Goal: Task Accomplishment & Management: Use online tool/utility

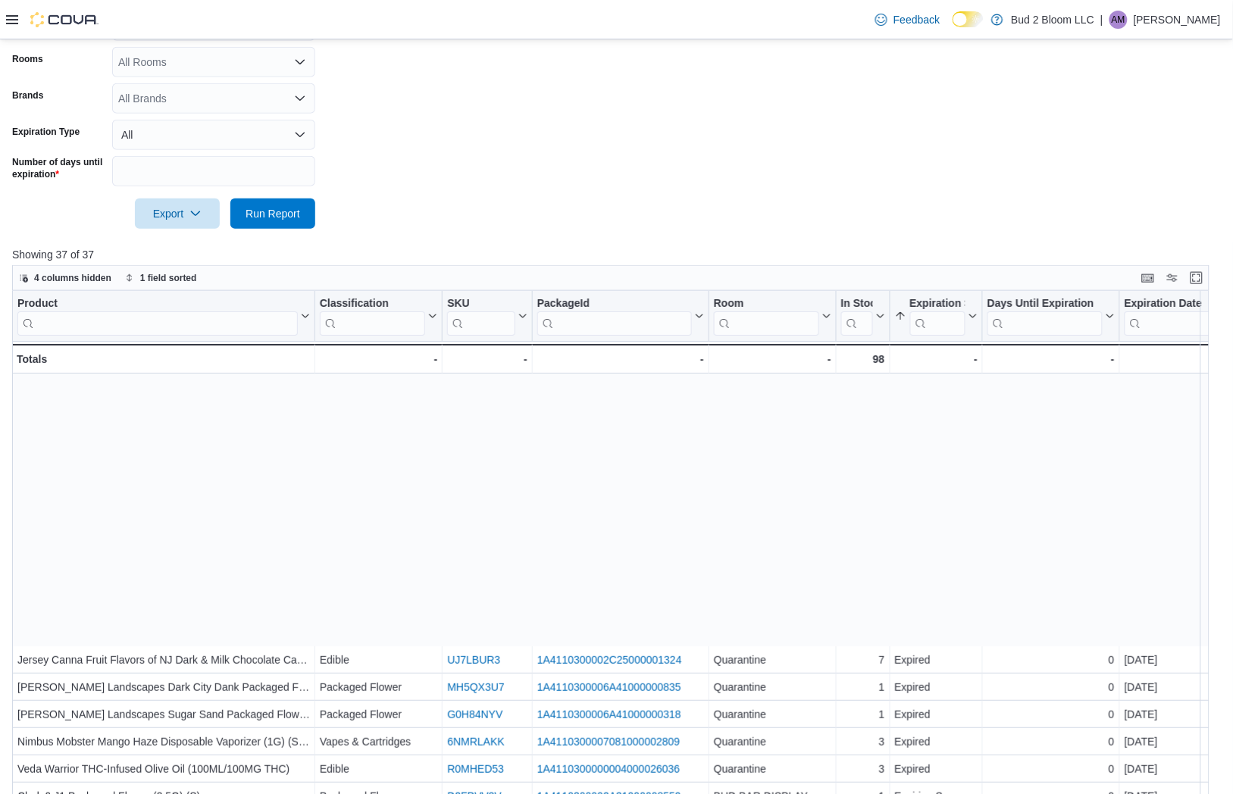
scroll to position [322, 0]
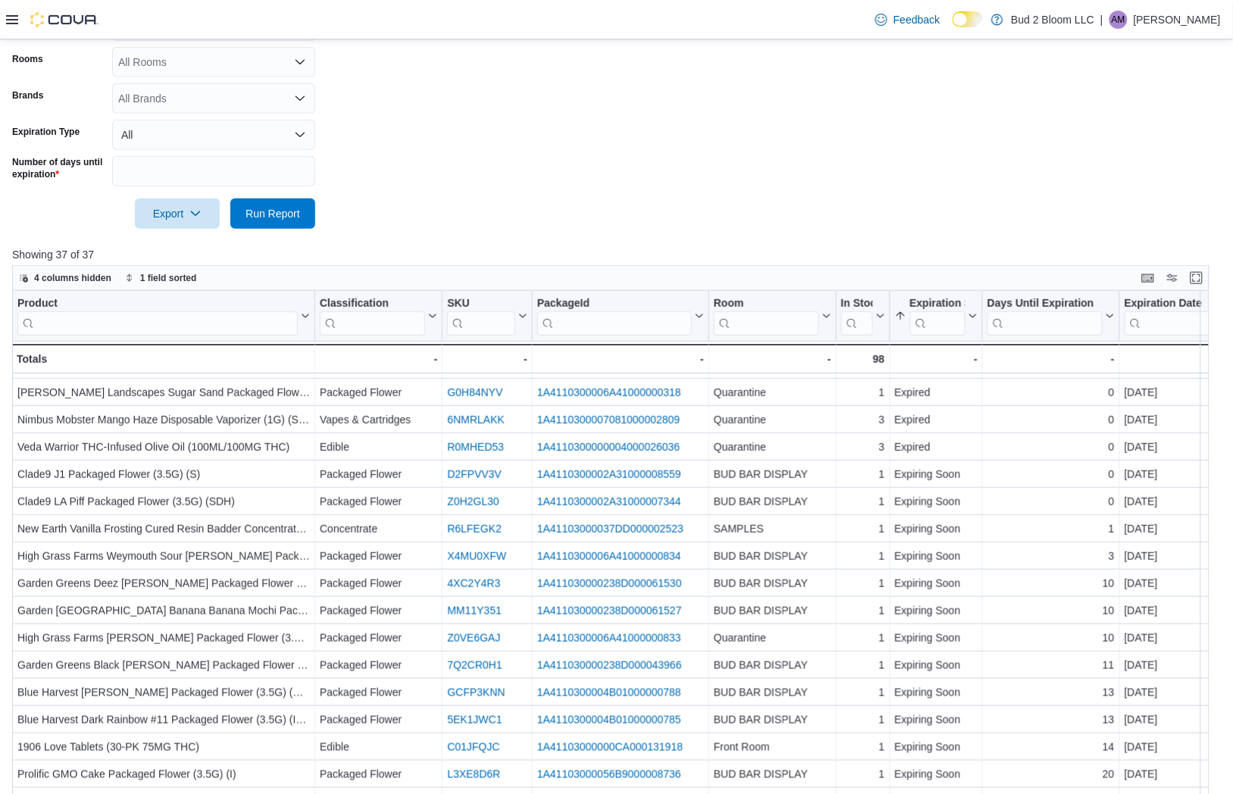
click at [680, 241] on div at bounding box center [616, 238] width 1208 height 18
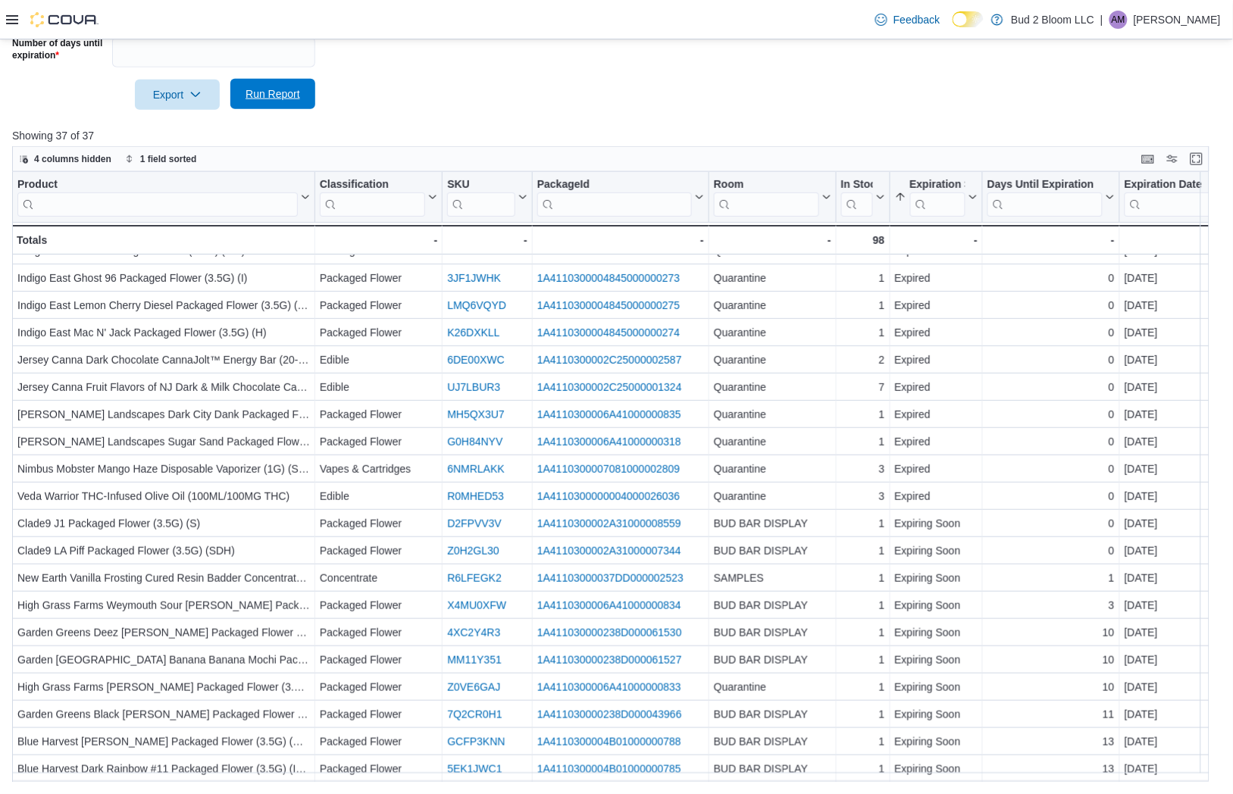
scroll to position [202, 0]
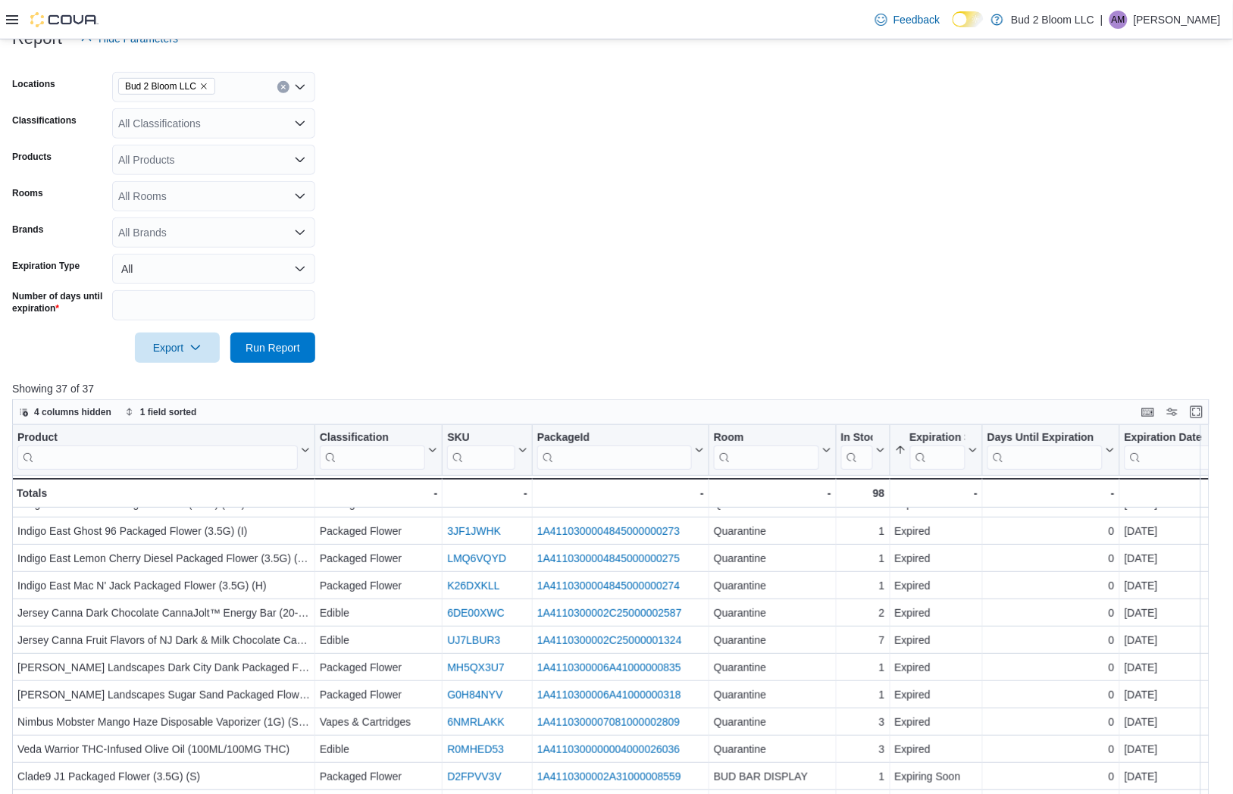
click at [276, 330] on div at bounding box center [616, 326] width 1208 height 12
click at [277, 336] on span "Run Report" at bounding box center [272, 347] width 67 height 30
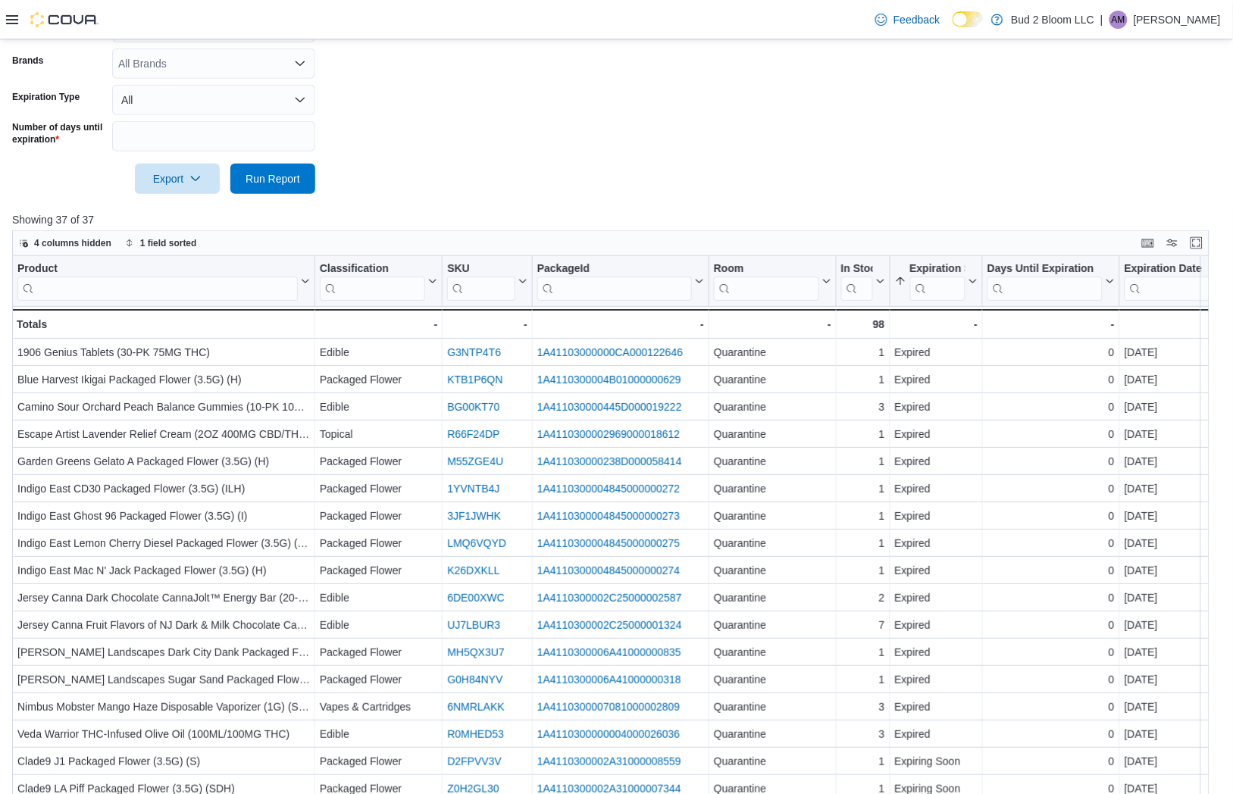
scroll to position [84, 0]
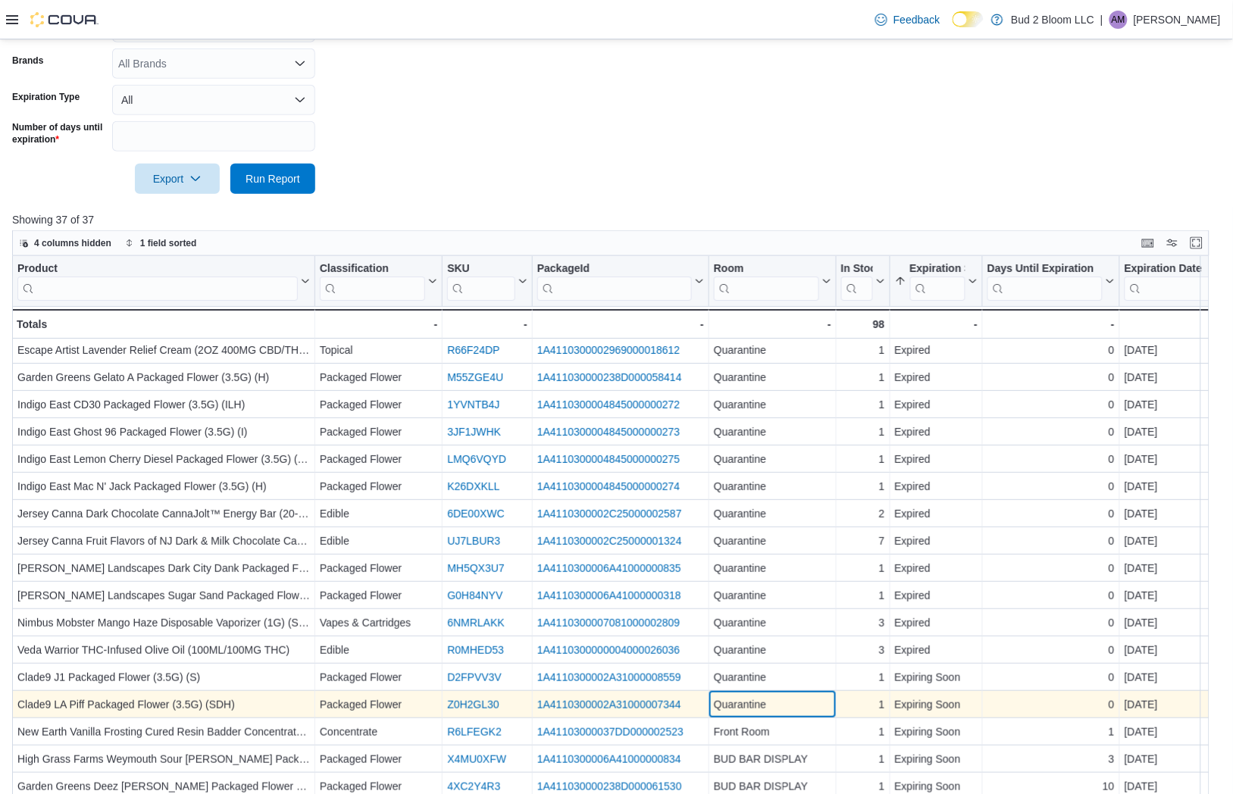
click at [761, 702] on div "Quarantine" at bounding box center [772, 705] width 117 height 18
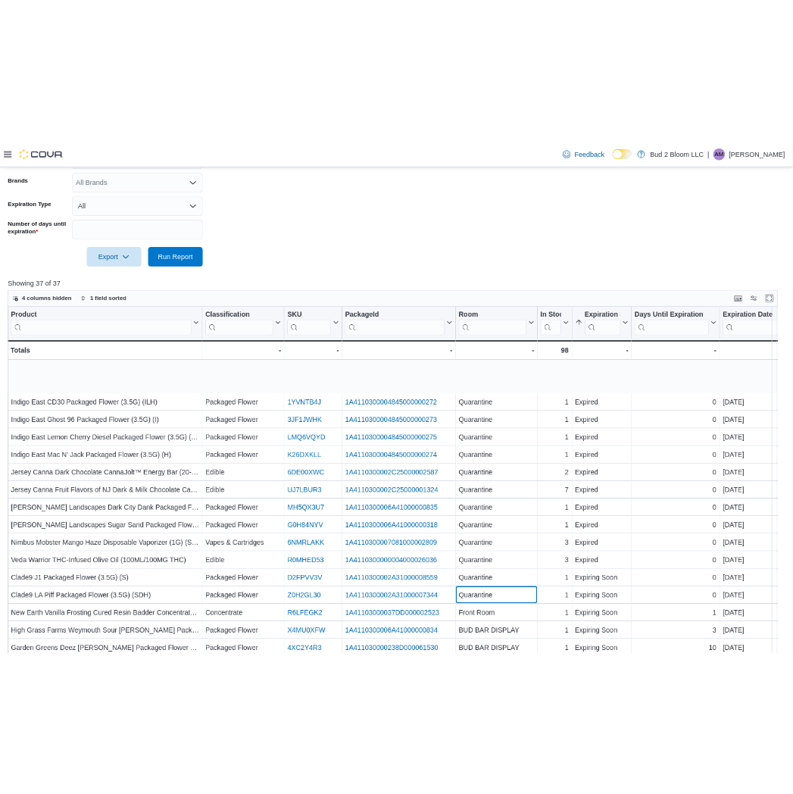
scroll to position [336, 0]
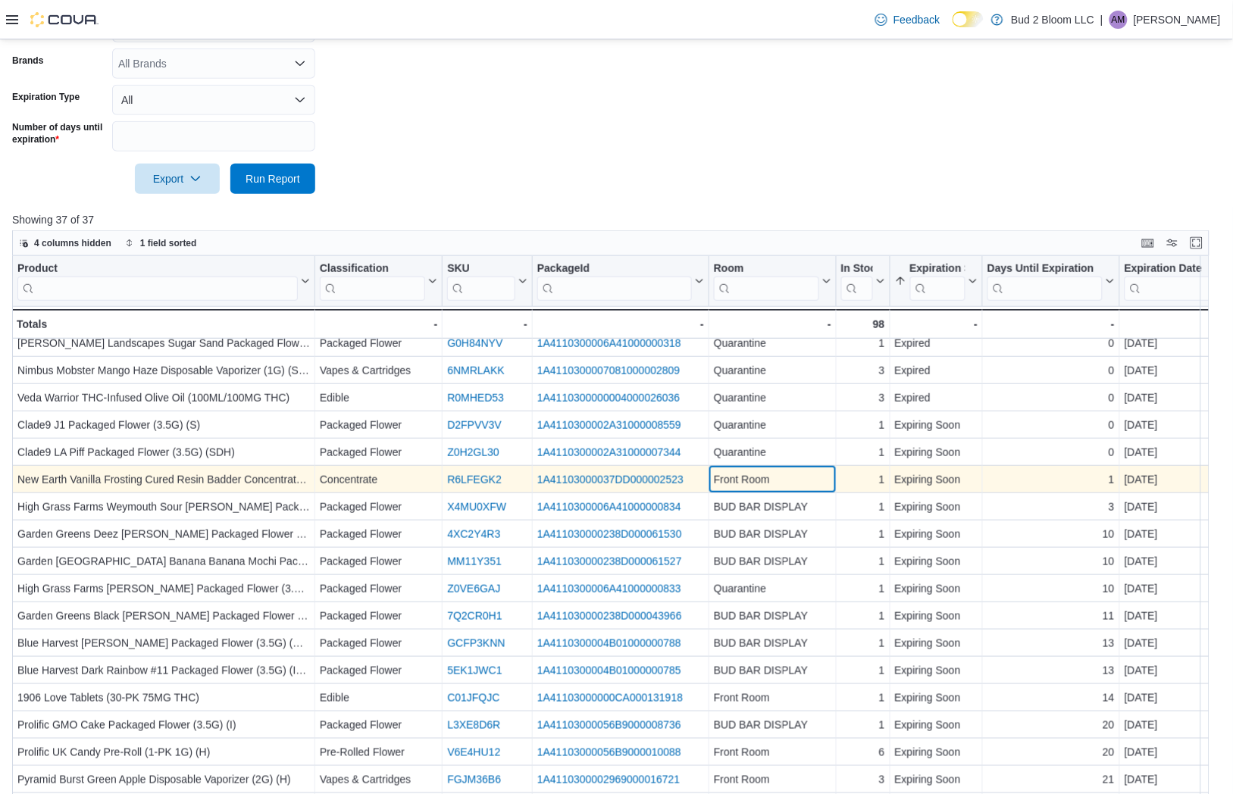
click at [765, 481] on div "Front Room" at bounding box center [772, 480] width 117 height 18
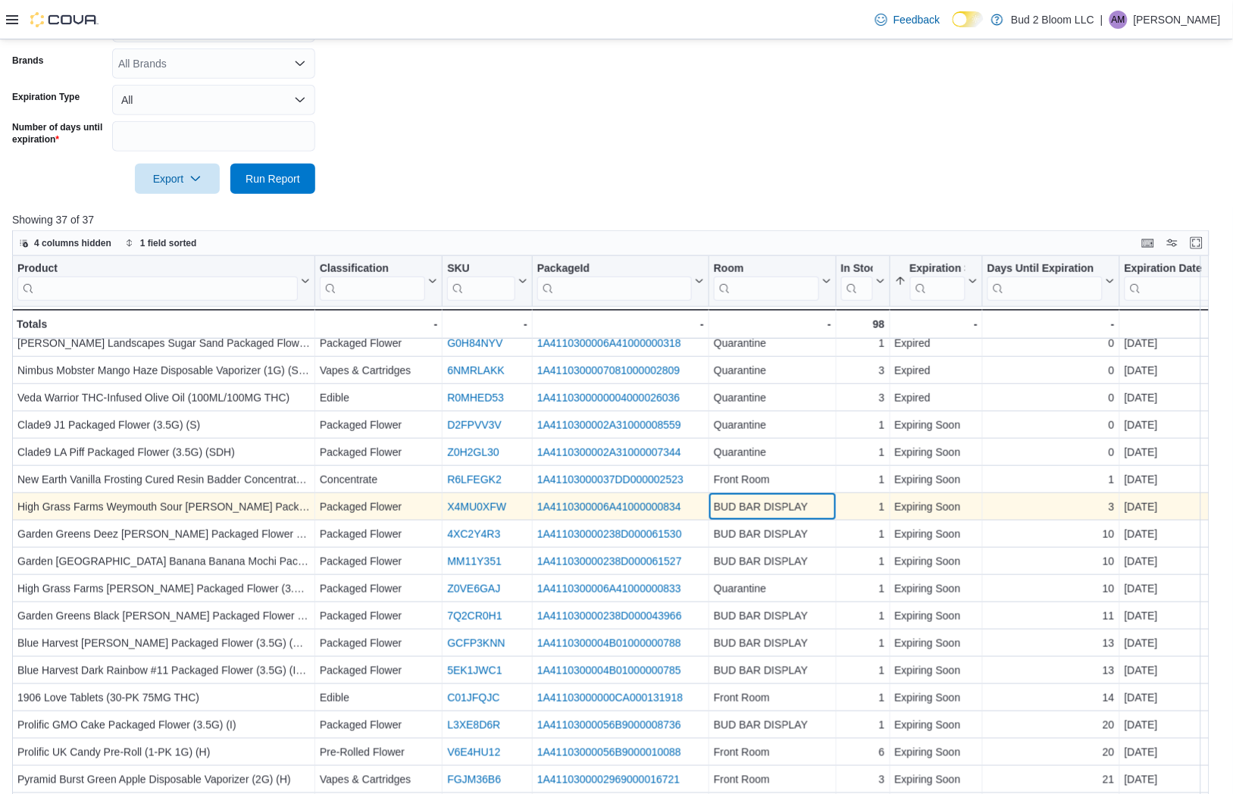
click at [768, 511] on div "BUD BAR DISPLAY" at bounding box center [772, 507] width 117 height 18
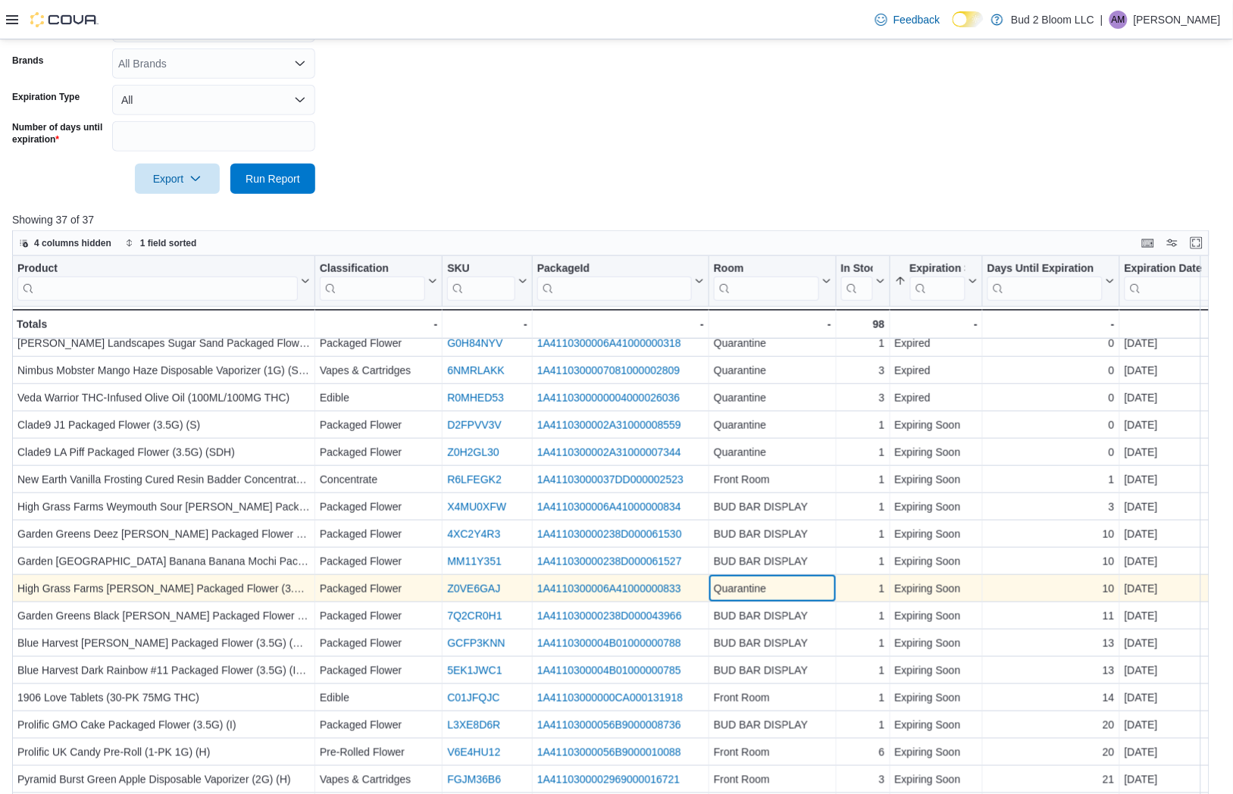
click at [744, 581] on div "Quarantine" at bounding box center [772, 589] width 117 height 18
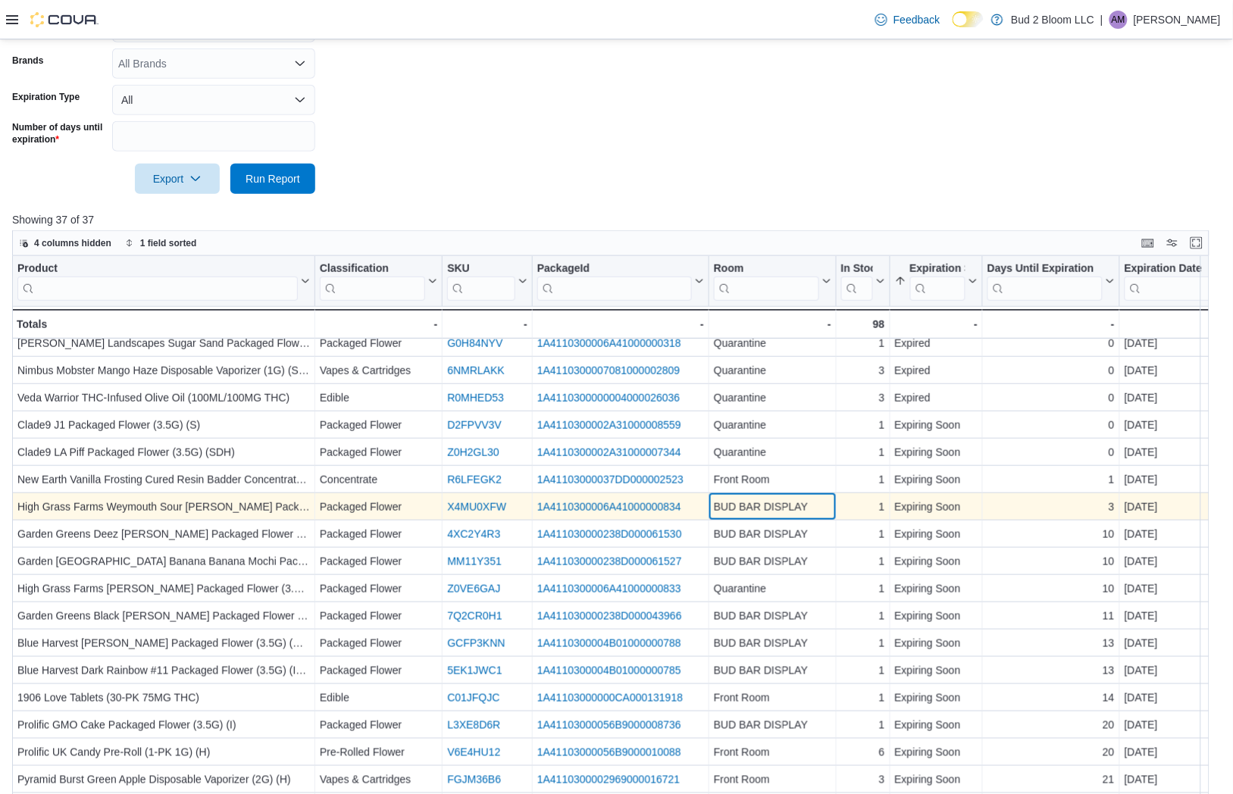
click at [742, 505] on div "BUD BAR DISPLAY" at bounding box center [772, 507] width 117 height 18
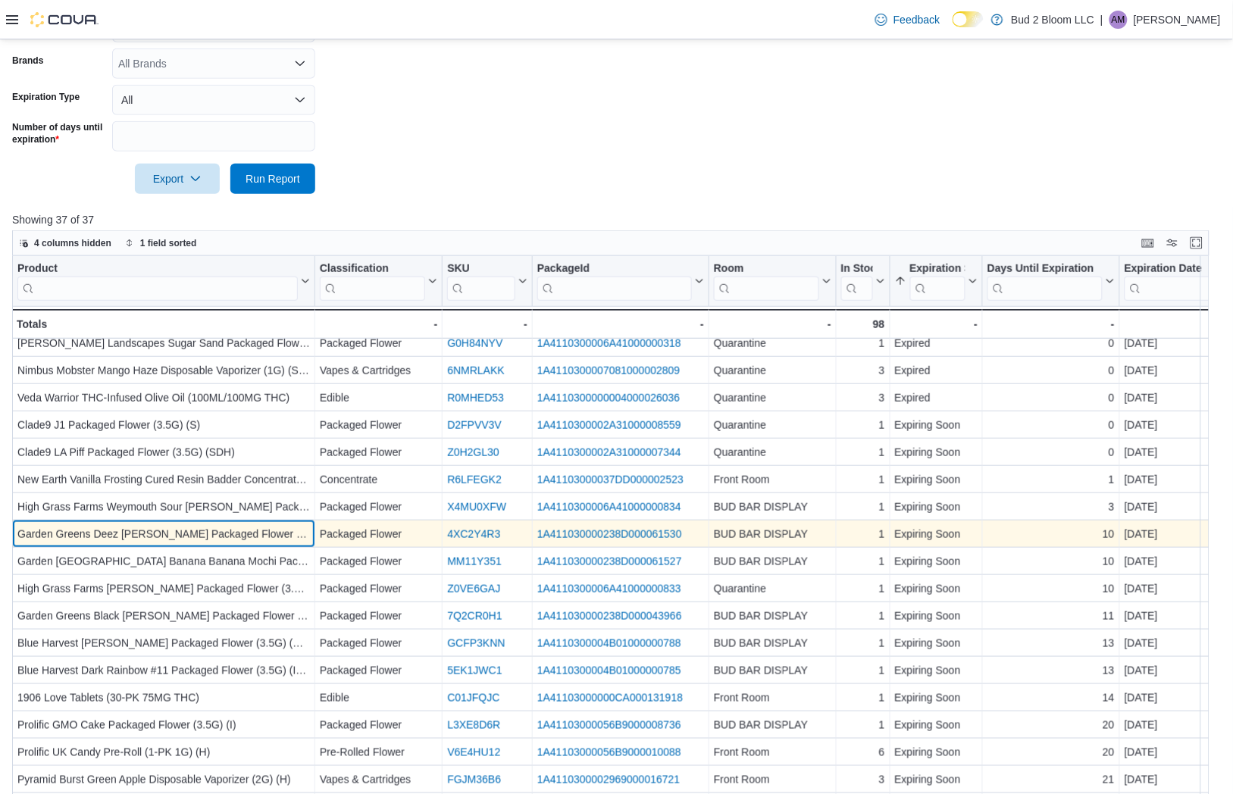
click at [186, 536] on div "Garden Greens Deez [PERSON_NAME] Packaged Flower (3.5G) (ILH)" at bounding box center [163, 535] width 292 height 18
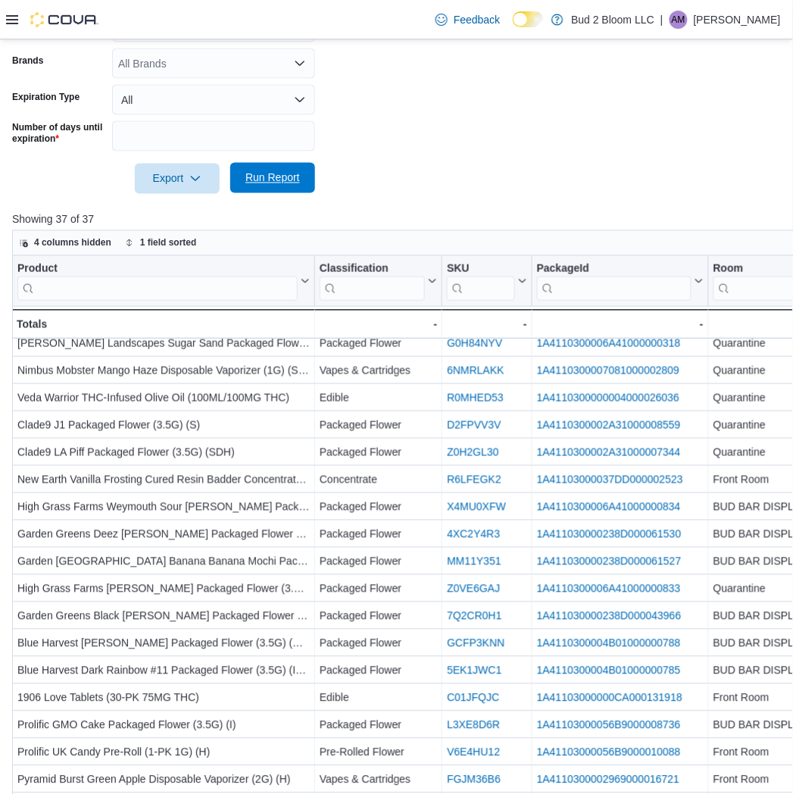
click at [265, 167] on span "Run Report" at bounding box center [272, 178] width 67 height 30
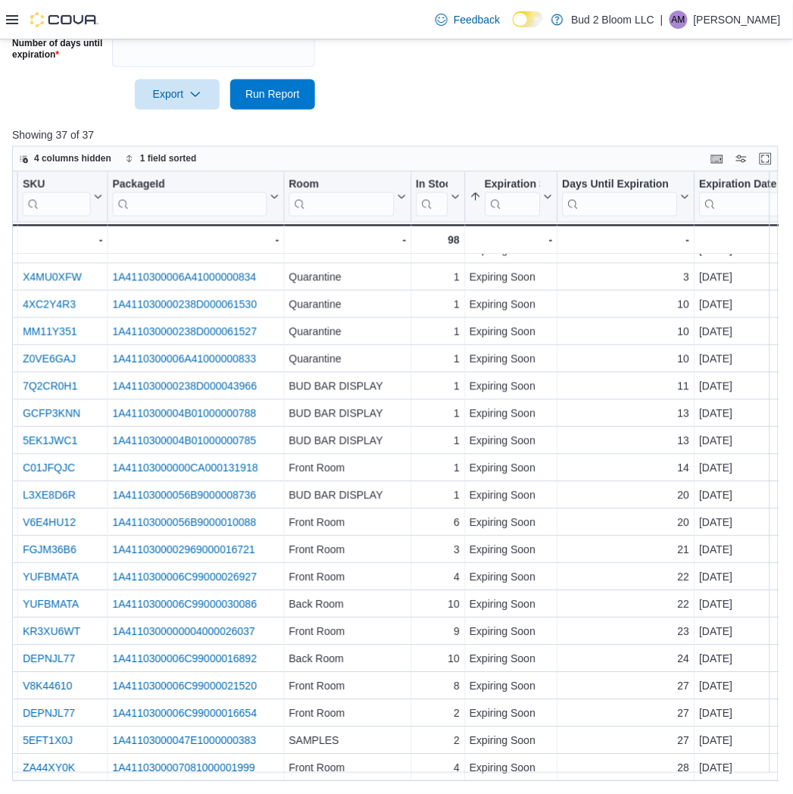
scroll to position [490, 323]
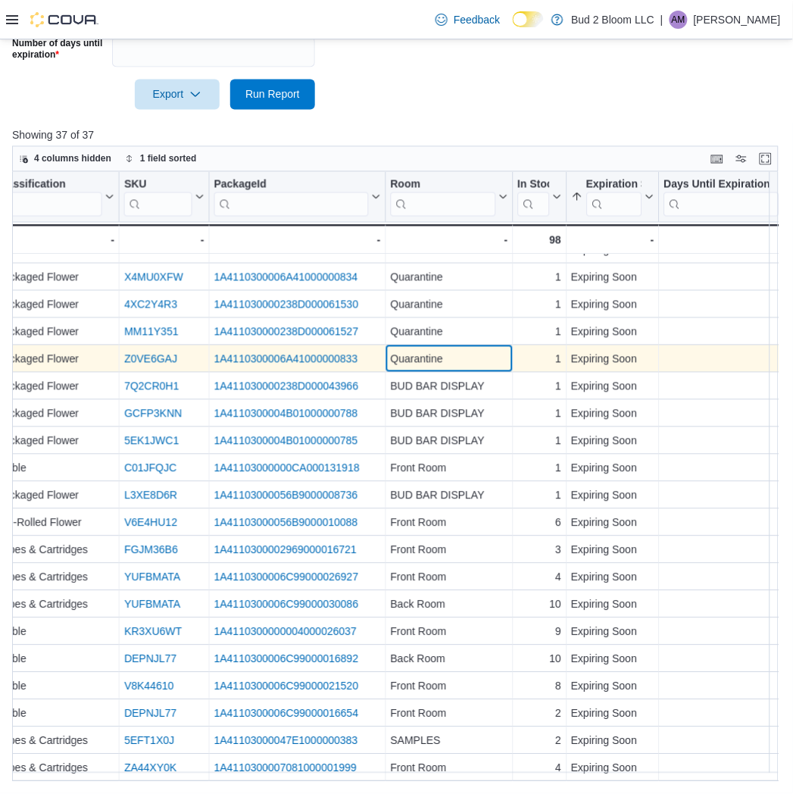
click at [420, 351] on div "Quarantine" at bounding box center [449, 360] width 117 height 18
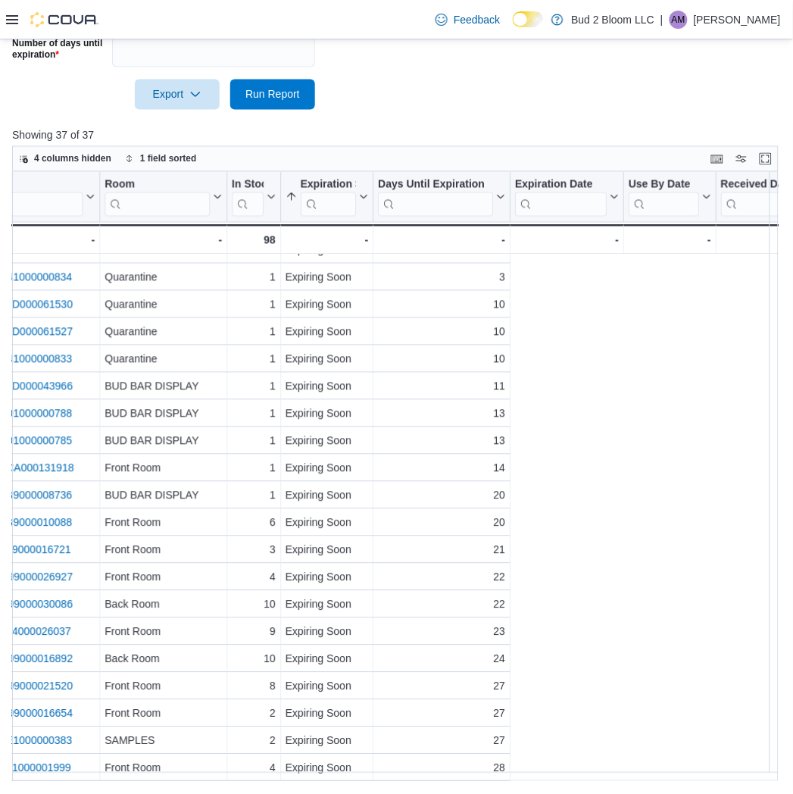
scroll to position [490, 0]
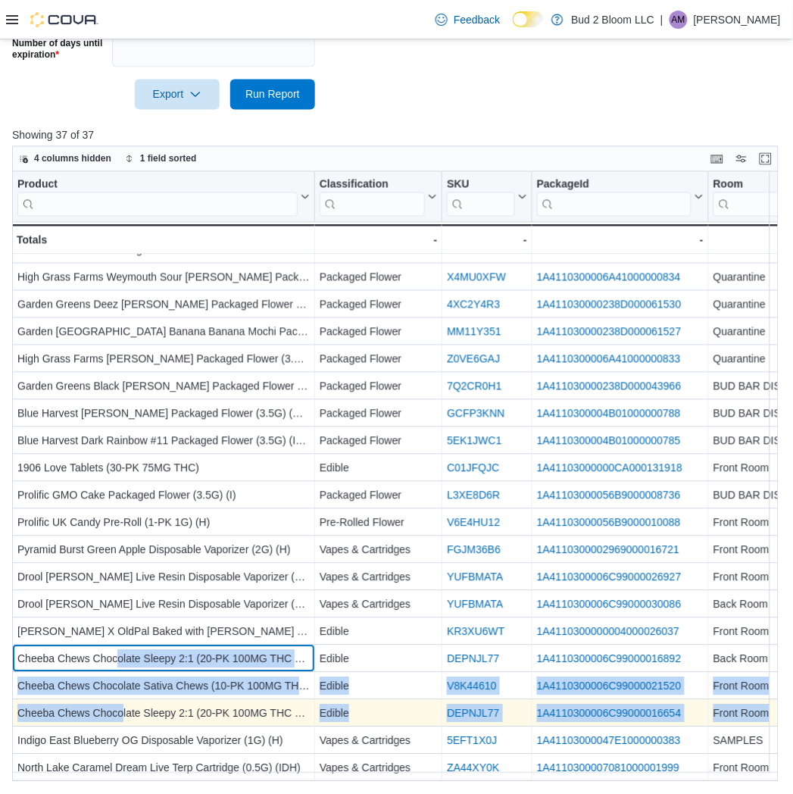
drag, startPoint x: 117, startPoint y: 649, endPoint x: 123, endPoint y: 705, distance: 56.4
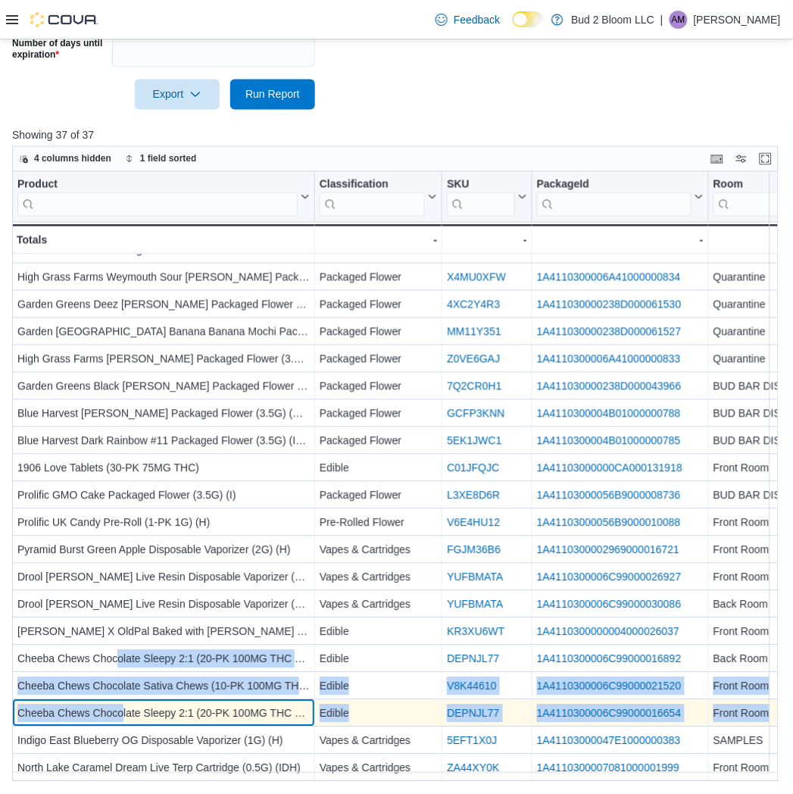
click at [122, 706] on div "Cheeba Chews Chocolate Sleepy 2:1 (20-PK 100MG THC 50MG CBN/MELATONIN)" at bounding box center [163, 714] width 292 height 18
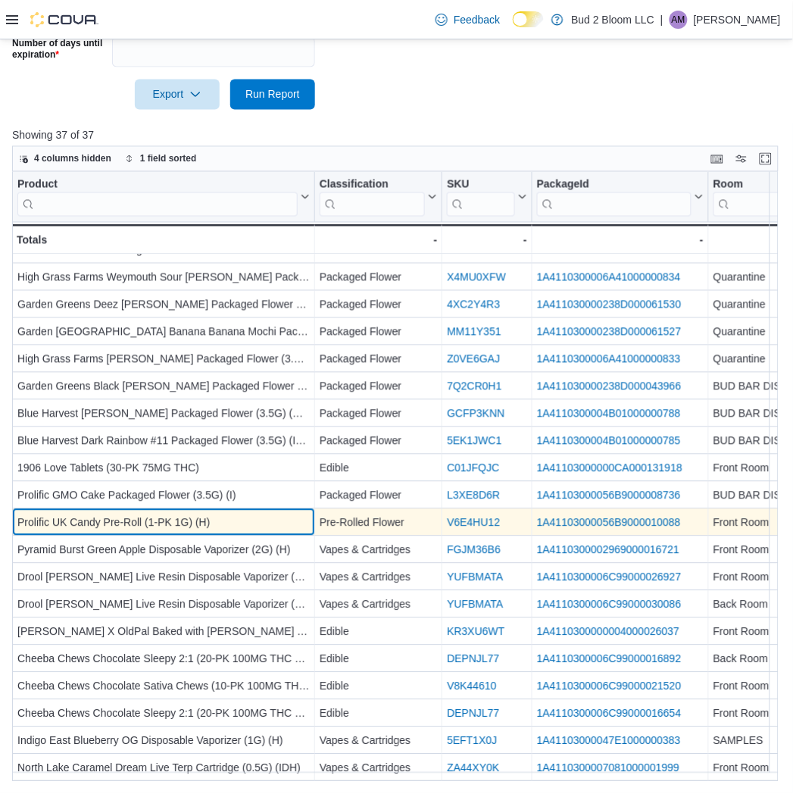
click at [152, 514] on div "Prolific UK Candy Pre-Roll (1-PK 1G) (H)" at bounding box center [163, 523] width 292 height 18
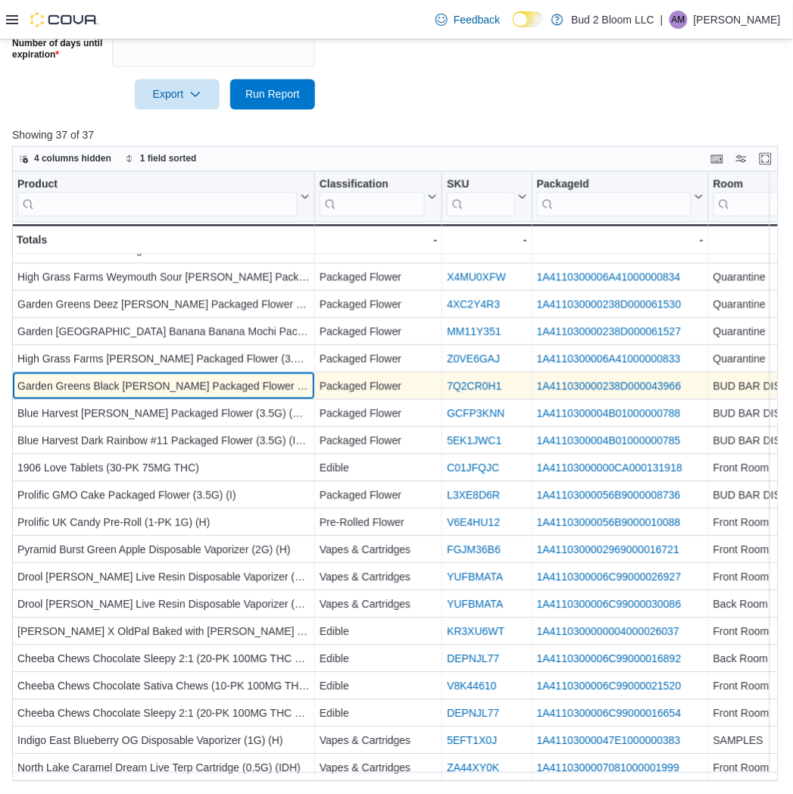
click at [146, 383] on div "Garden Greens Black [PERSON_NAME] Packaged Flower (3.5G) (ILH)" at bounding box center [163, 387] width 292 height 18
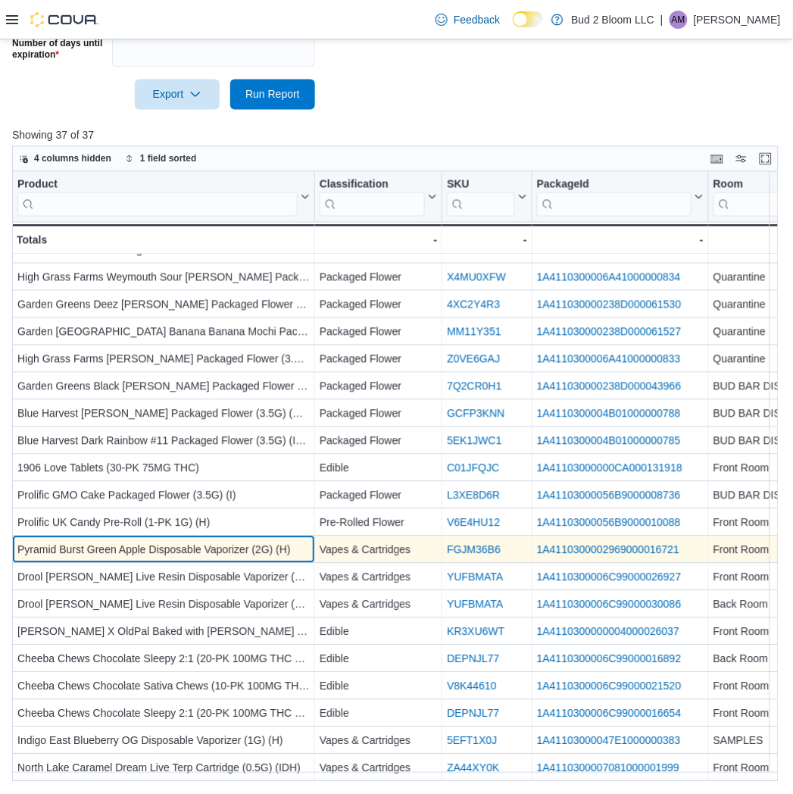
click at [161, 547] on div "Pyramid Burst Green Apple Disposable Vaporizer (2G) (H)" at bounding box center [163, 551] width 292 height 18
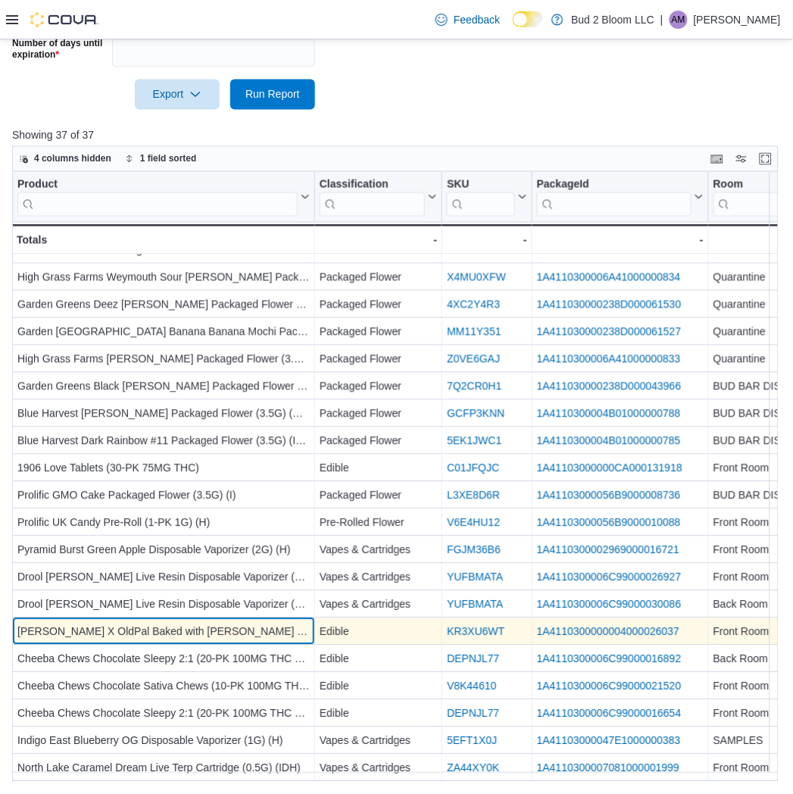
click at [139, 625] on div "Babish X OldPal Baked with Babish THC-Infused Sugar (3OZ/100MG THC)" at bounding box center [163, 633] width 292 height 18
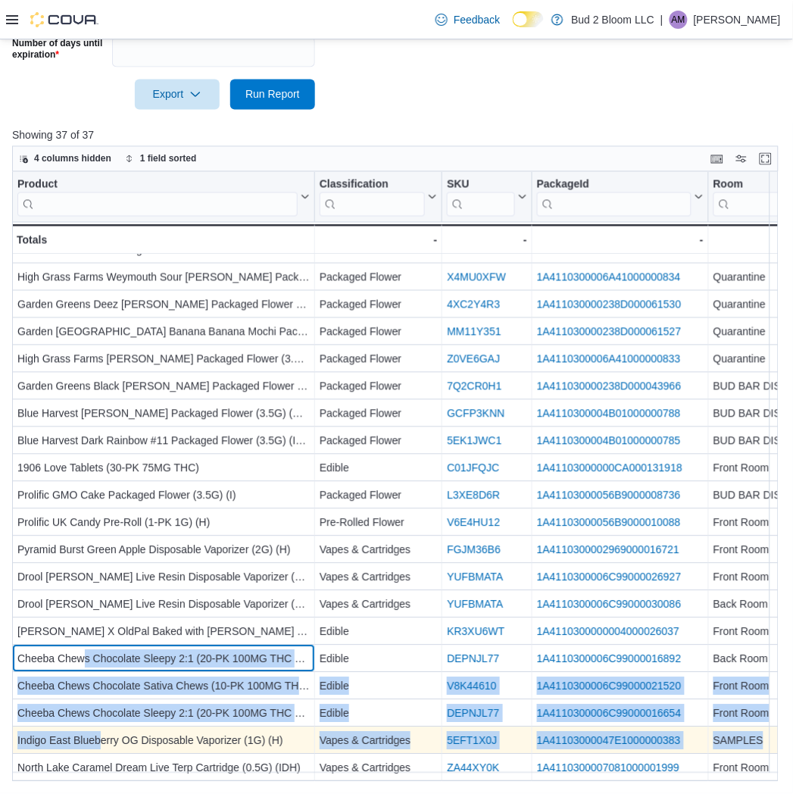
drag, startPoint x: 85, startPoint y: 650, endPoint x: 101, endPoint y: 733, distance: 84.1
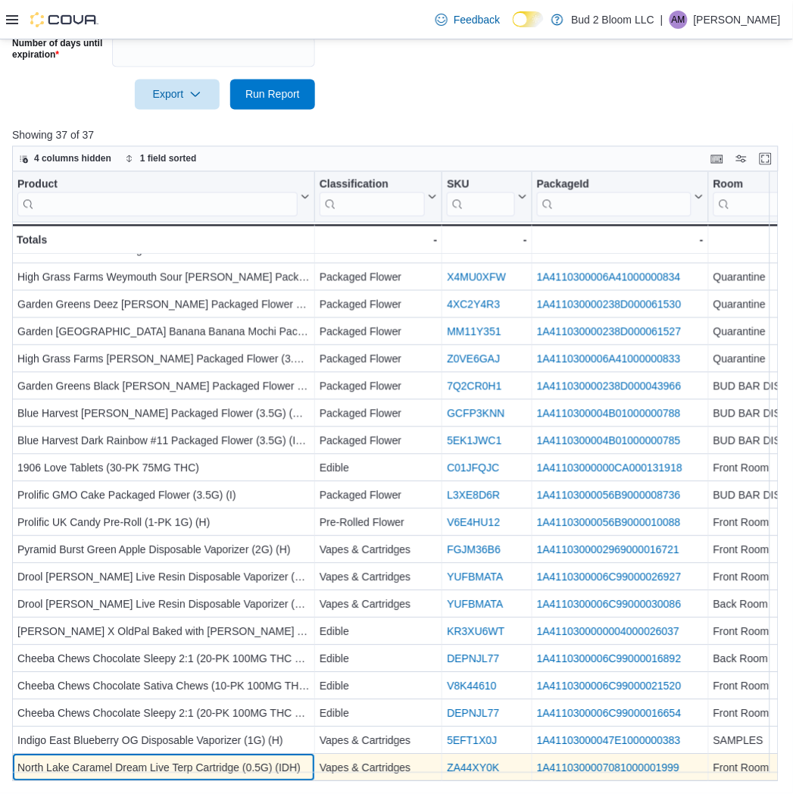
click at [108, 760] on div "North Lake Caramel Dream Live Terp Cartridge (0.5G) (IDH)" at bounding box center [163, 769] width 292 height 18
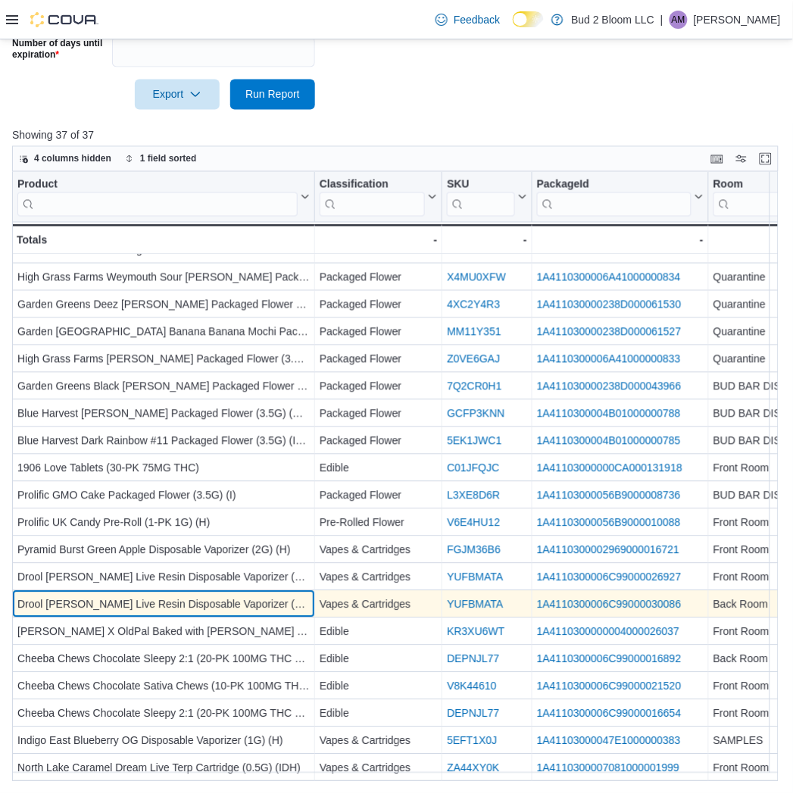
click at [135, 596] on div "Drool King Louis XIII Live Resin Disposable Vaporizer (1G) (IDH)" at bounding box center [163, 605] width 292 height 18
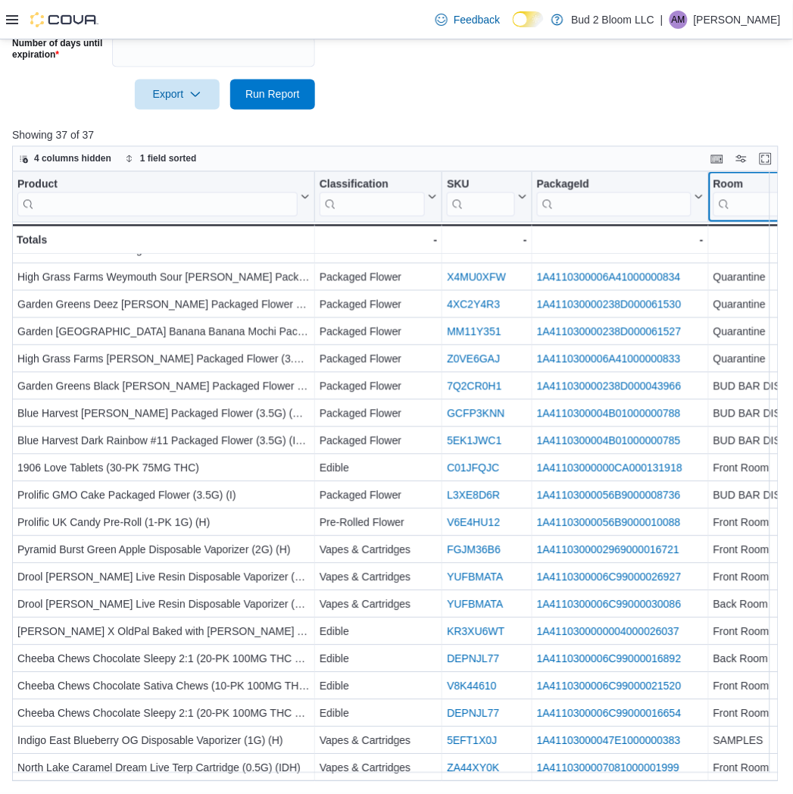
click at [741, 199] on div "Product Click to view column header actions Classification Click to view column…" at bounding box center [399, 477] width 774 height 610
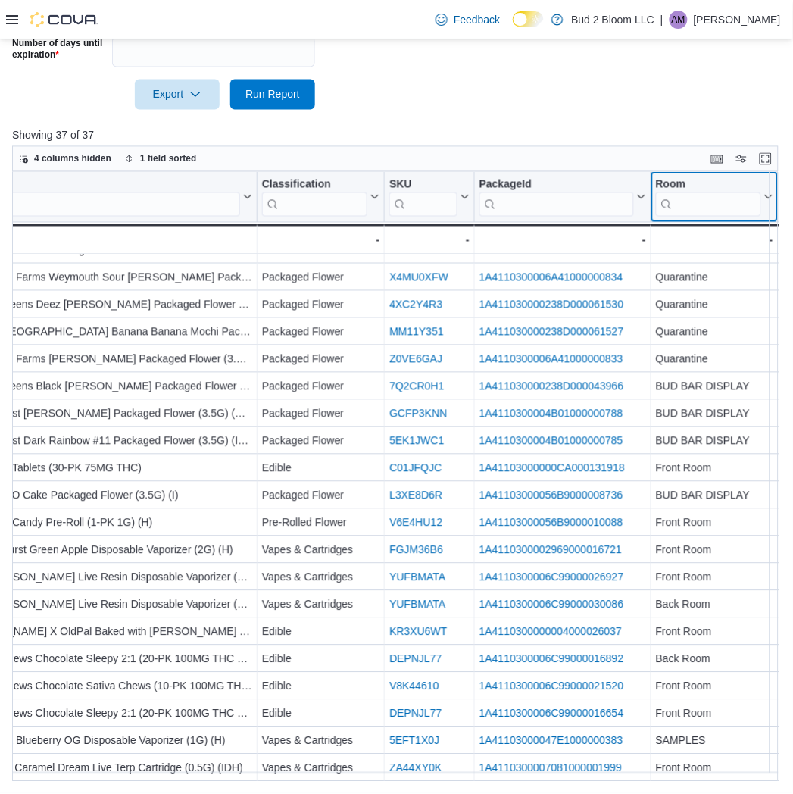
click at [656, 178] on button "Room" at bounding box center [714, 197] width 117 height 39
click at [705, 209] on input "search" at bounding box center [708, 204] width 105 height 24
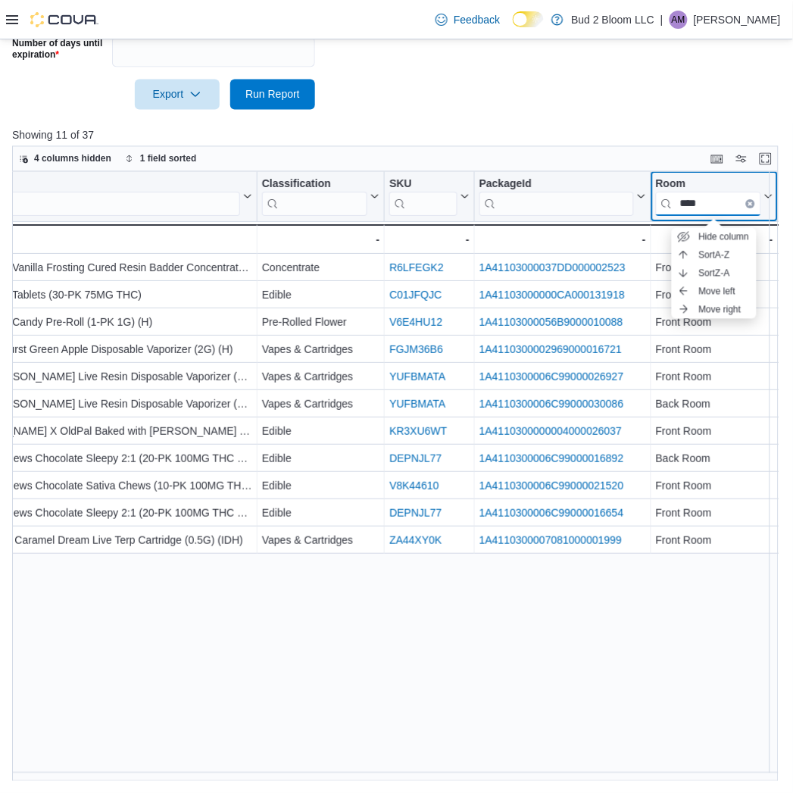
scroll to position [0, 58]
type input "****"
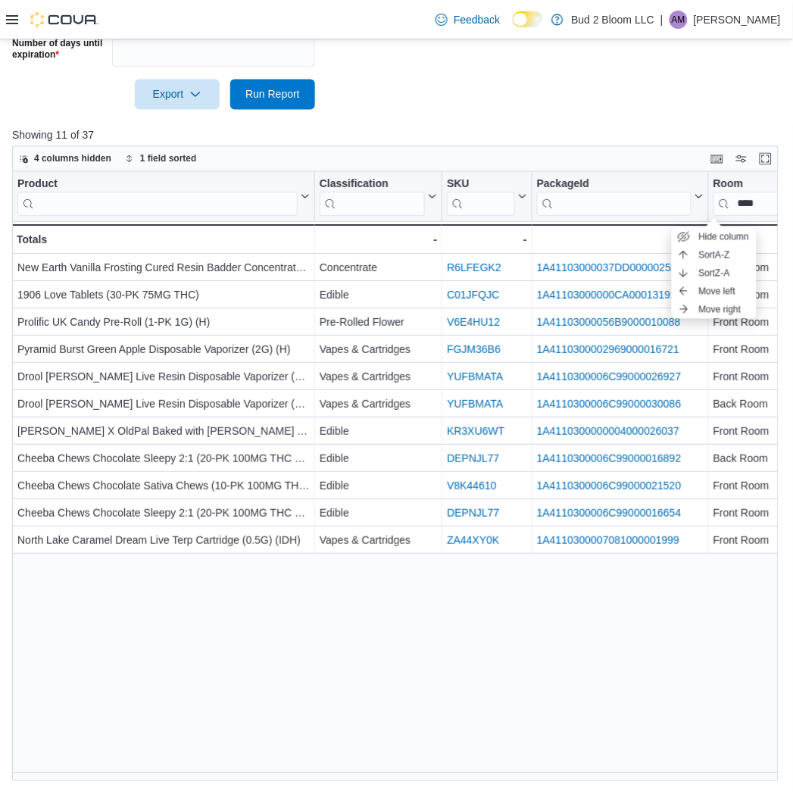
click at [579, 122] on div at bounding box center [396, 119] width 769 height 18
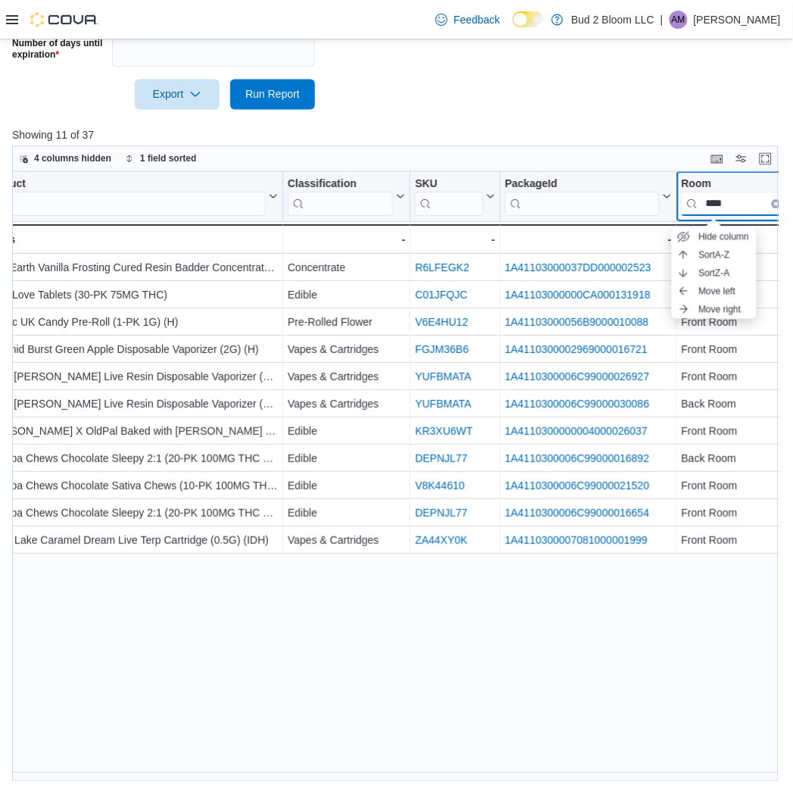
click at [774, 207] on div "****" at bounding box center [734, 204] width 105 height 24
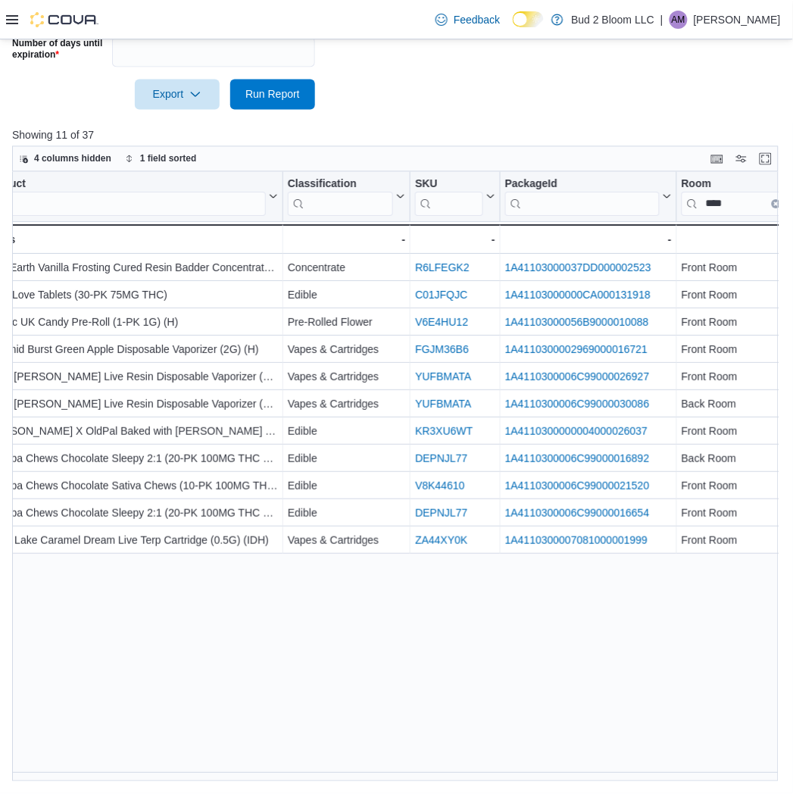
scroll to position [0, 0]
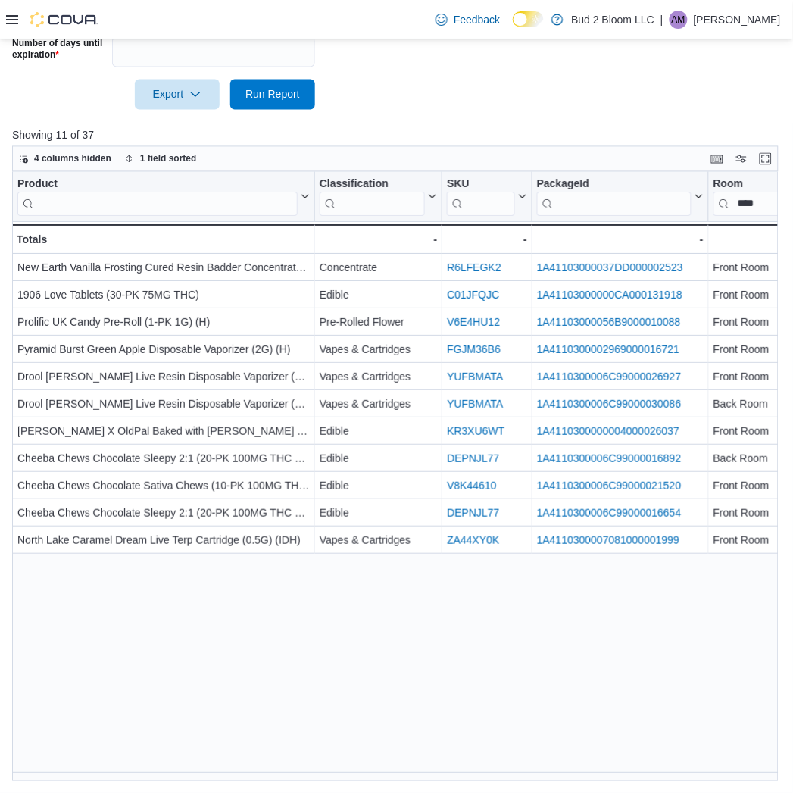
click at [377, 652] on div "Product Click to view column header actions Classification Click to view column…" at bounding box center [399, 477] width 774 height 610
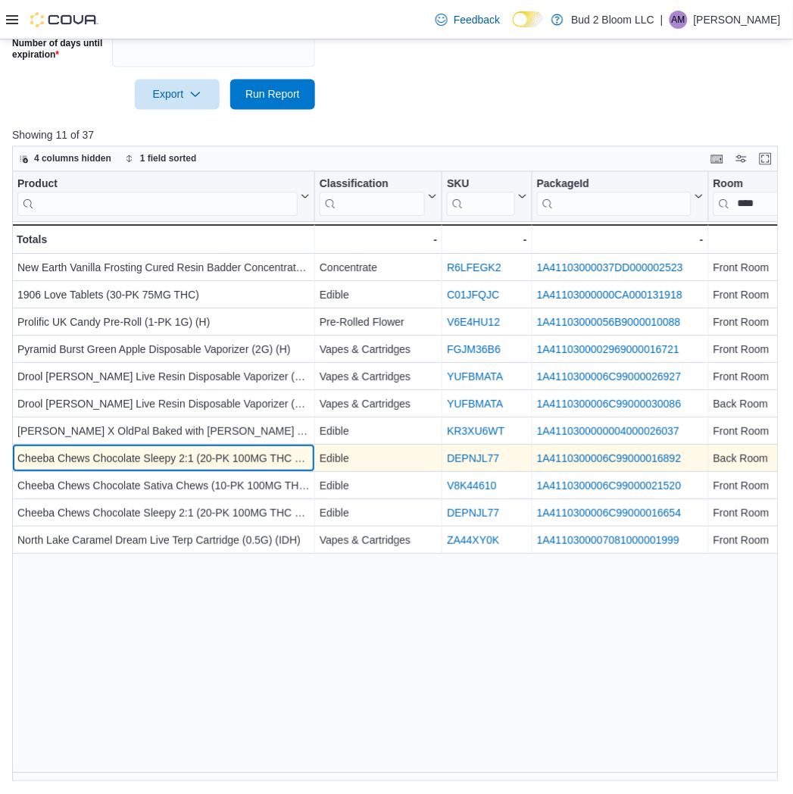
click at [183, 458] on div "Cheeba Chews Chocolate Sleepy 2:1 (20-PK 100MG THC 50MG CBN/MELATONIN)" at bounding box center [163, 460] width 292 height 18
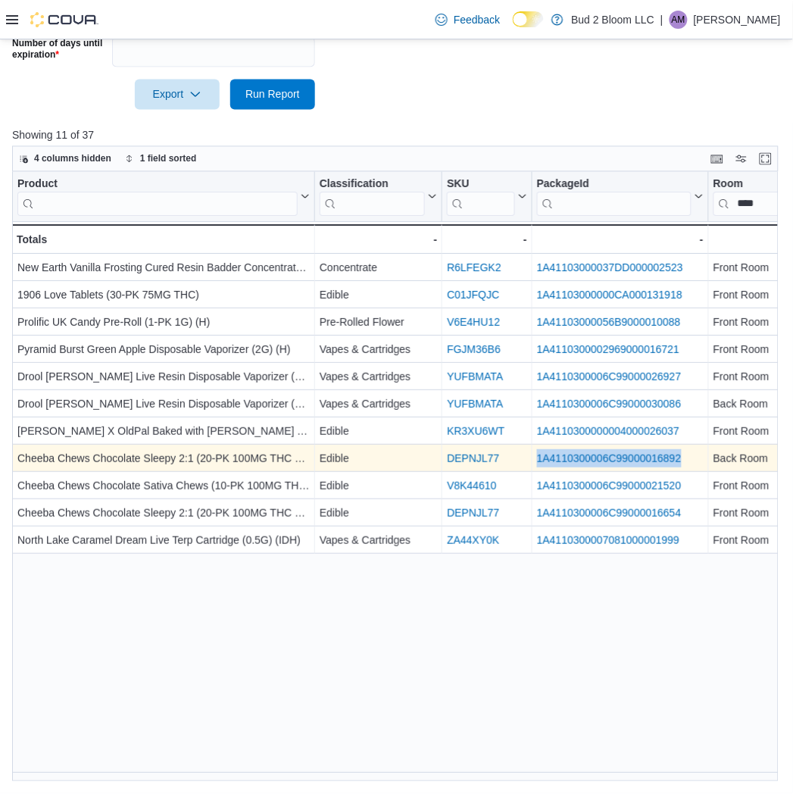
drag, startPoint x: 691, startPoint y: 458, endPoint x: 535, endPoint y: 458, distance: 156.1
click at [535, 458] on div "1A4110300006C99000016892 - Package URL, column 4, row 8" at bounding box center [621, 459] width 177 height 27
copy link "1A4110300006C99000016892"
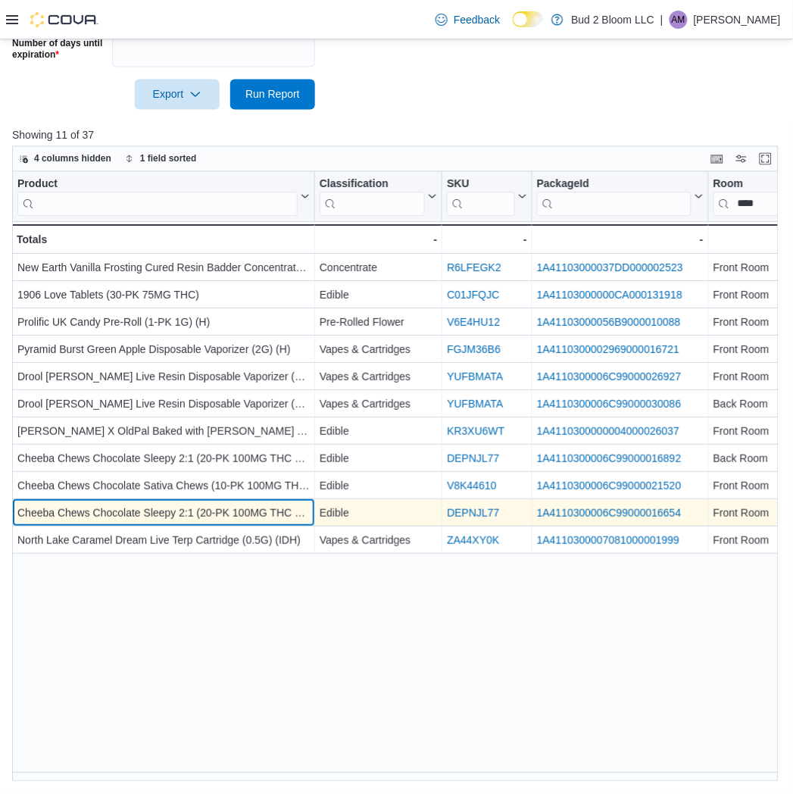
click at [188, 511] on div "Cheeba Chews Chocolate Sleepy 2:1 (20-PK 100MG THC 50MG CBN/MELATONIN)" at bounding box center [163, 514] width 292 height 18
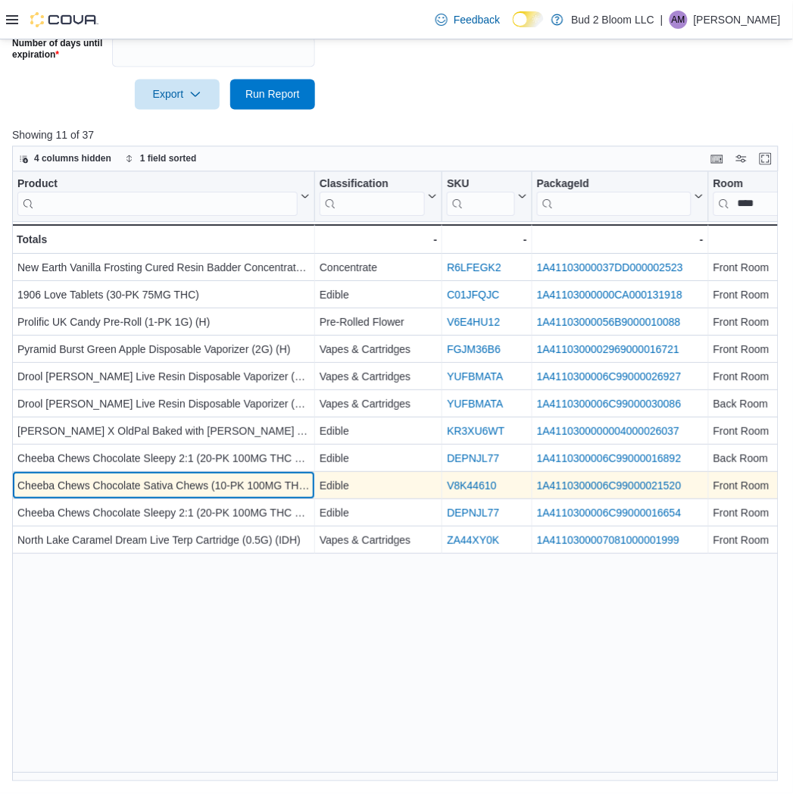
click at [194, 483] on div "Cheeba Chews Chocolate Sativa Chews (10-PK 100MG THC) (S)" at bounding box center [163, 487] width 292 height 18
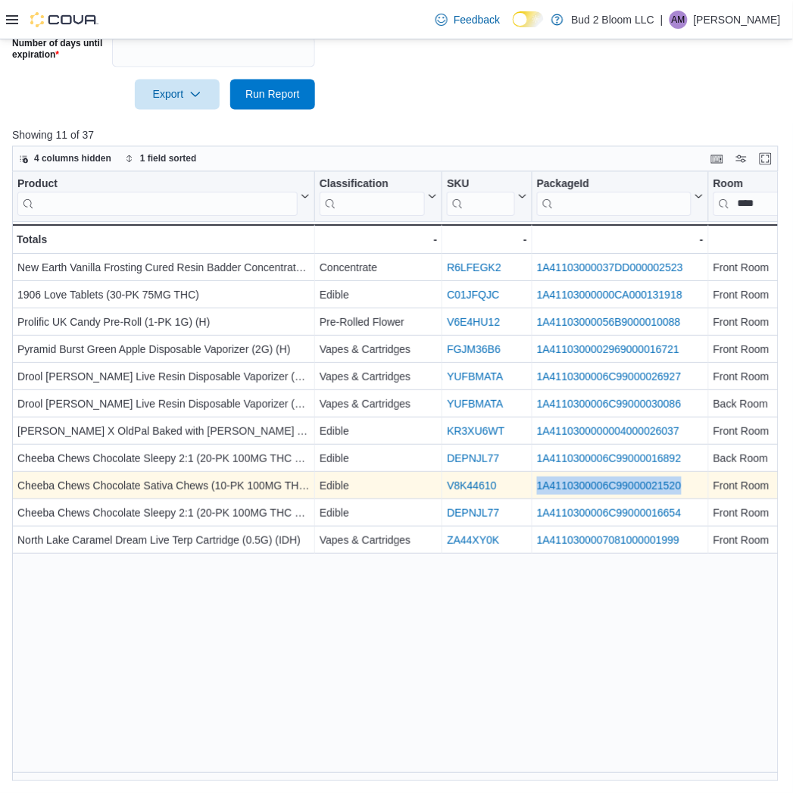
drag, startPoint x: 685, startPoint y: 486, endPoint x: 536, endPoint y: 494, distance: 148.7
click at [537, 495] on div "1A4110300006C99000021520" at bounding box center [620, 487] width 167 height 18
copy link "1A4110300006C99000021520"
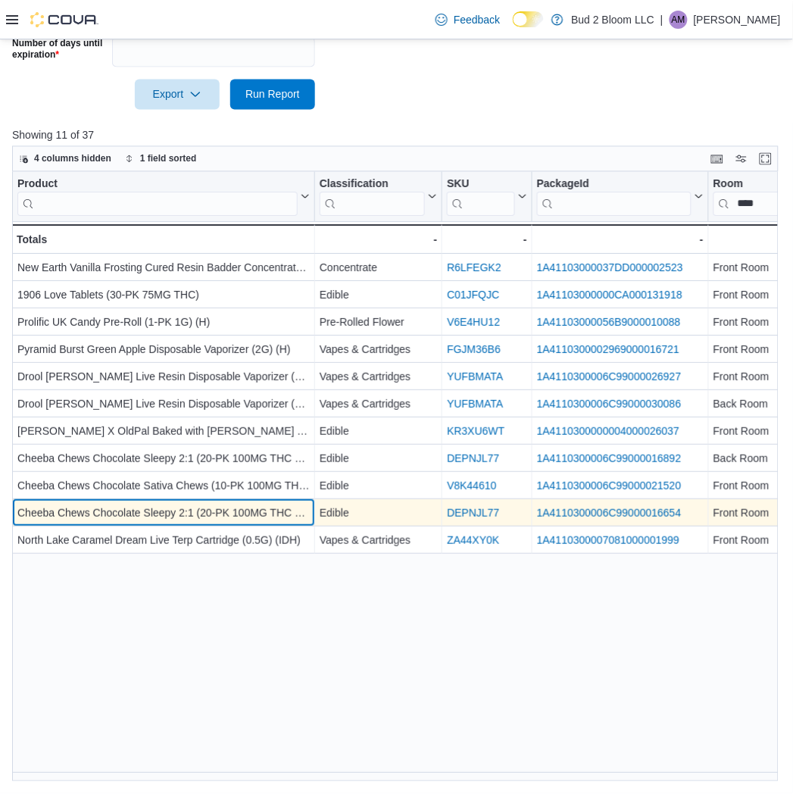
click at [130, 508] on div "Cheeba Chews Chocolate Sleepy 2:1 (20-PK 100MG THC 50MG CBN/MELATONIN)" at bounding box center [163, 514] width 292 height 18
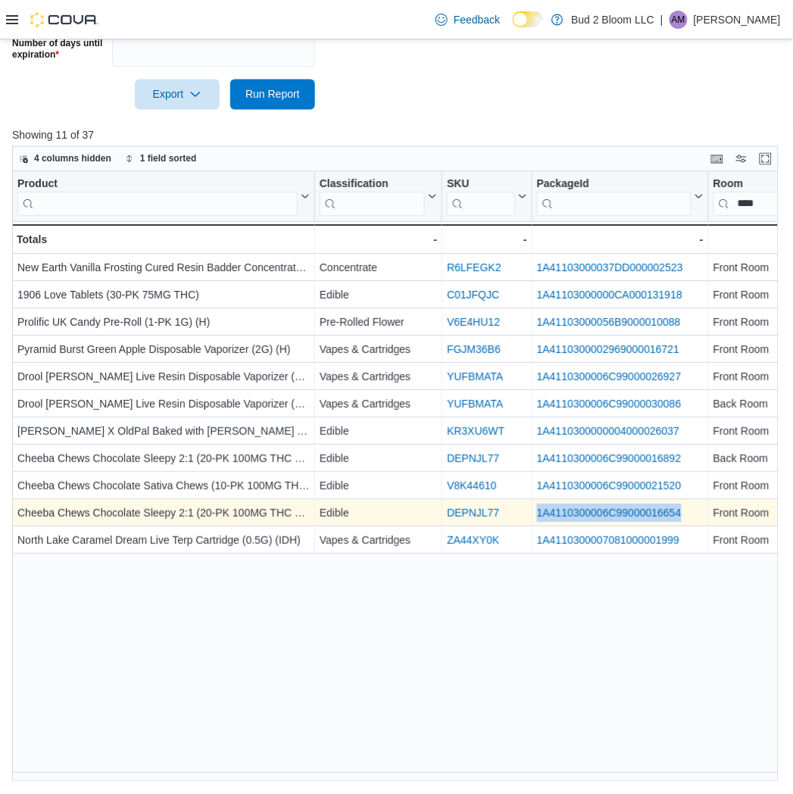
drag, startPoint x: 692, startPoint y: 511, endPoint x: 540, endPoint y: 514, distance: 151.5
click at [537, 514] on div "1A4110300006C99000016654" at bounding box center [620, 514] width 167 height 18
copy link "1A4110300006C99000016654"
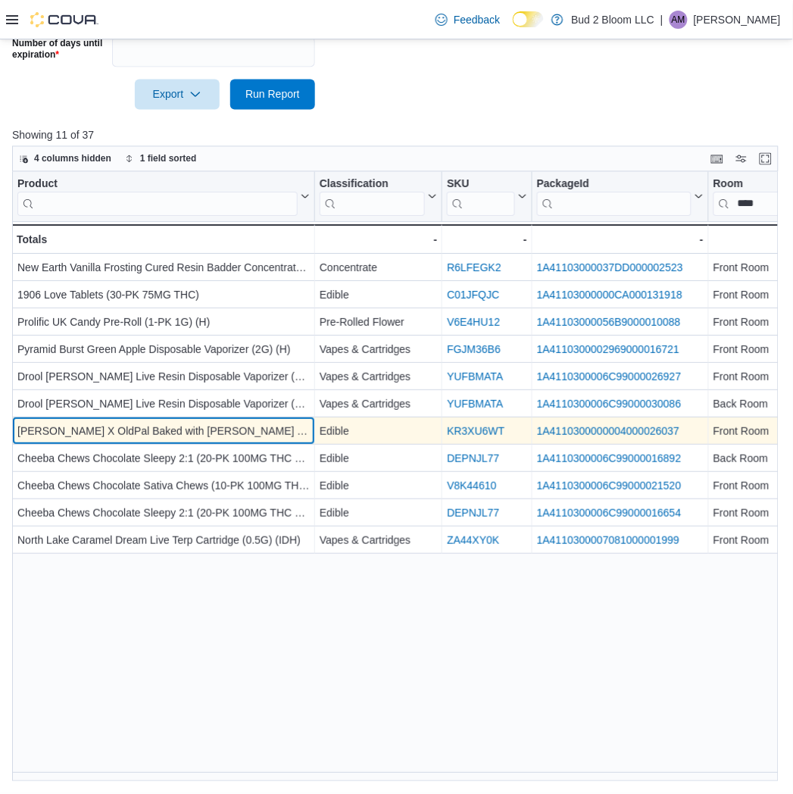
click at [164, 430] on div "Babish X OldPal Baked with Babish THC-Infused Sugar (3OZ/100MG THC)" at bounding box center [163, 432] width 292 height 18
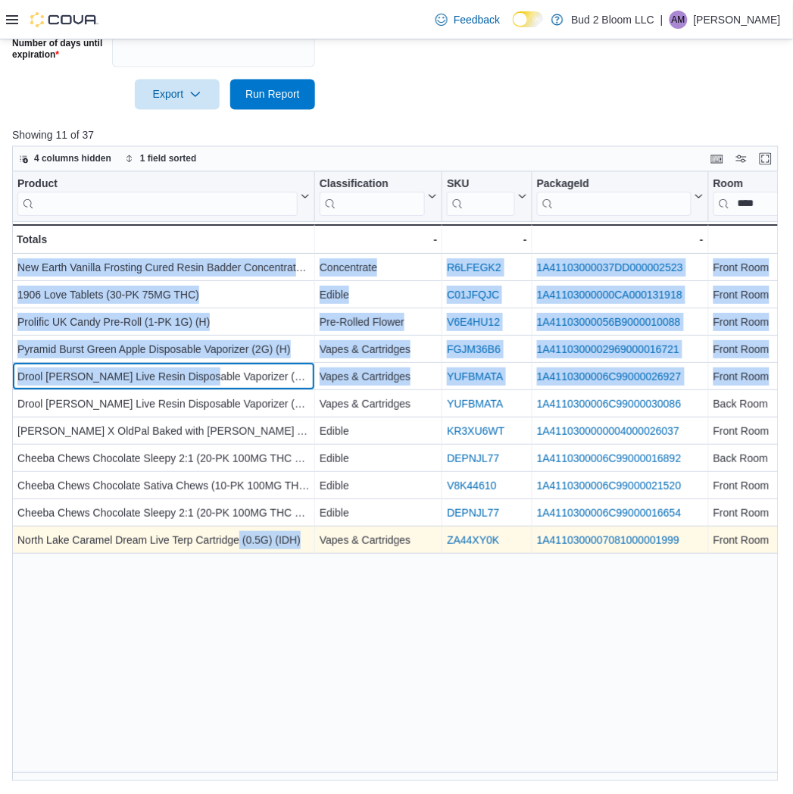
drag, startPoint x: 189, startPoint y: 370, endPoint x: 237, endPoint y: 542, distance: 179.2
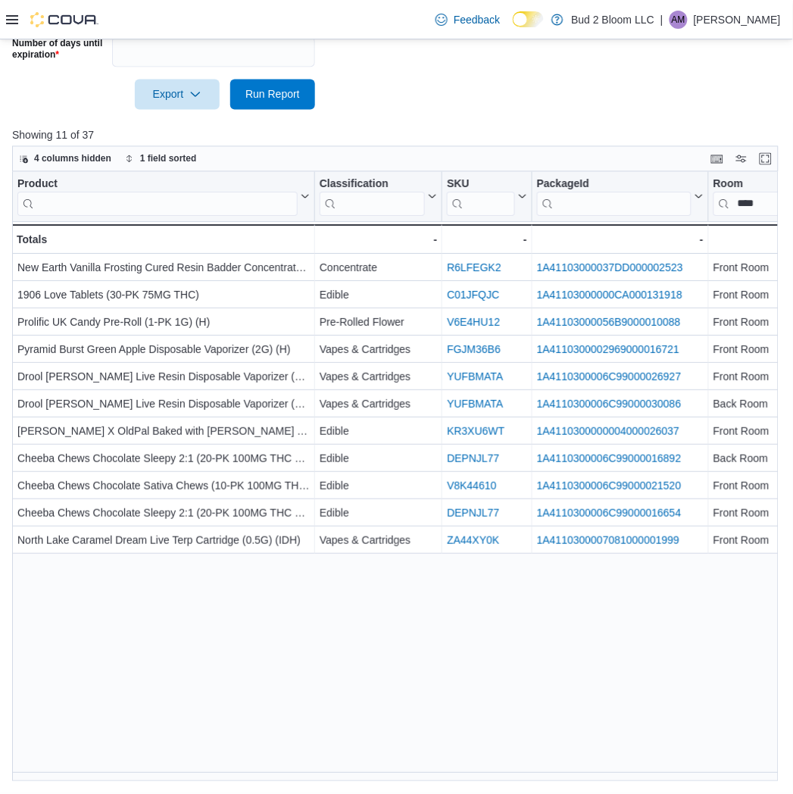
click at [228, 605] on div "Product Click to view column header actions Classification Click to view column…" at bounding box center [399, 477] width 774 height 610
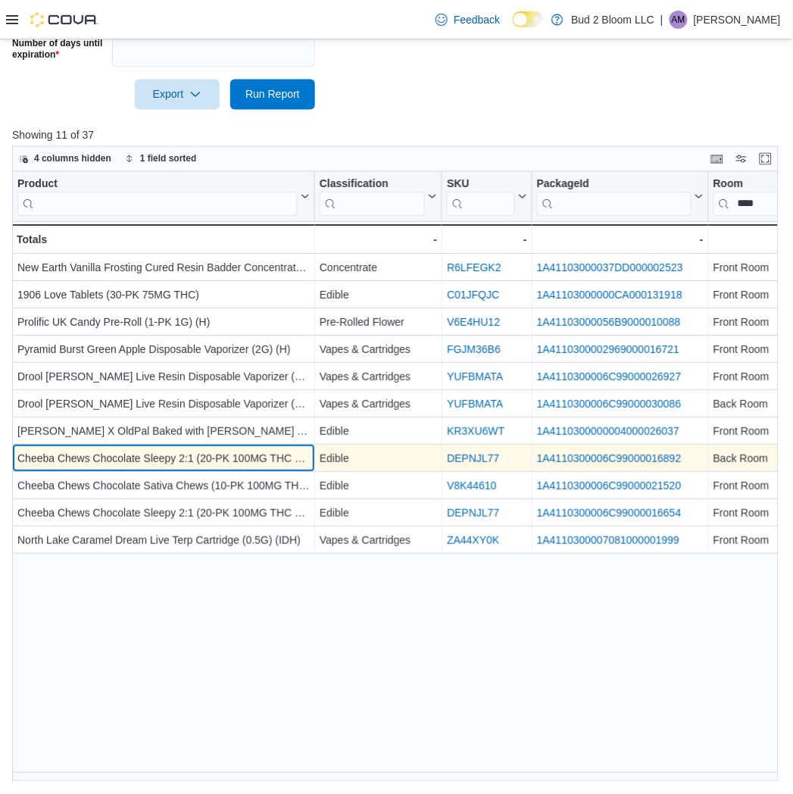
click at [165, 453] on div "Cheeba Chews Chocolate Sleepy 2:1 (20-PK 100MG THC 50MG CBN/MELATONIN)" at bounding box center [163, 460] width 292 height 18
drag, startPoint x: 18, startPoint y: 457, endPoint x: 308, endPoint y: 464, distance: 290.2
click at [308, 464] on div "Cheeba Chews Chocolate Sleepy 2:1 (20-PK 100MG THC 50MG CBN/MELATONIN)" at bounding box center [163, 460] width 292 height 18
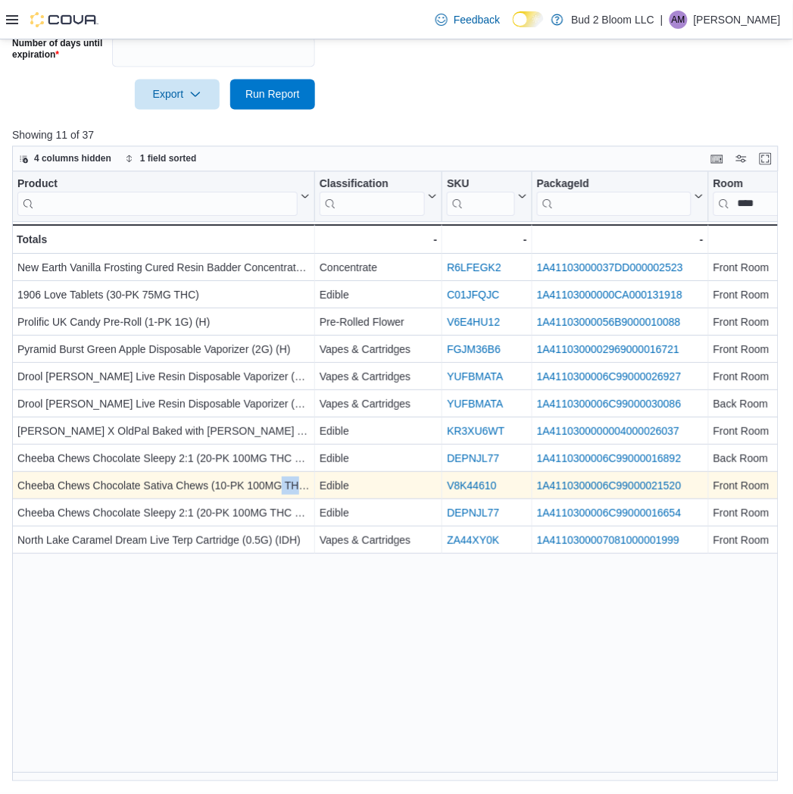
drag, startPoint x: 10, startPoint y: 483, endPoint x: 280, endPoint y: 495, distance: 270.7
click at [280, 495] on div "Reports Feedback Product Expirations View products that have expired or are abo…" at bounding box center [396, 188] width 793 height 1209
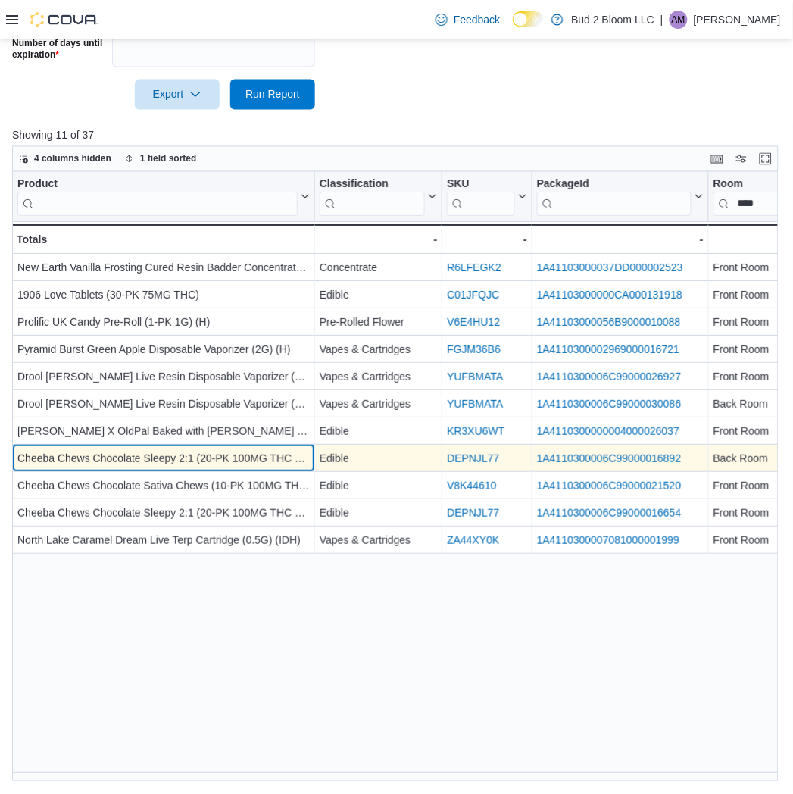
click at [198, 455] on div "Cheeba Chews Chocolate Sleepy 2:1 (20-PK 100MG THC 50MG CBN/MELATONIN)" at bounding box center [163, 460] width 292 height 18
click at [164, 451] on div "Cheeba Chews Chocolate Sleepy 2:1 (20-PK 100MG THC 50MG CBN/MELATONIN)" at bounding box center [163, 460] width 292 height 18
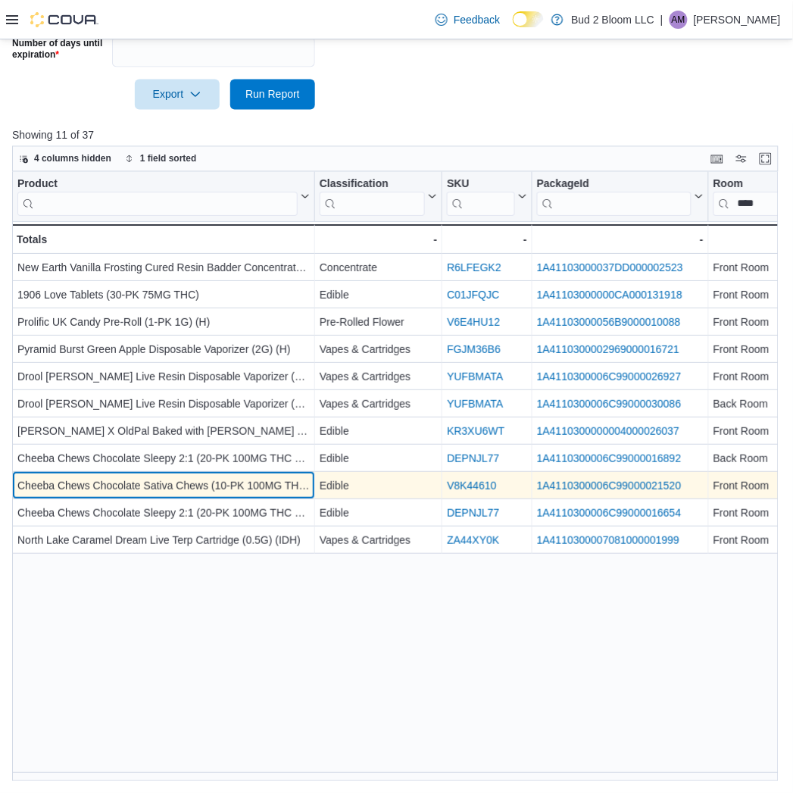
click at [178, 492] on div "Cheeba Chews Chocolate Sativa Chews (10-PK 100MG THC) (S)" at bounding box center [163, 487] width 292 height 18
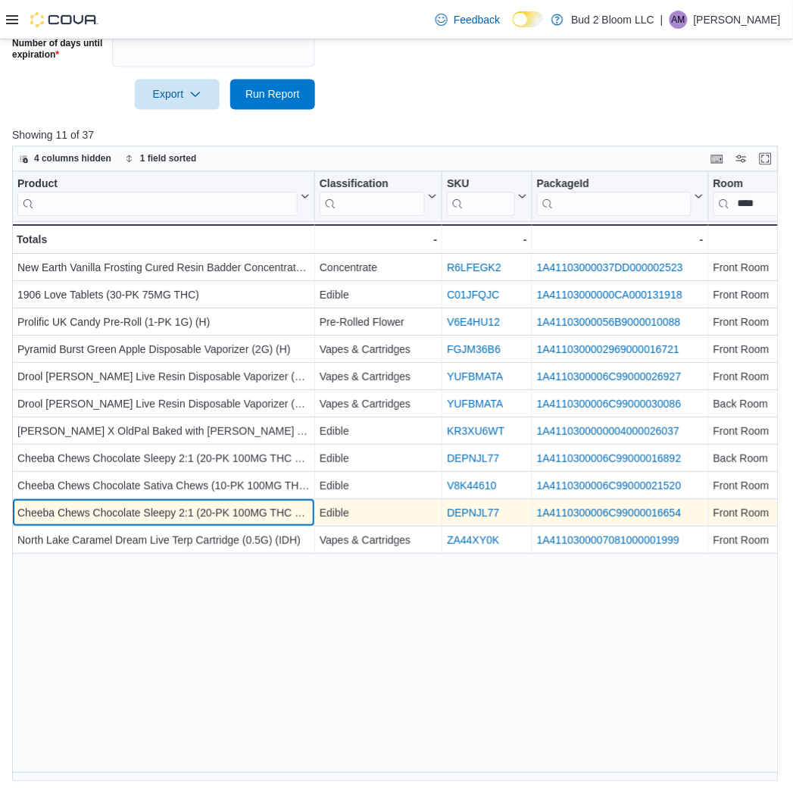
click at [173, 508] on div "Cheeba Chews Chocolate Sleepy 2:1 (20-PK 100MG THC 50MG CBN/MELATONIN)" at bounding box center [163, 514] width 292 height 18
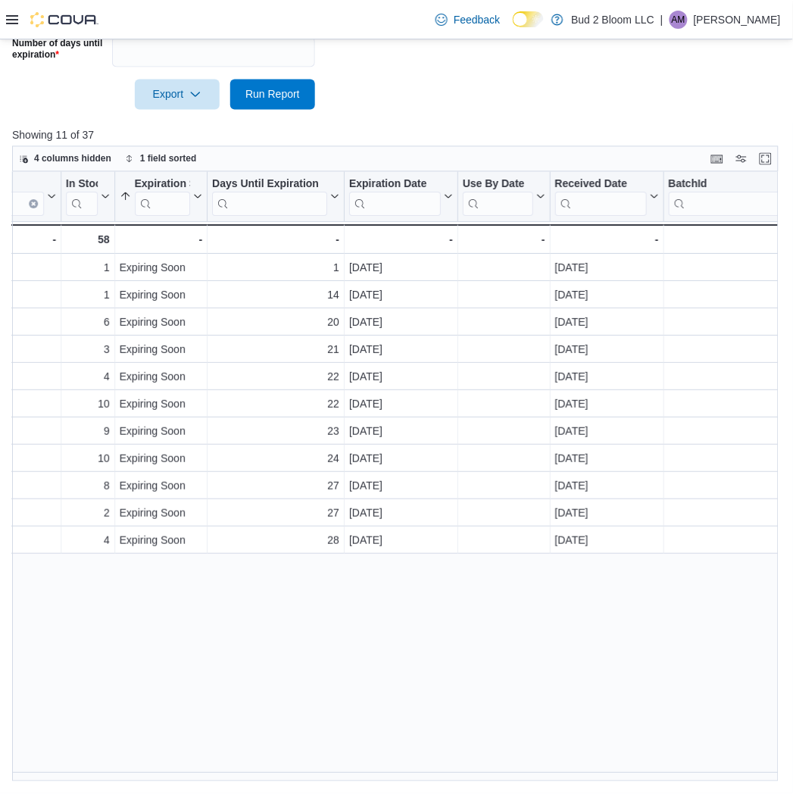
scroll to position [0, 776]
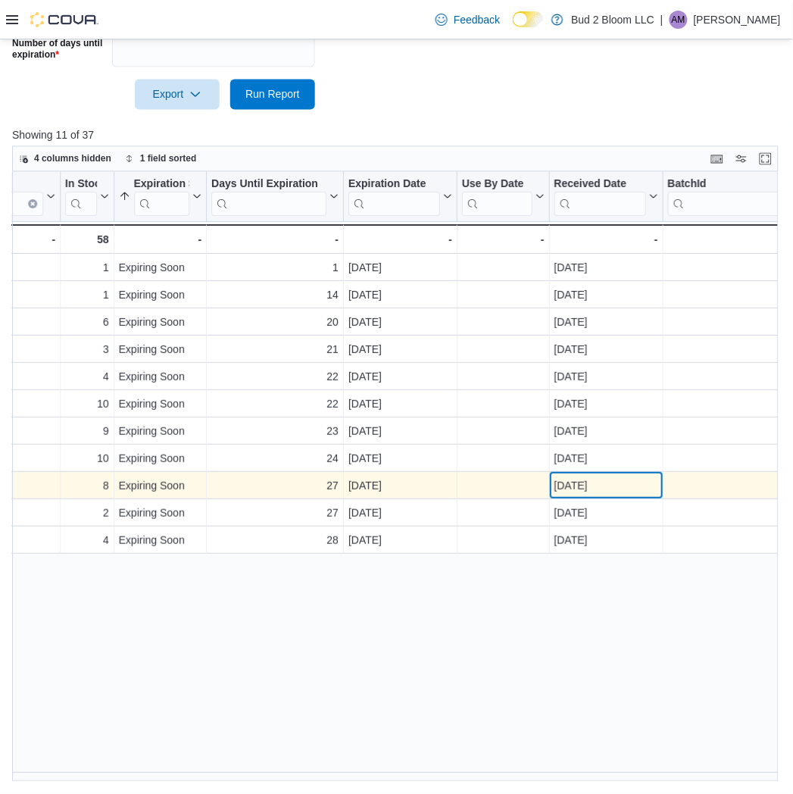
drag, startPoint x: 596, startPoint y: 482, endPoint x: 538, endPoint y: 485, distance: 58.4
click at [538, 485] on div "1A4110300006C99000021520 - Package URL, column 4, row 9 Front Room - Room, colu…" at bounding box center [299, 486] width 2127 height 27
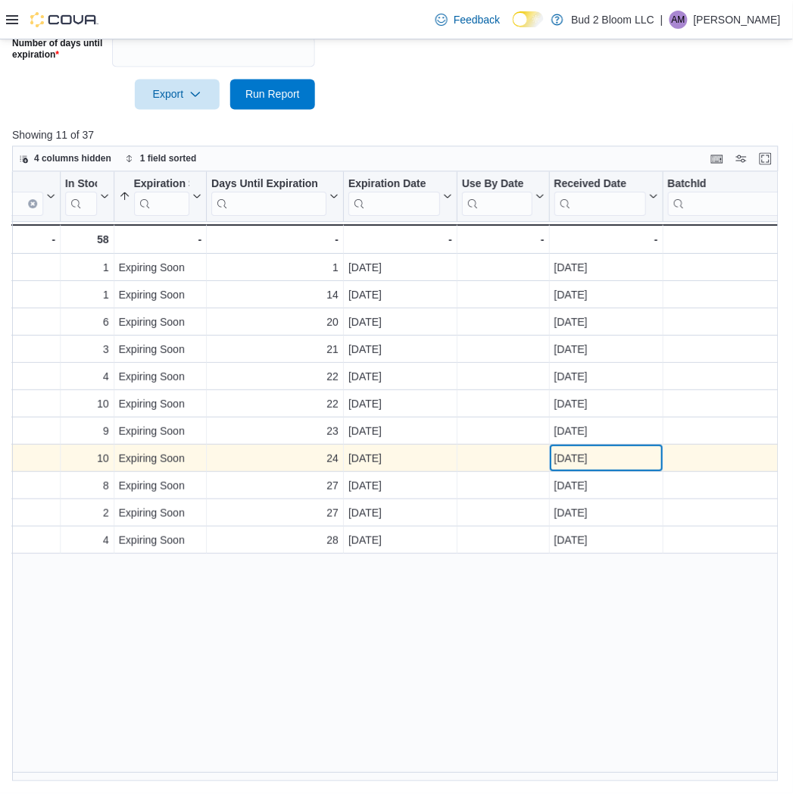
drag, startPoint x: 604, startPoint y: 453, endPoint x: 552, endPoint y: 455, distance: 52.3
click at [552, 455] on div "May 30, 2025 - Received Date, column 11, row 8" at bounding box center [607, 459] width 114 height 27
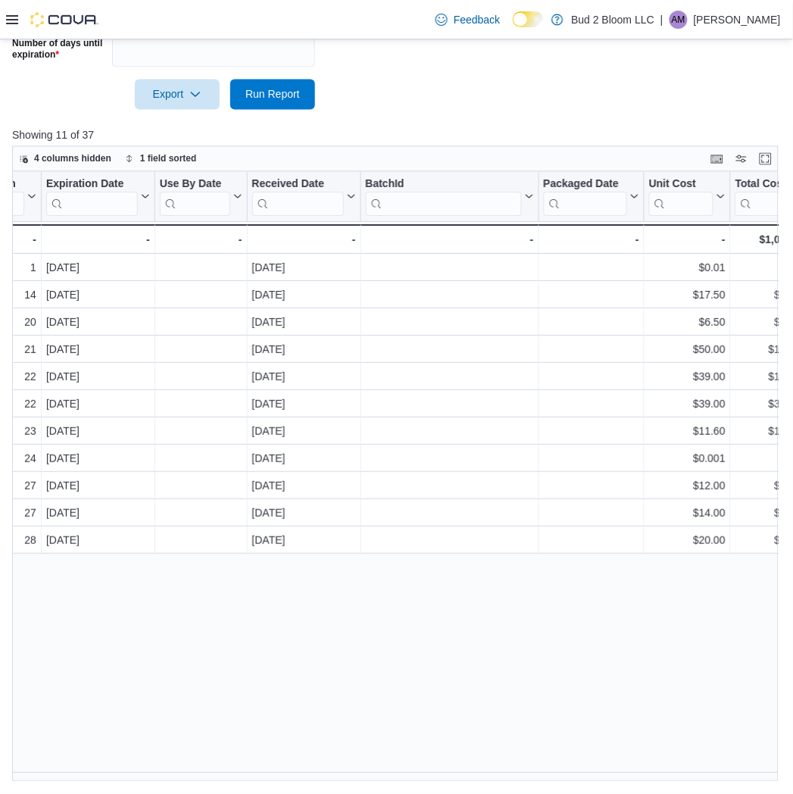
scroll to position [0, 1282]
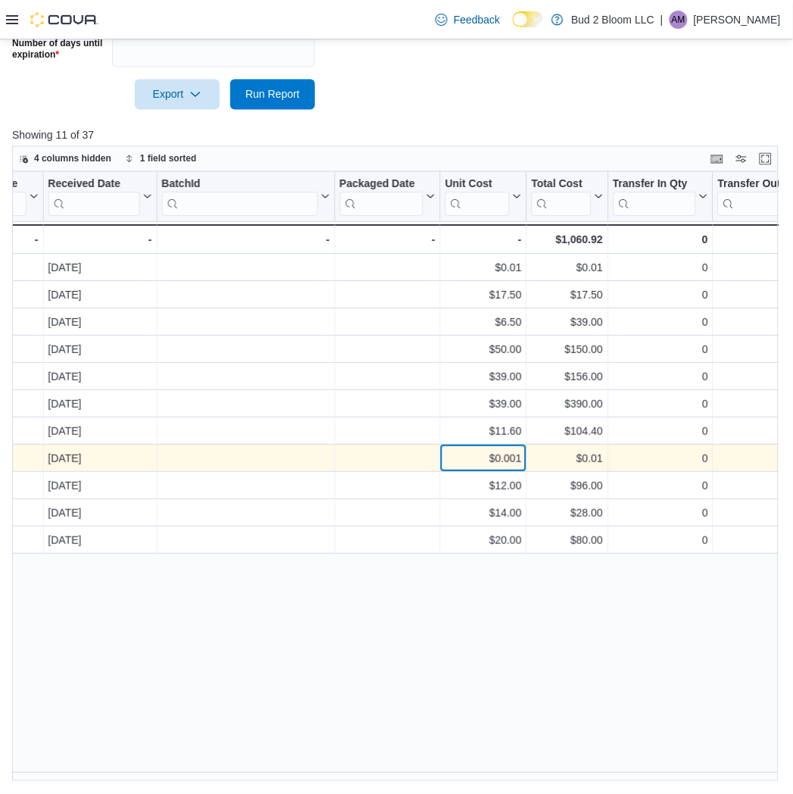
click at [496, 466] on div "$0.001" at bounding box center [483, 460] width 77 height 18
click at [500, 461] on div "$0.001" at bounding box center [483, 460] width 77 height 18
click at [503, 460] on div "$0.001" at bounding box center [483, 460] width 77 height 18
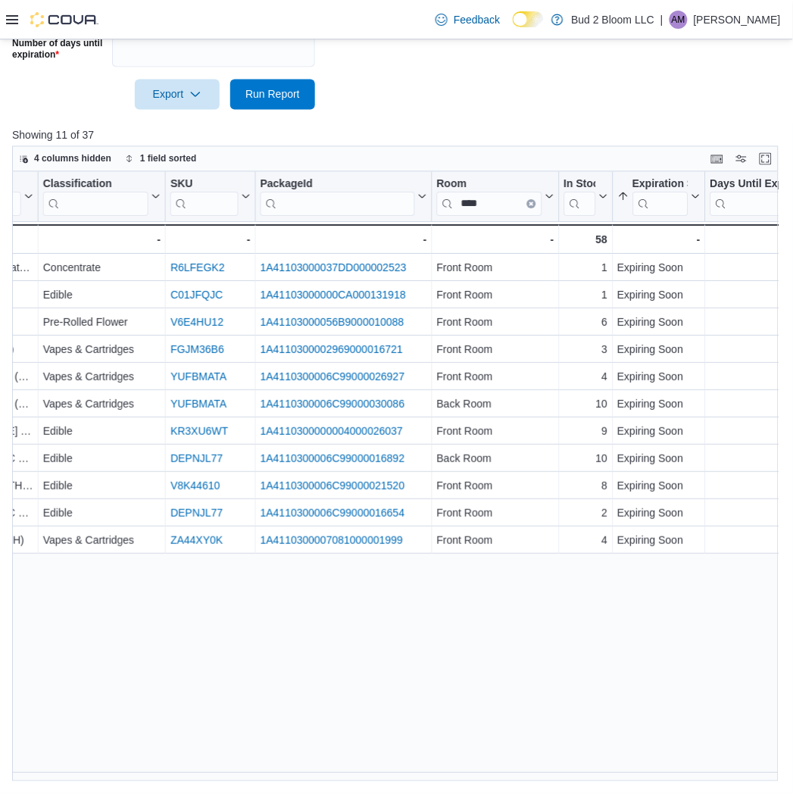
scroll to position [0, 0]
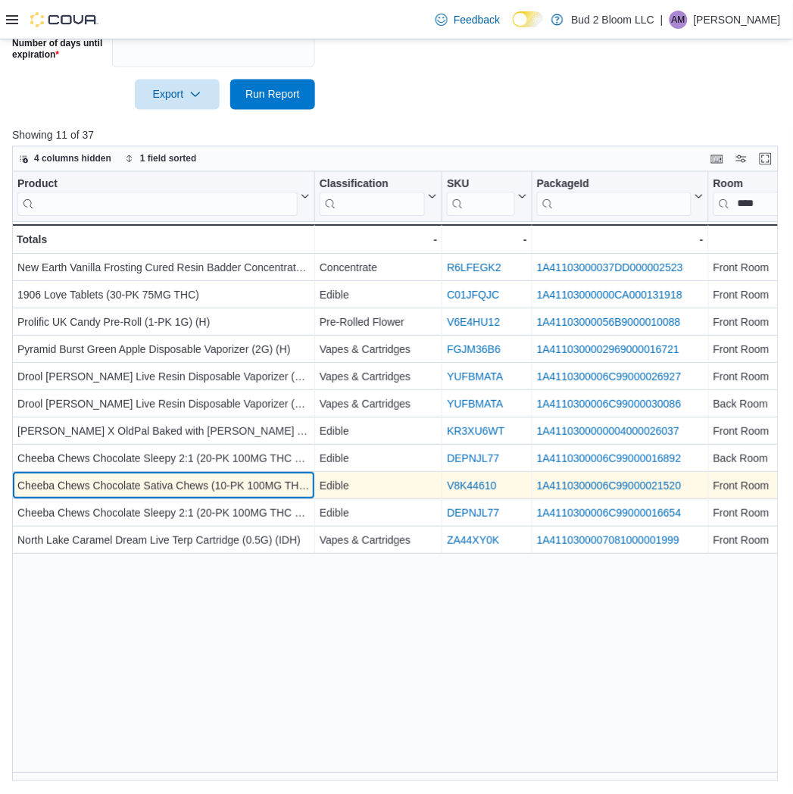
click at [183, 479] on div "Cheeba Chews Chocolate Sativa Chews (10-PK 100MG THC) (S)" at bounding box center [163, 487] width 292 height 18
click at [161, 483] on div "Cheeba Chews Chocolate Sativa Chews (10-PK 100MG THC) (S)" at bounding box center [163, 487] width 292 height 18
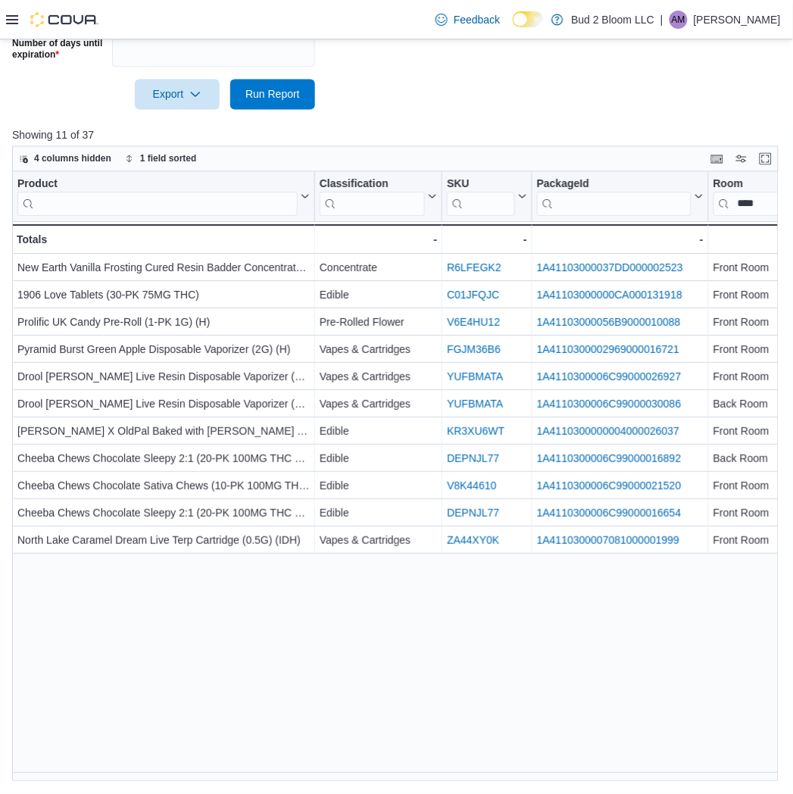
click at [173, 773] on div "Product Click to view column header actions Classification Click to view column…" at bounding box center [399, 477] width 774 height 610
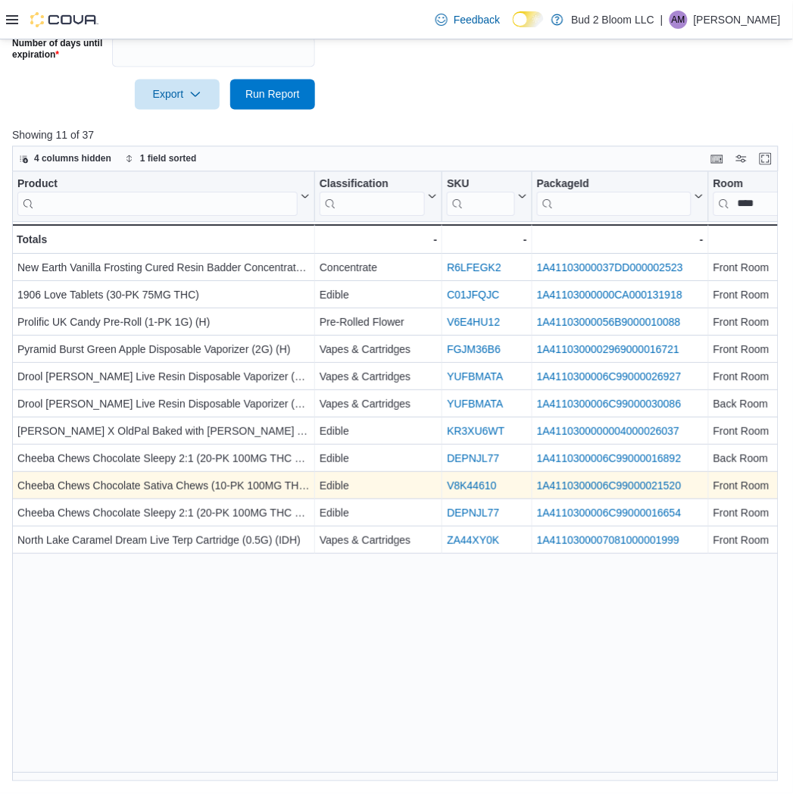
click at [175, 480] on div "Cheeba Chews Chocolate Sativa Chews (10-PK 100MG THC) (S)" at bounding box center [163, 487] width 292 height 18
click at [165, 490] on div "Cheeba Chews Chocolate Sativa Chews (10-PK 100MG THC) (S)" at bounding box center [163, 487] width 292 height 18
drag, startPoint x: 130, startPoint y: 483, endPoint x: 139, endPoint y: 492, distance: 12.3
click at [133, 489] on div "Cheeba Chews Chocolate Sativa Chews (10-PK 100MG THC) (S)" at bounding box center [163, 487] width 292 height 18
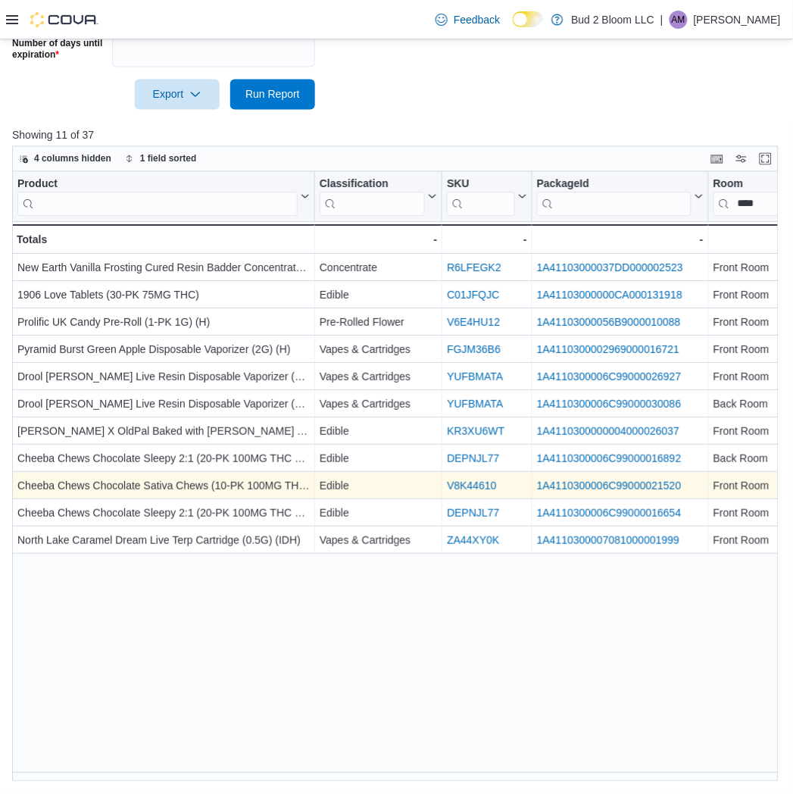
click at [155, 486] on div "Cheeba Chews Chocolate Sativa Chews (10-PK 100MG THC) (S)" at bounding box center [163, 487] width 292 height 18
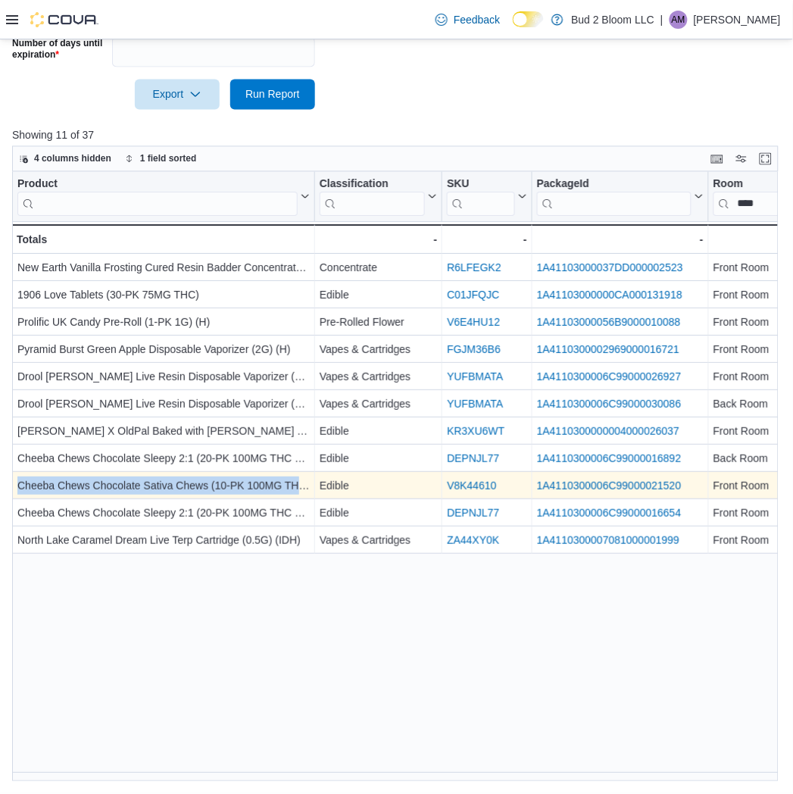
click at [155, 486] on div "Cheeba Chews Chocolate Sativa Chews (10-PK 100MG THC) (S)" at bounding box center [163, 487] width 292 height 18
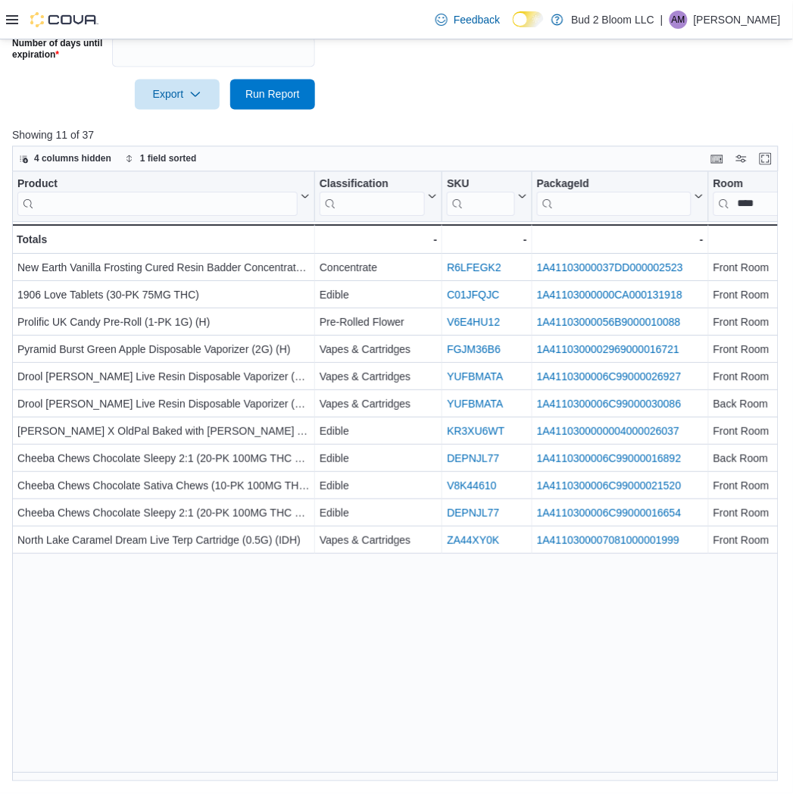
click at [198, 702] on div "Product Click to view column header actions Classification Click to view column…" at bounding box center [399, 477] width 774 height 610
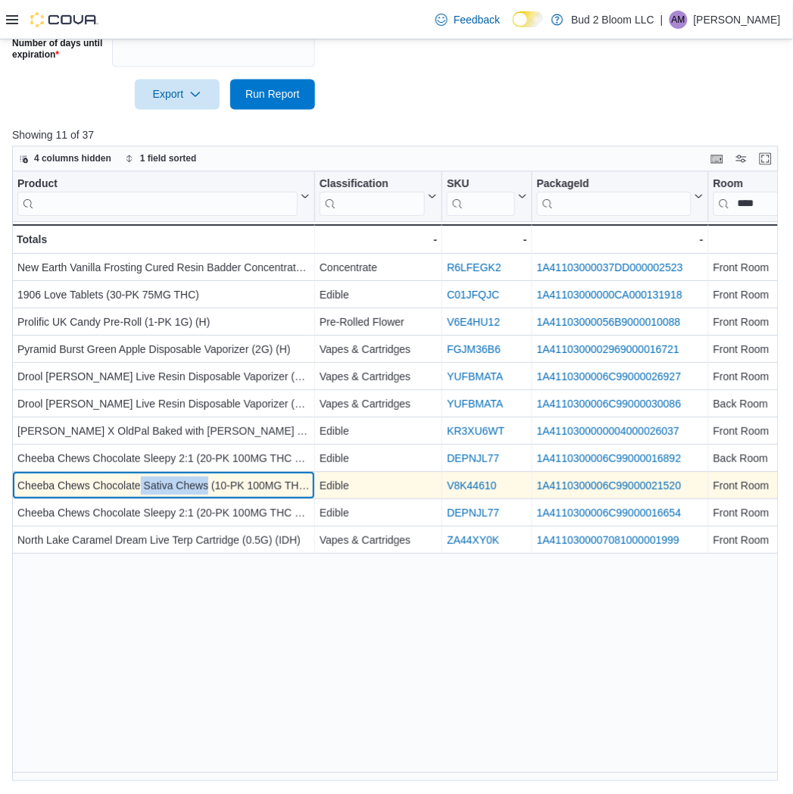
drag, startPoint x: 140, startPoint y: 486, endPoint x: 209, endPoint y: 489, distance: 69.0
click at [209, 489] on div "Cheeba Chews Chocolate Sativa Chews (10-PK 100MG THC) (S)" at bounding box center [163, 487] width 292 height 18
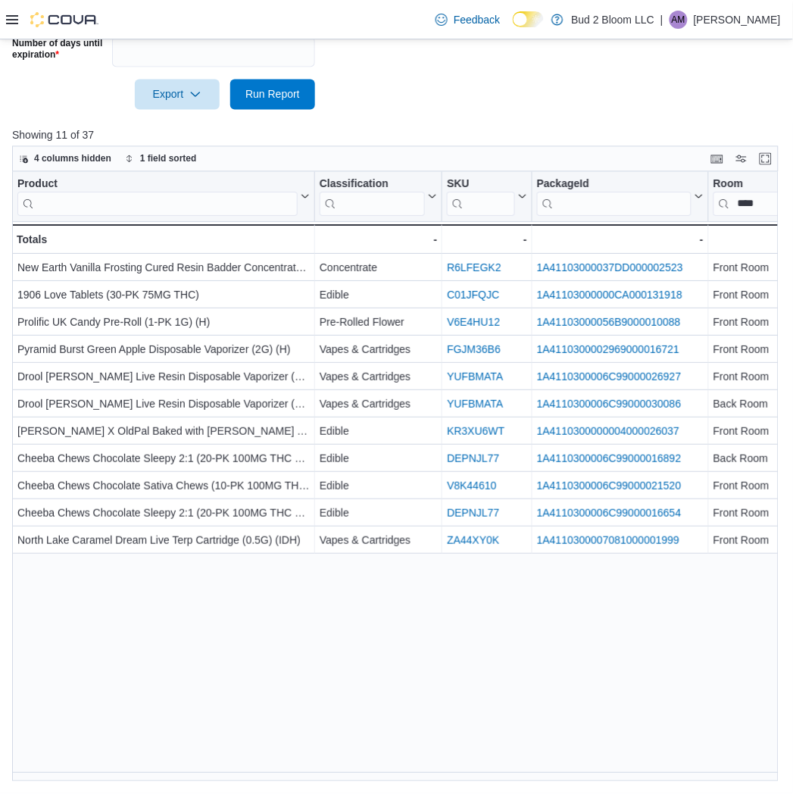
click at [161, 683] on div "Product Click to view column header actions Classification Click to view column…" at bounding box center [399, 477] width 774 height 610
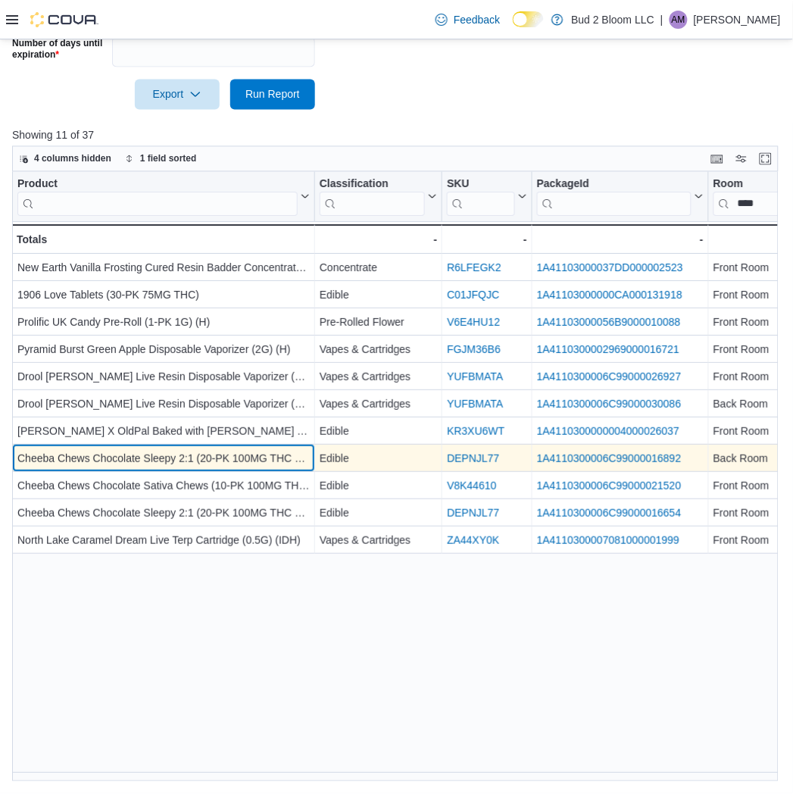
click at [146, 455] on div "Cheeba Chews Chocolate Sleepy 2:1 (20-PK 100MG THC 50MG CBN/MELATONIN)" at bounding box center [163, 460] width 292 height 18
click at [199, 452] on div "Cheeba Chews Chocolate Sleepy 2:1 (20-PK 100MG THC 50MG CBN/MELATONIN)" at bounding box center [163, 460] width 292 height 18
click at [208, 464] on div "Cheeba Chews Chocolate Sleepy 2:1 (20-PK 100MG THC 50MG CBN/MELATONIN)" at bounding box center [163, 460] width 292 height 18
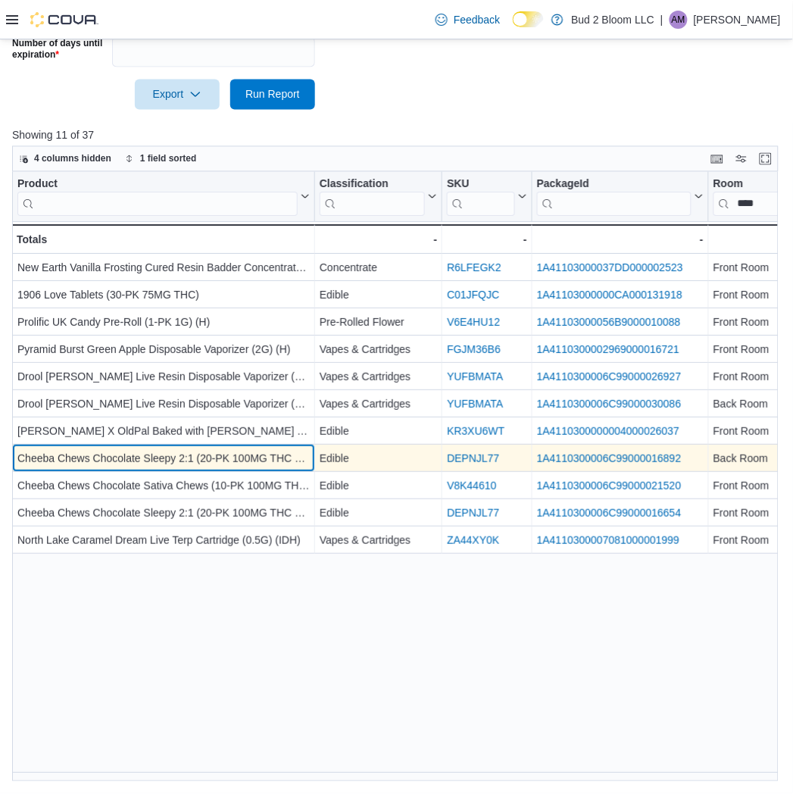
click at [207, 460] on div "Cheeba Chews Chocolate Sleepy 2:1 (20-PK 100MG THC 50MG CBN/MELATONIN)" at bounding box center [163, 460] width 292 height 18
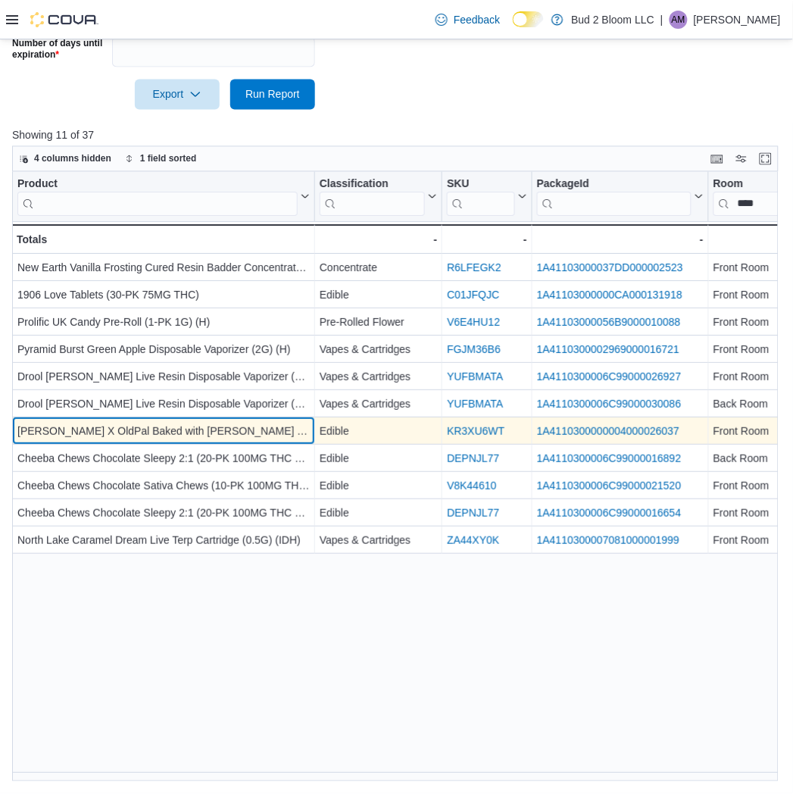
click at [119, 428] on div "Babish X OldPal Baked with Babish THC-Infused Sugar (3OZ/100MG THC)" at bounding box center [163, 432] width 292 height 18
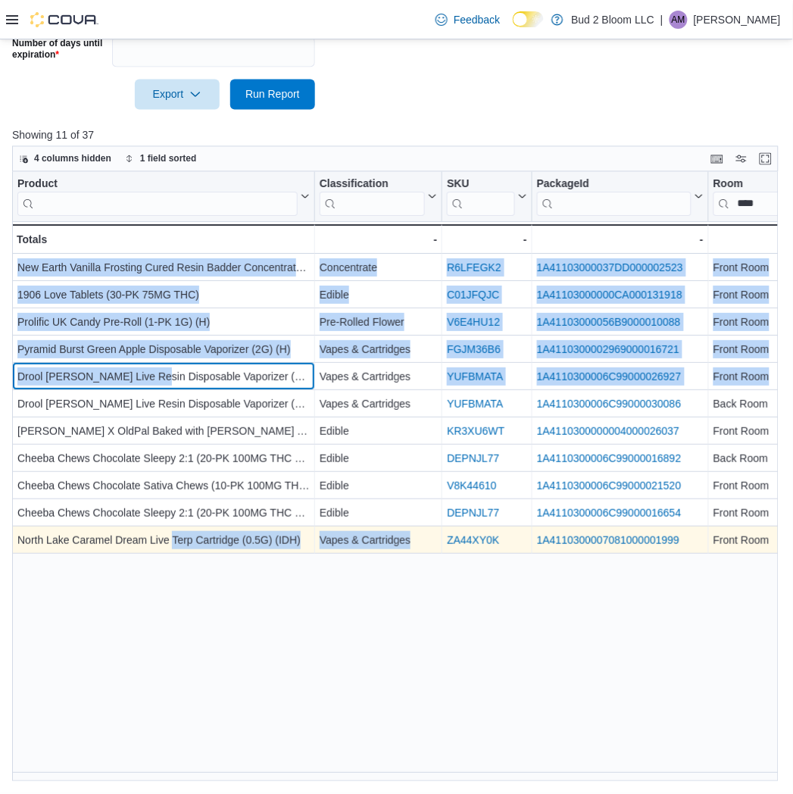
drag, startPoint x: 139, startPoint y: 370, endPoint x: 173, endPoint y: 554, distance: 187.1
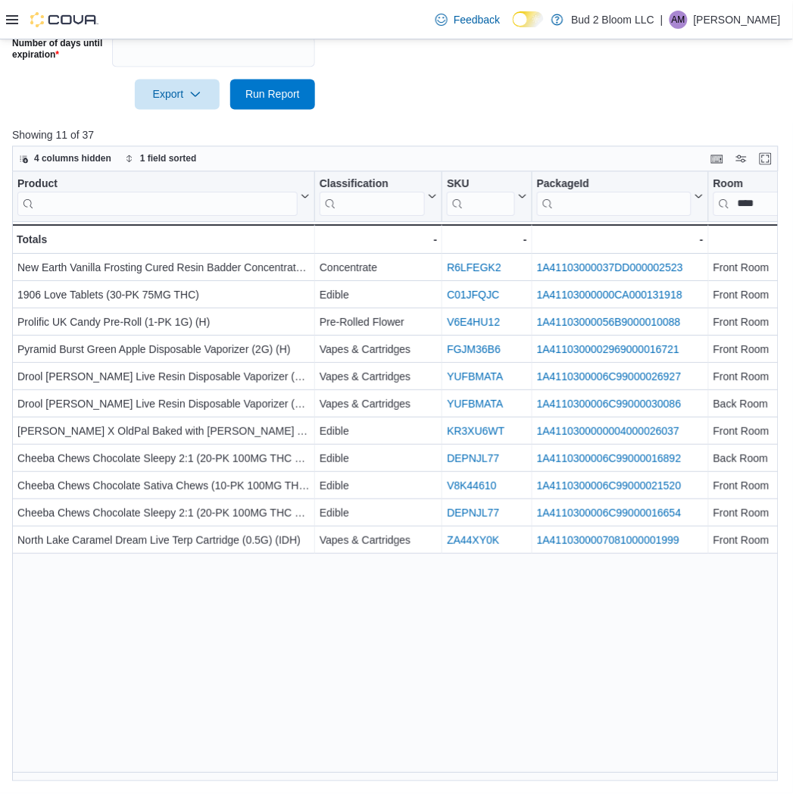
click at [148, 642] on div "Product Click to view column header actions Classification Click to view column…" at bounding box center [399, 477] width 774 height 610
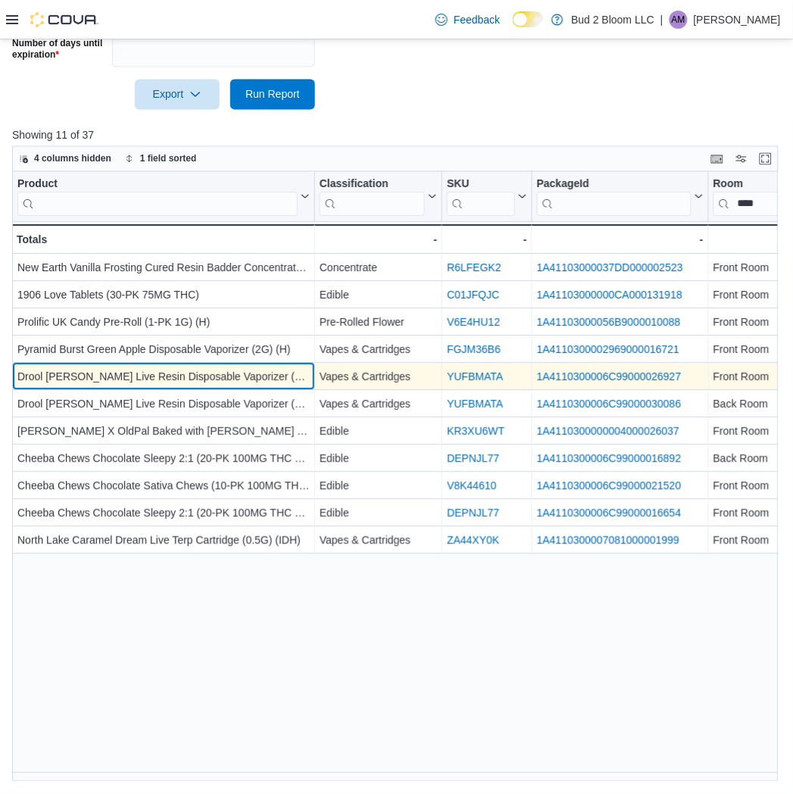
click at [70, 370] on div "Drool King Louis XIII Live Resin Disposable Vaporizer (1G) (IDH)" at bounding box center [163, 378] width 292 height 18
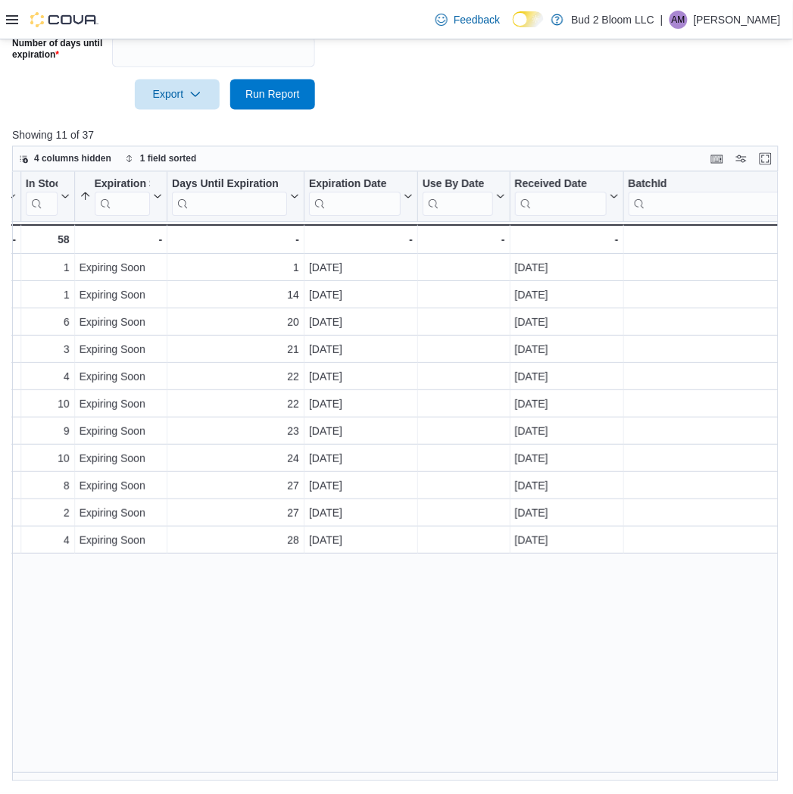
scroll to position [0, 802]
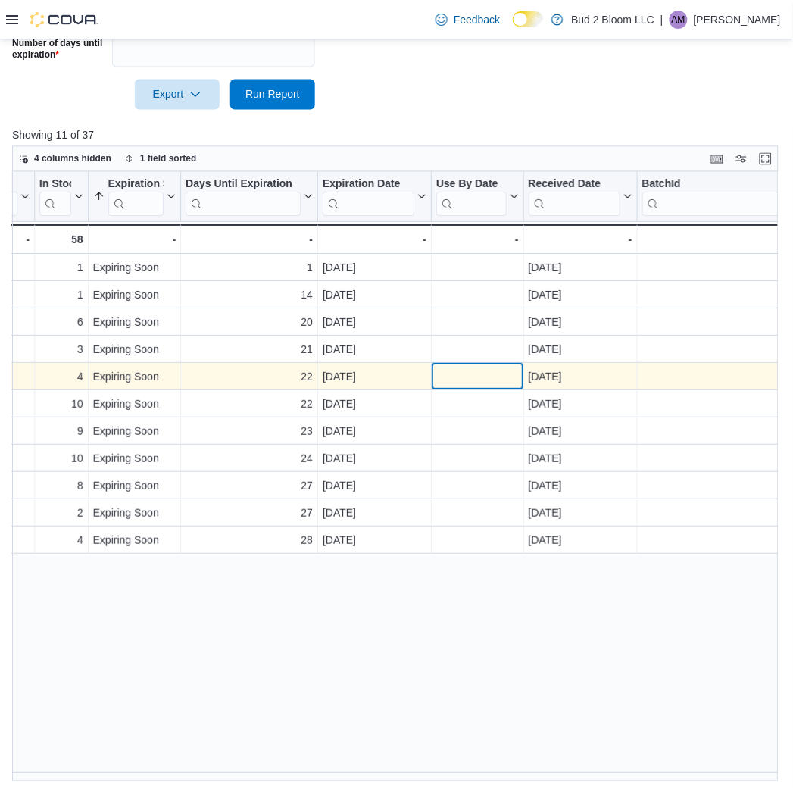
click at [517, 381] on div "- Use By Date, column 10, row 5" at bounding box center [477, 377] width 83 height 17
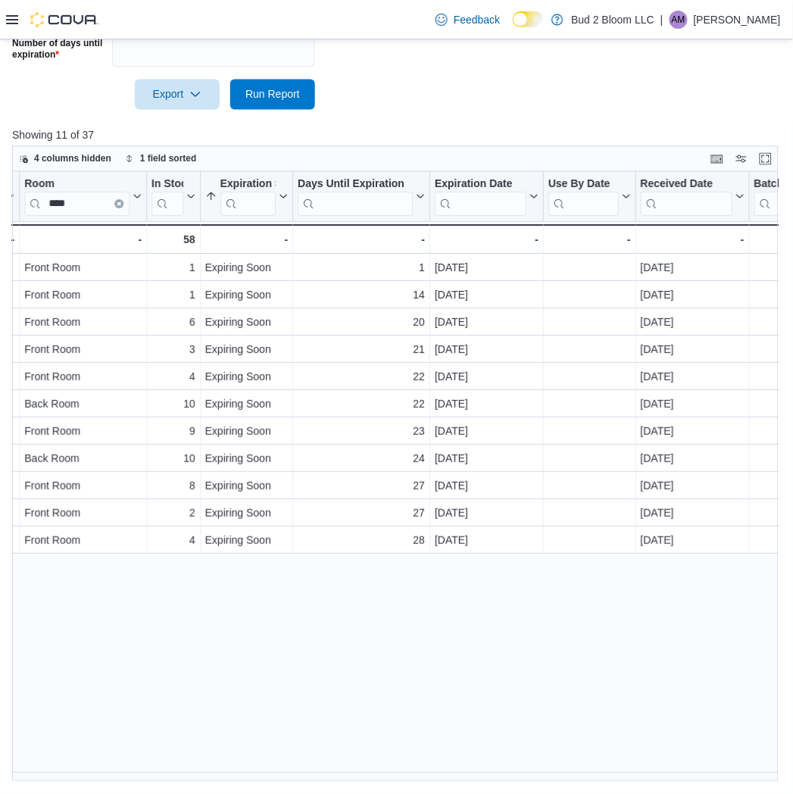
scroll to position [0, 759]
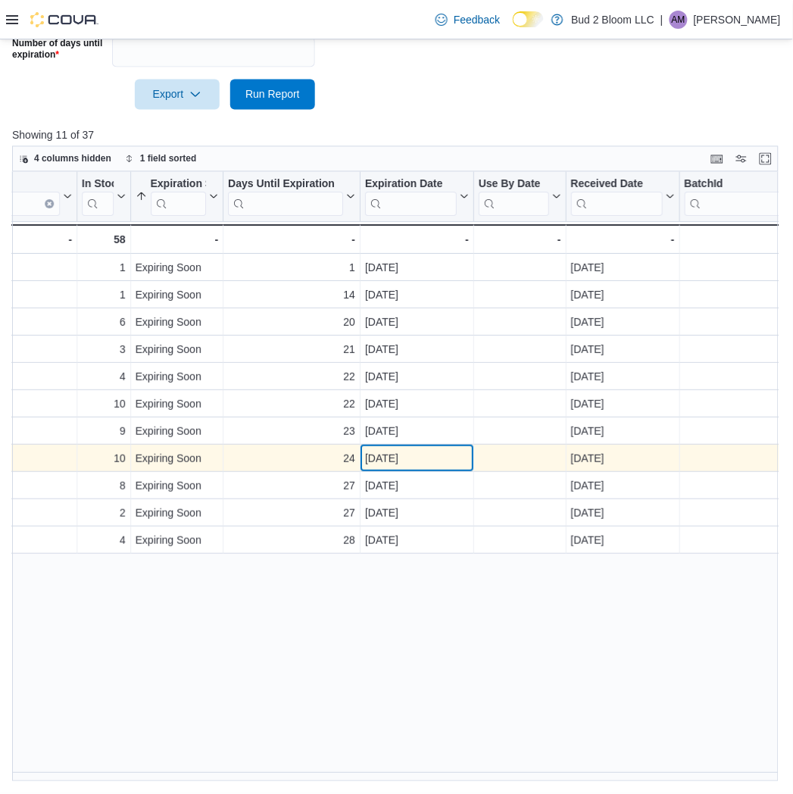
click at [410, 457] on div "Oct 4, 2025" at bounding box center [417, 460] width 104 height 18
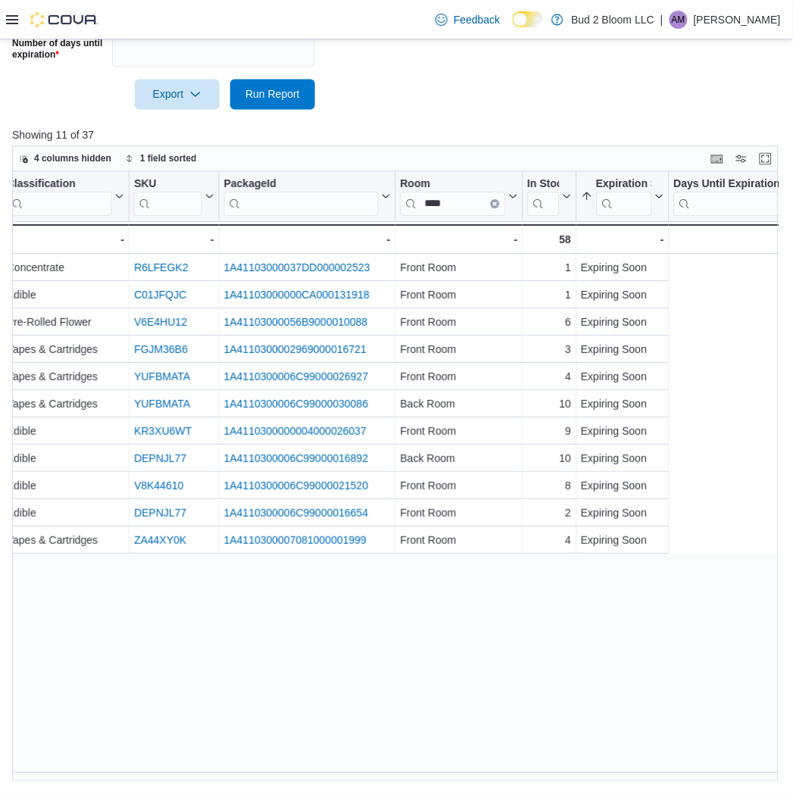
scroll to position [0, 0]
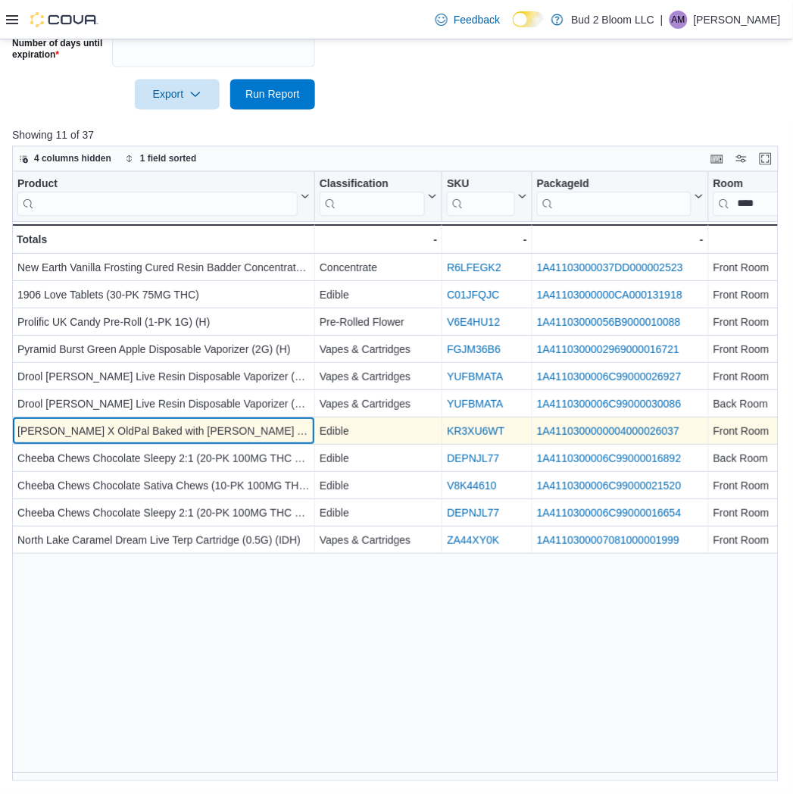
click at [150, 436] on div "Babish X OldPal Baked with Babish THC-Infused Sugar (3OZ/100MG THC)" at bounding box center [163, 432] width 292 height 18
click at [171, 427] on div "Babish X OldPal Baked with Babish THC-Infused Sugar (3OZ/100MG THC)" at bounding box center [163, 432] width 292 height 18
click at [189, 430] on div "Babish X OldPal Baked with Babish THC-Infused Sugar (3OZ/100MG THC)" at bounding box center [163, 432] width 292 height 18
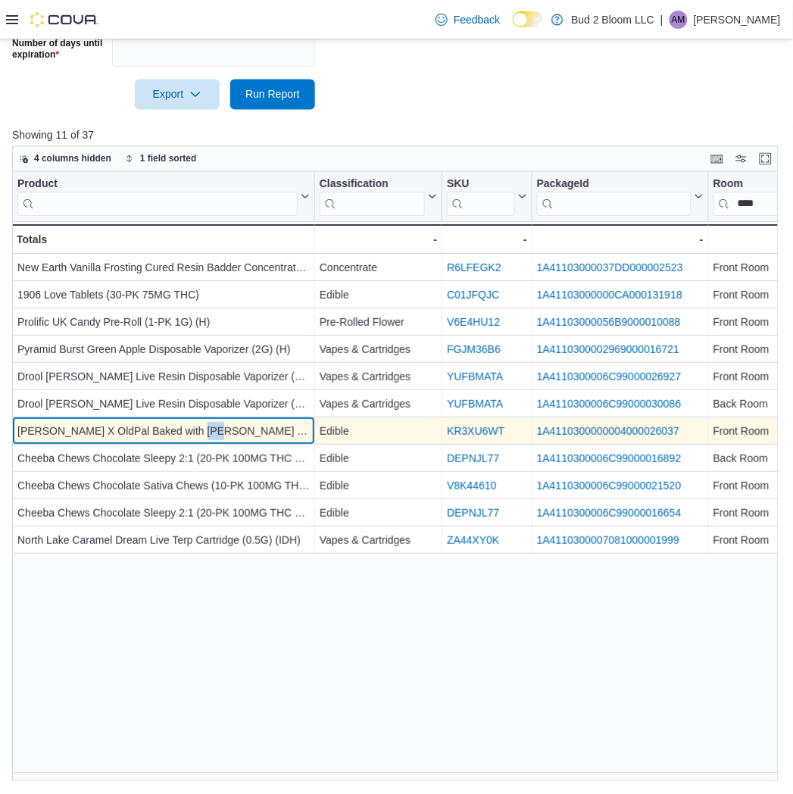
click at [189, 430] on div "Babish X OldPal Baked with Babish THC-Infused Sugar (3OZ/100MG THC)" at bounding box center [163, 432] width 292 height 18
click at [193, 430] on div "Babish X OldPal Baked with Babish THC-Infused Sugar (3OZ/100MG THC)" at bounding box center [163, 432] width 292 height 18
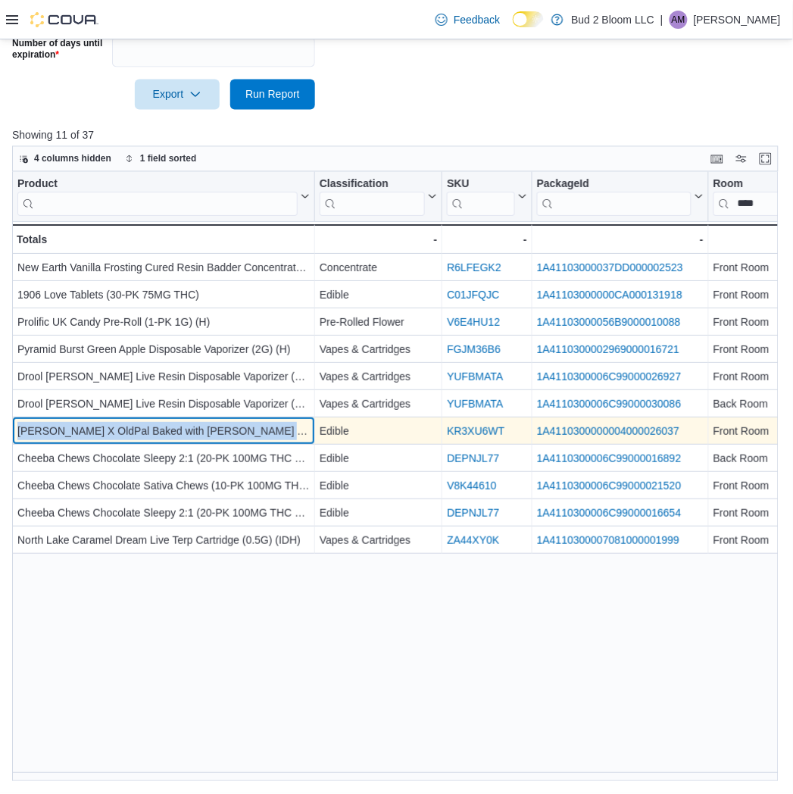
click at [193, 430] on div "Babish X OldPal Baked with Babish THC-Infused Sugar (3OZ/100MG THC)" at bounding box center [163, 432] width 292 height 18
click at [85, 434] on div "Babish X OldPal Baked with Babish THC-Infused Sugar (3OZ/100MG THC)" at bounding box center [163, 432] width 292 height 18
click at [85, 432] on div "Babish X OldPal Baked with Babish THC-Infused Sugar (3OZ/100MG THC)" at bounding box center [163, 432] width 292 height 18
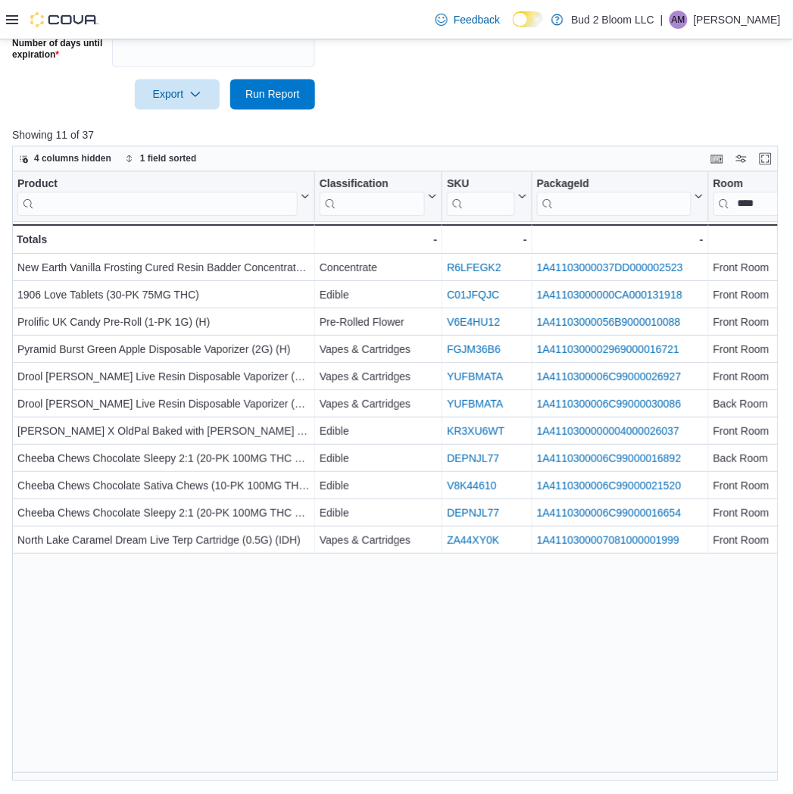
click at [259, 720] on div "Product Click to view column header actions Classification Click to view column…" at bounding box center [399, 477] width 774 height 610
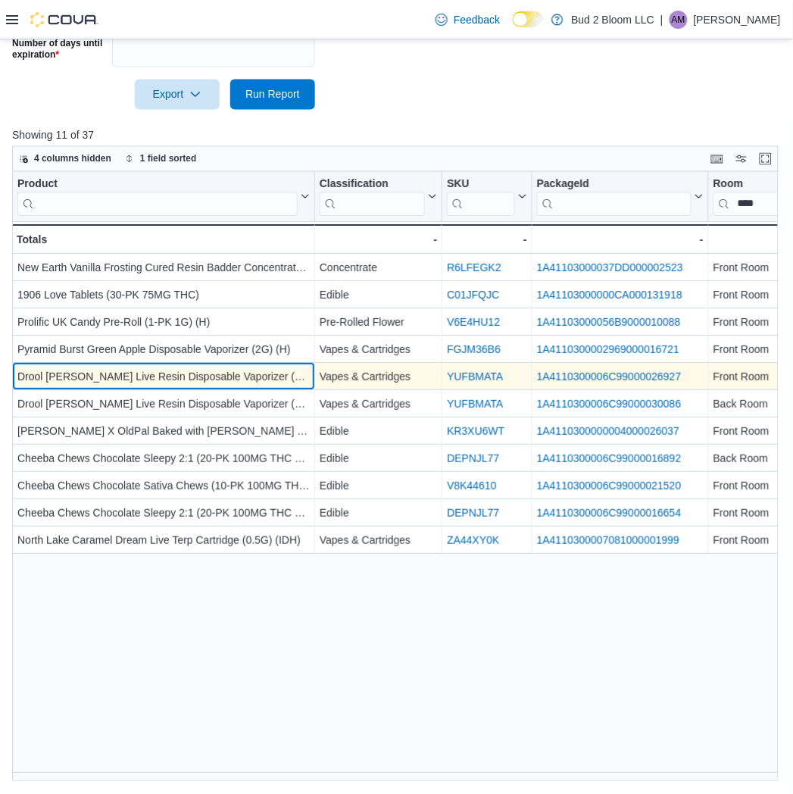
click at [116, 374] on div "Drool King Louis XIII Live Resin Disposable Vaporizer (1G) (IDH)" at bounding box center [163, 378] width 292 height 18
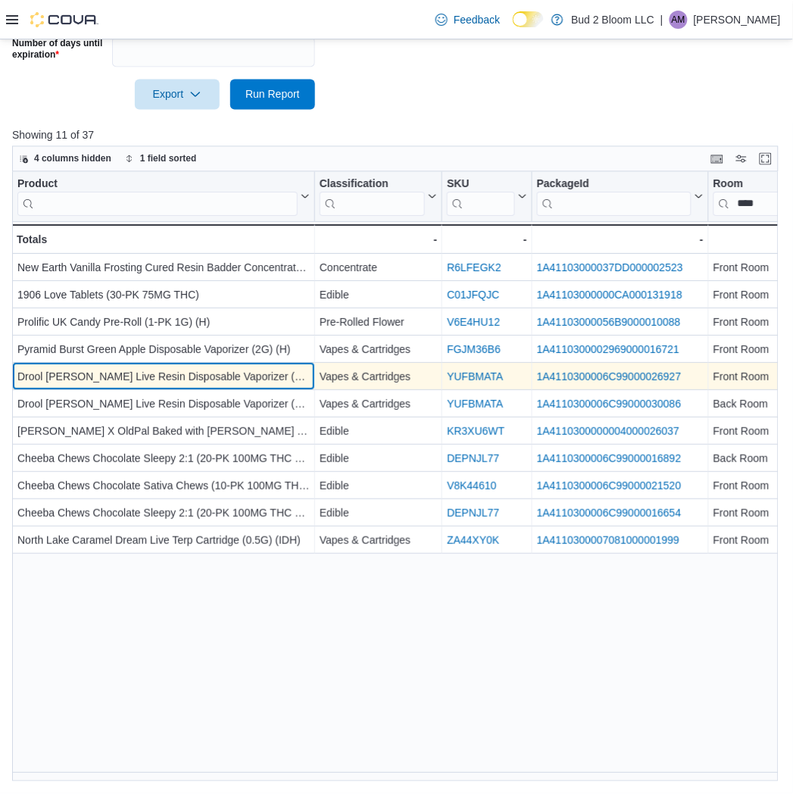
click at [67, 373] on div "Drool King Louis XIII Live Resin Disposable Vaporizer (1G) (IDH)" at bounding box center [163, 378] width 292 height 18
click at [38, 377] on div "Drool King Louis XIII Live Resin Disposable Vaporizer (1G) (IDH)" at bounding box center [163, 378] width 292 height 18
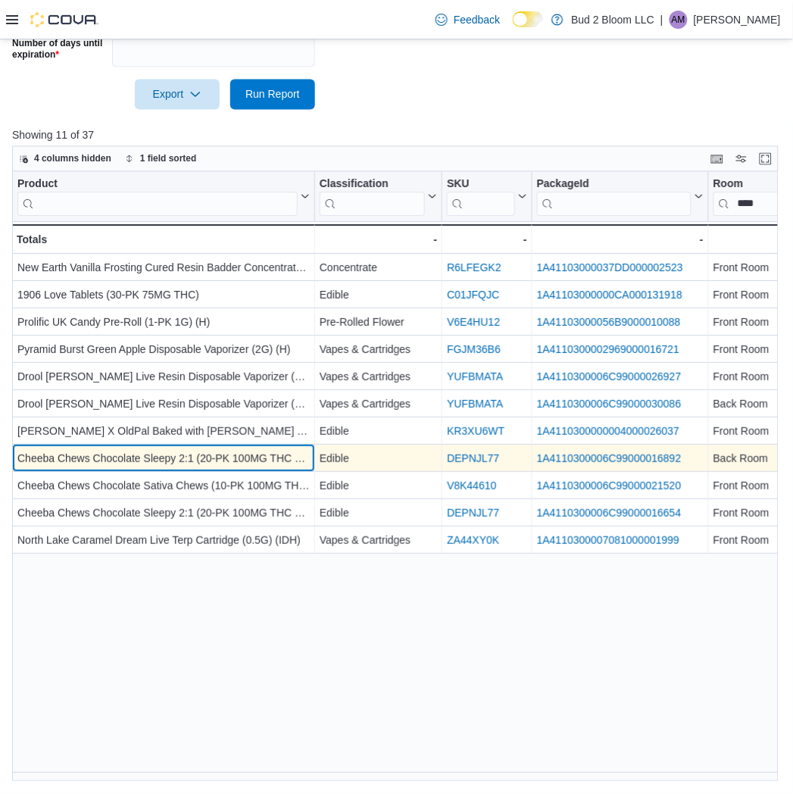
click at [42, 467] on div "Cheeba Chews Chocolate Sleepy 2:1 (20-PK 100MG THC 50MG CBN/MELATONIN)" at bounding box center [163, 460] width 292 height 18
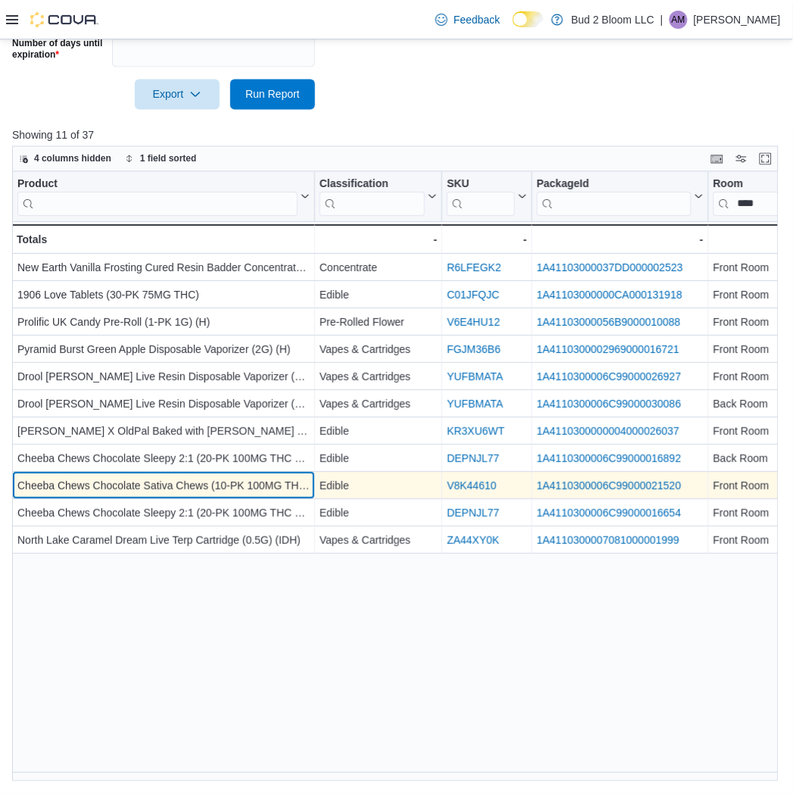
click at [51, 487] on div "Cheeba Chews Chocolate Sativa Chews (10-PK 100MG THC) (S)" at bounding box center [163, 487] width 292 height 18
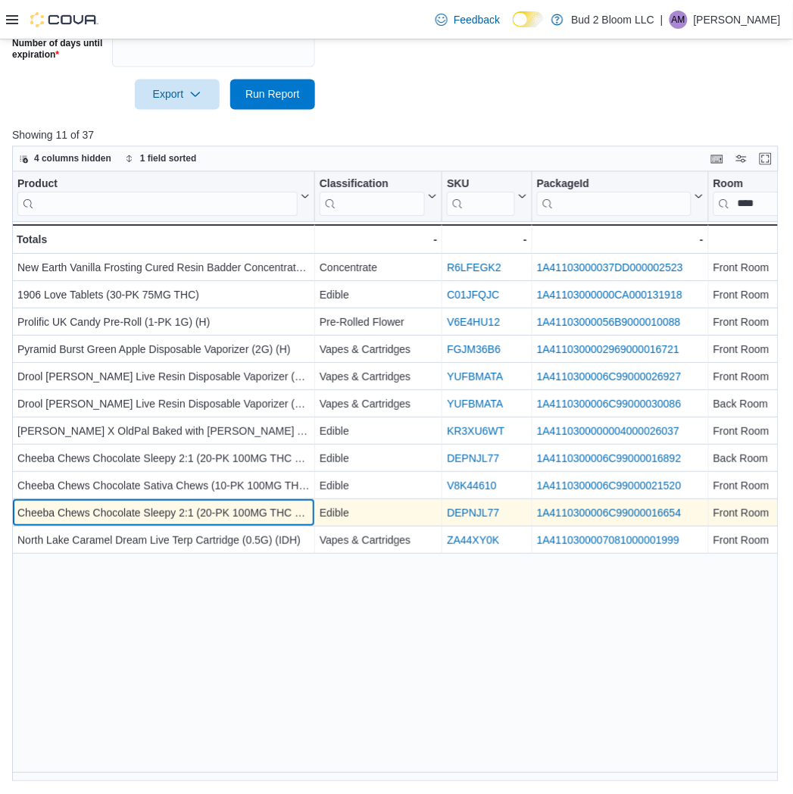
click at [61, 521] on div "Cheeba Chews Chocolate Sleepy 2:1 (20-PK 100MG THC 50MG CBN/MELATONIN)" at bounding box center [163, 514] width 292 height 18
click at [46, 515] on div "Cheeba Chews Chocolate Sleepy 2:1 (20-PK 100MG THC 50MG CBN/MELATONIN)" at bounding box center [163, 514] width 292 height 18
click at [200, 517] on div "Cheeba Chews Chocolate Sleepy 2:1 (20-PK 100MG THC 50MG CBN/MELATONIN)" at bounding box center [163, 514] width 292 height 18
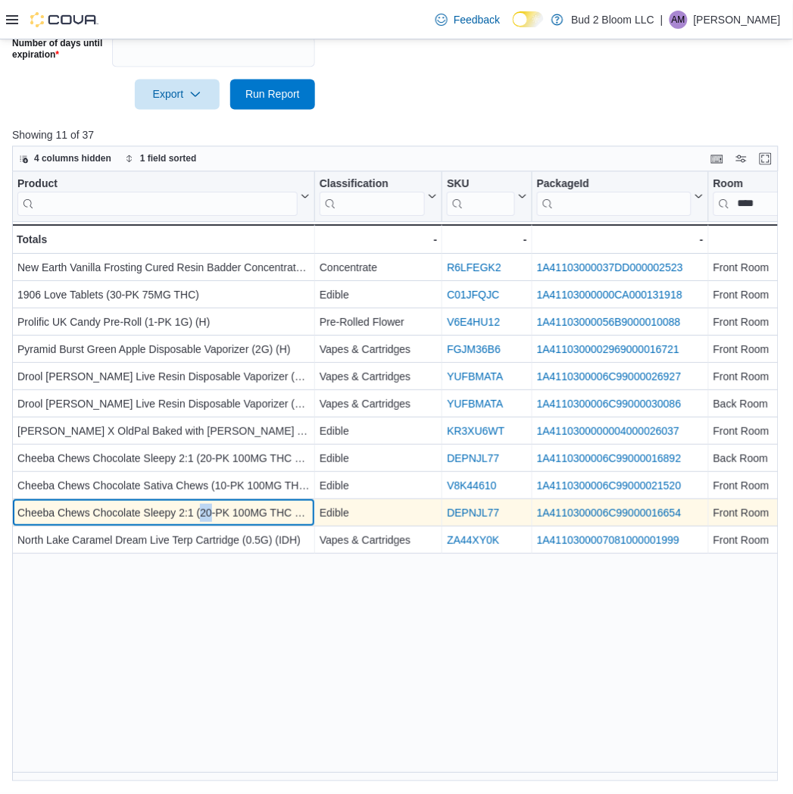
click at [200, 517] on div "Cheeba Chews Chocolate Sleepy 2:1 (20-PK 100MG THC 50MG CBN/MELATONIN)" at bounding box center [163, 514] width 292 height 18
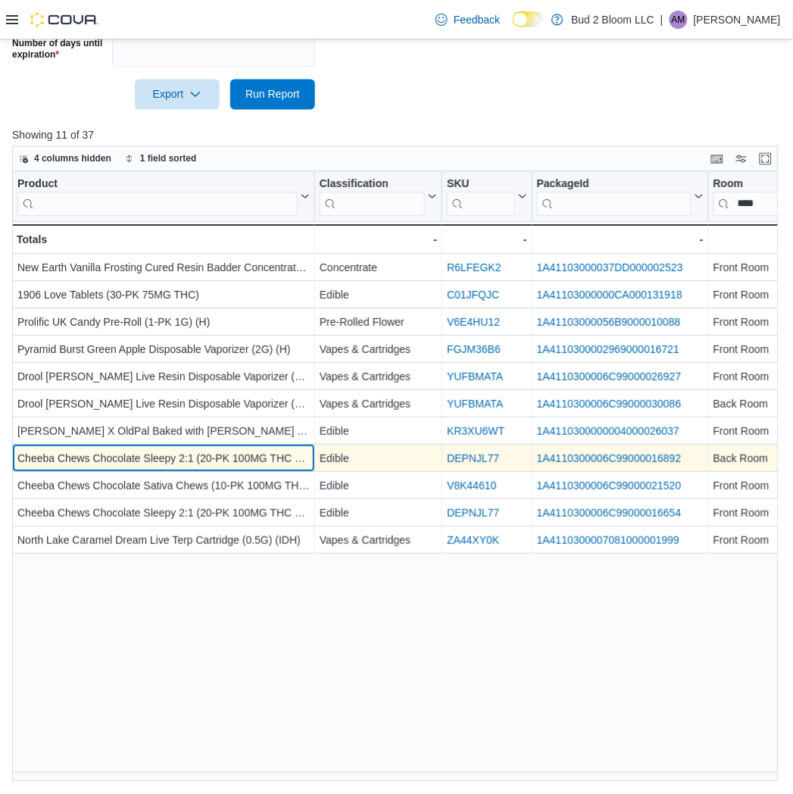
click at [146, 457] on div "Cheeba Chews Chocolate Sleepy 2:1 (20-PK 100MG THC 50MG CBN/MELATONIN)" at bounding box center [163, 460] width 292 height 18
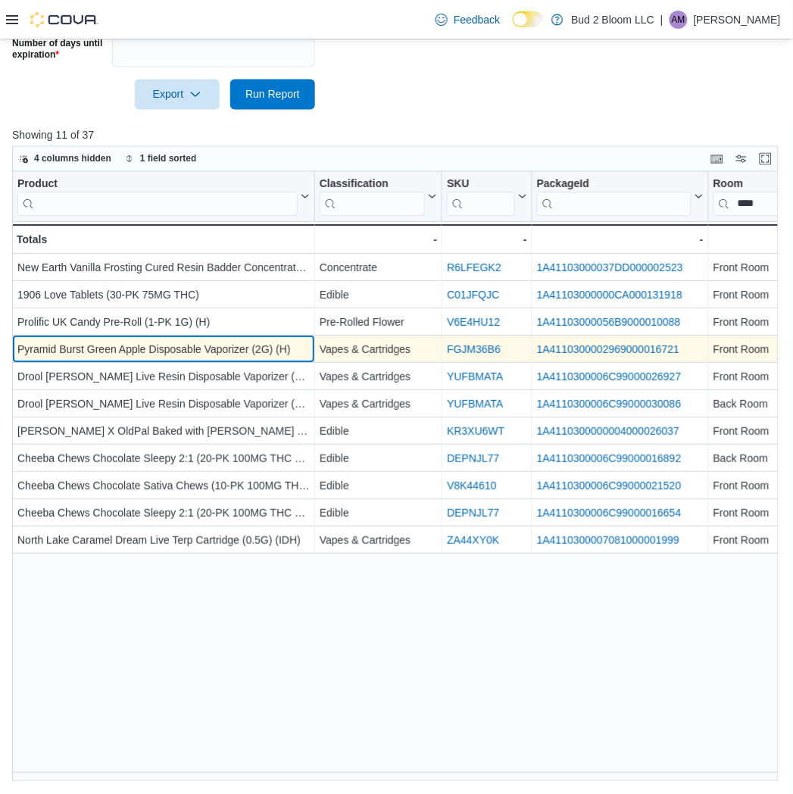
click at [170, 349] on div "Pyramid Burst Green Apple Disposable Vaporizer (2G) (H)" at bounding box center [163, 351] width 292 height 18
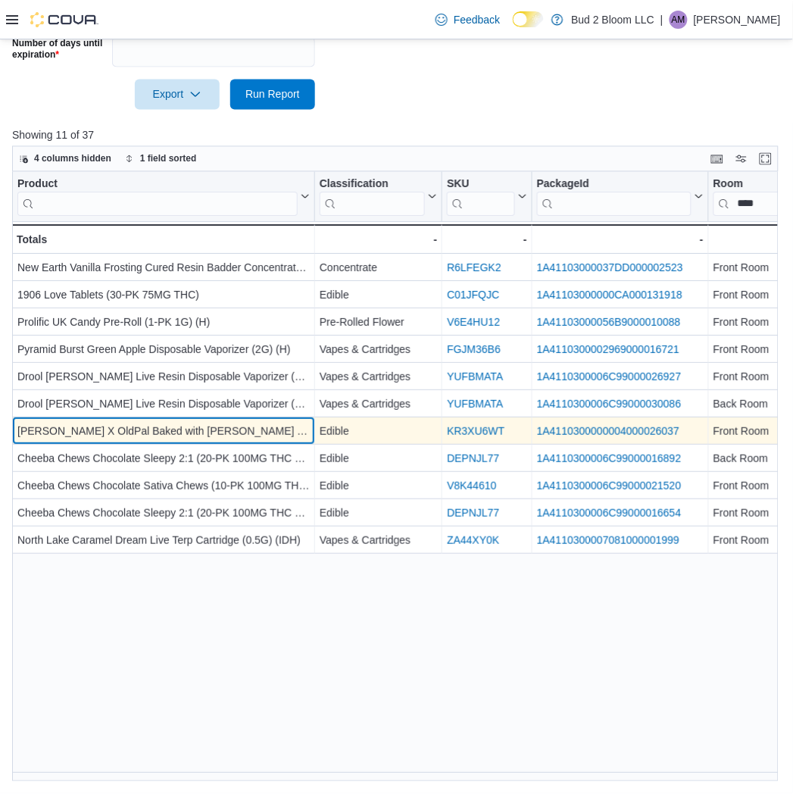
click at [188, 430] on div "Babish X OldPal Baked with Babish THC-Infused Sugar (3OZ/100MG THC)" at bounding box center [163, 432] width 292 height 18
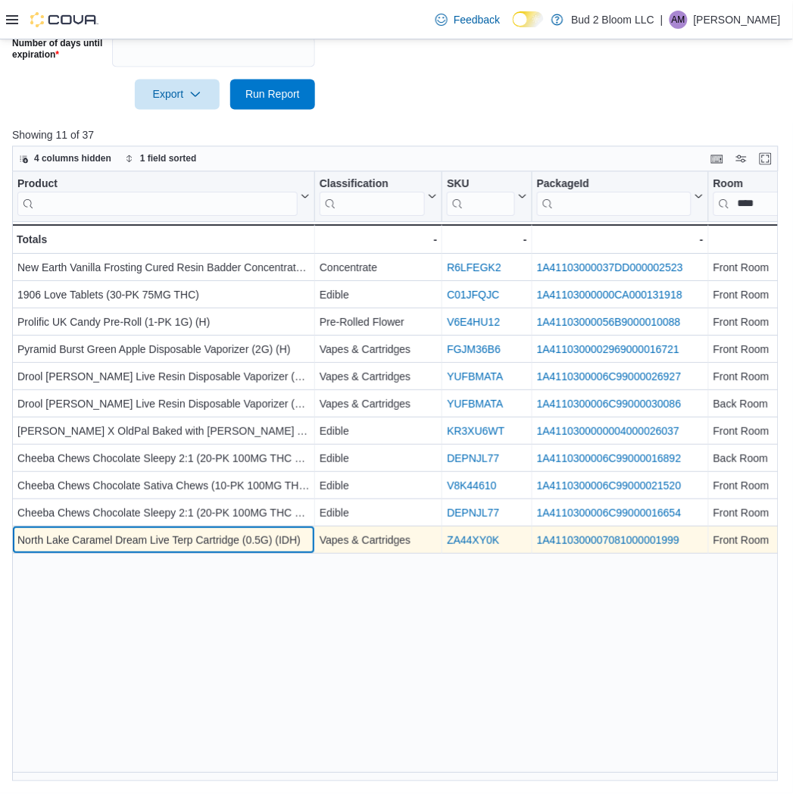
click at [123, 543] on div "North Lake Caramel Dream Live Terp Cartridge (0.5G) (IDH)" at bounding box center [163, 542] width 292 height 18
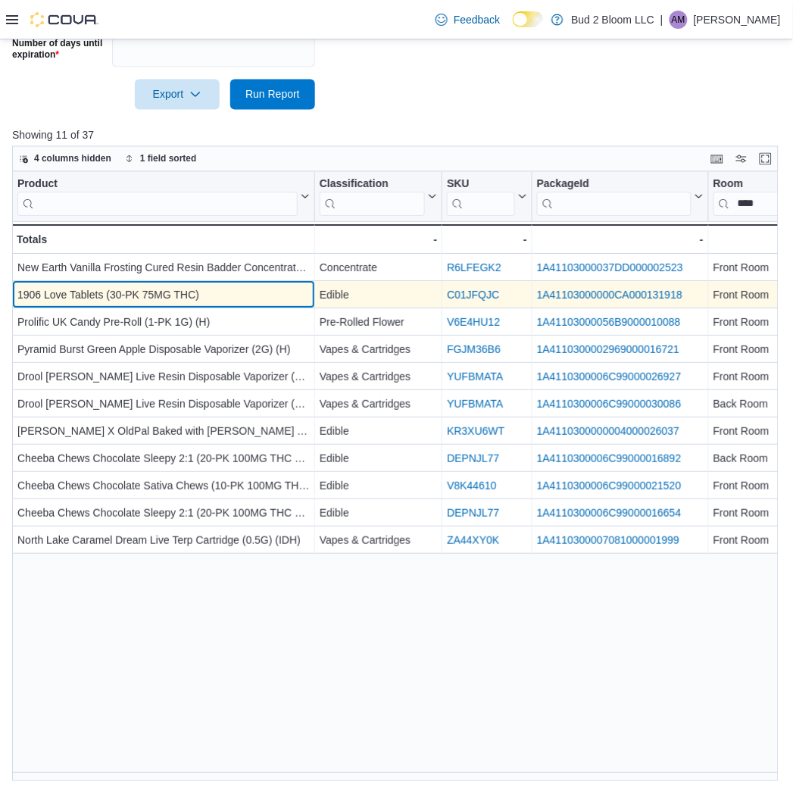
click at [105, 298] on div "1906 Love Tablets (30-PK 75MG THC)" at bounding box center [163, 296] width 292 height 18
click at [44, 292] on div "1906 Love Tablets (30-PK 75MG THC)" at bounding box center [163, 296] width 292 height 18
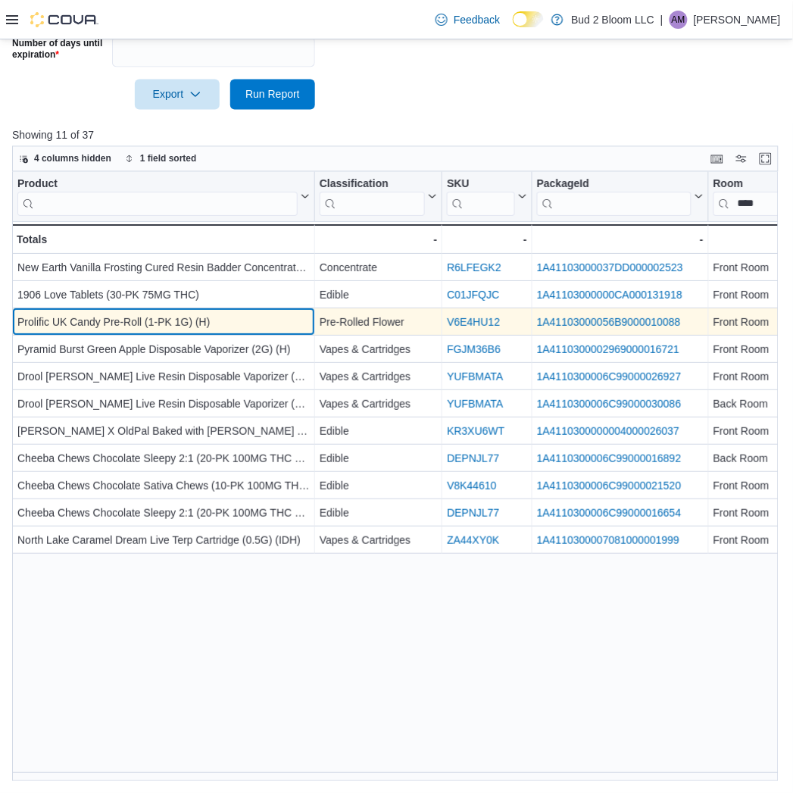
click at [129, 327] on div "Prolific UK Candy Pre-Roll (1-PK 1G) (H)" at bounding box center [163, 323] width 292 height 18
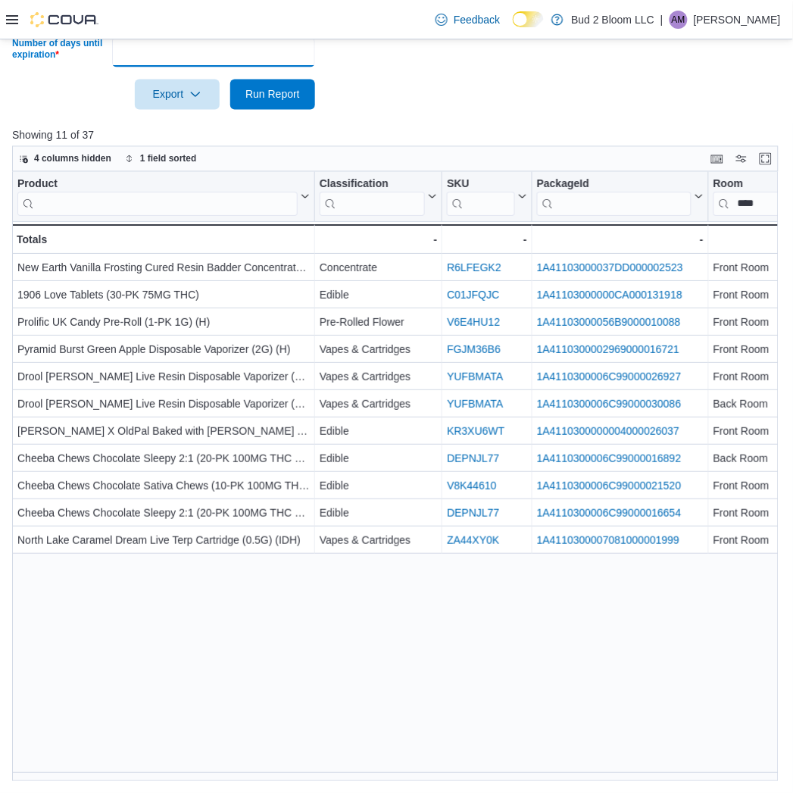
drag, startPoint x: 144, startPoint y: 61, endPoint x: 23, endPoint y: 71, distance: 120.9
type input "**"
click at [230, 80] on button "Run Report" at bounding box center [272, 95] width 85 height 30
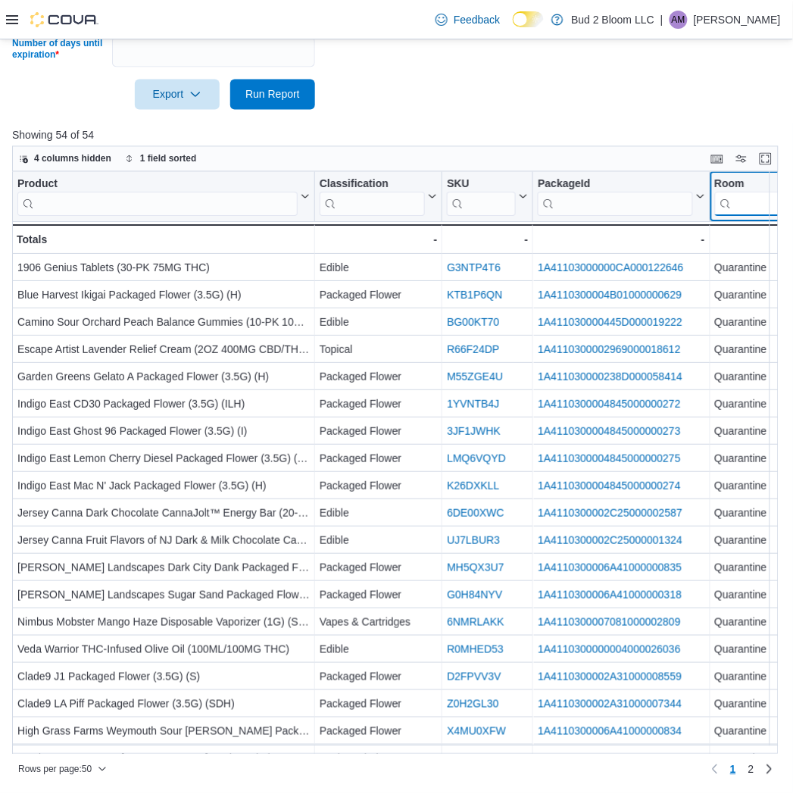
click at [739, 206] on input "search" at bounding box center [767, 204] width 105 height 24
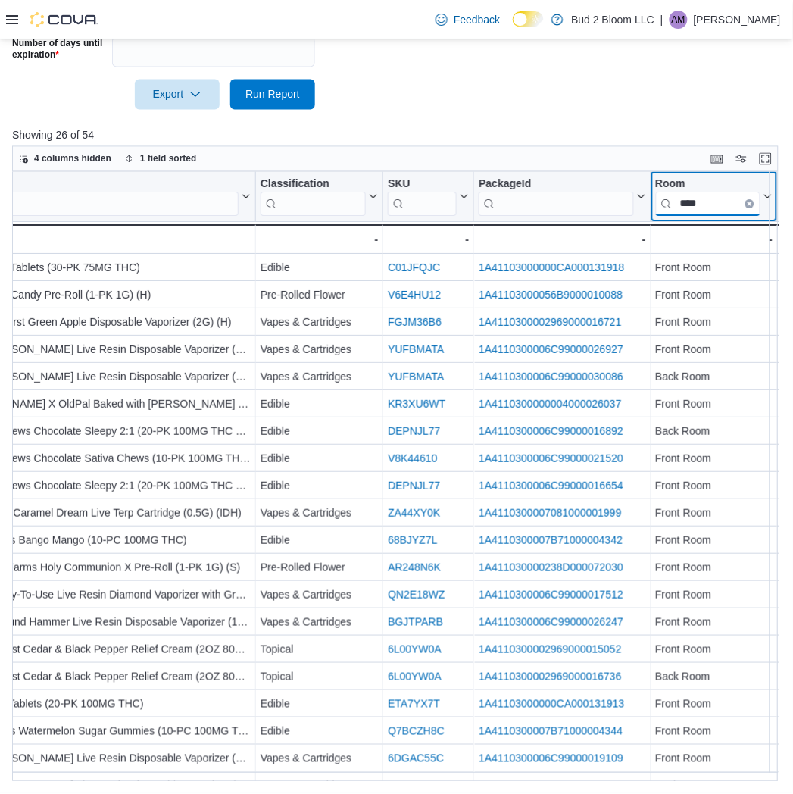
type input "****"
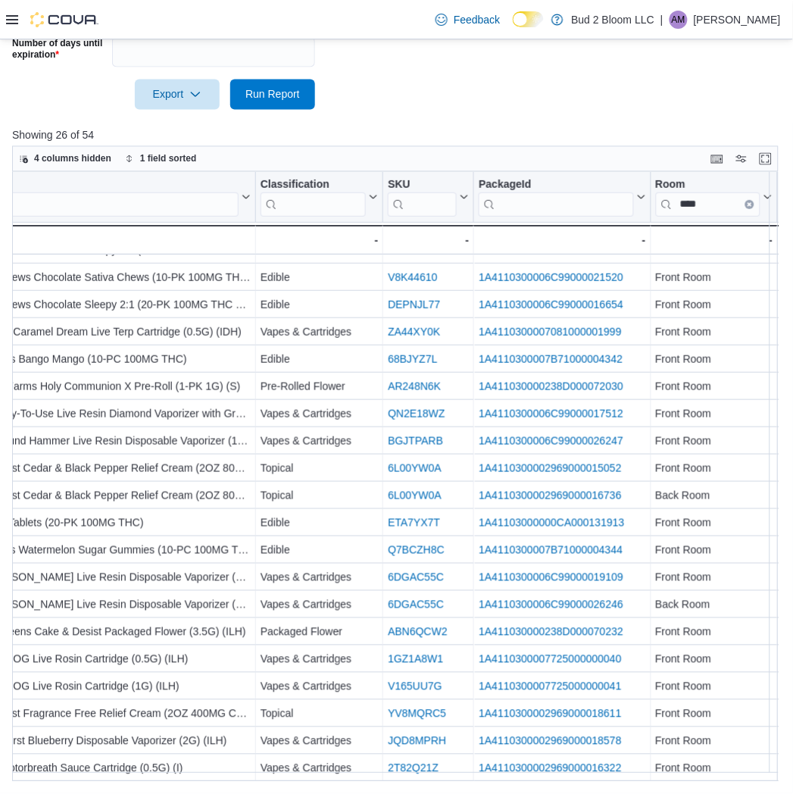
scroll to position [191, 0]
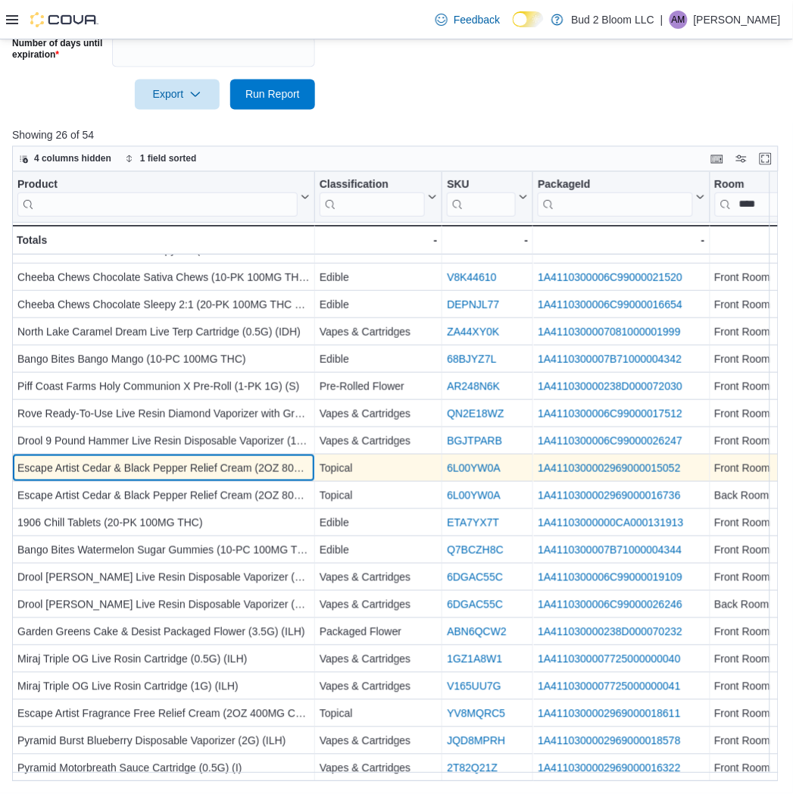
click at [224, 460] on div "Escape Artist Cedar & Black Pepper Relief Cream (2OZ 800MG THC/CBD, 400MG CBG)" at bounding box center [163, 469] width 292 height 18
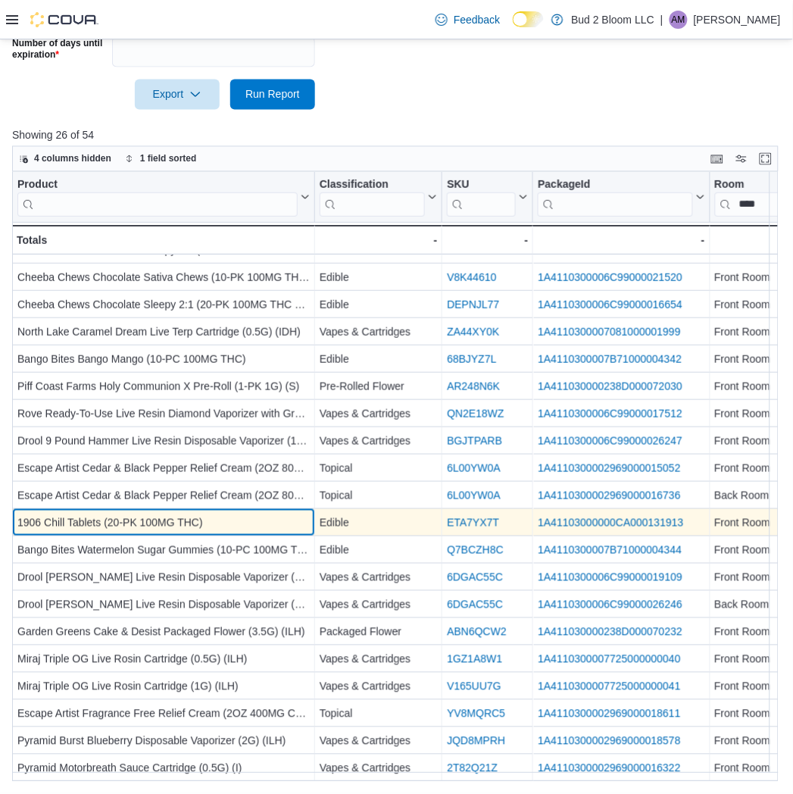
click at [230, 516] on div "1906 Chill Tablets (20-PK 100MG THC)" at bounding box center [163, 523] width 292 height 18
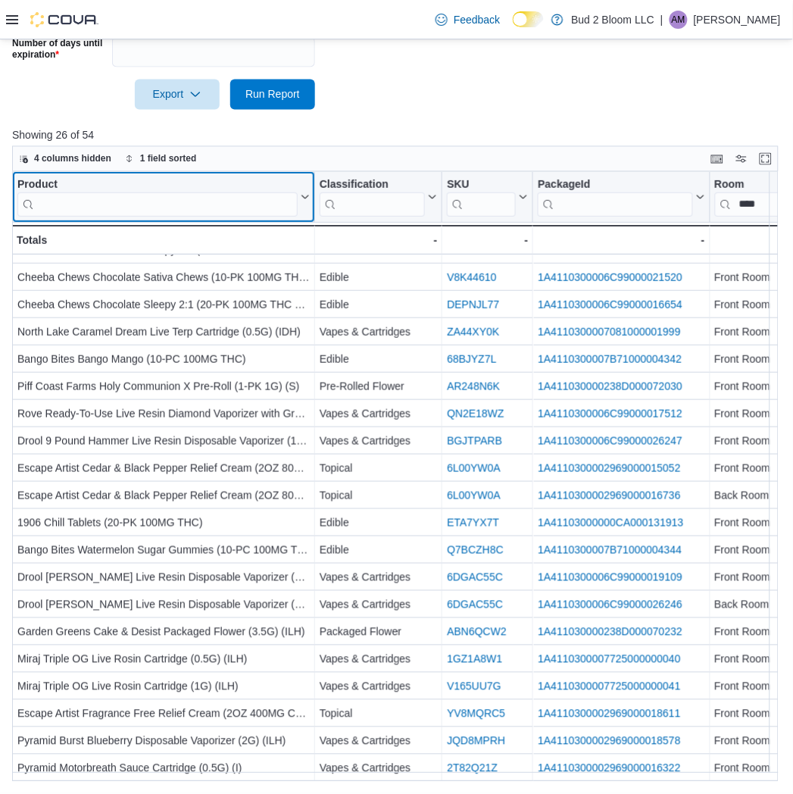
click at [306, 198] on icon at bounding box center [305, 197] width 7 height 4
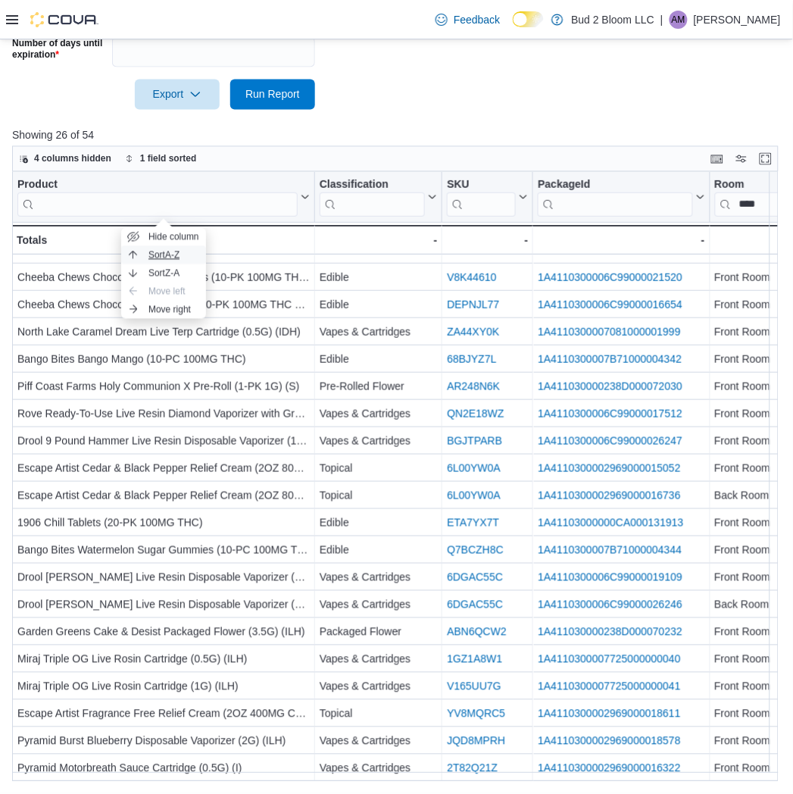
click at [169, 260] on span "Sort A-Z" at bounding box center [163, 255] width 31 height 12
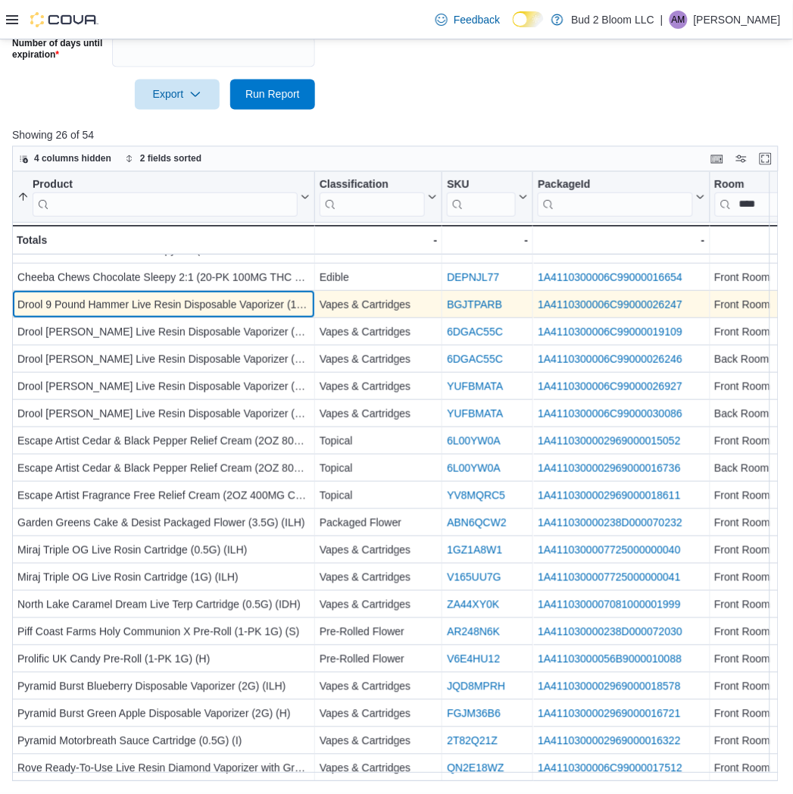
click at [109, 296] on div "Drool 9 Pound Hammer Live Resin Disposable Vaporizer (1G) (IDH)" at bounding box center [163, 305] width 292 height 18
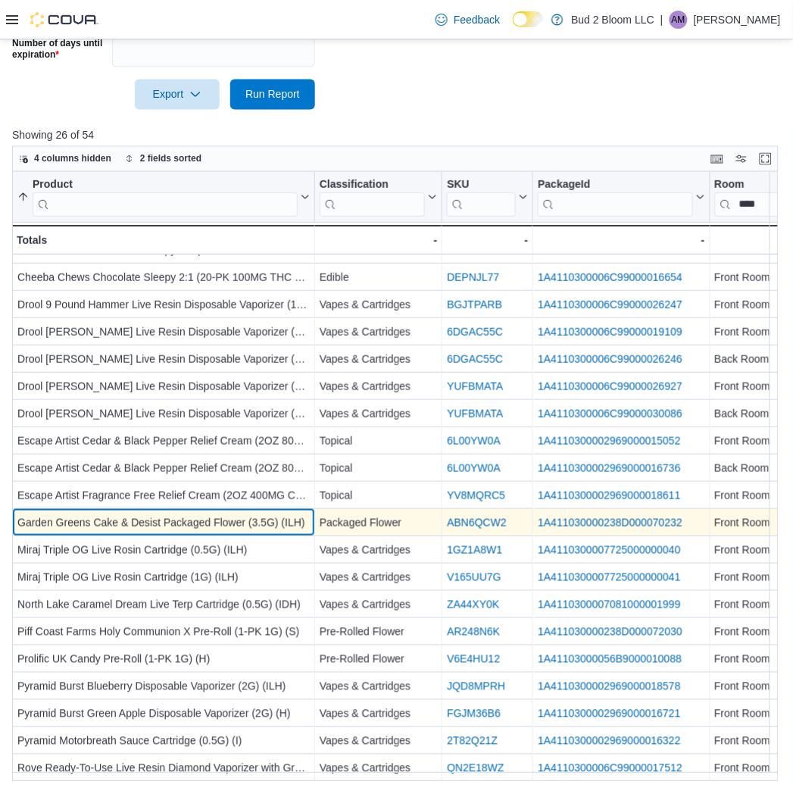
click at [116, 517] on div "Garden Greens Cake & Desist Packaged Flower (3.5G) (ILH)" at bounding box center [163, 523] width 292 height 18
click at [103, 520] on div "Garden Greens Cake & Desist Packaged Flower (3.5G) (ILH)" at bounding box center [163, 523] width 292 height 18
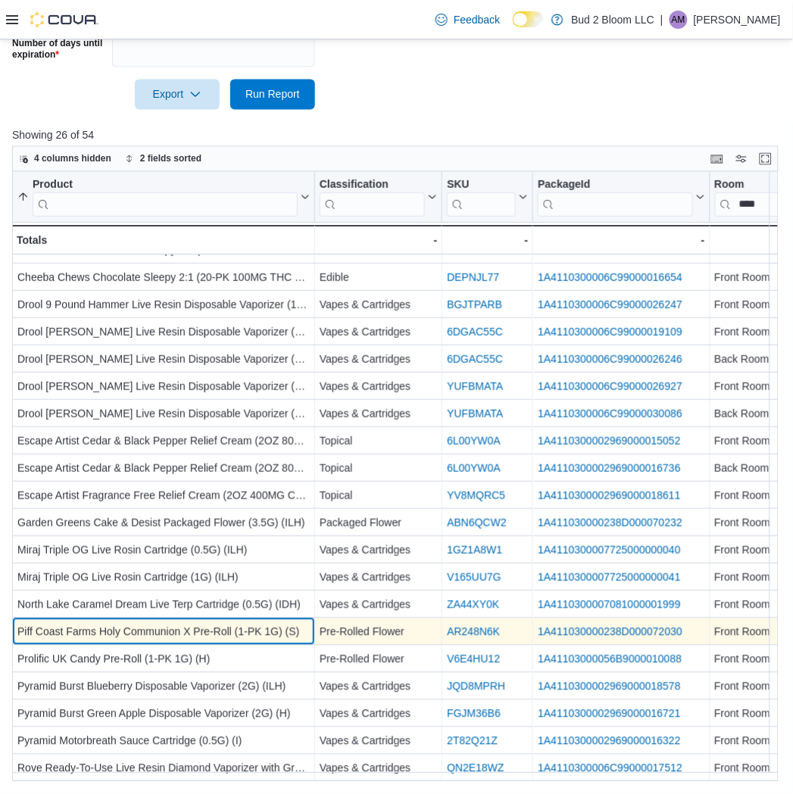
click at [71, 624] on div "Piff Coast Farms Holy Communion X Pre-Roll (1-PK 1G) (S)" at bounding box center [163, 633] width 292 height 18
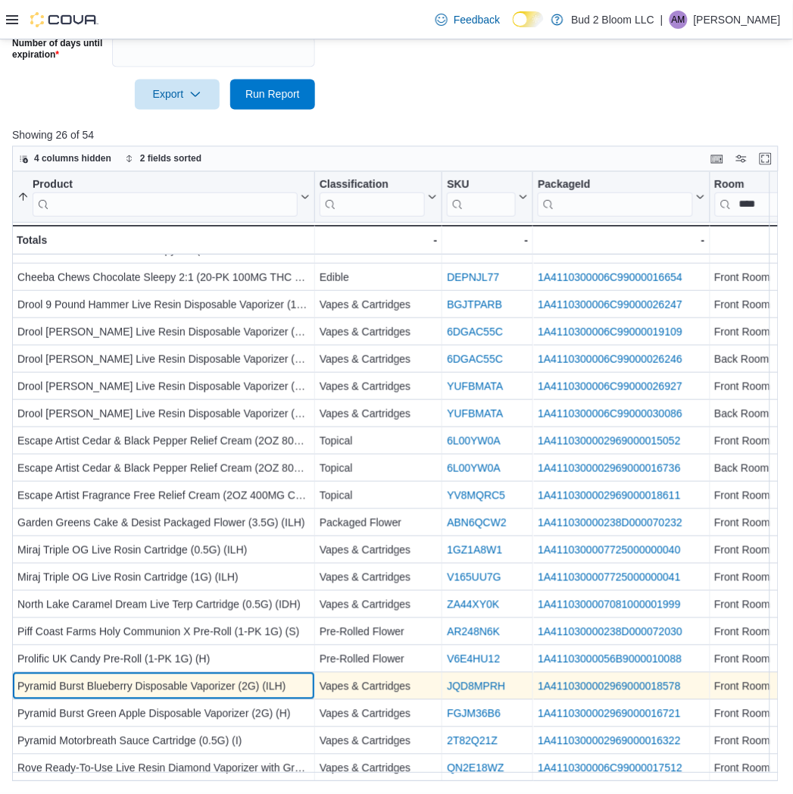
click at [88, 678] on div "Pyramid Burst Blueberry Disposable Vaporizer (2G) (ILH)" at bounding box center [163, 687] width 292 height 18
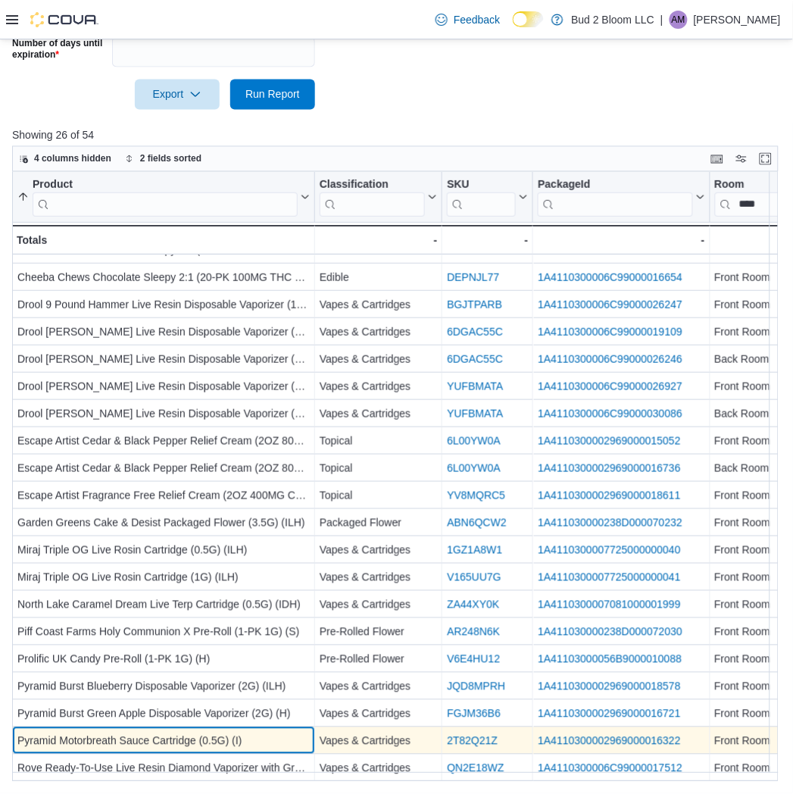
click at [131, 736] on div "Pyramid Motorbreath Sauce Cartridge (0.5G) (I)" at bounding box center [163, 742] width 292 height 18
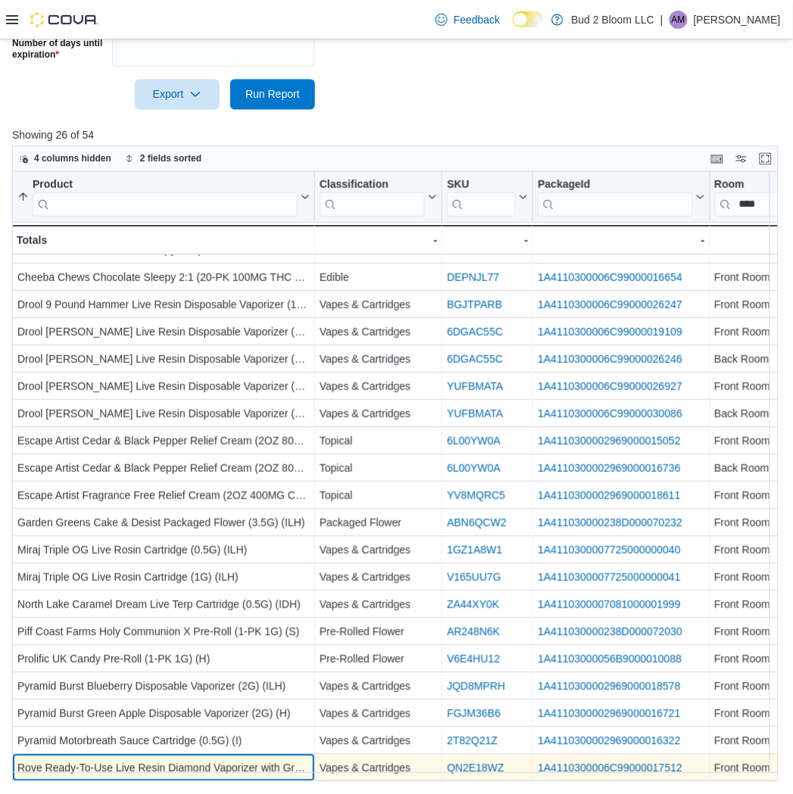
click at [102, 760] on div "Rove Ready-To-Use Live Resin Diamond Vaporizer with Granddaddy Purp Cartridge (…" at bounding box center [163, 769] width 292 height 18
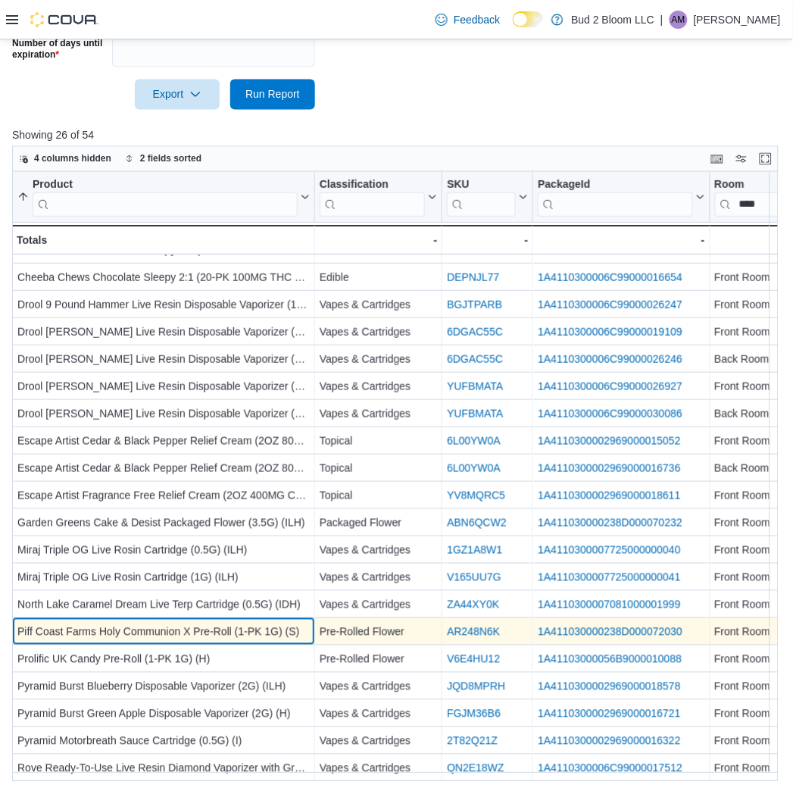
click at [121, 627] on div "Piff Coast Farms Holy Communion X Pre-Roll (1-PK 1G) (S)" at bounding box center [163, 633] width 292 height 18
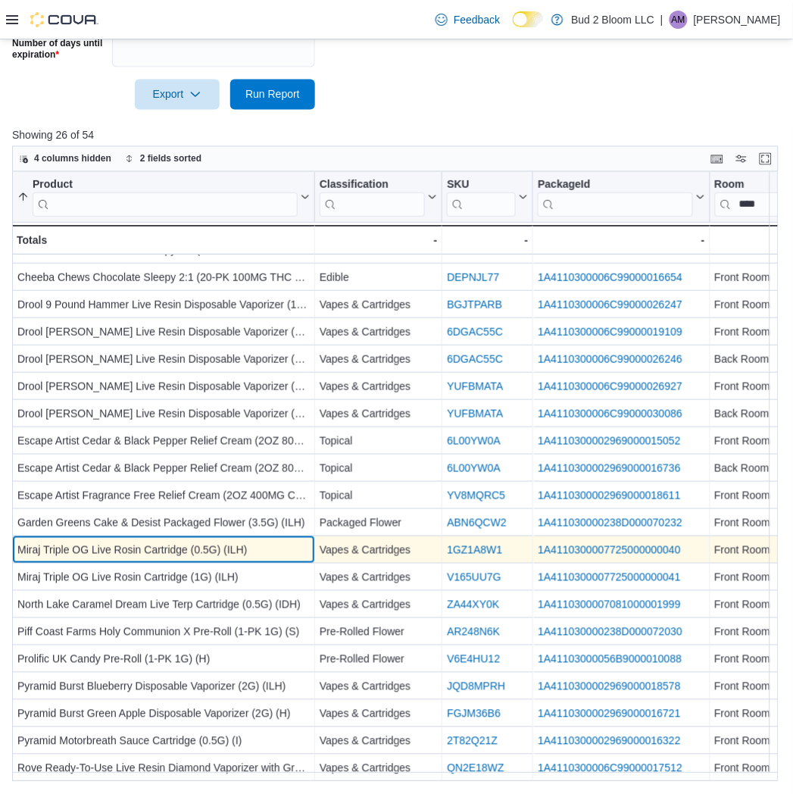
click at [152, 542] on div "Miraj Triple OG Live Rosin Cartridge (0.5G) (ILH)" at bounding box center [163, 551] width 292 height 18
click at [102, 542] on div "Miraj Triple OG Live Rosin Cartridge (0.5G) (ILH)" at bounding box center [163, 551] width 292 height 18
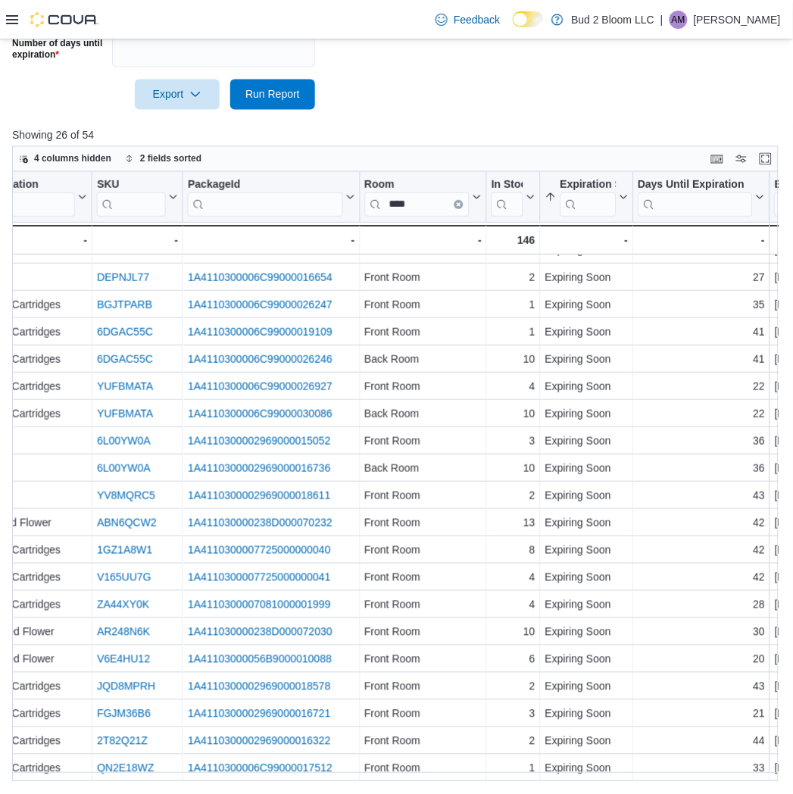
scroll to position [191, 364]
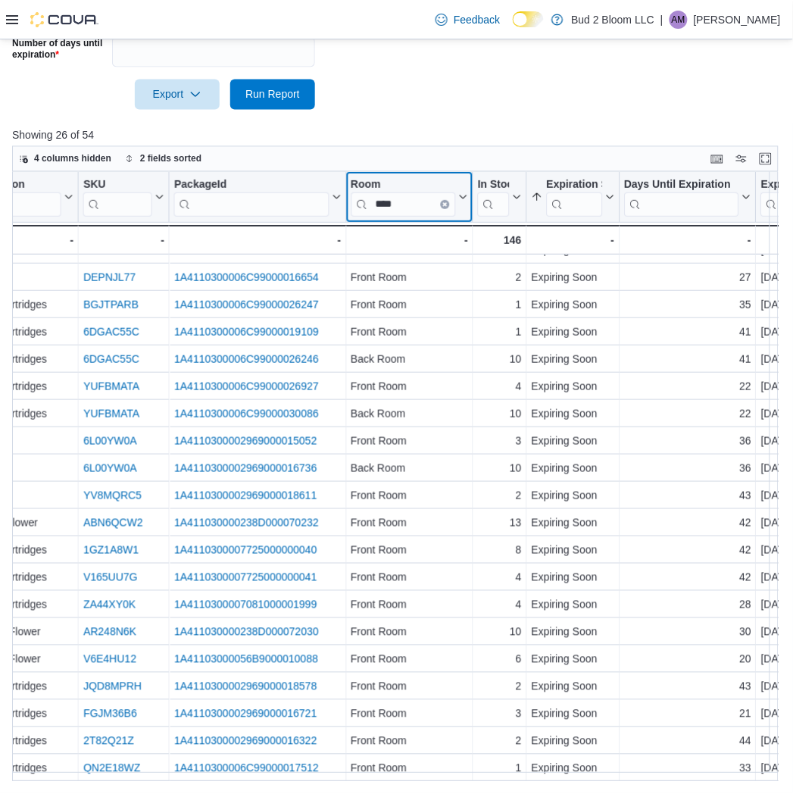
click at [444, 211] on input "****" at bounding box center [404, 204] width 105 height 24
click at [444, 206] on icon "Clear input" at bounding box center [445, 204] width 3 height 3
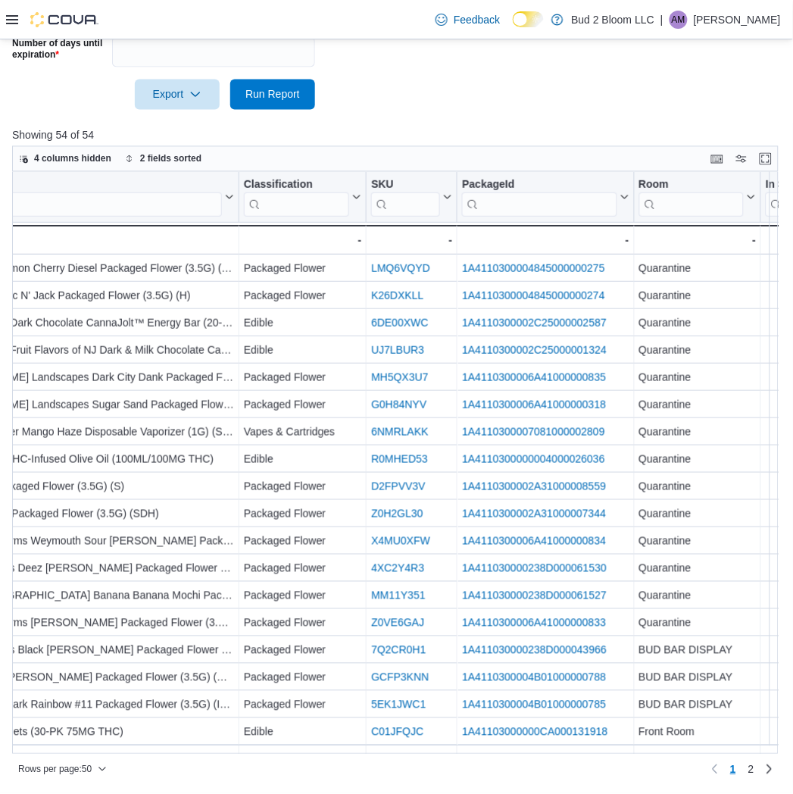
scroll to position [191, 0]
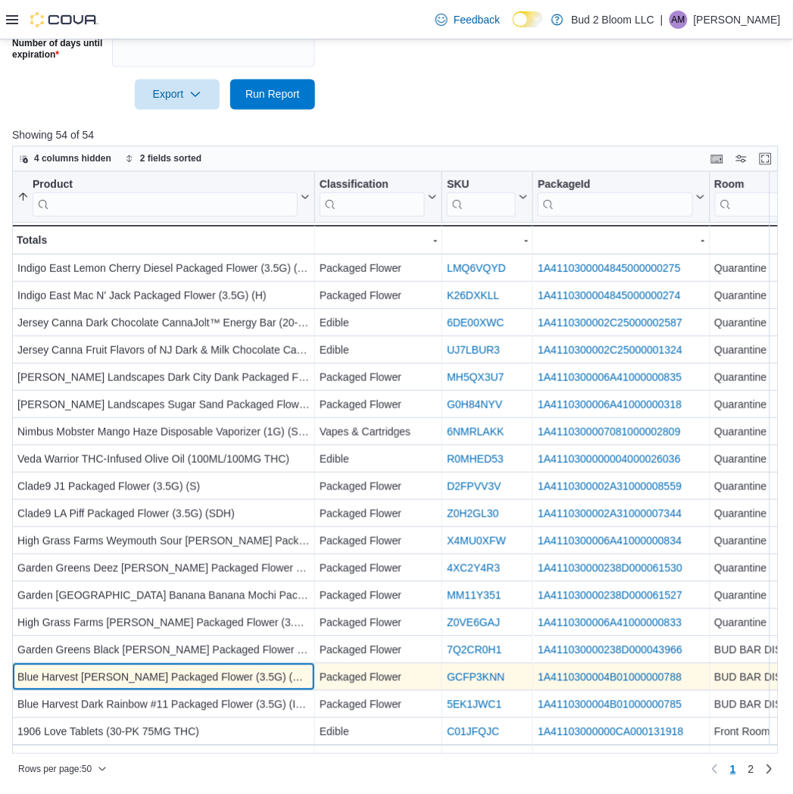
click at [111, 673] on div "Blue Harvest [PERSON_NAME] Packaged Flower (3.5G) (SDH)" at bounding box center [163, 678] width 292 height 18
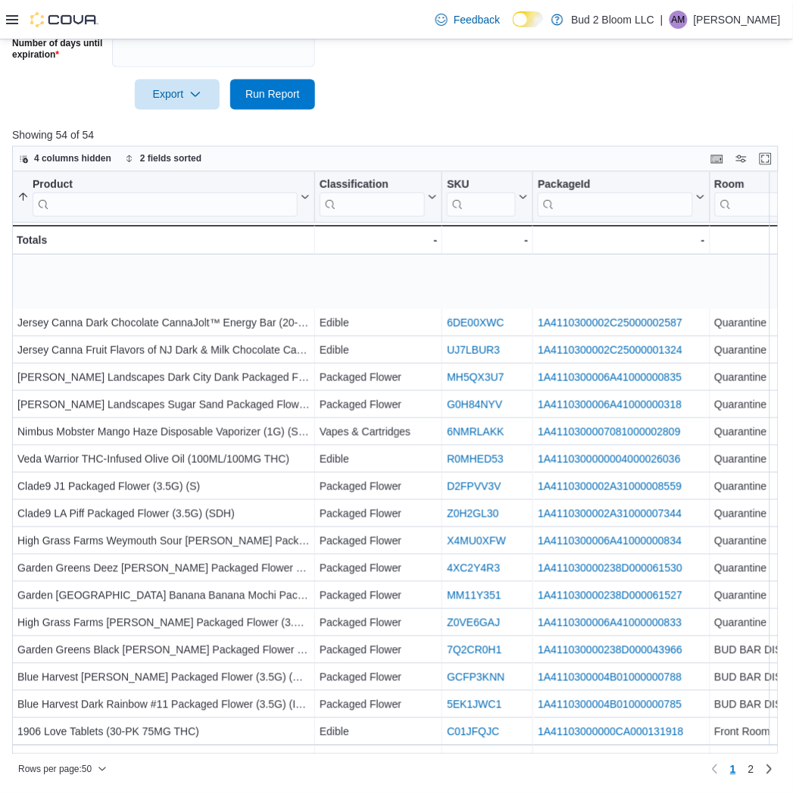
scroll to position [275, 0]
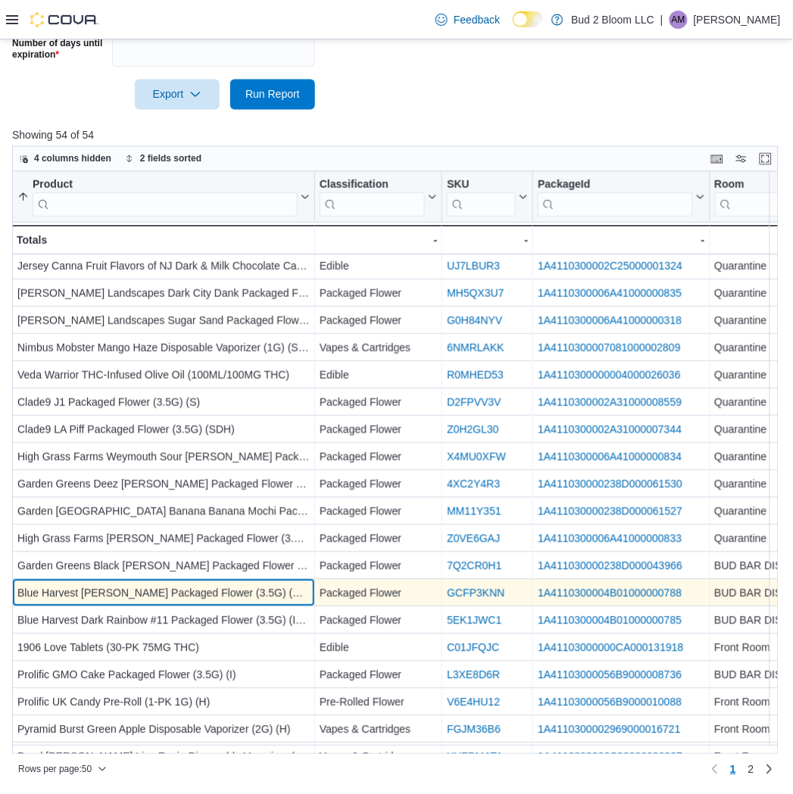
click at [156, 593] on div "Blue Harvest [PERSON_NAME] Packaged Flower (3.5G) (SDH)" at bounding box center [163, 594] width 292 height 18
click at [124, 597] on div "Blue Harvest [PERSON_NAME] Packaged Flower (3.5G) (SDH)" at bounding box center [163, 594] width 292 height 18
click at [54, 586] on div "Blue Harvest [PERSON_NAME] Packaged Flower (3.5G) (SDH)" at bounding box center [163, 594] width 292 height 18
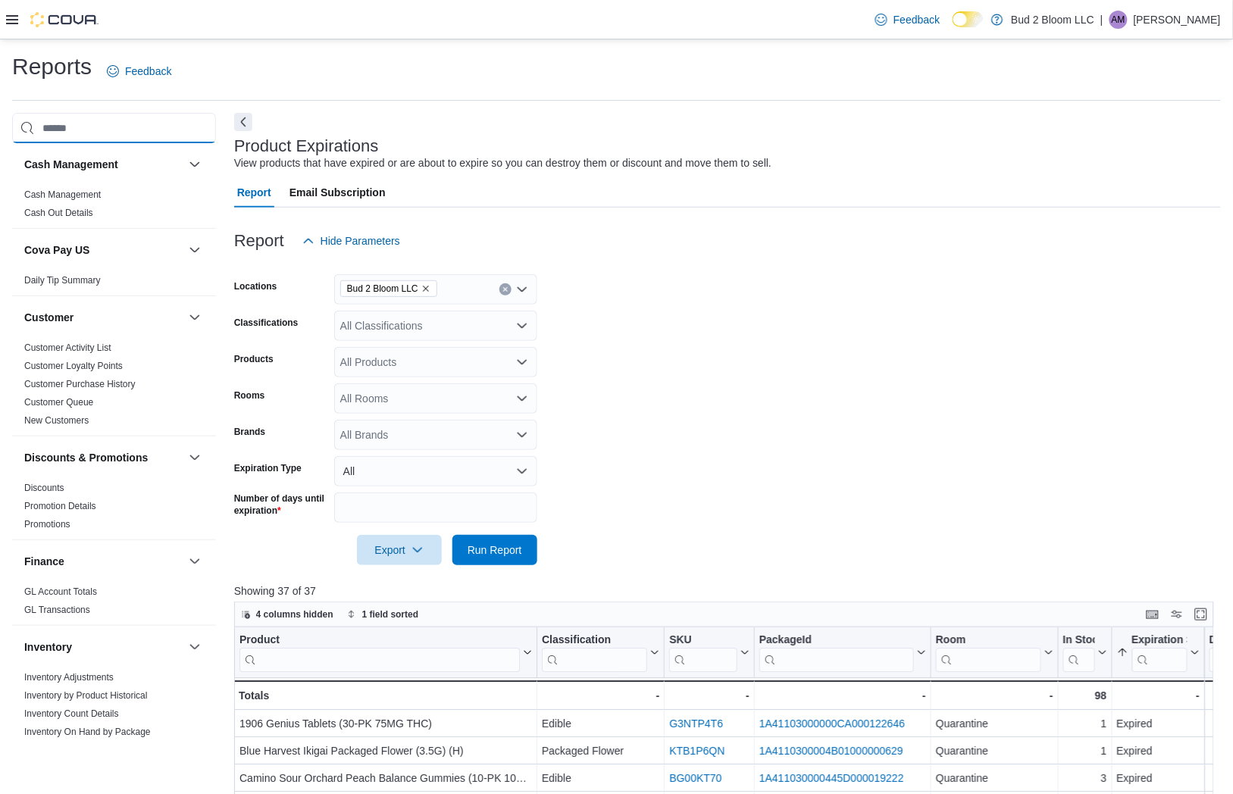
click at [67, 121] on input "search" at bounding box center [114, 128] width 204 height 30
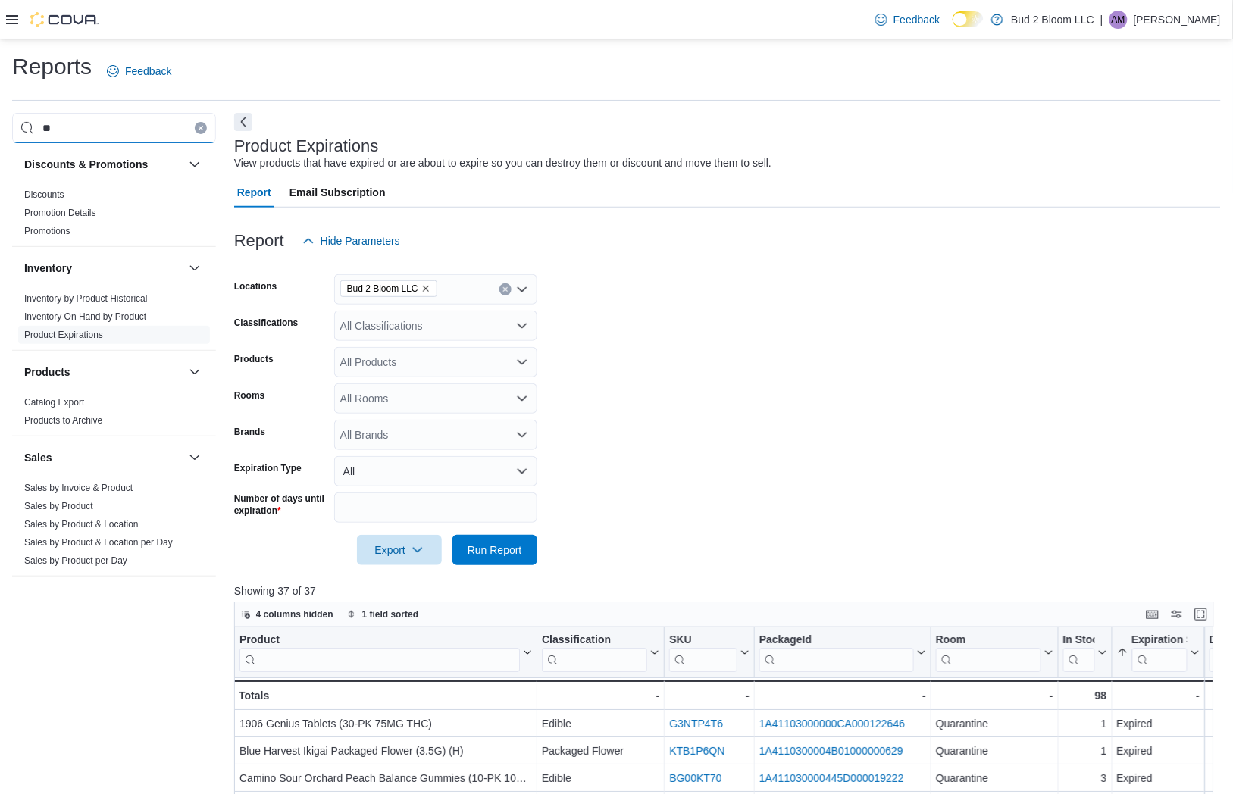
type input "*"
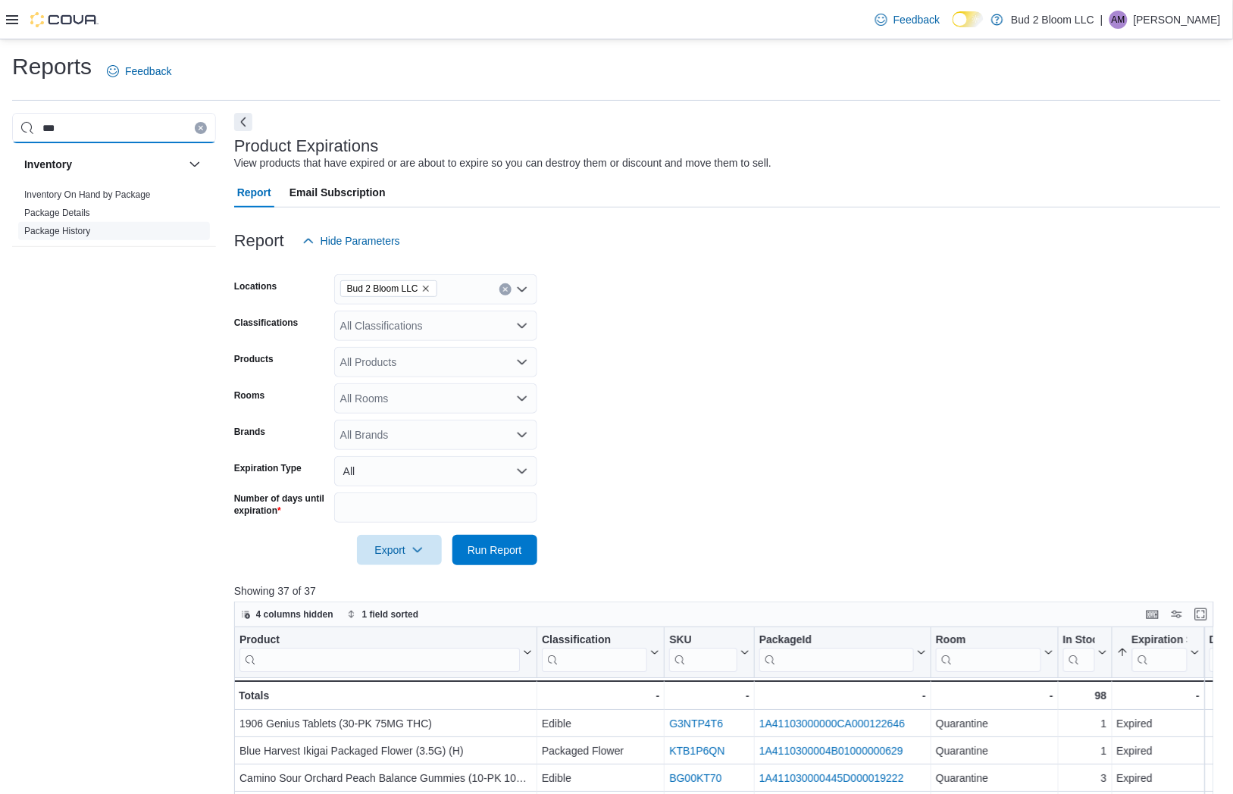
type input "***"
click at [51, 233] on link "Package History" at bounding box center [57, 231] width 66 height 11
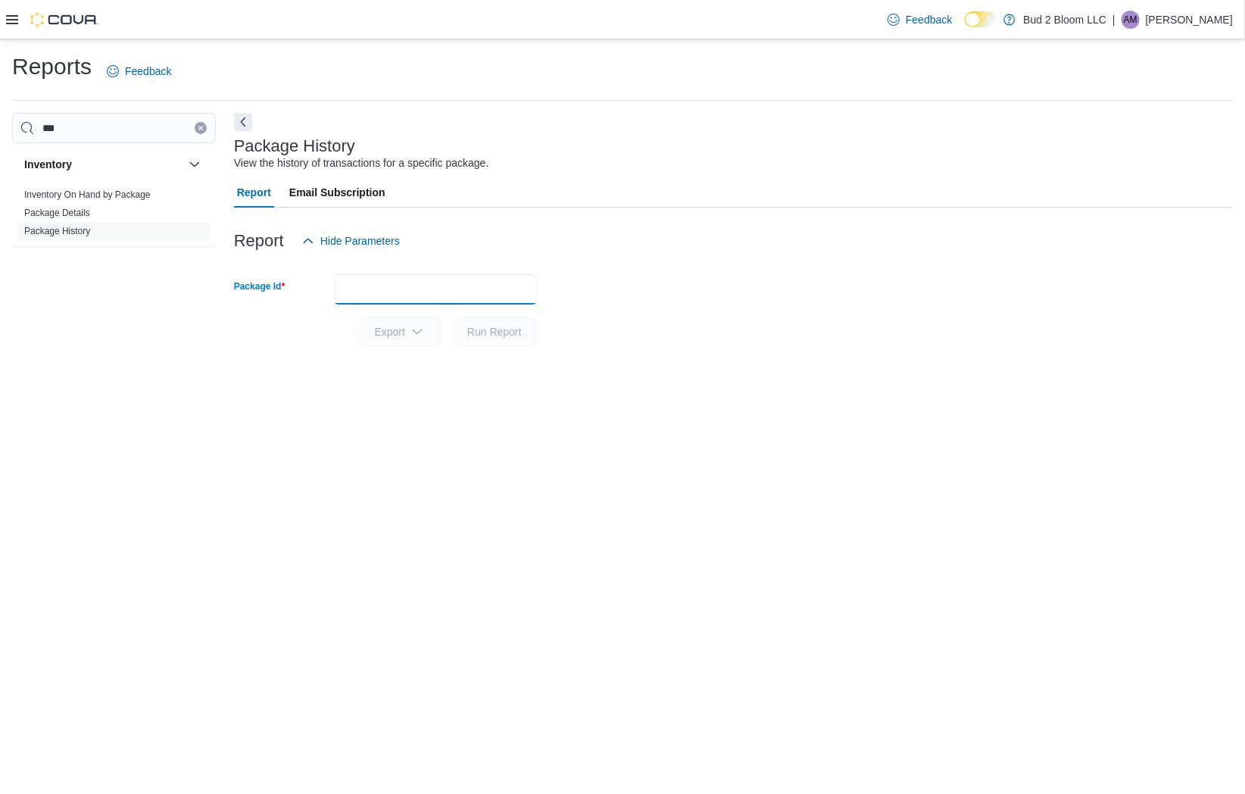
click at [459, 297] on input "Package Id" at bounding box center [435, 289] width 203 height 30
click at [452, 317] on button "Run Report" at bounding box center [494, 332] width 85 height 30
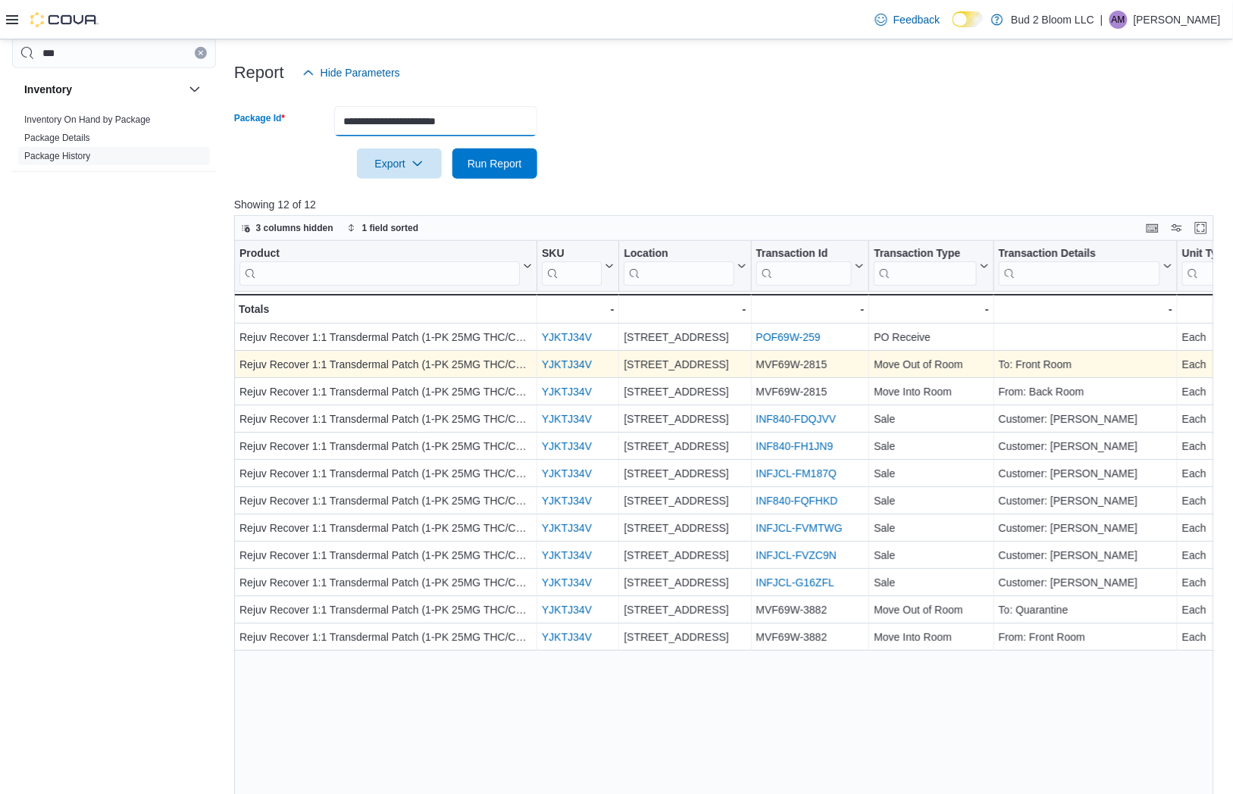
scroll to position [236, 0]
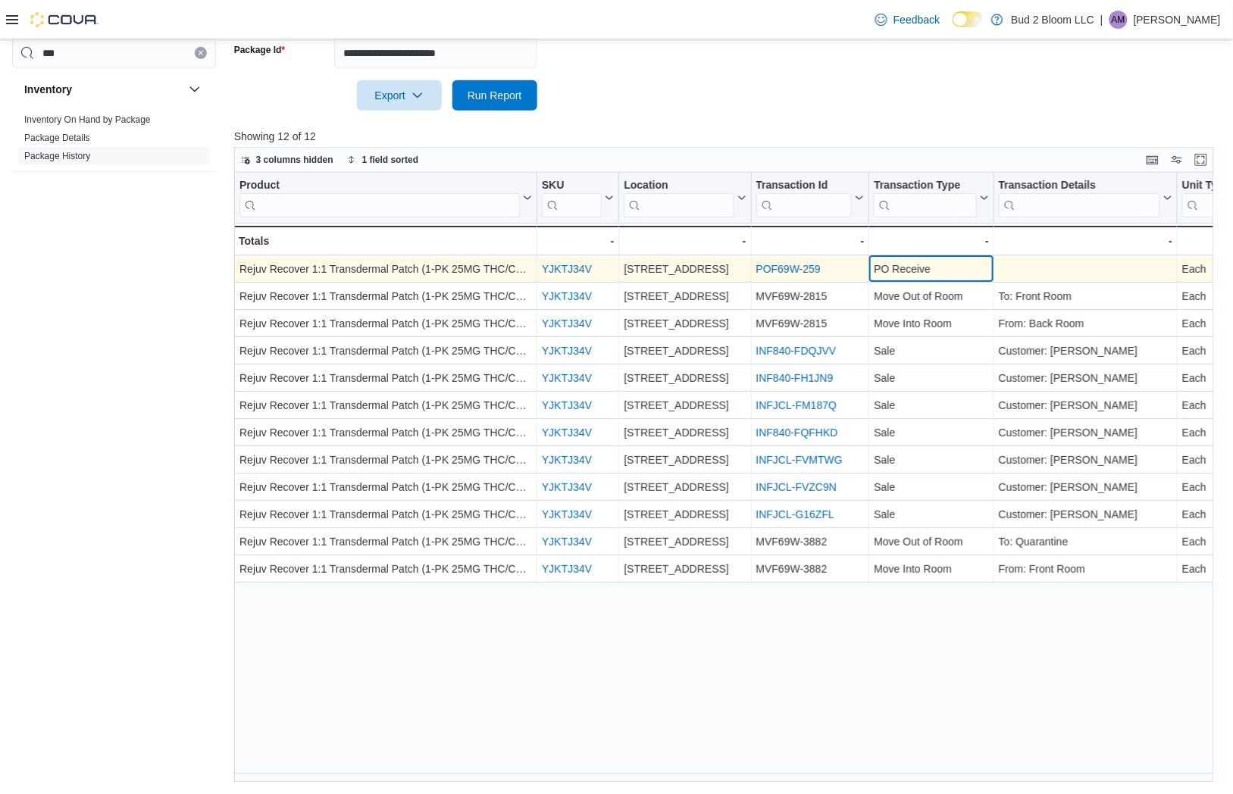
click at [899, 261] on div "PO Receive" at bounding box center [931, 270] width 114 height 18
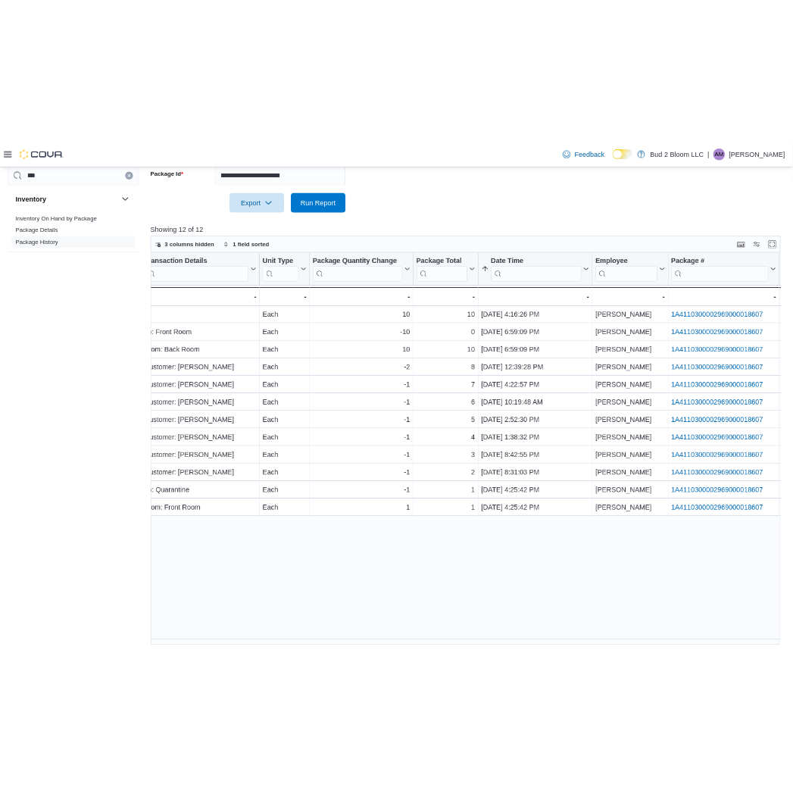
scroll to position [0, 0]
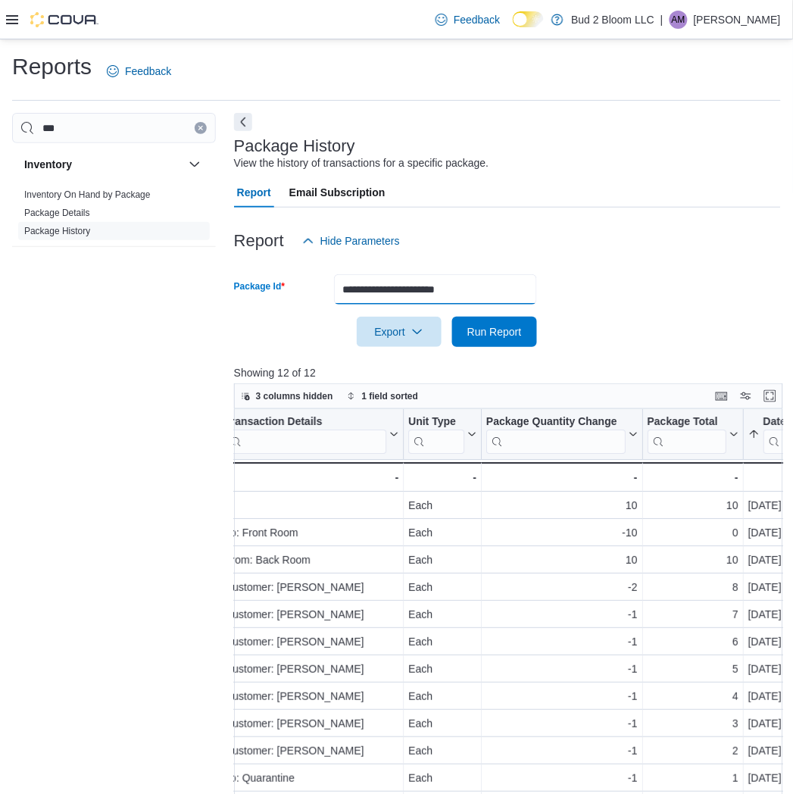
drag, startPoint x: 486, startPoint y: 289, endPoint x: 167, endPoint y: 279, distance: 319.1
click at [170, 289] on div "**********" at bounding box center [396, 565] width 769 height 905
paste input "text"
type input "**********"
click at [452, 317] on button "Run Report" at bounding box center [494, 332] width 85 height 30
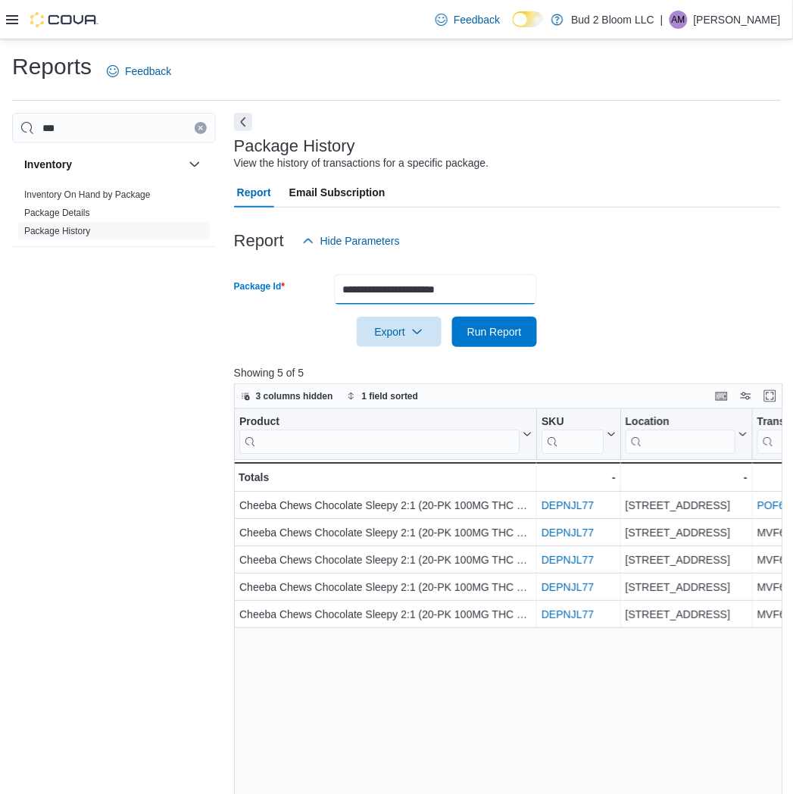
drag, startPoint x: 500, startPoint y: 285, endPoint x: 102, endPoint y: 337, distance: 401.9
click at [96, 352] on div "**********" at bounding box center [396, 565] width 769 height 905
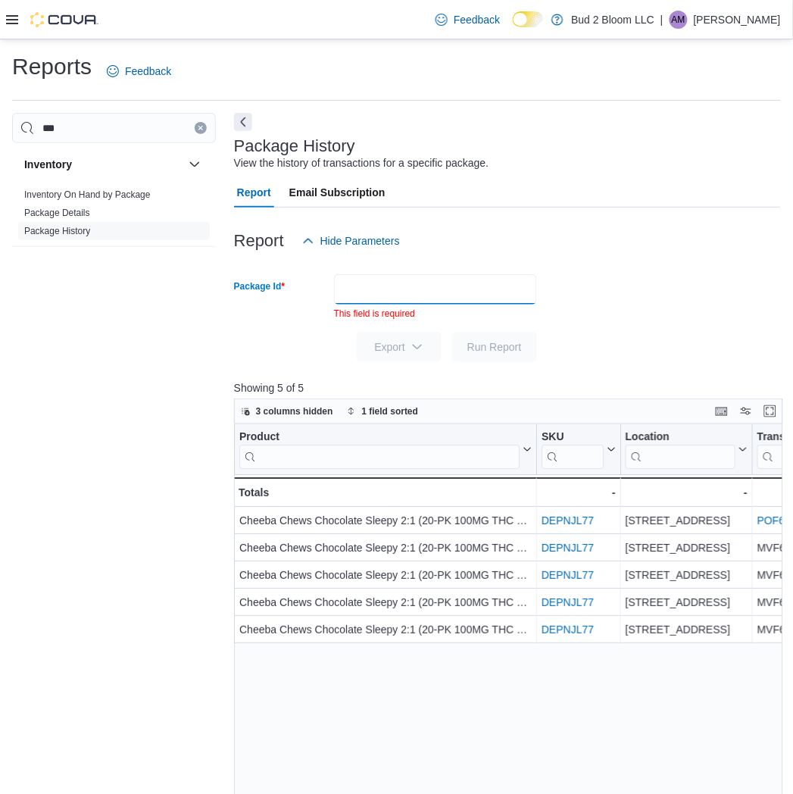
paste input "**********"
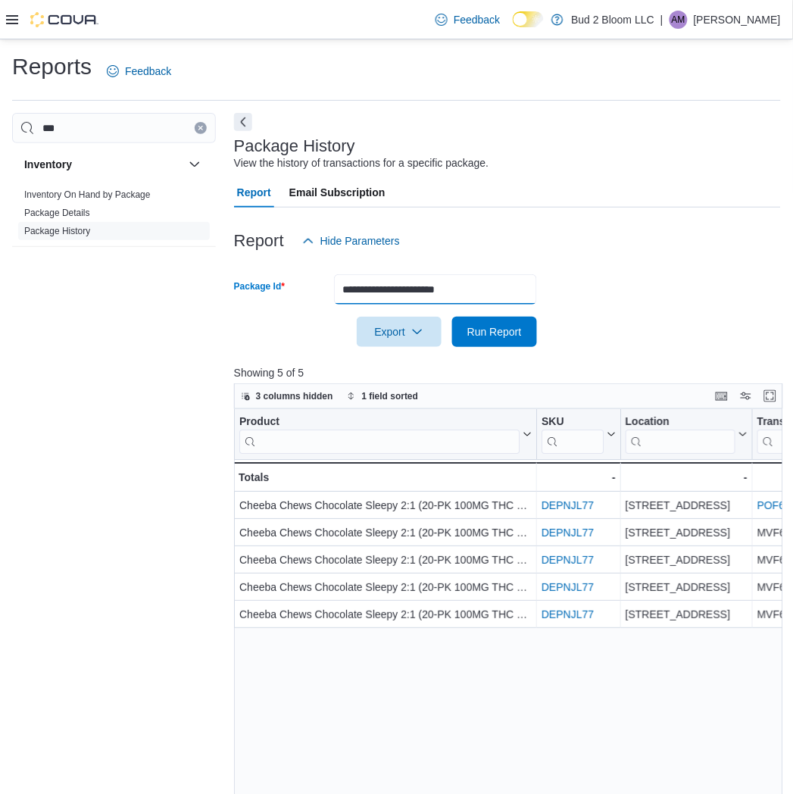
click at [452, 317] on button "Run Report" at bounding box center [494, 332] width 85 height 30
drag, startPoint x: 494, startPoint y: 282, endPoint x: -2, endPoint y: 270, distance: 495.6
click at [0, 270] on html "**********" at bounding box center [396, 397] width 793 height 794
paste input "text"
type input "**********"
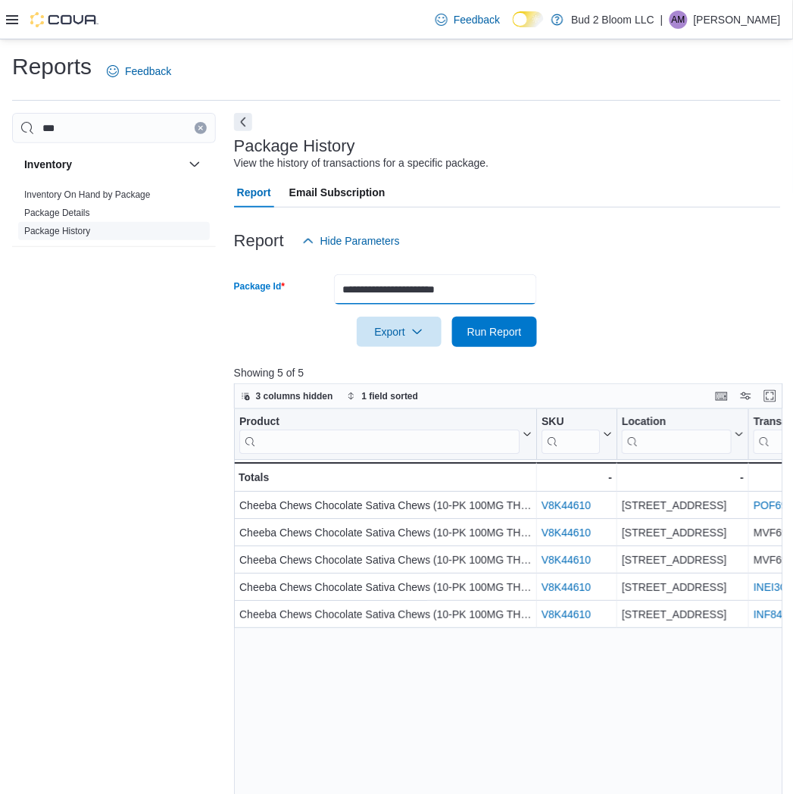
click at [452, 317] on button "Run Report" at bounding box center [494, 332] width 85 height 30
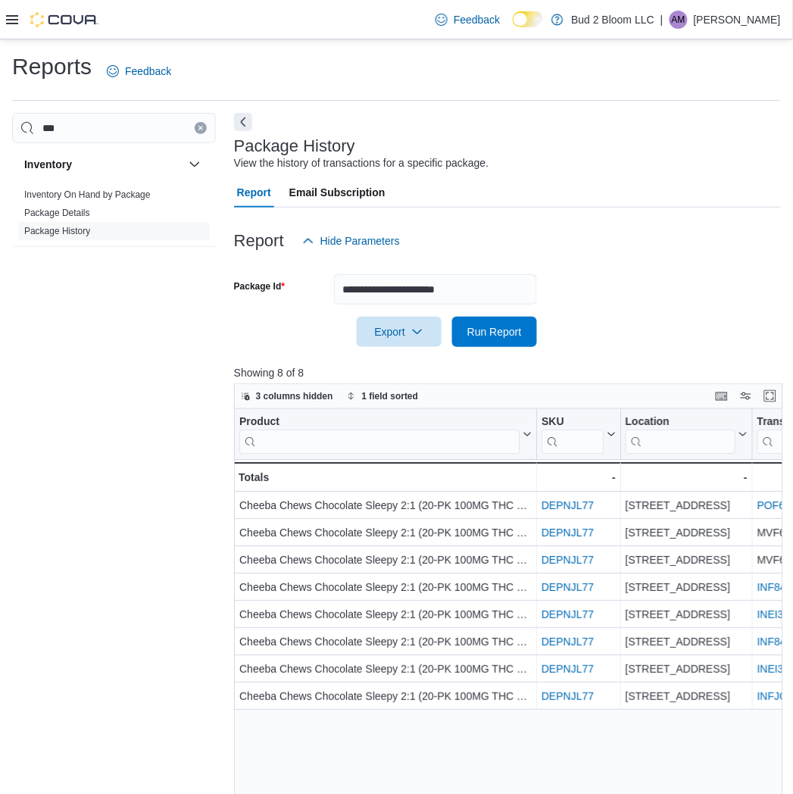
click at [9, 19] on icon at bounding box center [12, 19] width 12 height 9
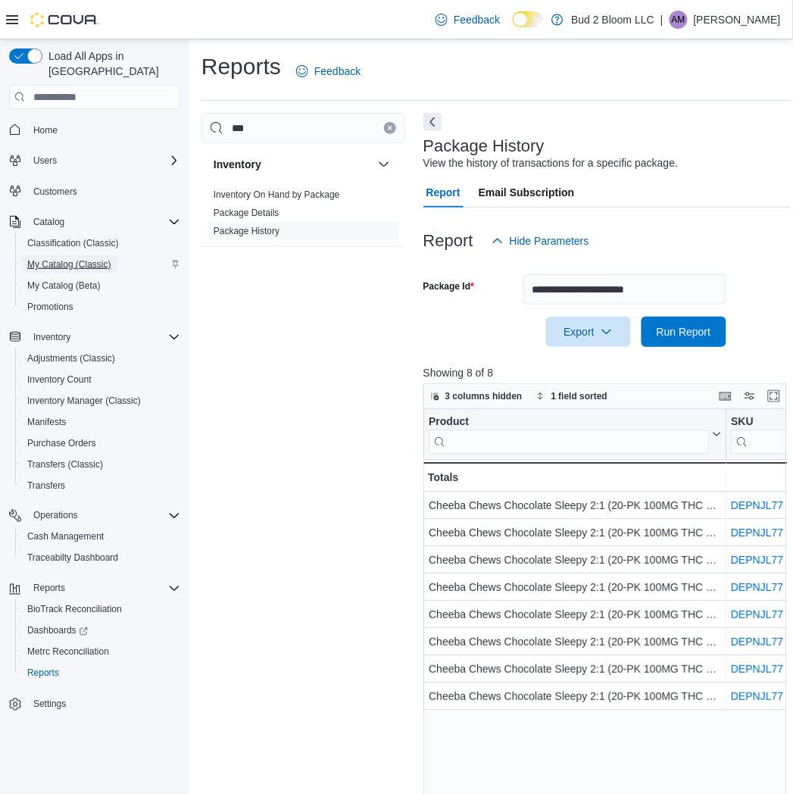
click at [58, 258] on span "My Catalog (Classic)" at bounding box center [69, 264] width 84 height 12
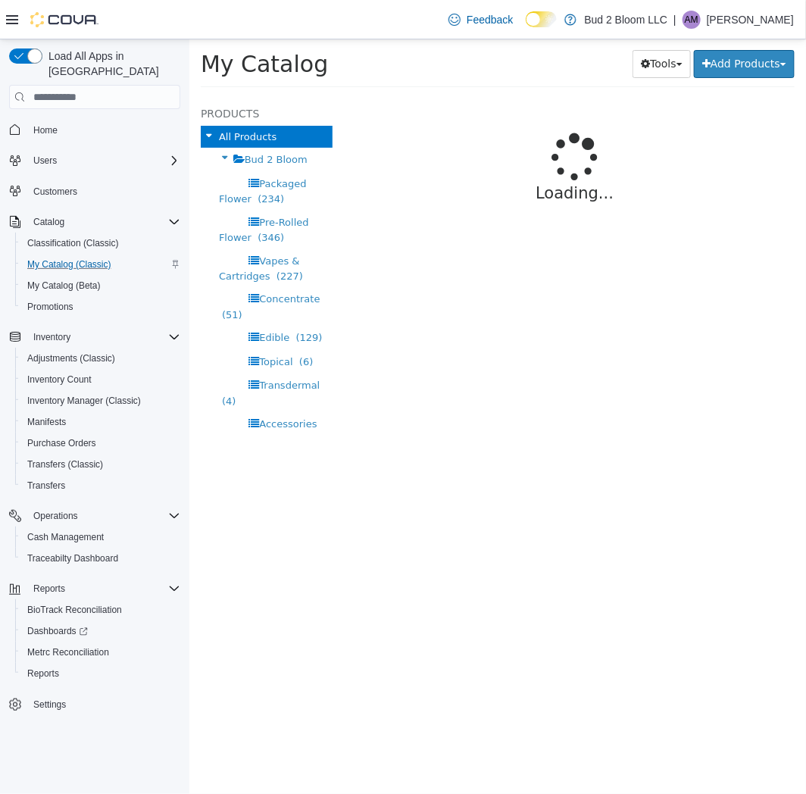
select select "**********"
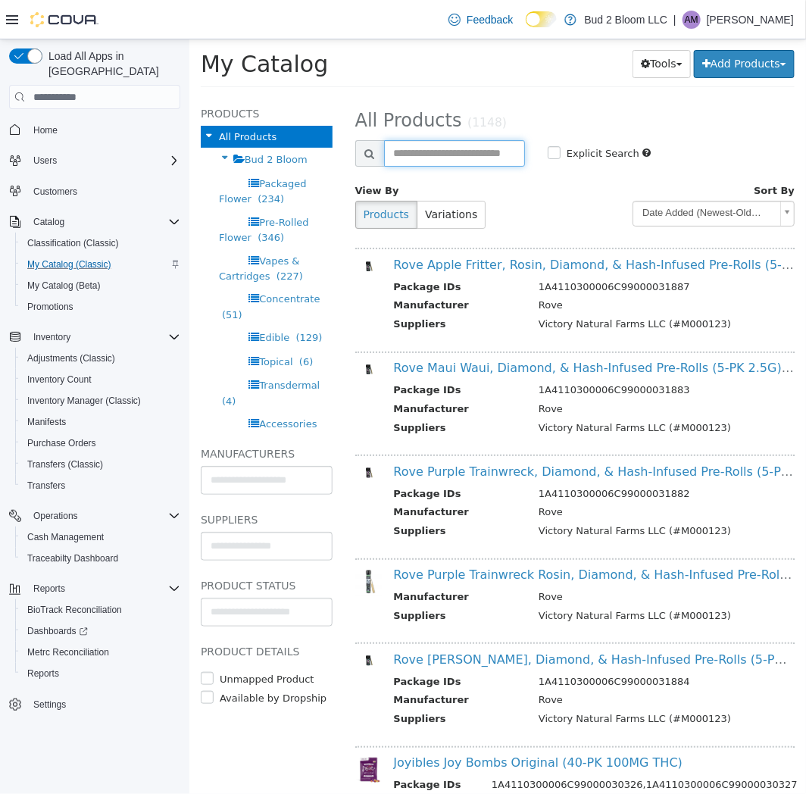
click at [482, 158] on input "text" at bounding box center [453, 153] width 141 height 27
type input "*****"
select select "**********"
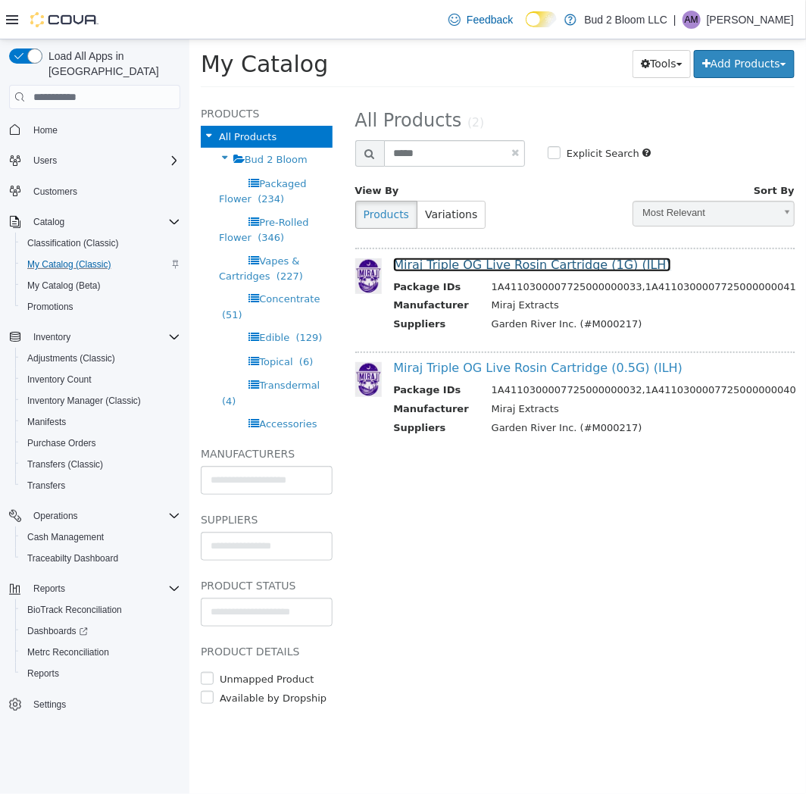
click at [500, 272] on link "Miraj Triple OG Live Rosin Cartridge (1G) (ILH)" at bounding box center [531, 265] width 278 height 14
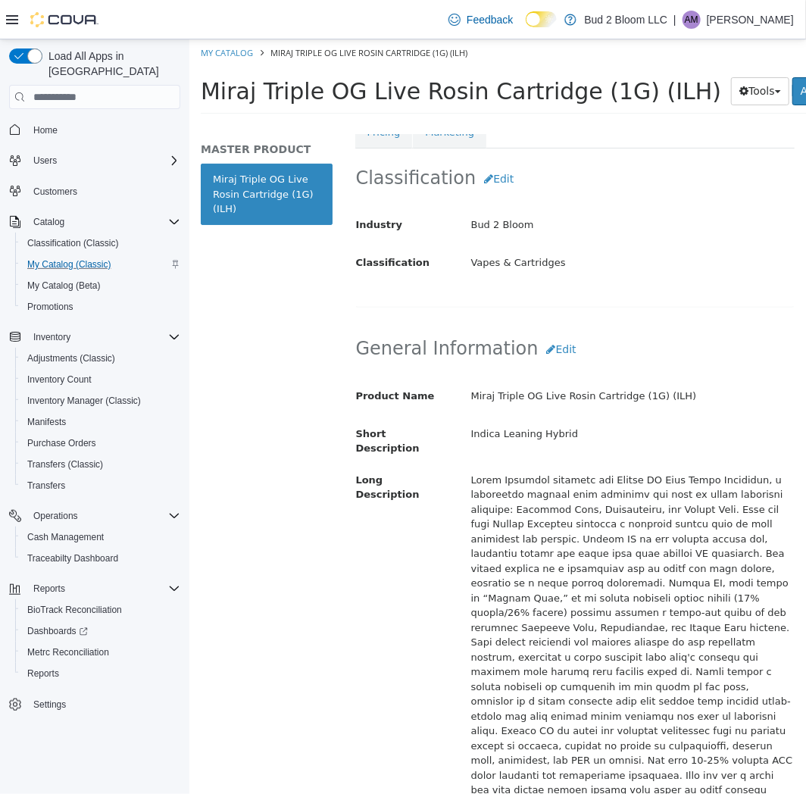
scroll to position [84, 0]
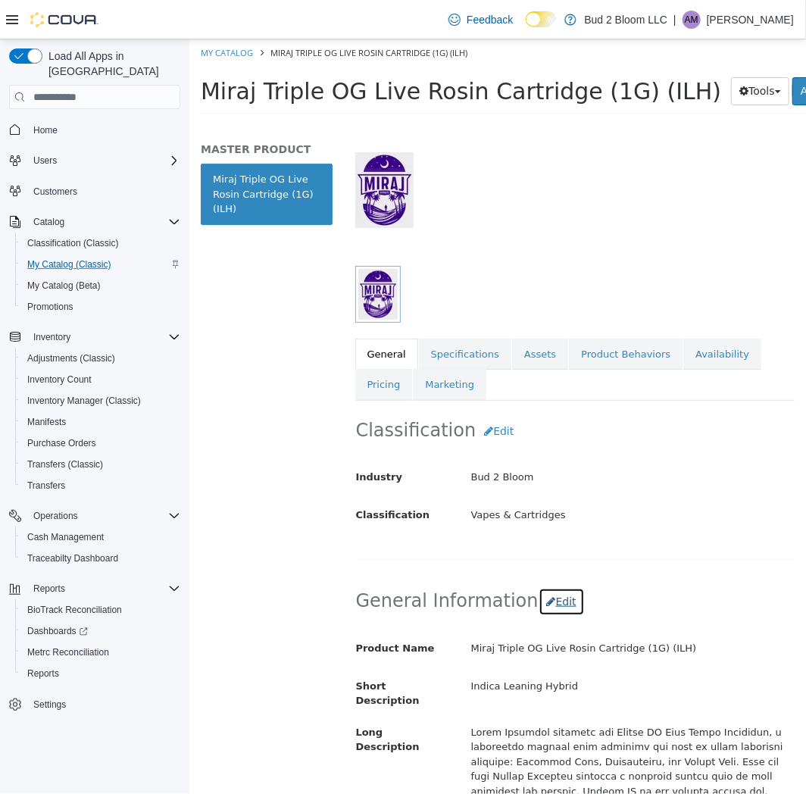
click at [546, 596] on icon "button" at bounding box center [550, 601] width 9 height 11
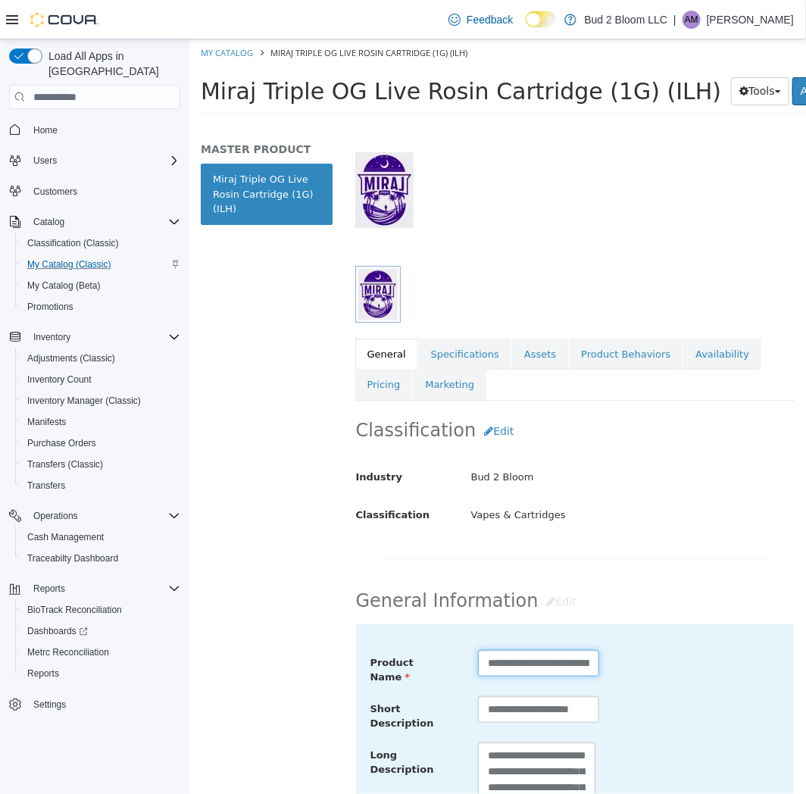
click at [513, 656] on input "**********" at bounding box center [537, 663] width 121 height 27
click at [511, 655] on input "**********" at bounding box center [537, 663] width 121 height 27
click at [504, 657] on input "**********" at bounding box center [535, 663] width 117 height 27
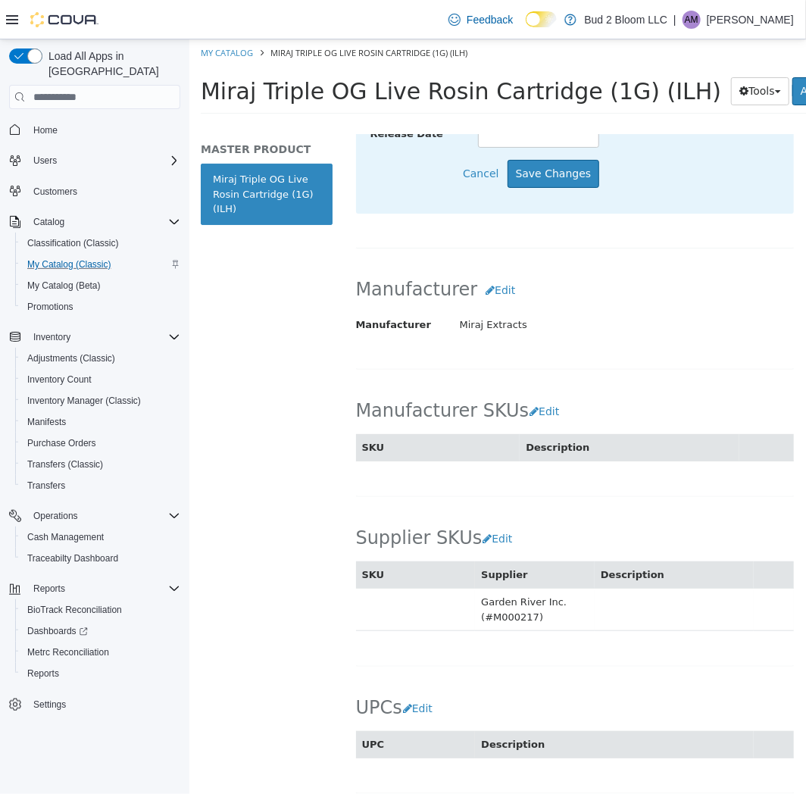
scroll to position [842, 0]
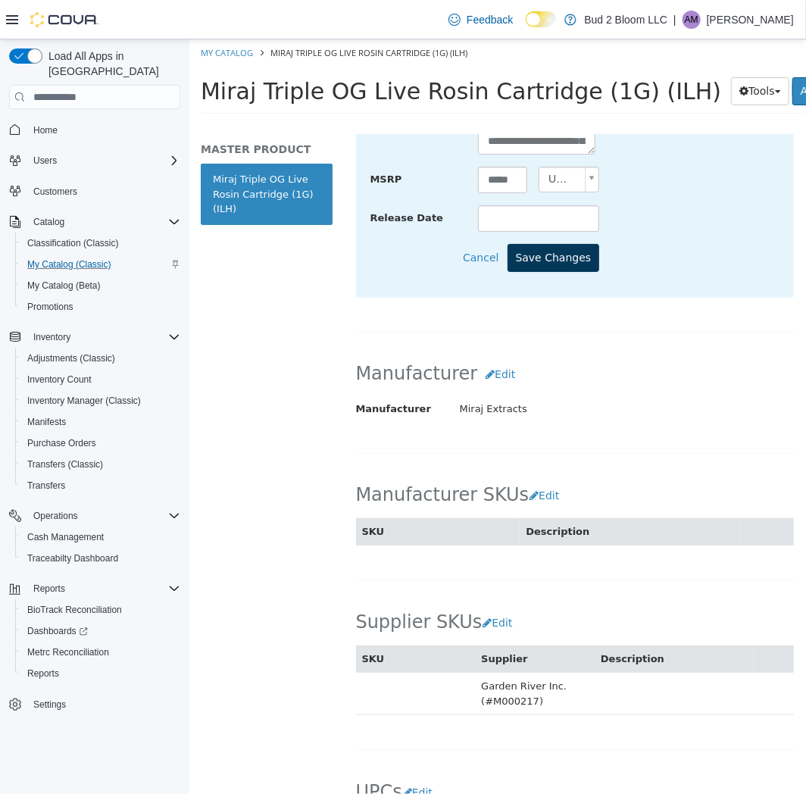
type input "**********"
click at [552, 244] on button "Save Changes" at bounding box center [553, 258] width 92 height 28
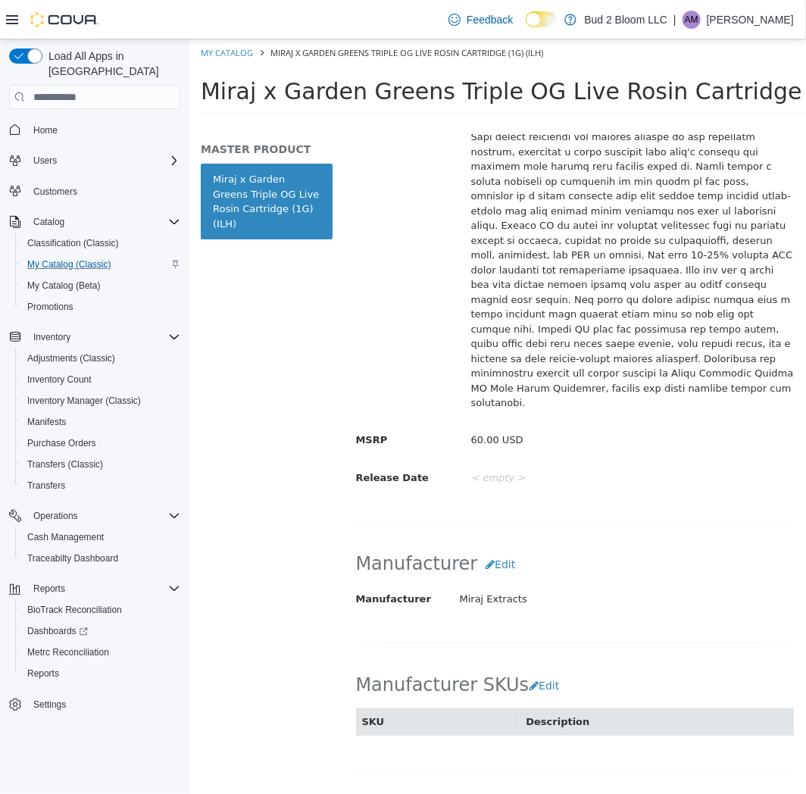
select select "**********"
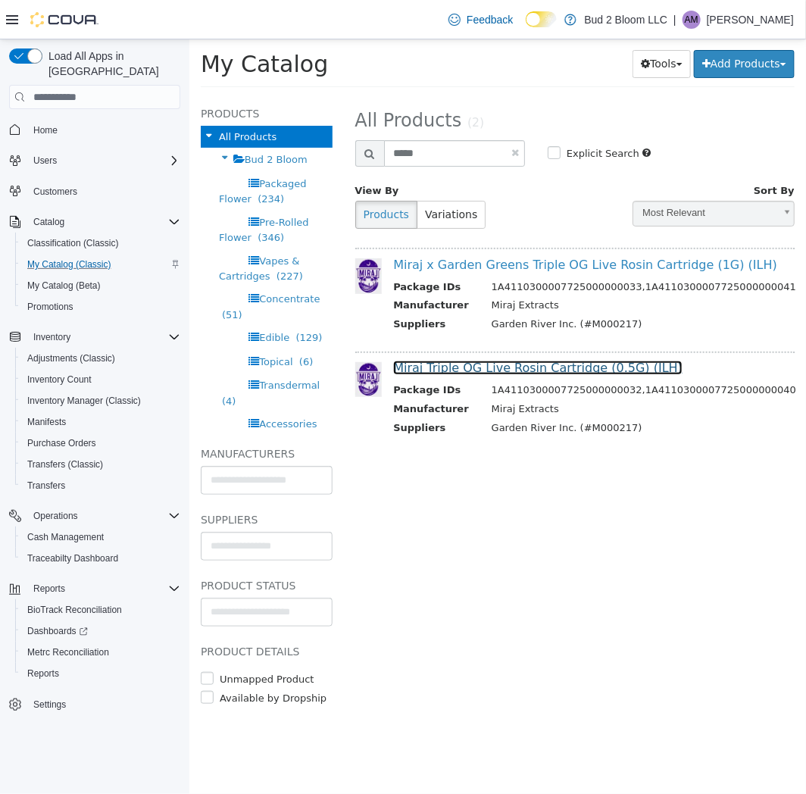
click at [462, 367] on link "Miraj Triple OG Live Rosin Cartridge (0.5G) (ILH)" at bounding box center [536, 368] width 289 height 14
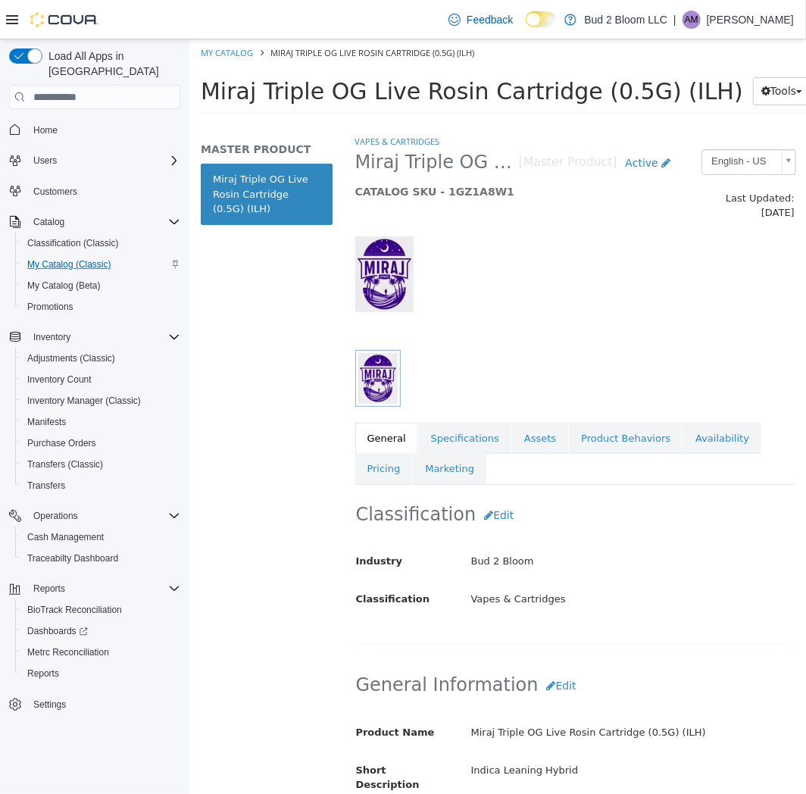
scroll to position [252, 0]
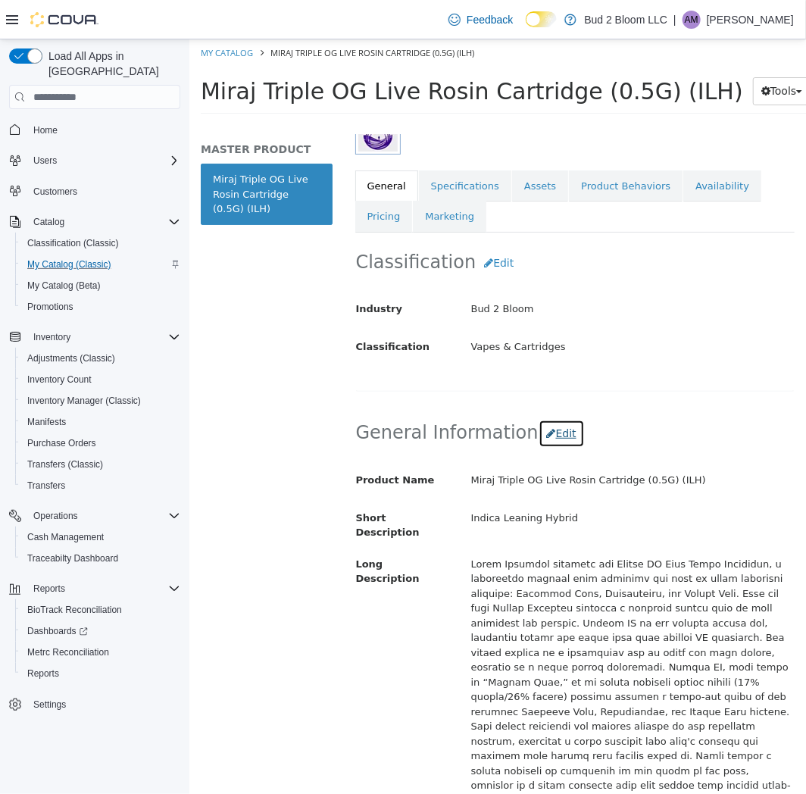
click at [538, 430] on button "Edit" at bounding box center [561, 434] width 46 height 28
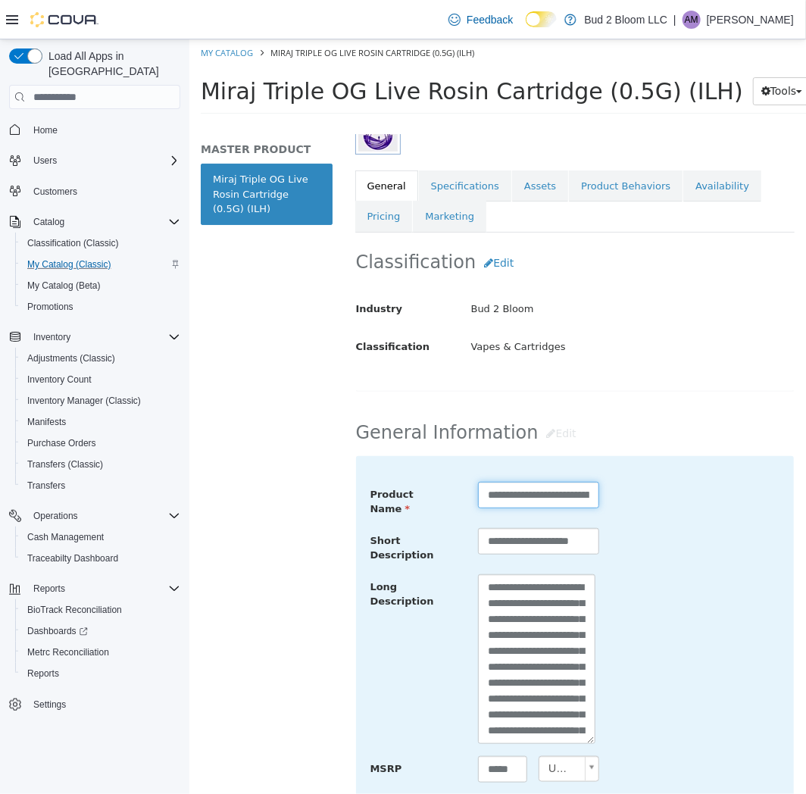
click at [511, 486] on input "**********" at bounding box center [537, 495] width 121 height 27
click at [501, 483] on input "**********" at bounding box center [535, 495] width 117 height 27
click at [504, 483] on input "**********" at bounding box center [535, 495] width 117 height 27
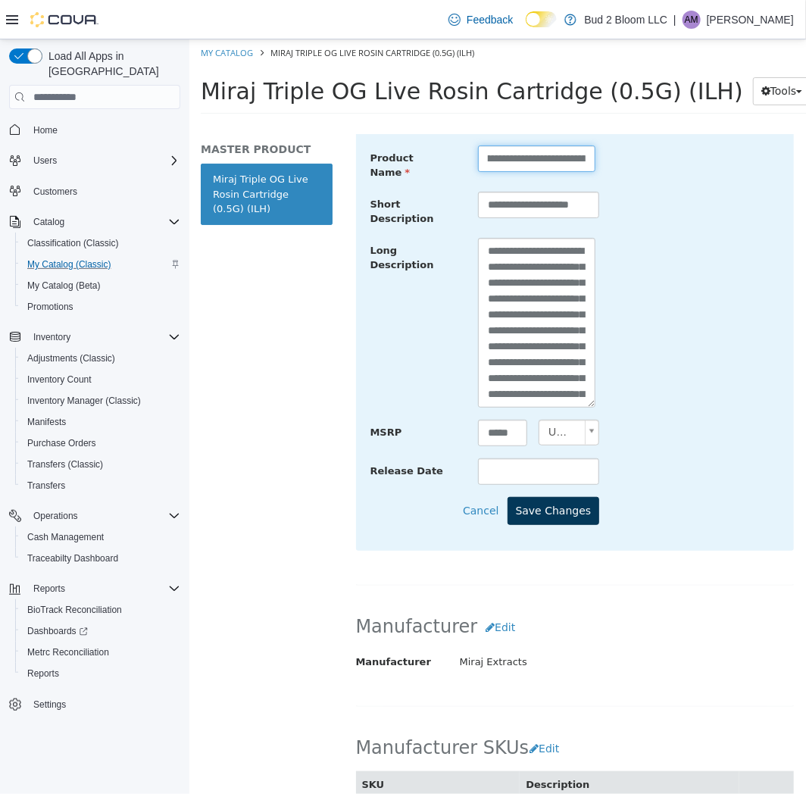
type input "**********"
click at [570, 497] on button "Save Changes" at bounding box center [553, 511] width 92 height 28
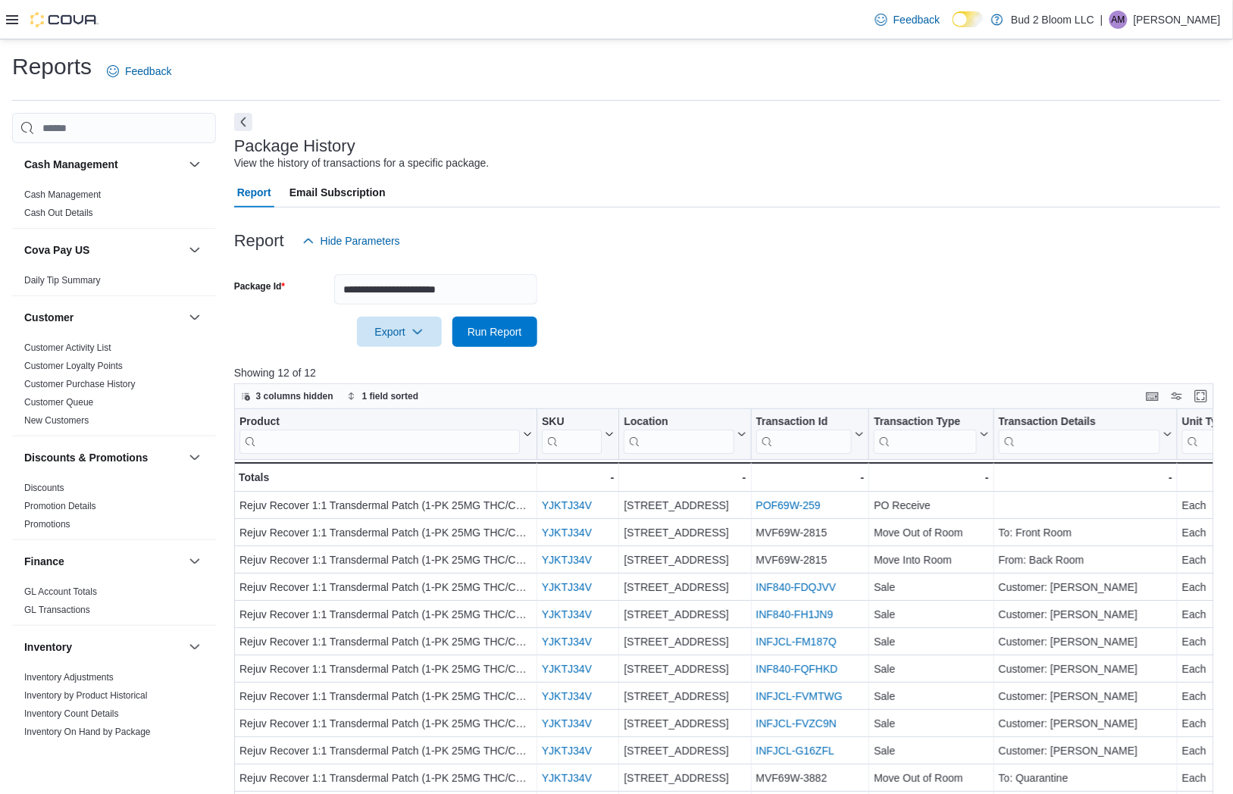
drag, startPoint x: 5, startPoint y: 20, endPoint x: 14, endPoint y: 29, distance: 11.8
click at [8, 20] on icon at bounding box center [12, 20] width 12 height 12
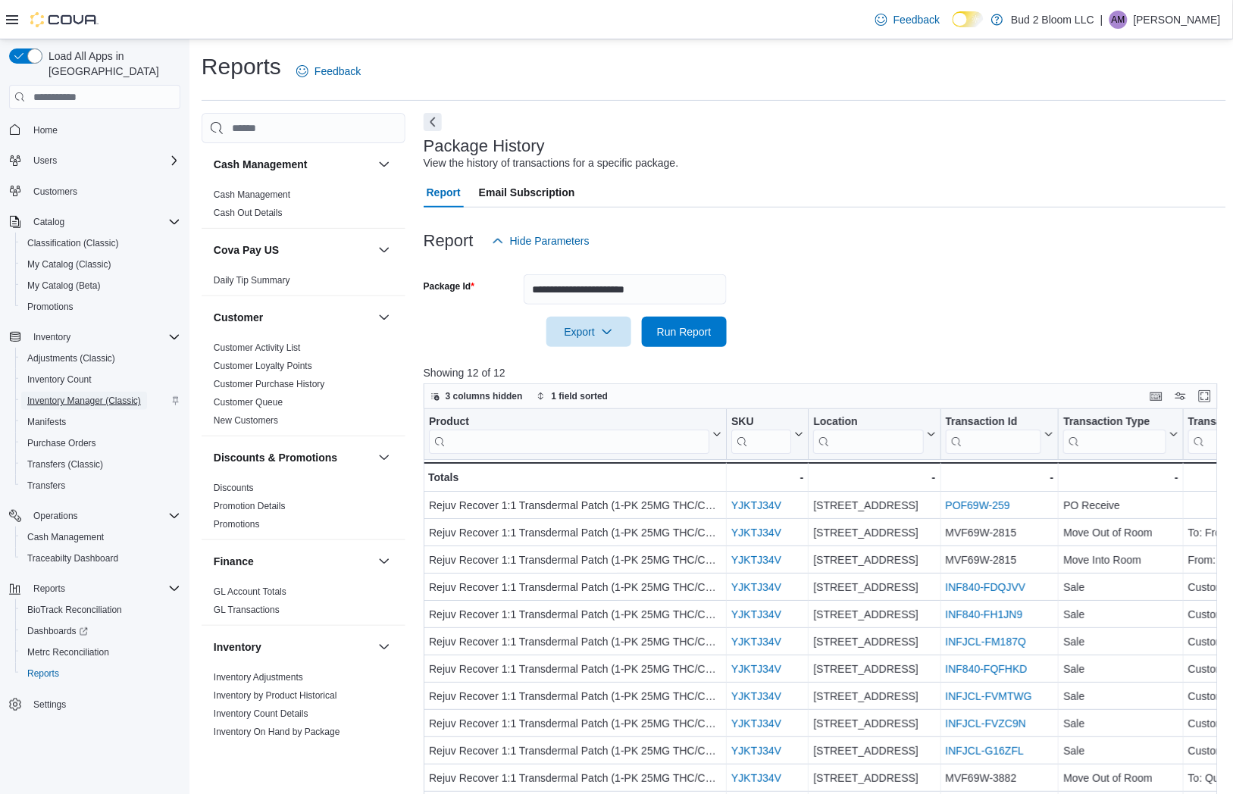
click at [104, 395] on span "Inventory Manager (Classic)" at bounding box center [84, 401] width 114 height 12
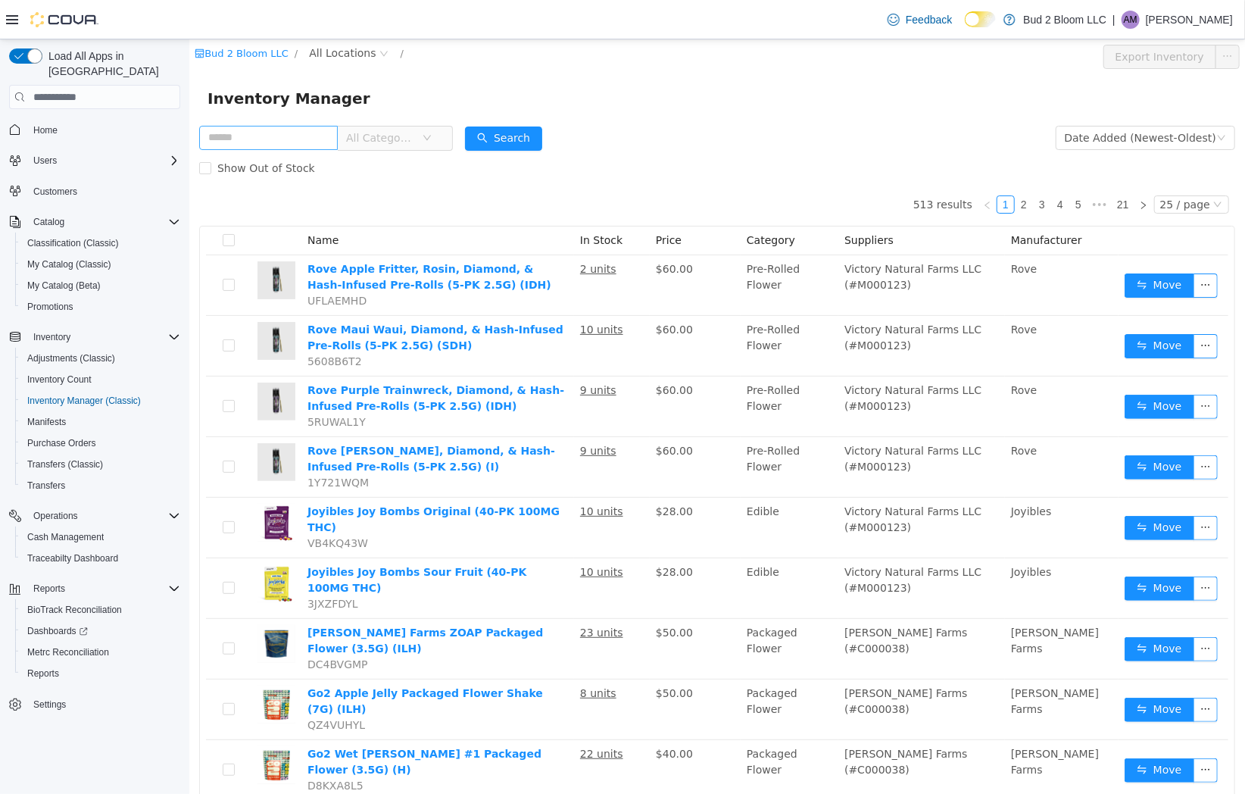
click at [247, 140] on input "text" at bounding box center [267, 138] width 139 height 24
type input "**********"
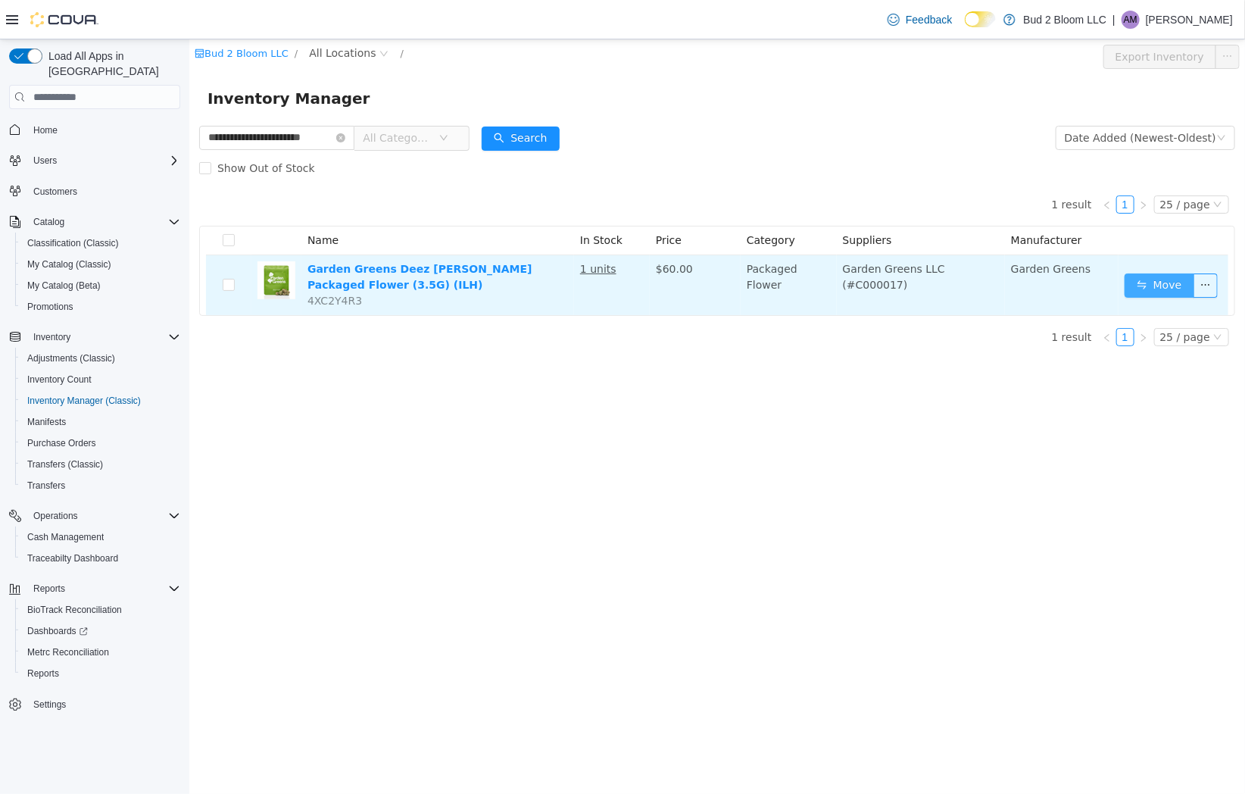
click at [1161, 288] on button "Move" at bounding box center [1159, 285] width 70 height 24
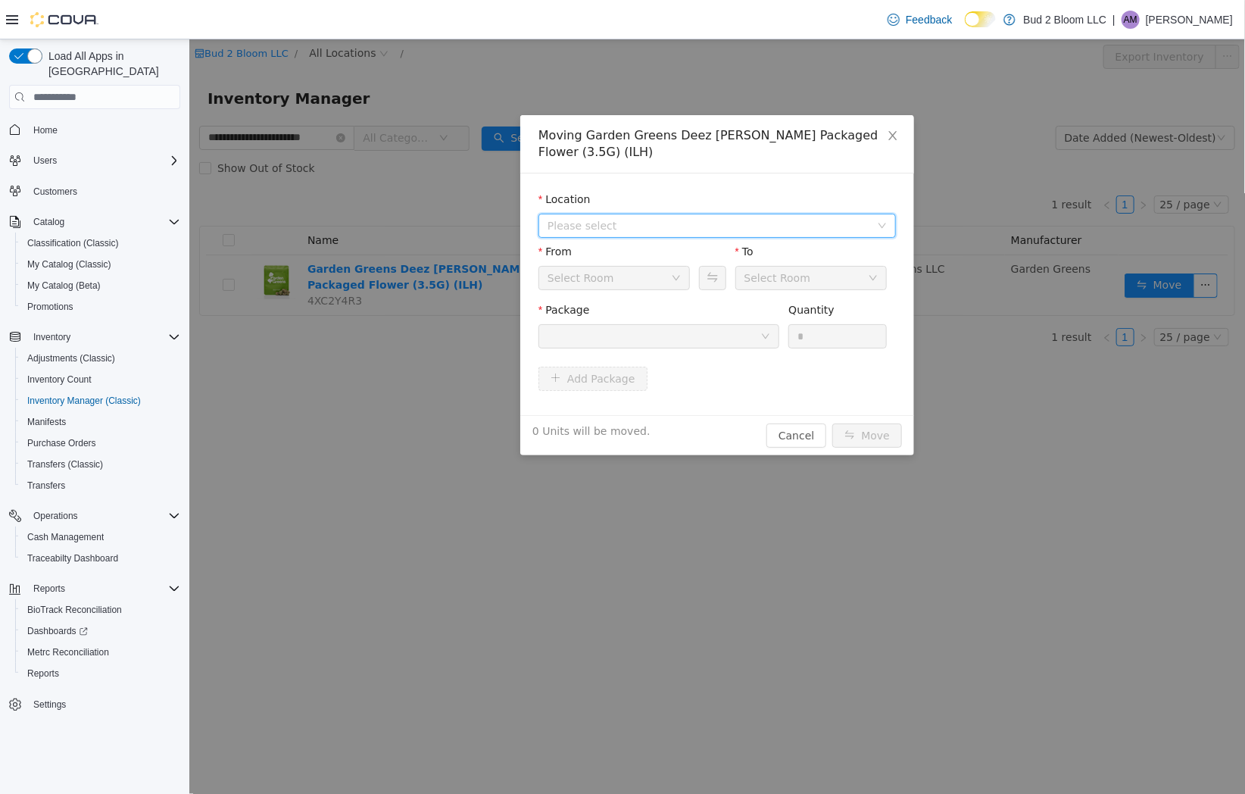
drag, startPoint x: 630, startPoint y: 203, endPoint x: 623, endPoint y: 220, distance: 18.7
click at [629, 218] on span "Please select" at bounding box center [708, 225] width 323 height 15
click at [611, 268] on span "[STREET_ADDRESS]" at bounding box center [629, 264] width 105 height 12
click at [590, 268] on div "Select Room" at bounding box center [580, 278] width 67 height 23
click at [623, 267] on div "Back Room" at bounding box center [608, 278] width 123 height 23
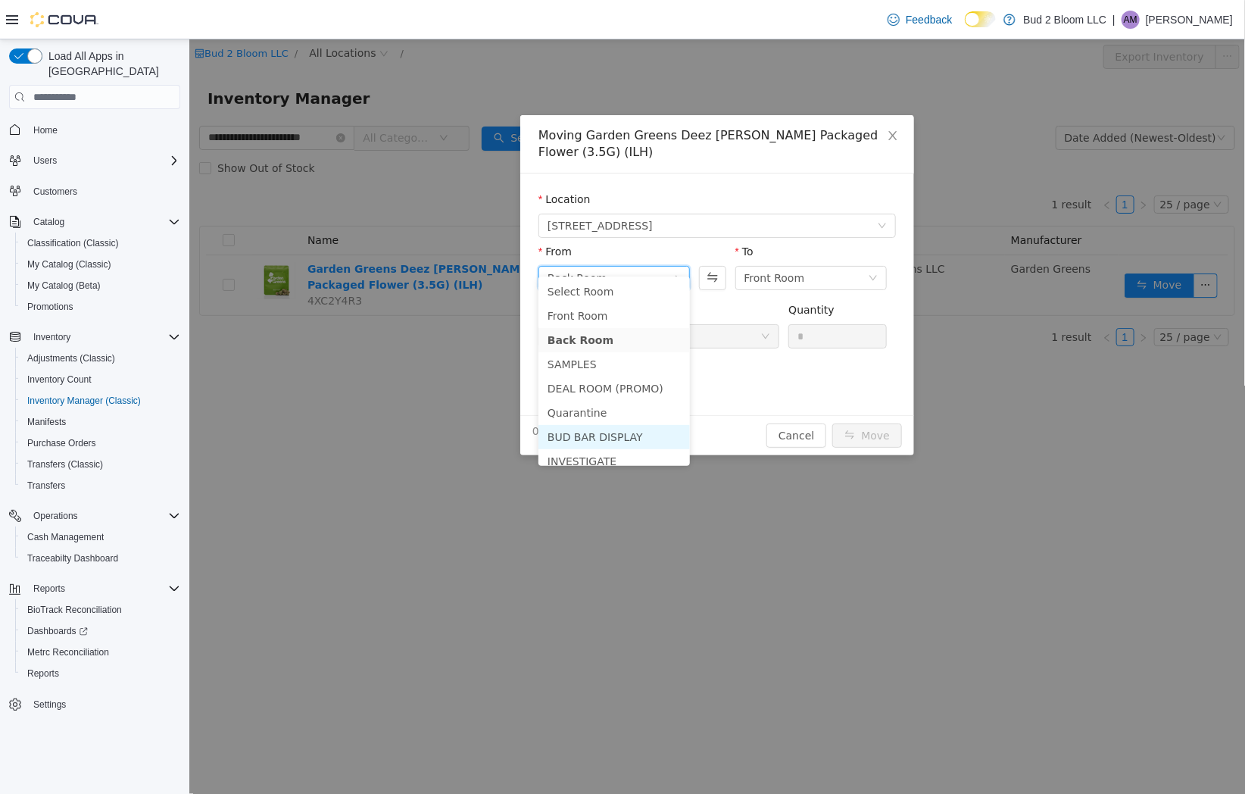
click at [596, 440] on li "BUD BAR DISPLAY" at bounding box center [614, 437] width 152 height 24
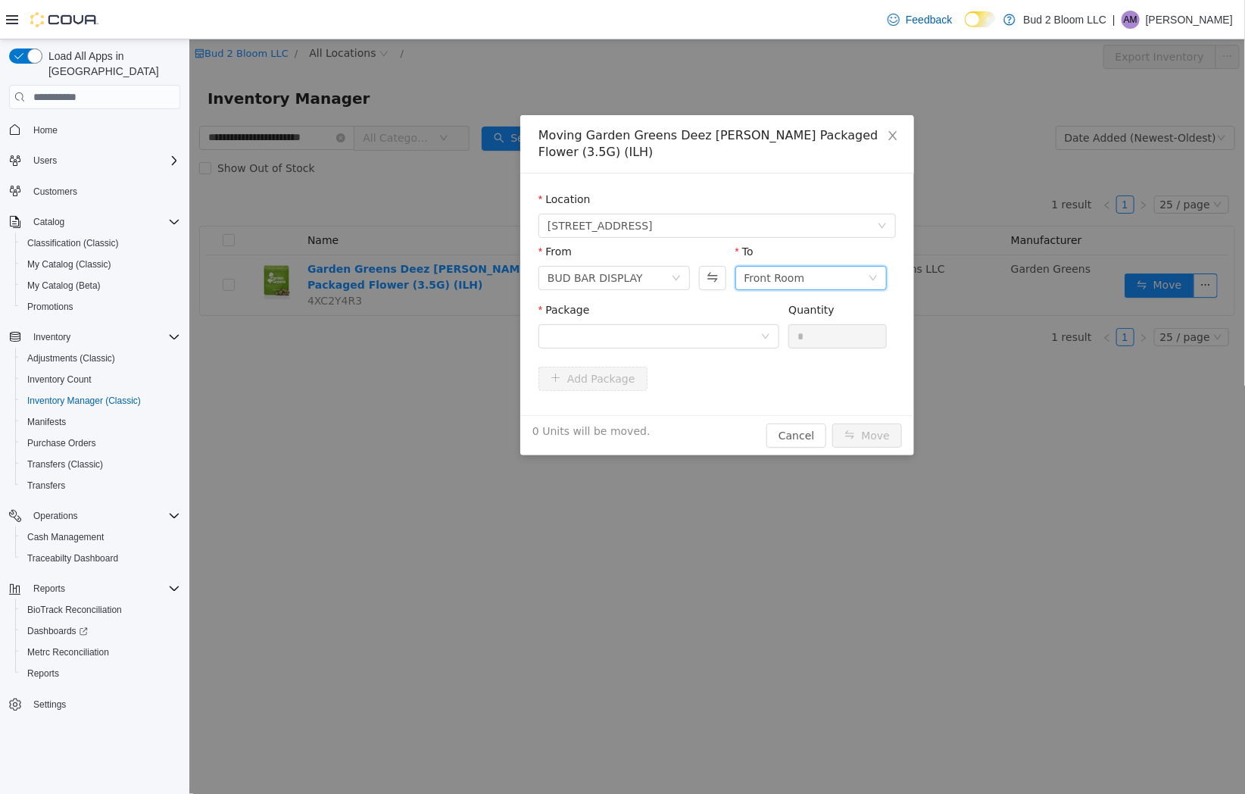
click at [755, 267] on div "Front Room" at bounding box center [774, 278] width 61 height 23
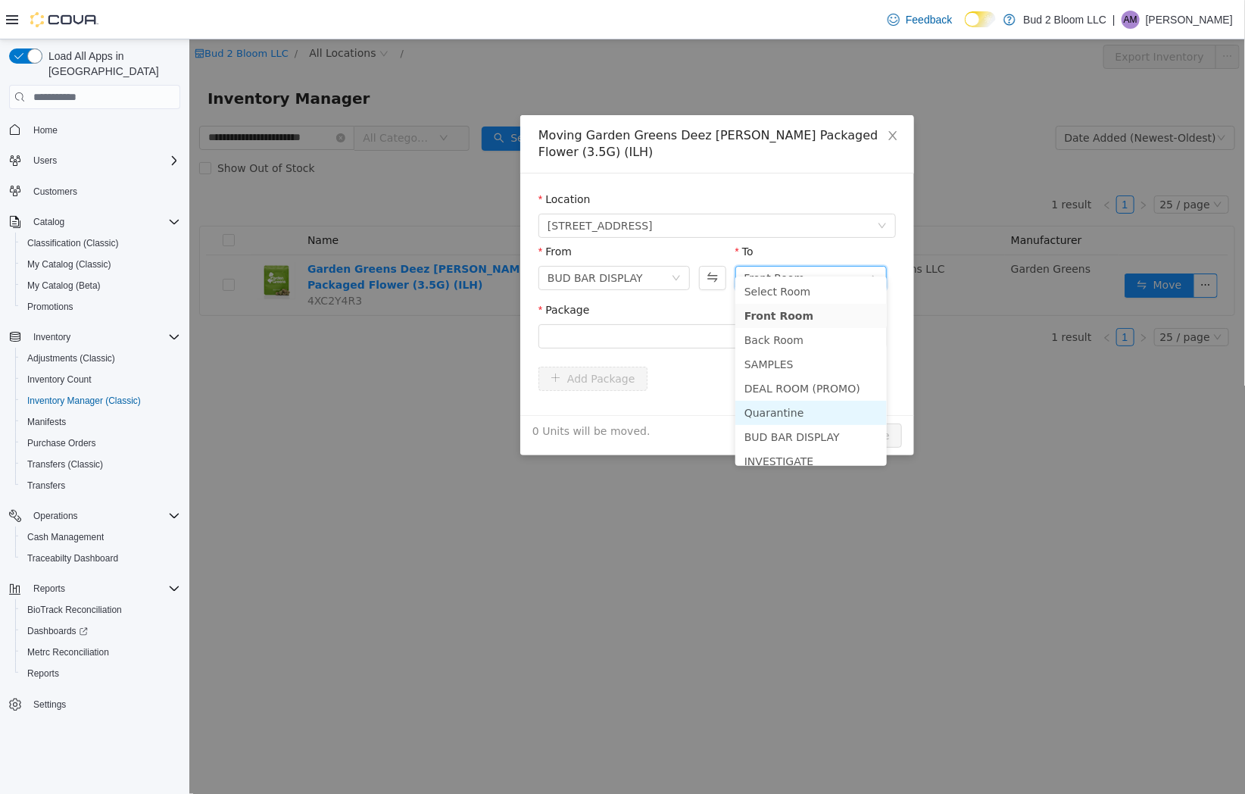
click at [782, 413] on li "Quarantine" at bounding box center [811, 413] width 152 height 24
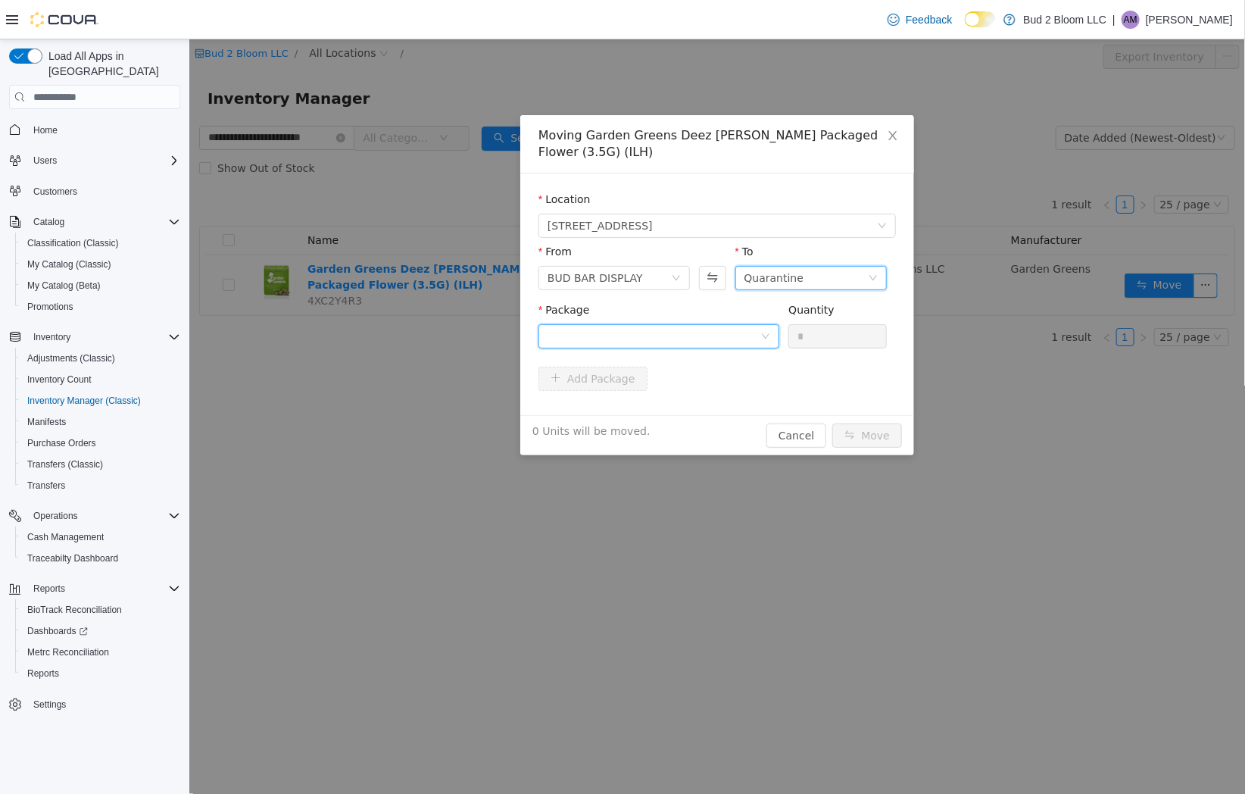
click at [697, 327] on div at bounding box center [653, 336] width 213 height 23
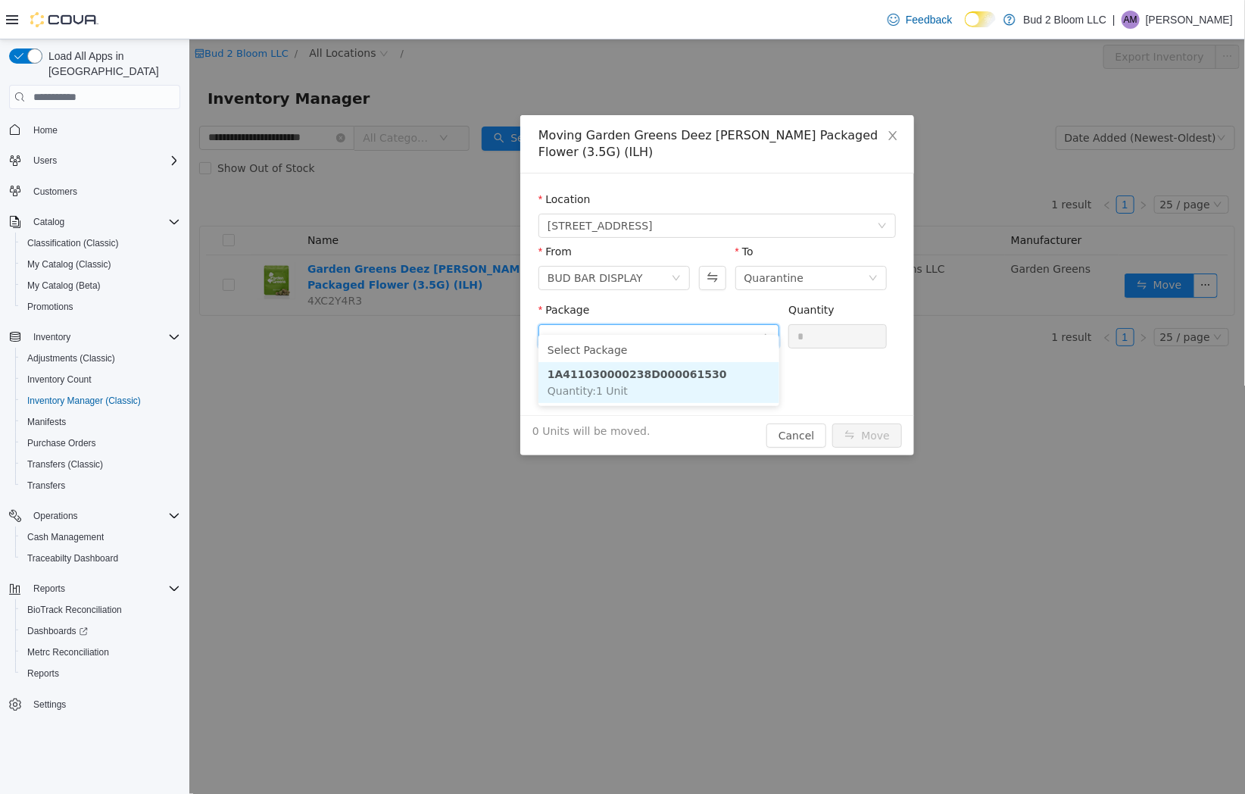
click at [684, 383] on li "1A411030000238D000061530 Quantity : 1 Unit" at bounding box center [658, 382] width 241 height 41
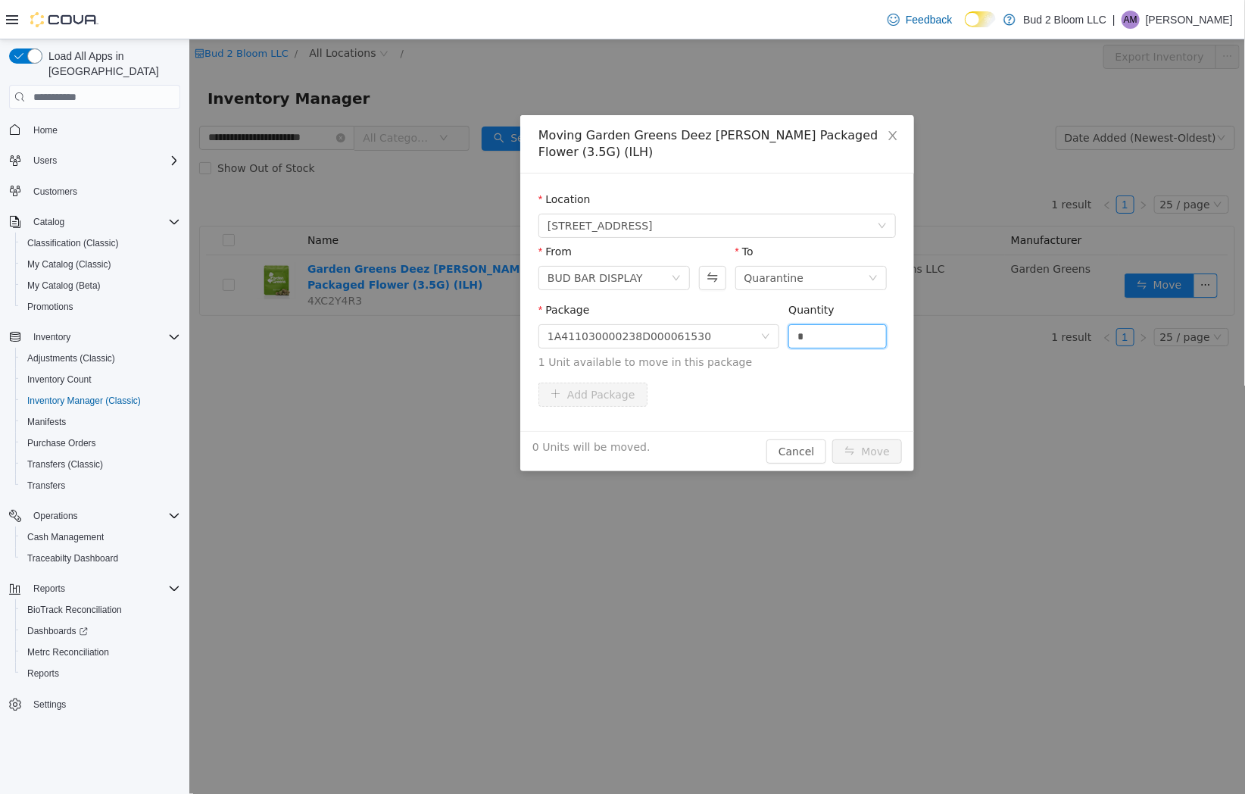
drag, startPoint x: 834, startPoint y: 314, endPoint x: 748, endPoint y: 340, distance: 90.1
click at [748, 340] on span "Package 1A411030000238D000061530 Quantity * 1 Unit available to move in this pa…" at bounding box center [717, 337] width 358 height 67
type input "*"
click at [867, 439] on button "Move" at bounding box center [867, 451] width 70 height 24
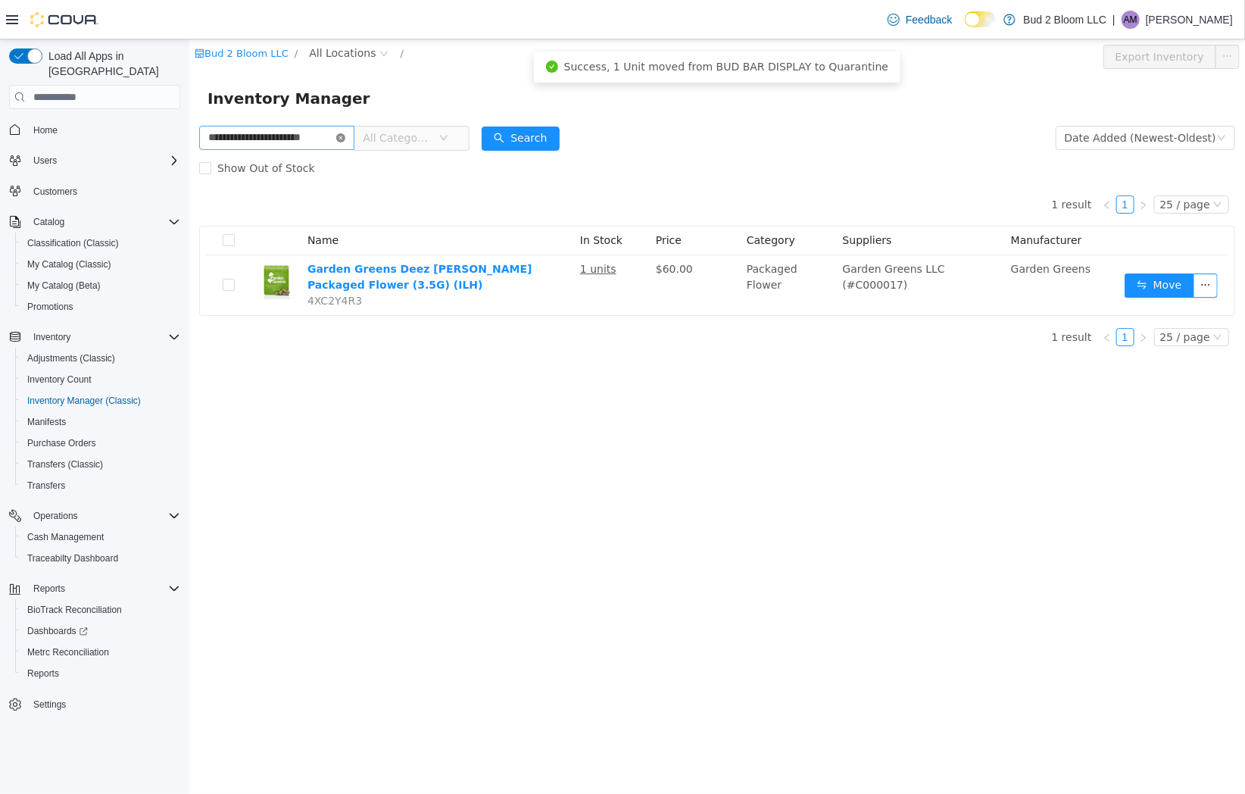
click at [342, 139] on icon "icon: close-circle" at bounding box center [340, 137] width 9 height 9
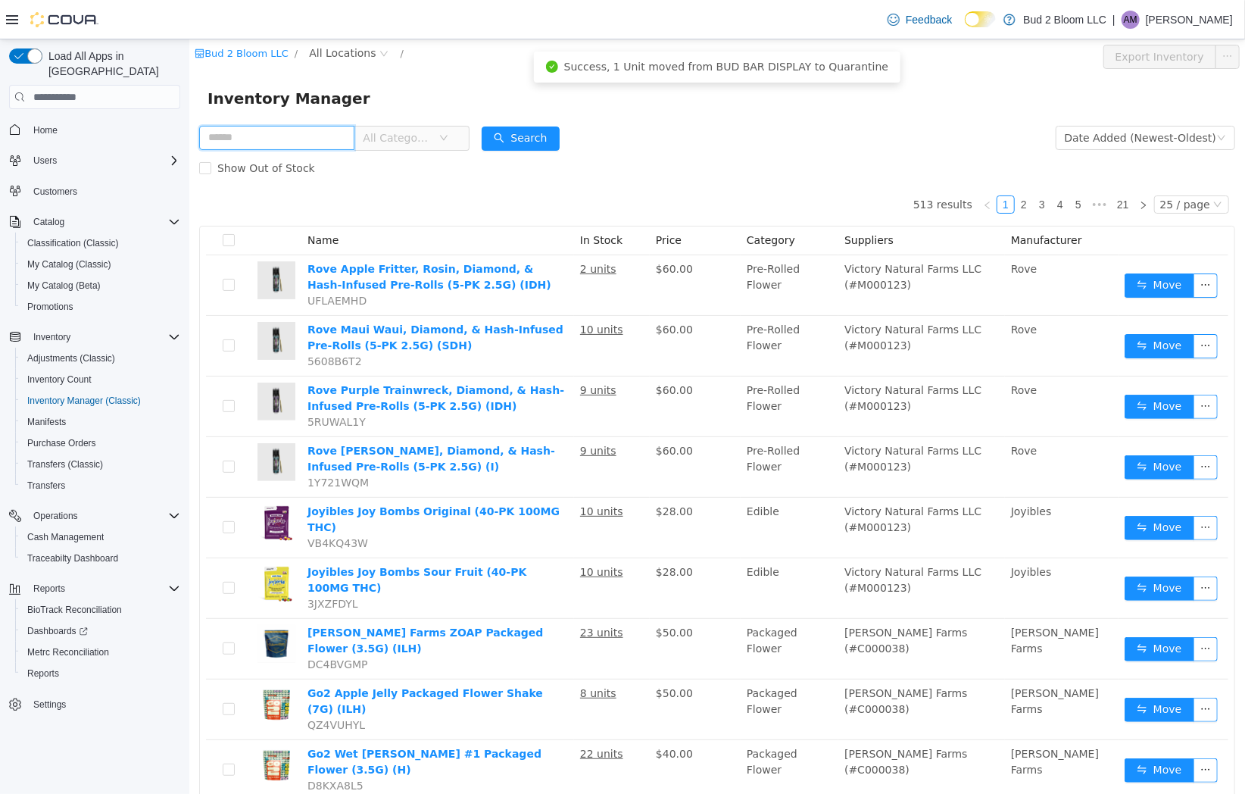
click at [262, 140] on input "text" at bounding box center [275, 138] width 155 height 24
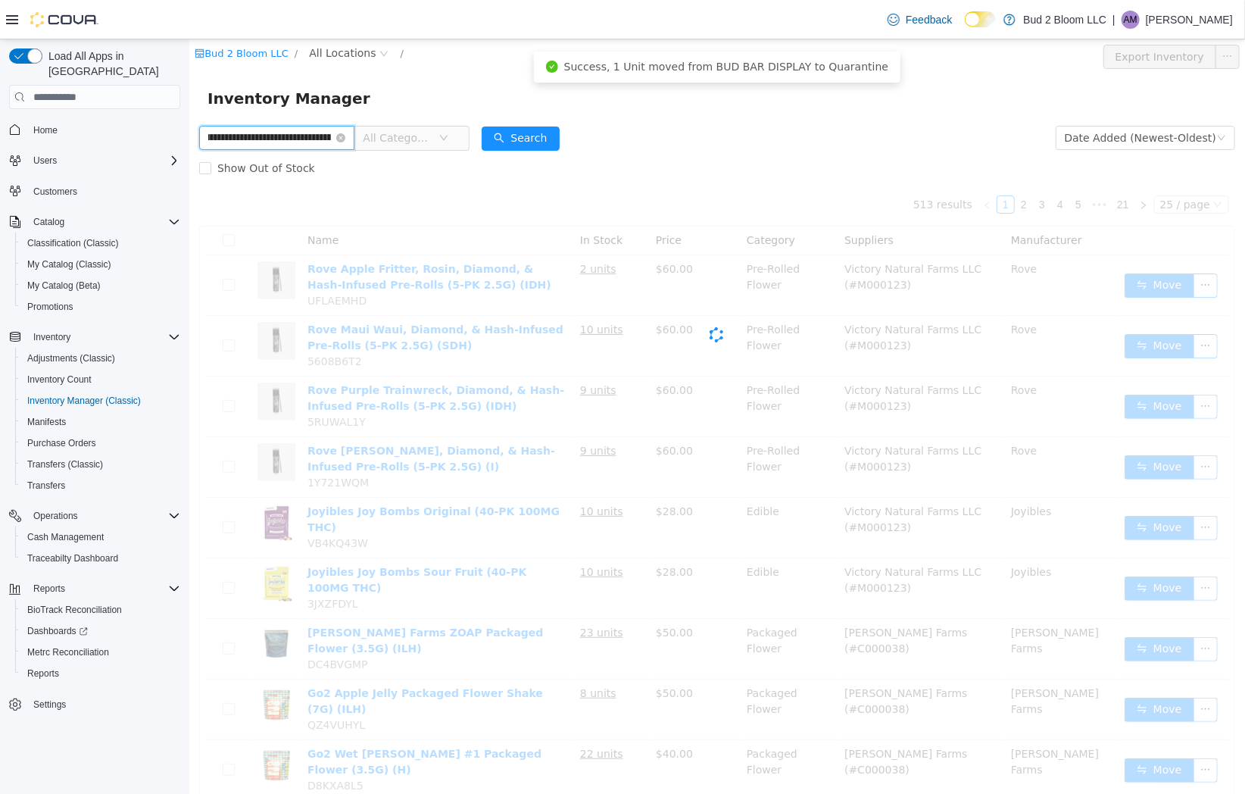
type input "**********"
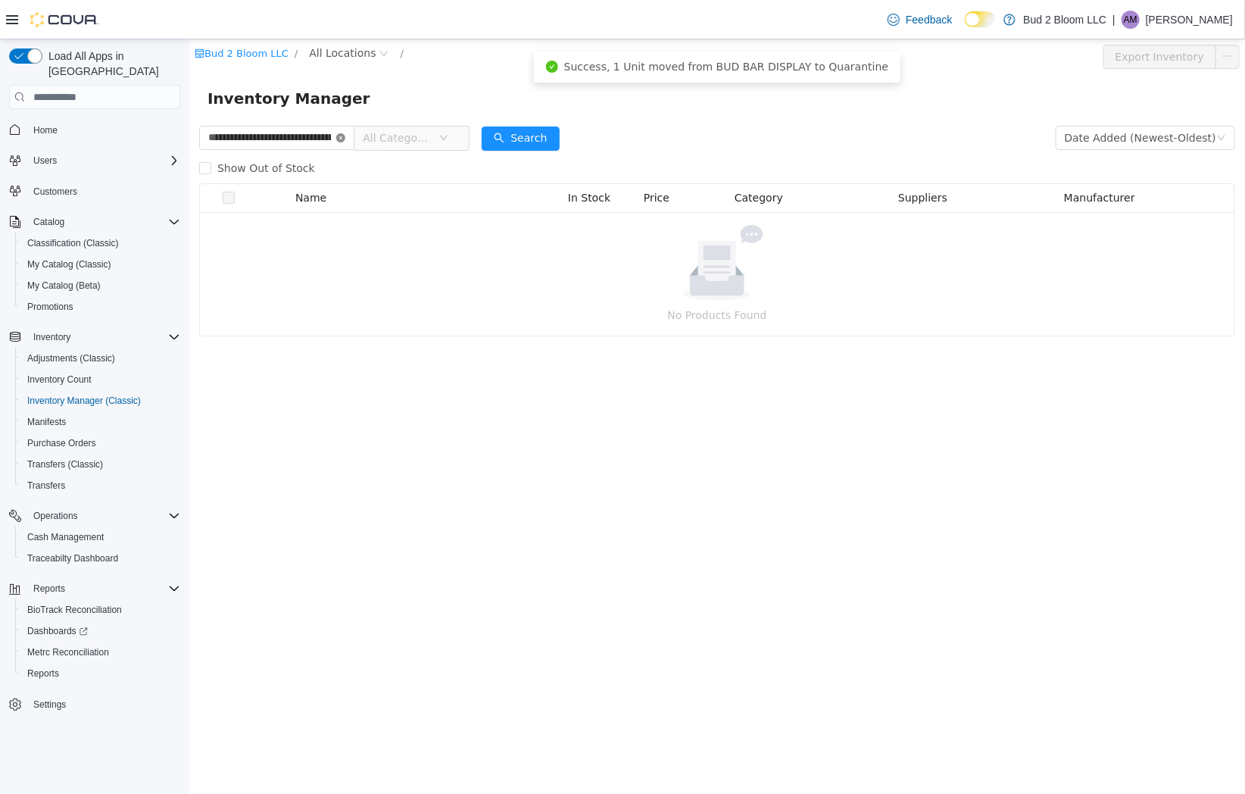
click at [338, 142] on icon "icon: close-circle" at bounding box center [340, 137] width 9 height 9
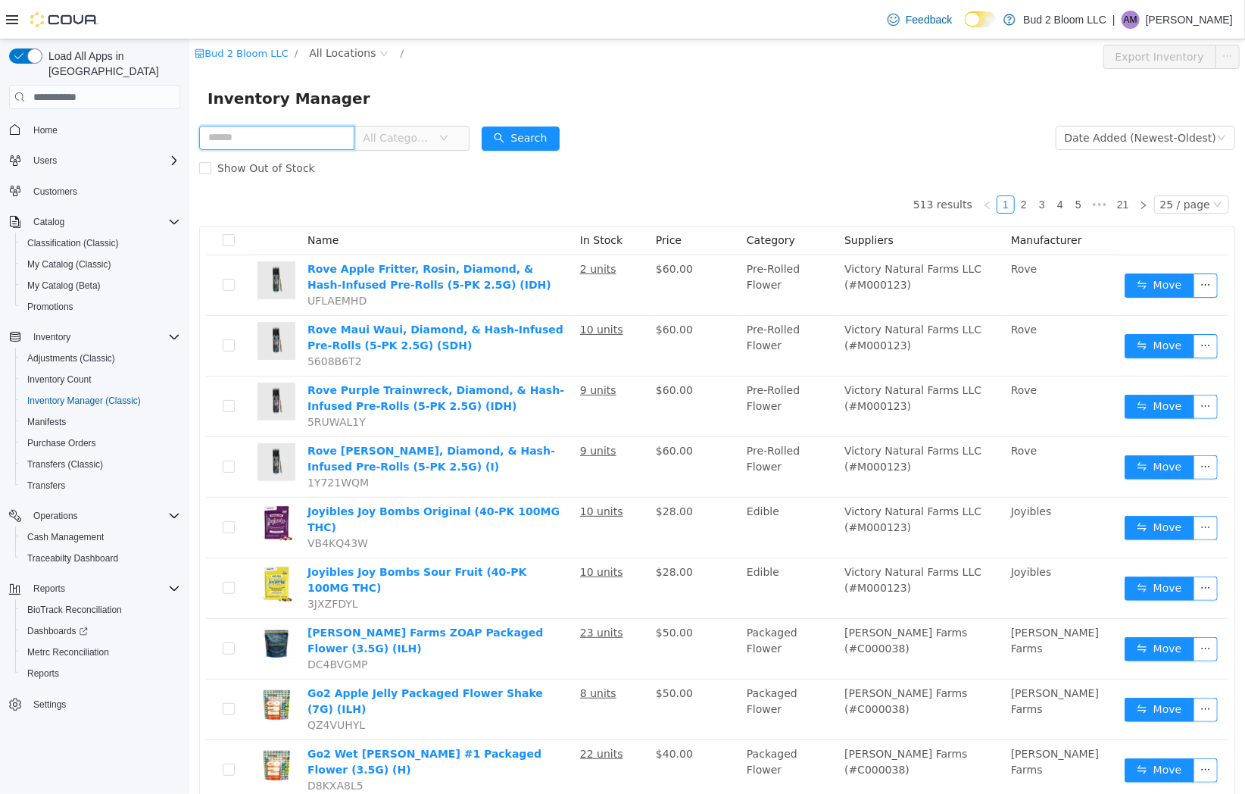
click at [308, 142] on input "text" at bounding box center [275, 138] width 155 height 24
type input "**********"
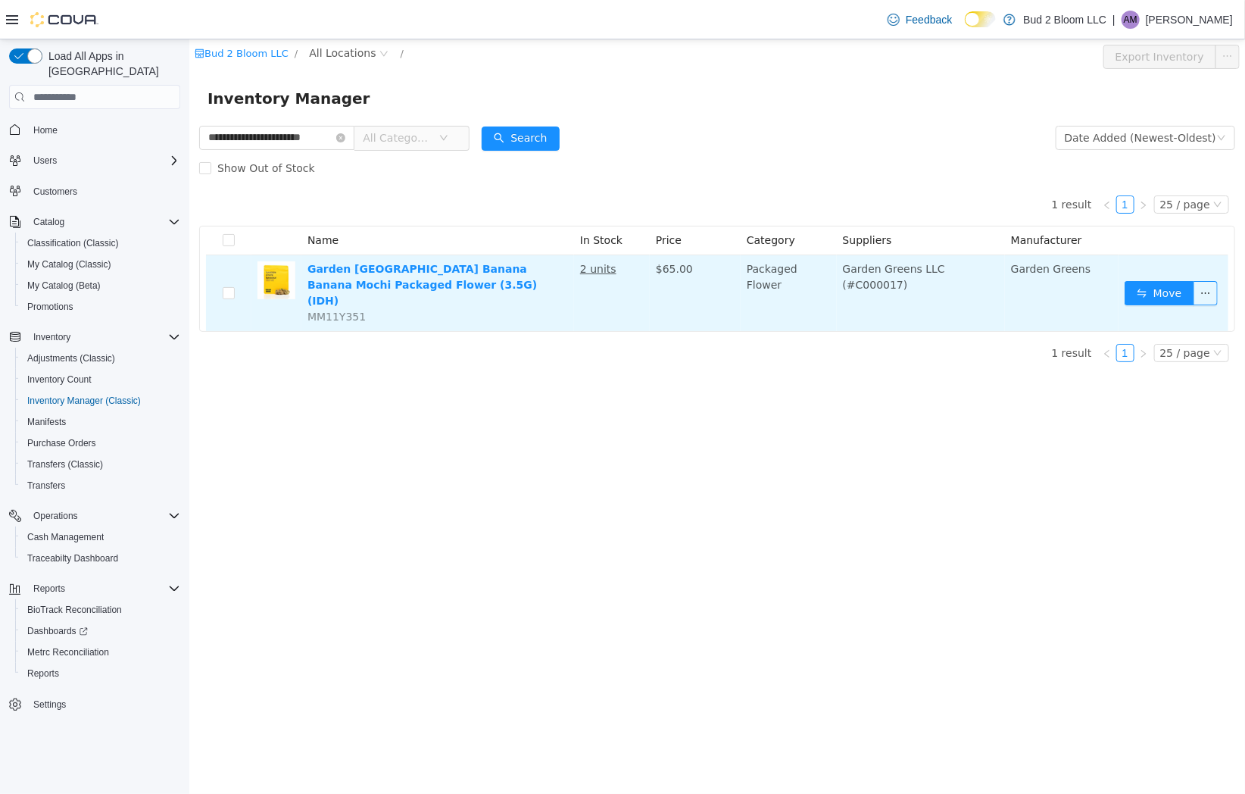
click at [602, 266] on u "2 units" at bounding box center [598, 269] width 36 height 12
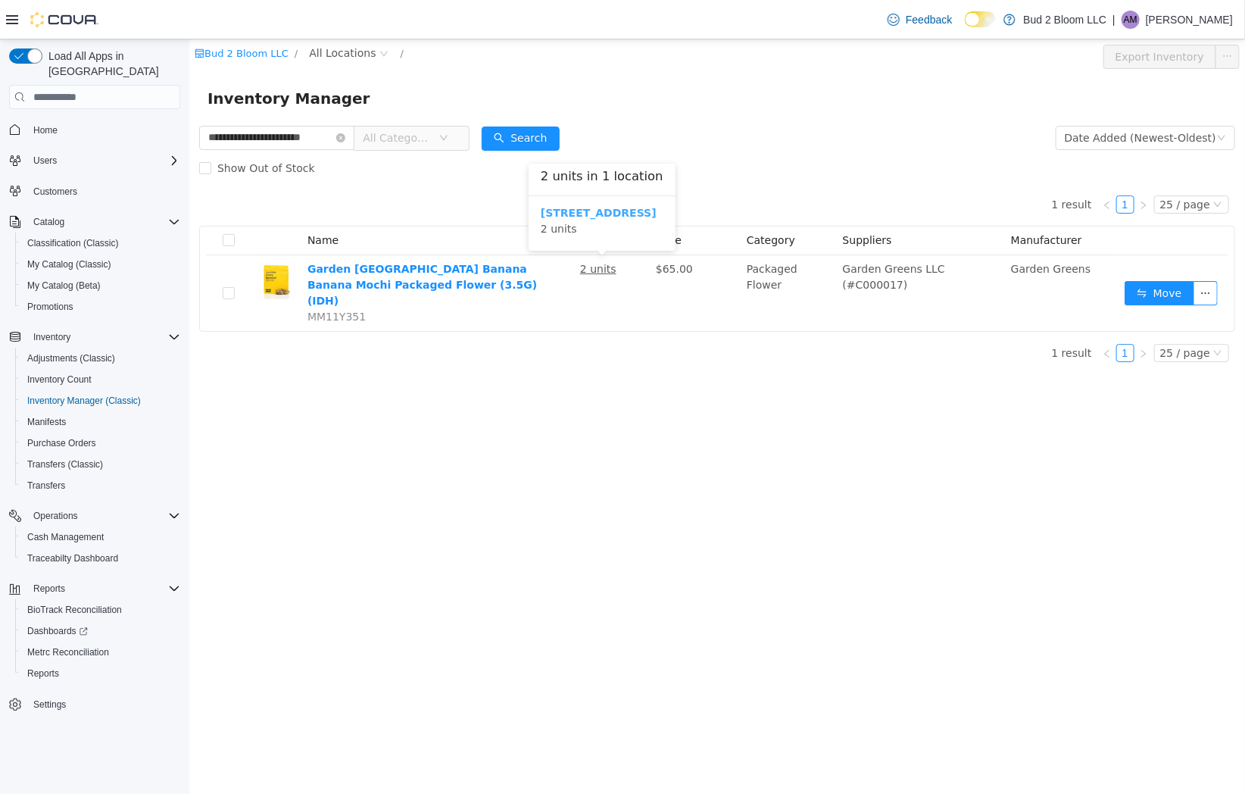
drag, startPoint x: 605, startPoint y: 203, endPoint x: 605, endPoint y: 212, distance: 9.1
click at [605, 206] on div "123 Ledgewood Ave 2 units" at bounding box center [601, 223] width 147 height 55
click at [605, 212] on b "[STREET_ADDRESS]" at bounding box center [598, 213] width 116 height 12
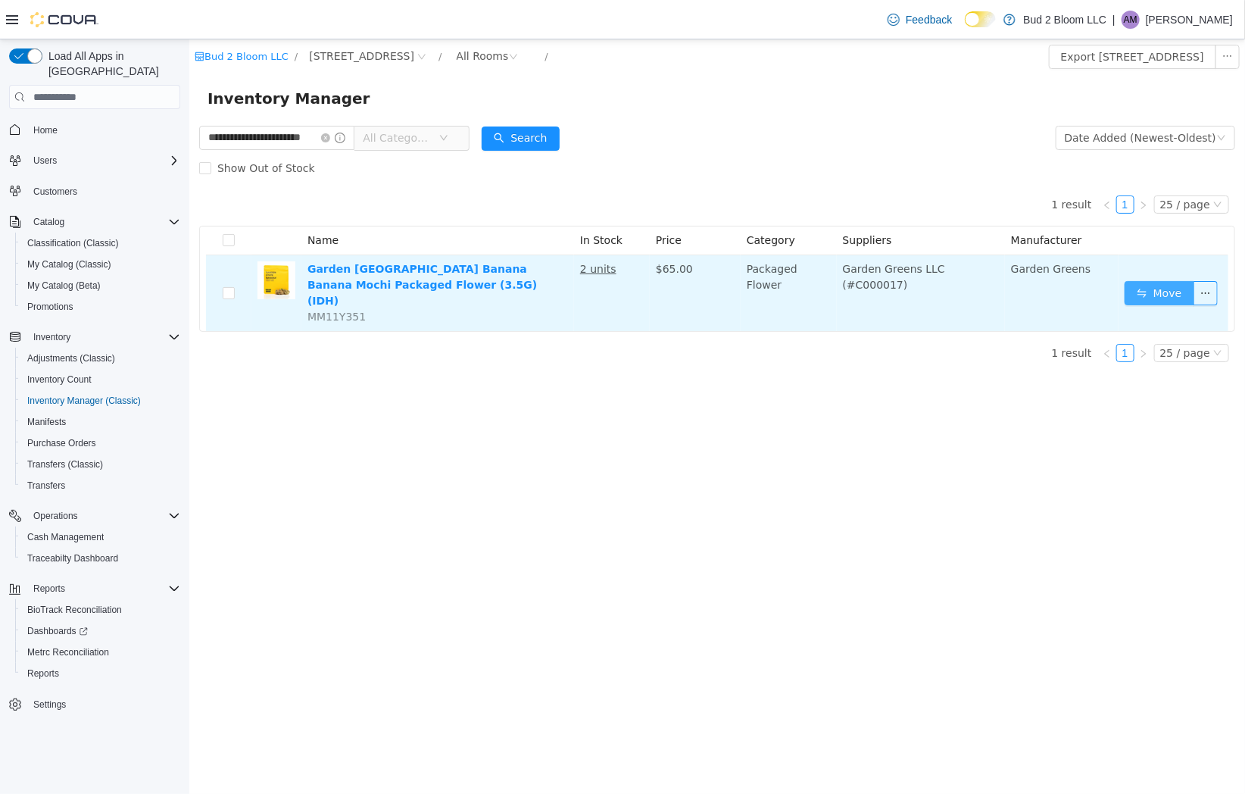
click at [1158, 289] on button "Move" at bounding box center [1159, 293] width 70 height 24
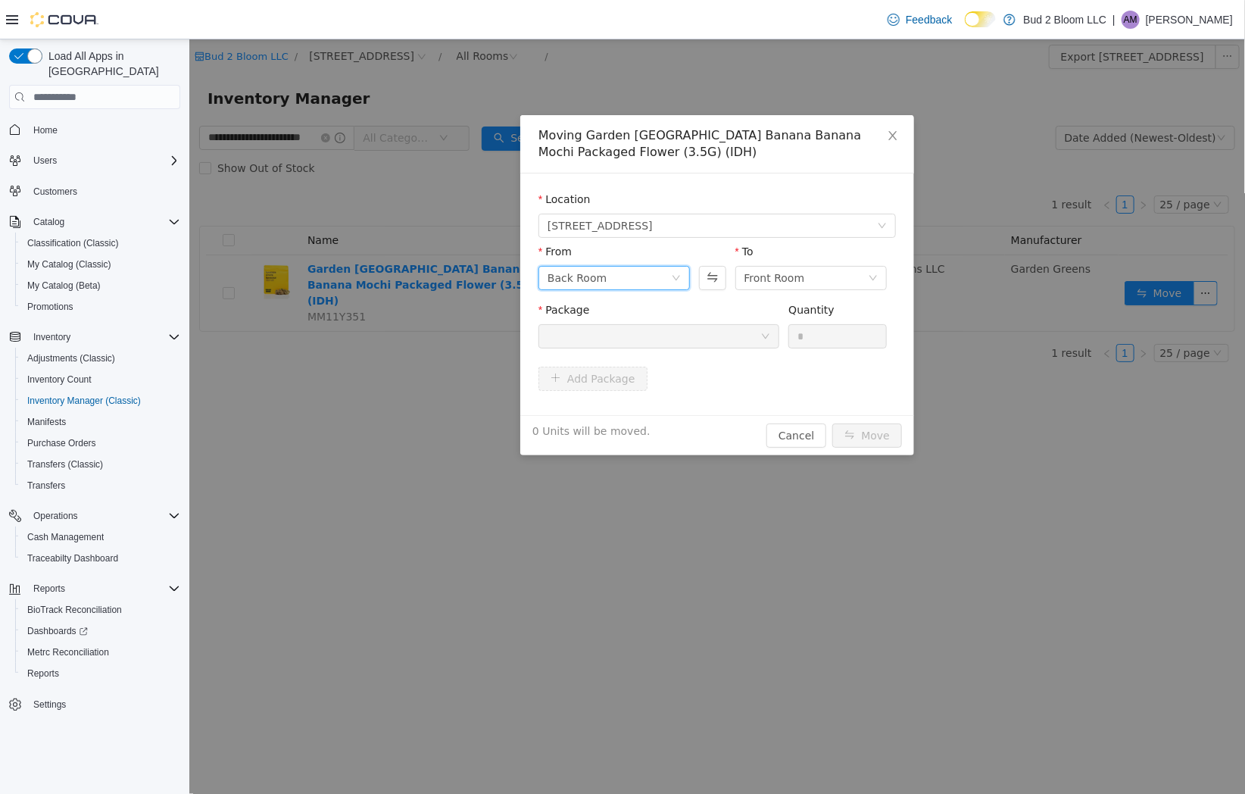
click at [626, 279] on div "Back Room" at bounding box center [608, 278] width 123 height 23
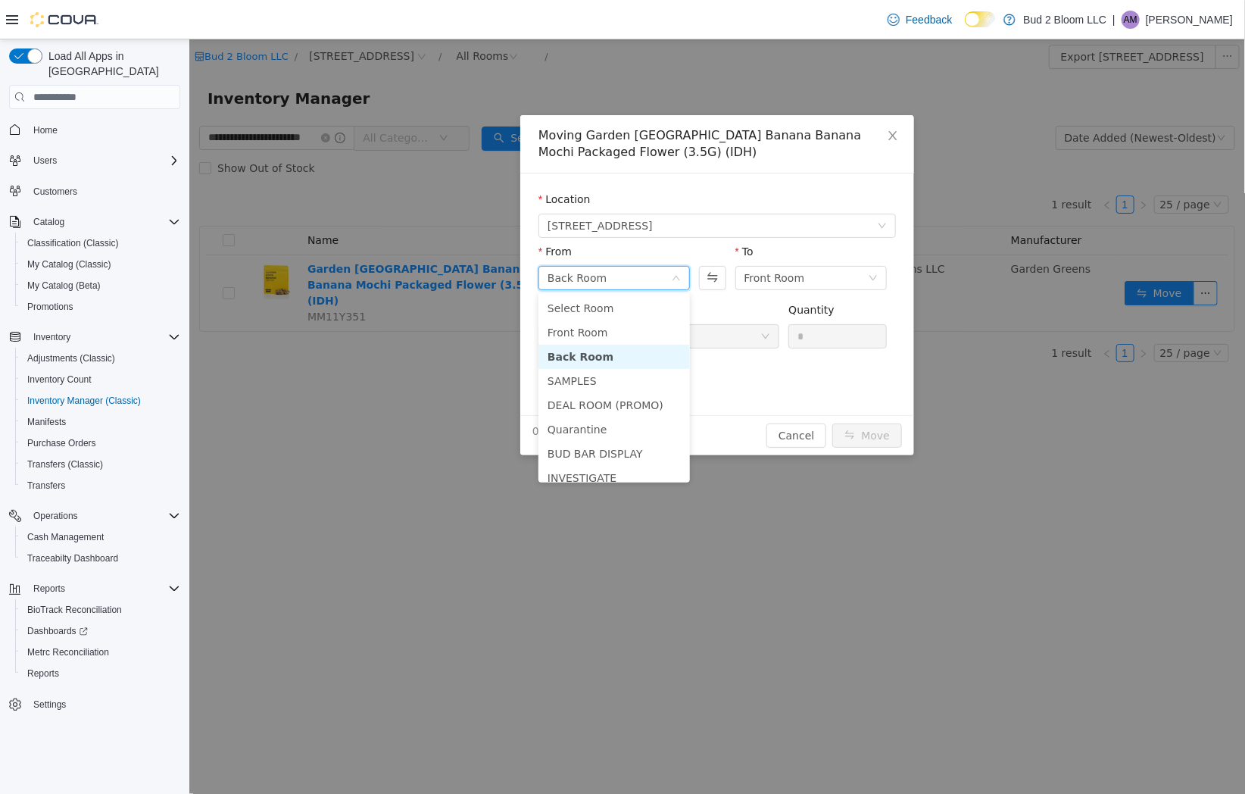
click at [626, 279] on div "Back Room" at bounding box center [608, 278] width 123 height 23
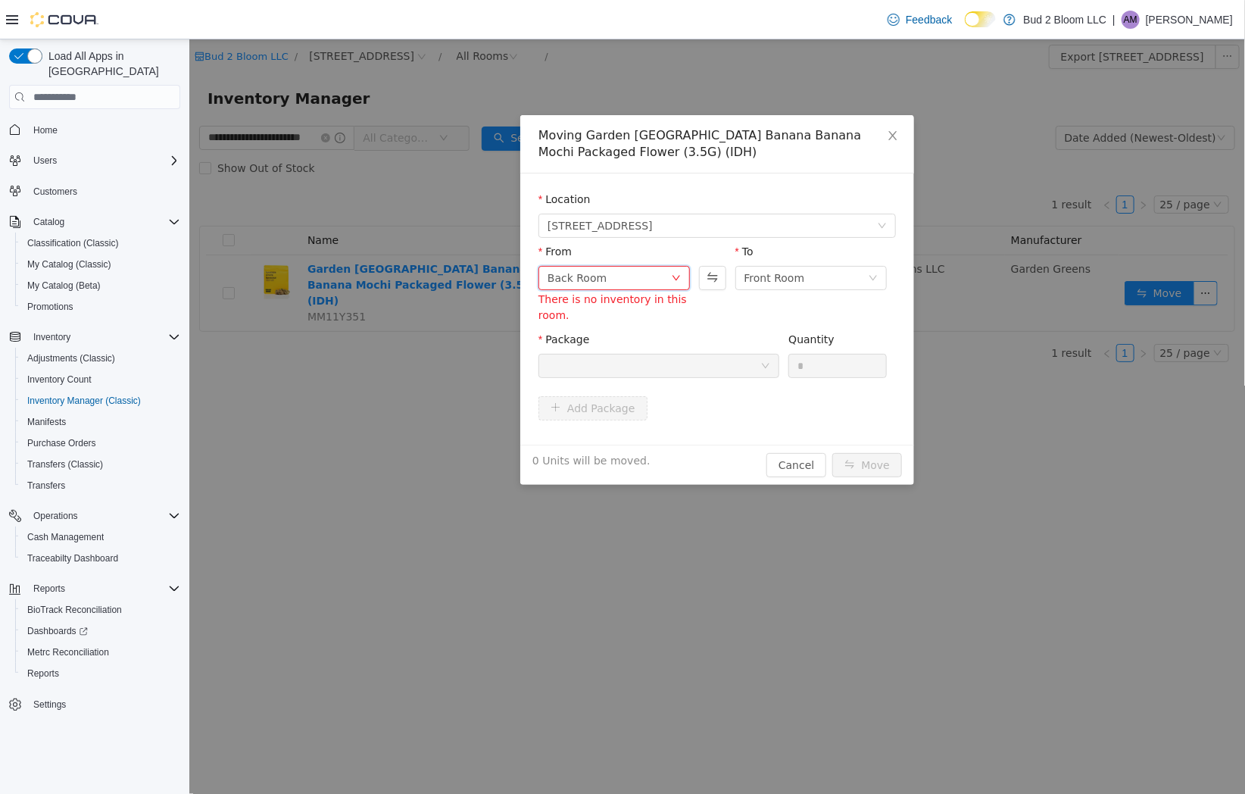
click at [652, 285] on div "Back Room" at bounding box center [608, 278] width 123 height 23
click at [604, 452] on li "BUD BAR DISPLAY" at bounding box center [614, 454] width 152 height 24
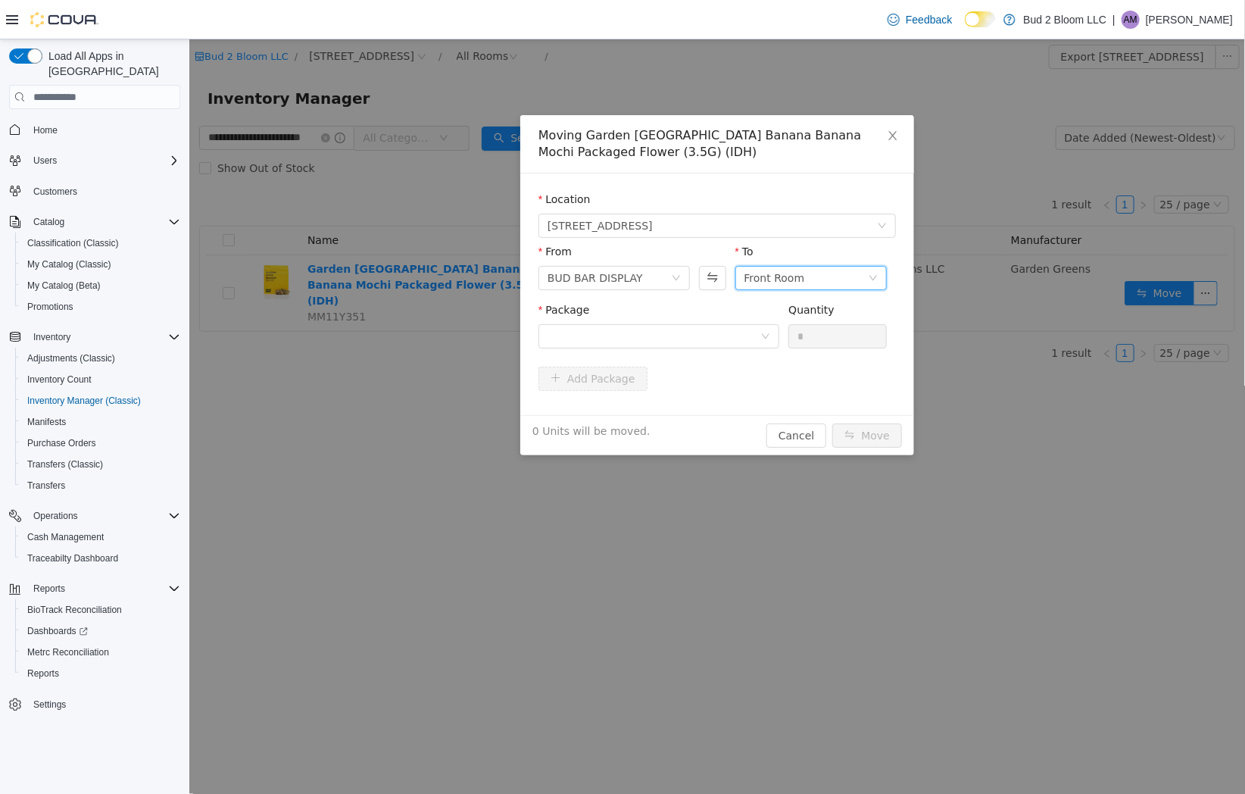
click at [785, 272] on div "Front Room" at bounding box center [774, 278] width 61 height 23
click at [624, 330] on div at bounding box center [653, 336] width 213 height 23
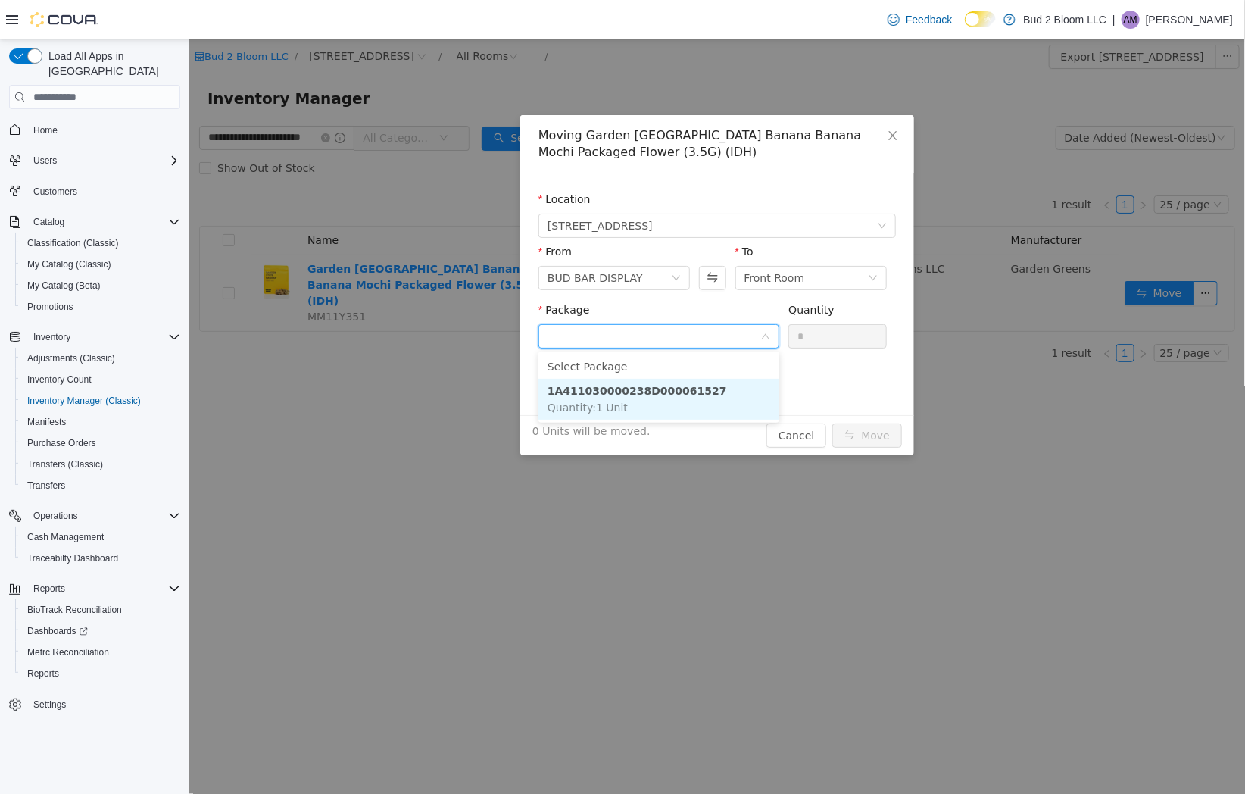
click at [637, 392] on strong "1A411030000238D000061527" at bounding box center [637, 391] width 180 height 12
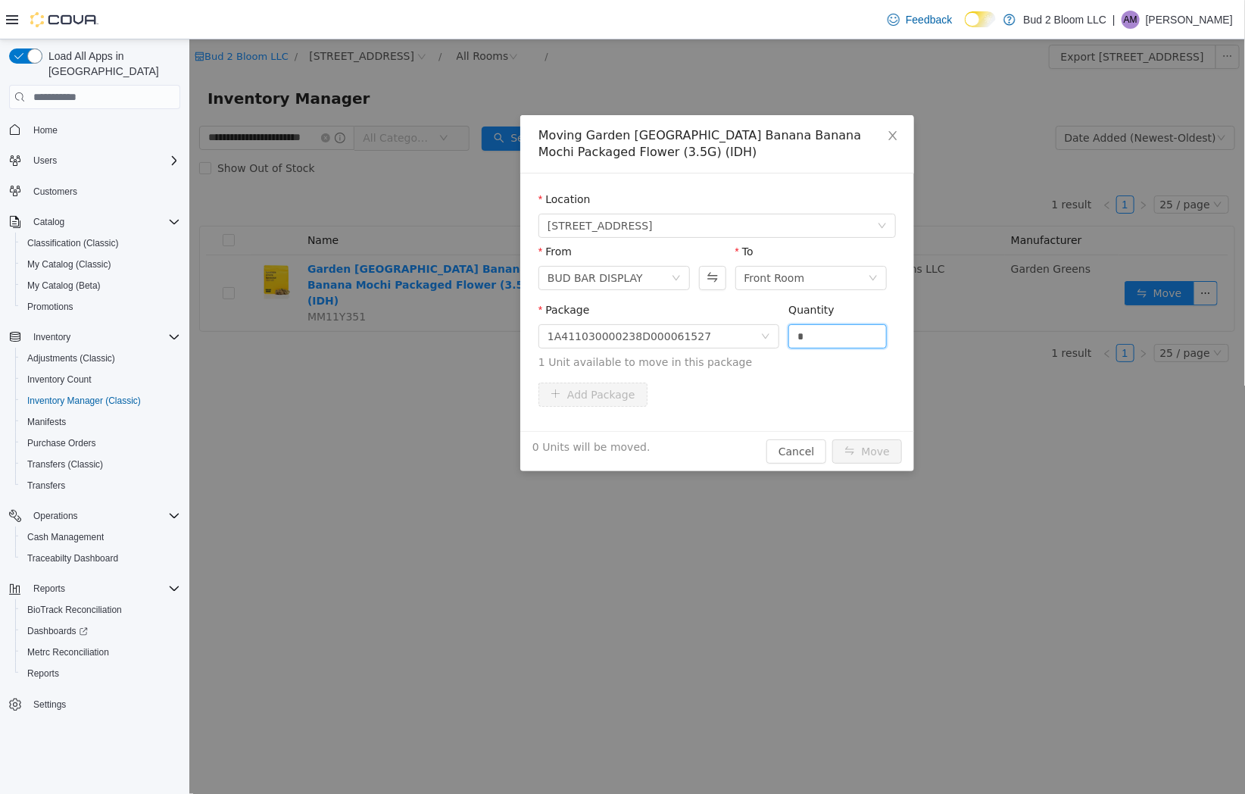
drag, startPoint x: 811, startPoint y: 334, endPoint x: 731, endPoint y: 348, distance: 81.6
click at [731, 348] on span "Package 1A411030000238D000061527 Quantity * 1 Unit available to move in this pa…" at bounding box center [717, 337] width 358 height 67
type input "*"
drag, startPoint x: 867, startPoint y: 445, endPoint x: 695, endPoint y: 352, distance: 195.6
click at [636, 438] on div "1 Unit will be moved. Cancel Move" at bounding box center [717, 451] width 394 height 40
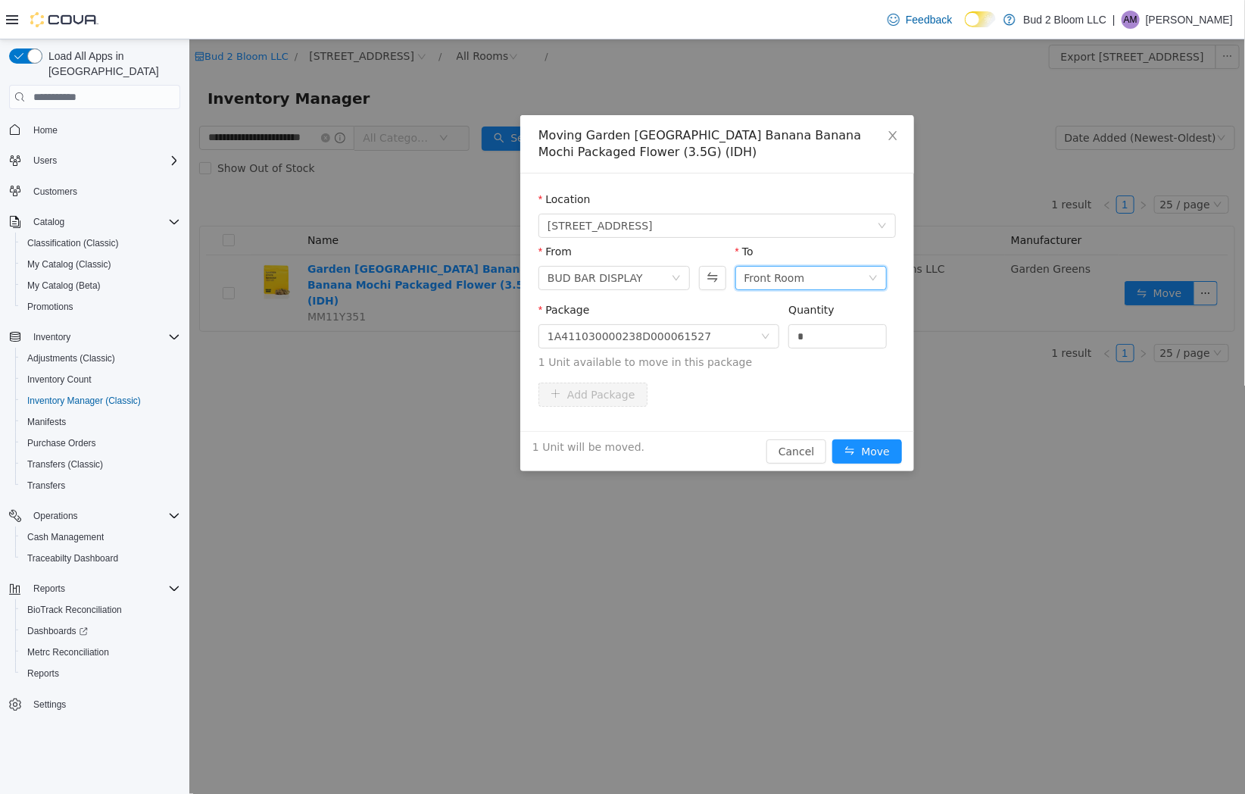
click at [752, 273] on div "Front Room" at bounding box center [774, 278] width 61 height 23
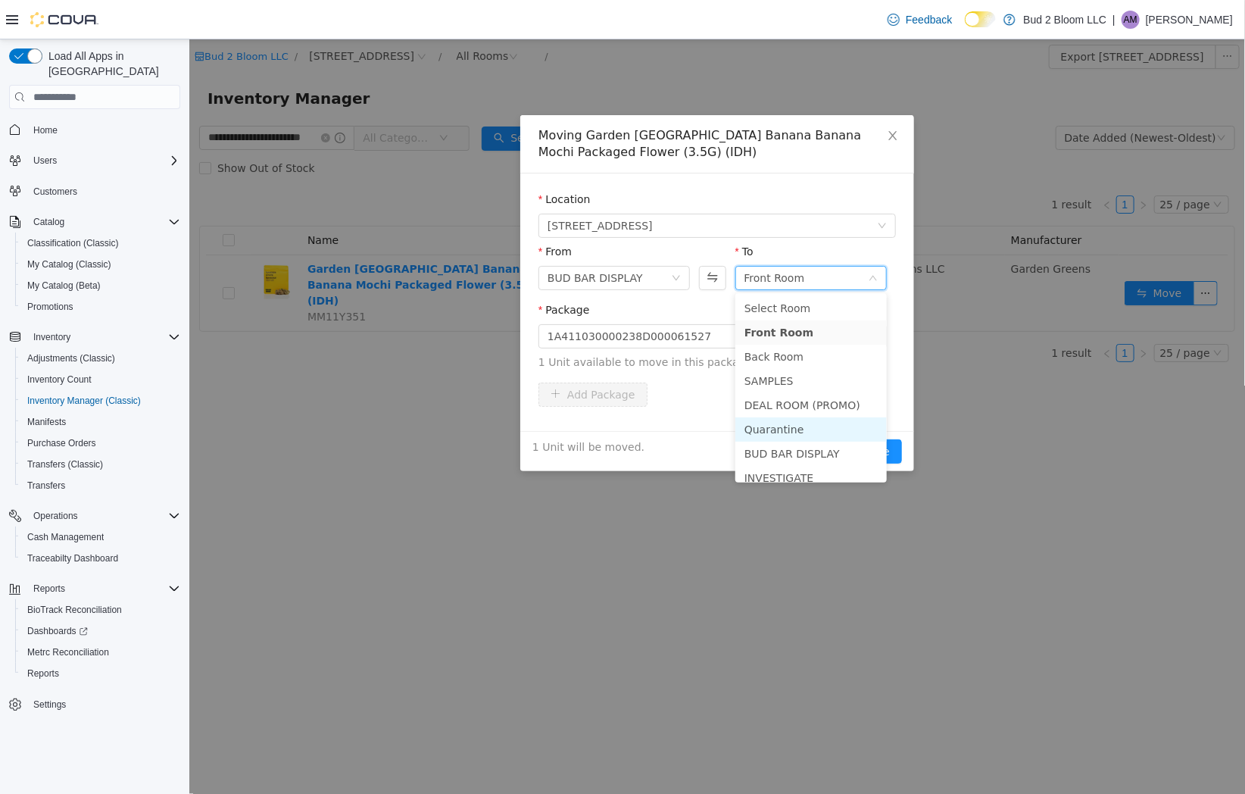
click at [788, 433] on li "Quarantine" at bounding box center [811, 429] width 152 height 24
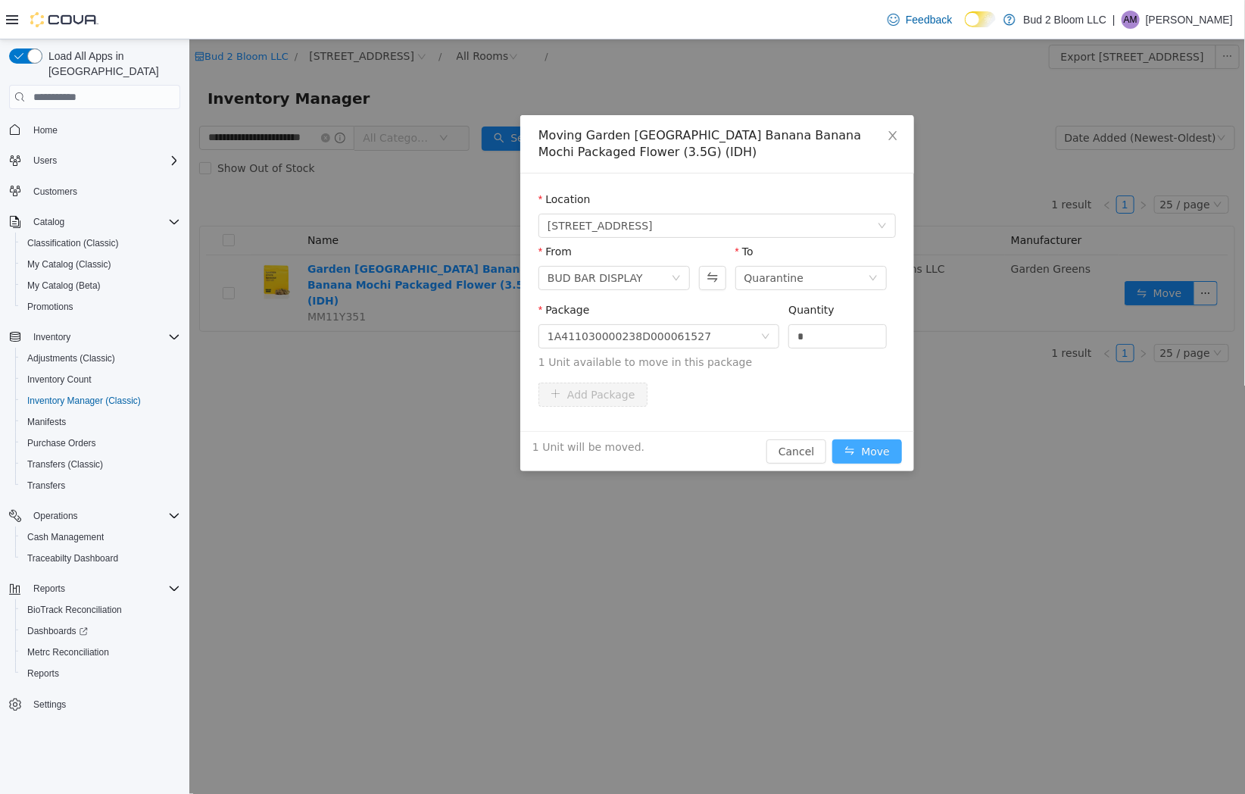
click at [873, 447] on button "Move" at bounding box center [867, 451] width 70 height 24
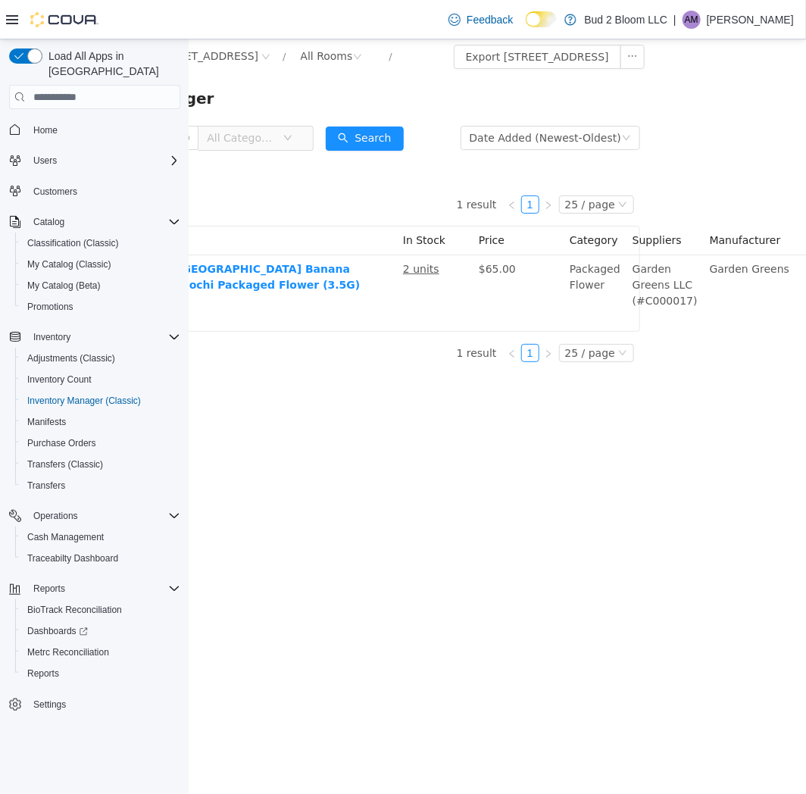
scroll to position [0, 270]
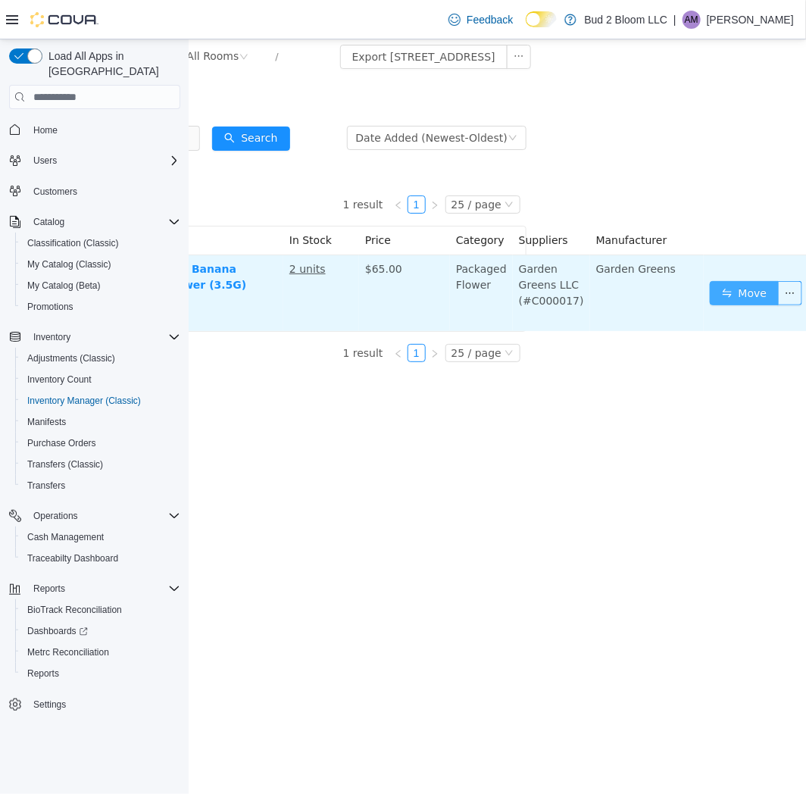
click at [709, 281] on button "Move" at bounding box center [744, 293] width 70 height 24
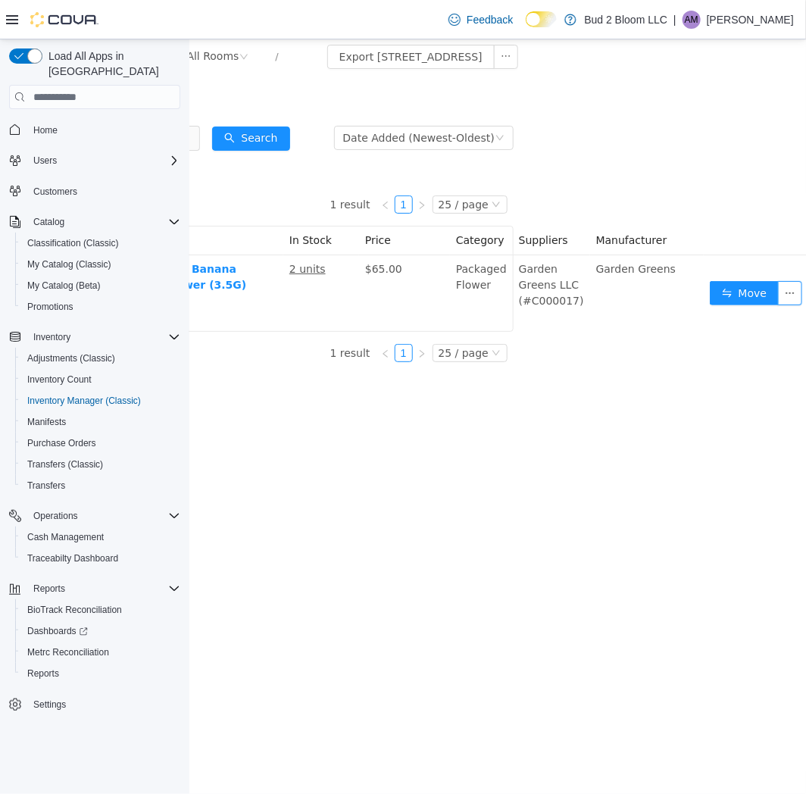
scroll to position [0, 258]
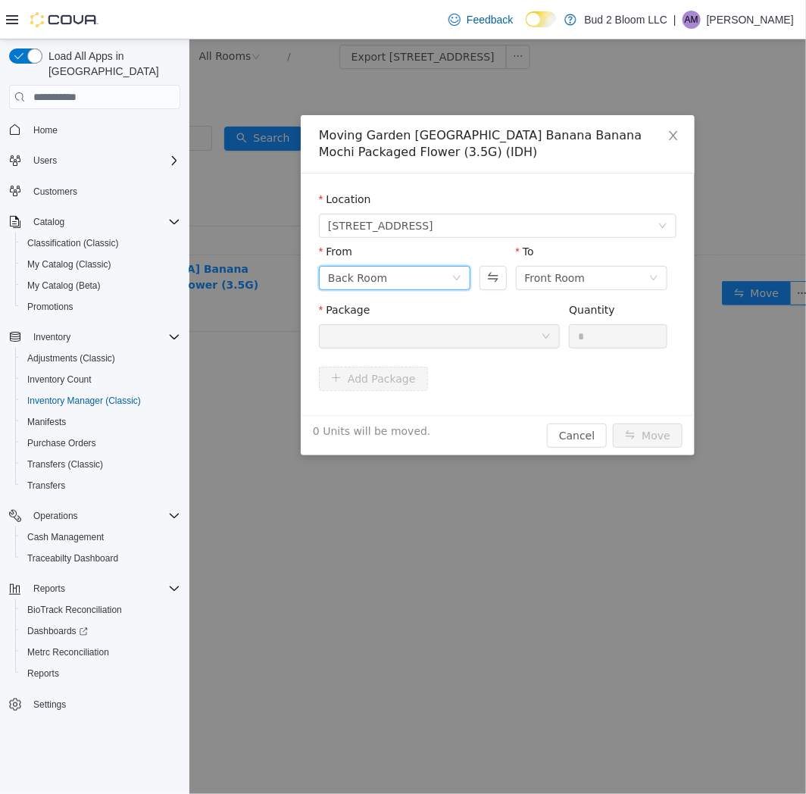
click at [389, 274] on div "Back Room" at bounding box center [388, 278] width 123 height 23
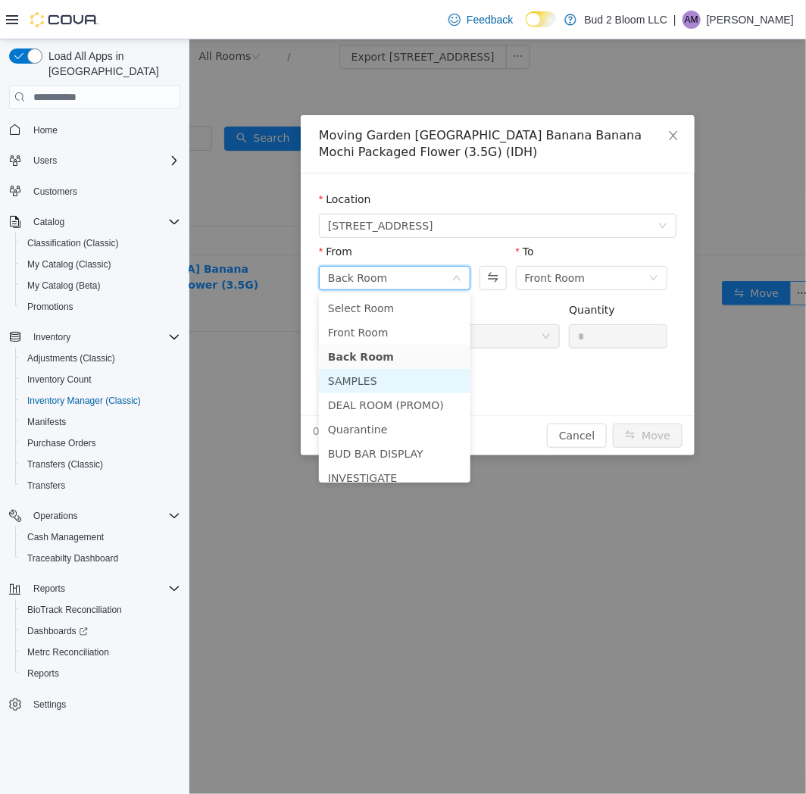
click at [359, 377] on li "SAMPLES" at bounding box center [394, 381] width 152 height 24
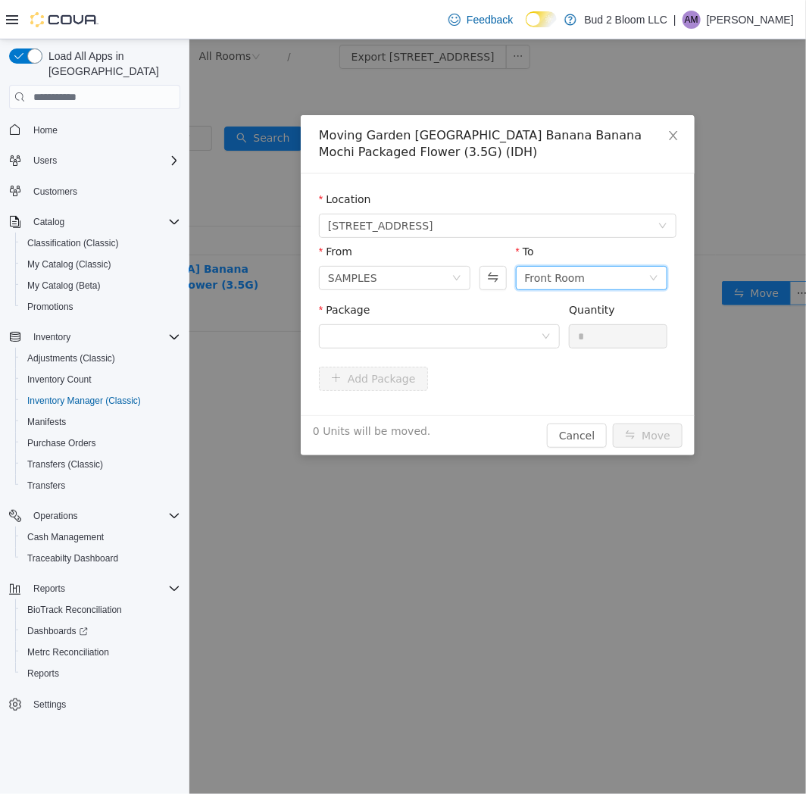
click at [595, 277] on div "Front Room" at bounding box center [585, 278] width 123 height 23
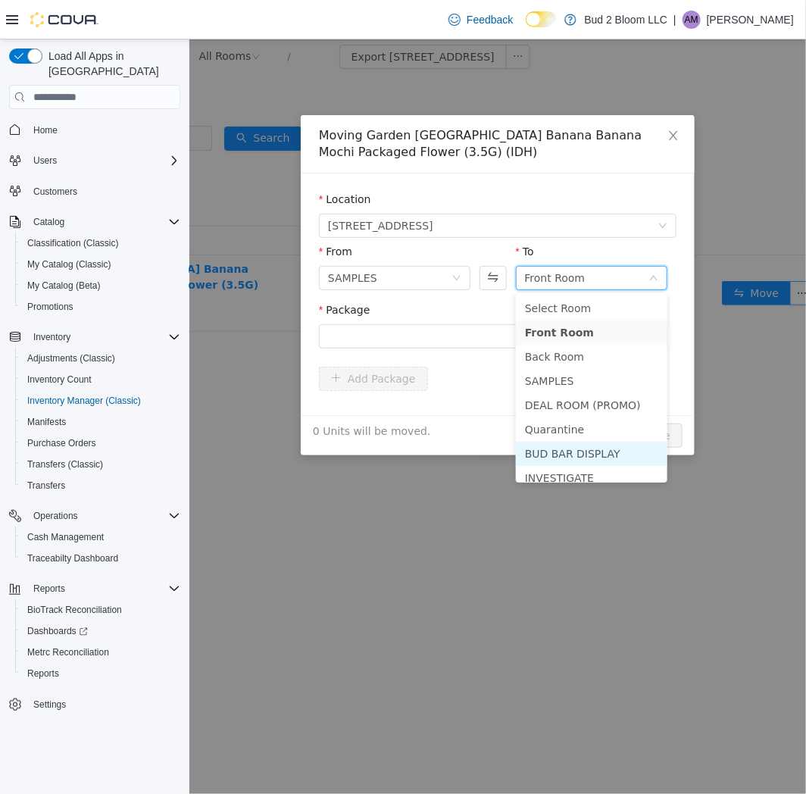
click at [564, 452] on li "BUD BAR DISPLAY" at bounding box center [591, 454] width 152 height 24
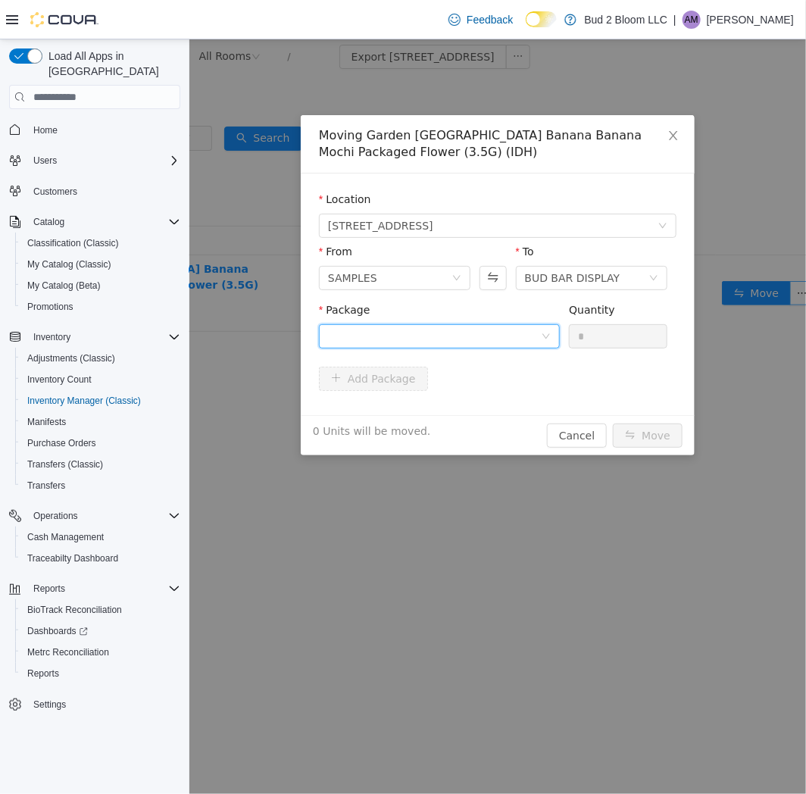
drag, startPoint x: 407, startPoint y: 331, endPoint x: 426, endPoint y: 342, distance: 22.1
click at [407, 330] on div at bounding box center [433, 336] width 213 height 23
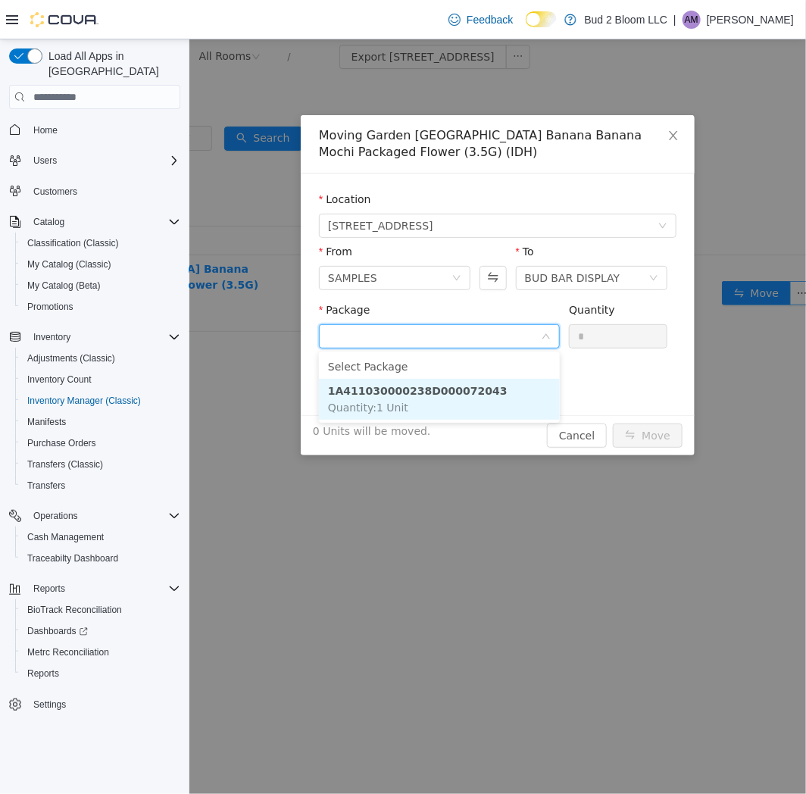
click at [450, 406] on li "1A411030000238D000072043 Quantity : 1 Unit" at bounding box center [438, 399] width 241 height 41
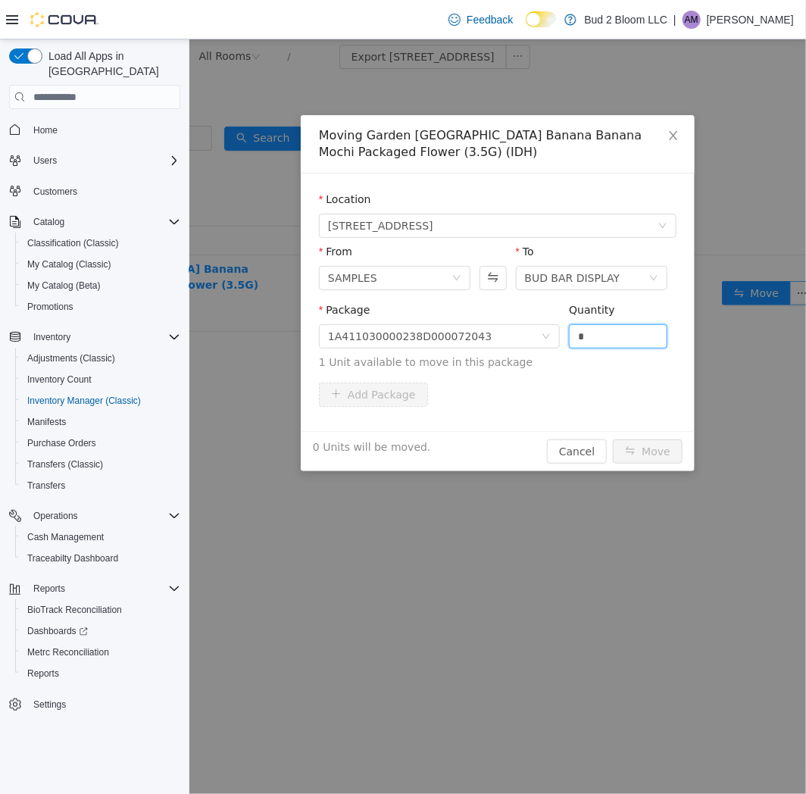
drag, startPoint x: 596, startPoint y: 333, endPoint x: 465, endPoint y: 354, distance: 132.8
click at [465, 354] on span "Package 1A411030000238D000072043 Quantity * 1 Unit available to move in this pa…" at bounding box center [497, 337] width 358 height 67
type input "*"
click at [646, 448] on button "Move" at bounding box center [647, 451] width 70 height 24
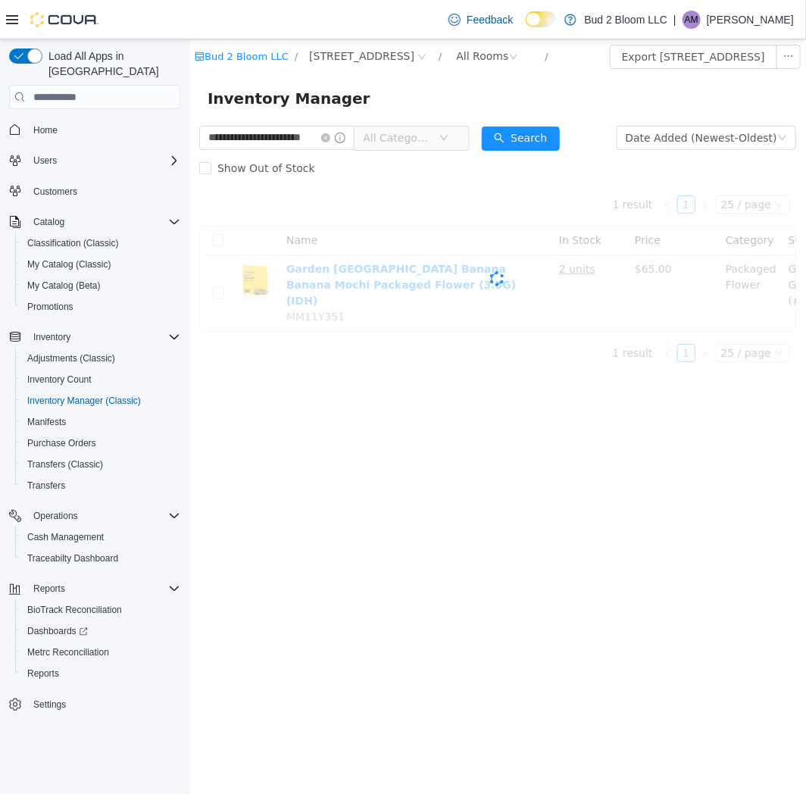
scroll to position [0, 0]
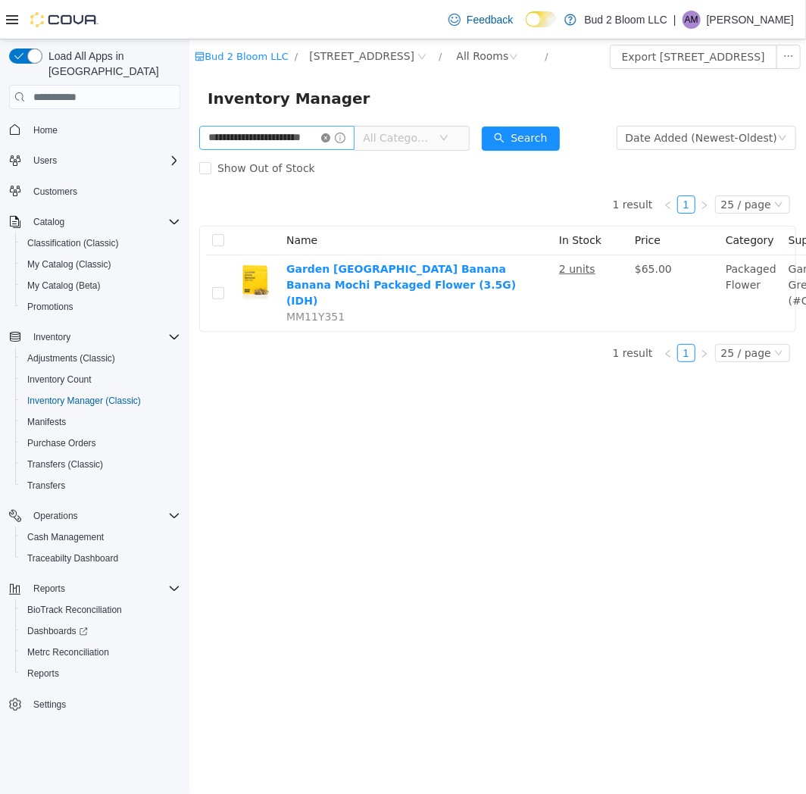
click at [330, 139] on icon "icon: close-circle" at bounding box center [324, 137] width 9 height 9
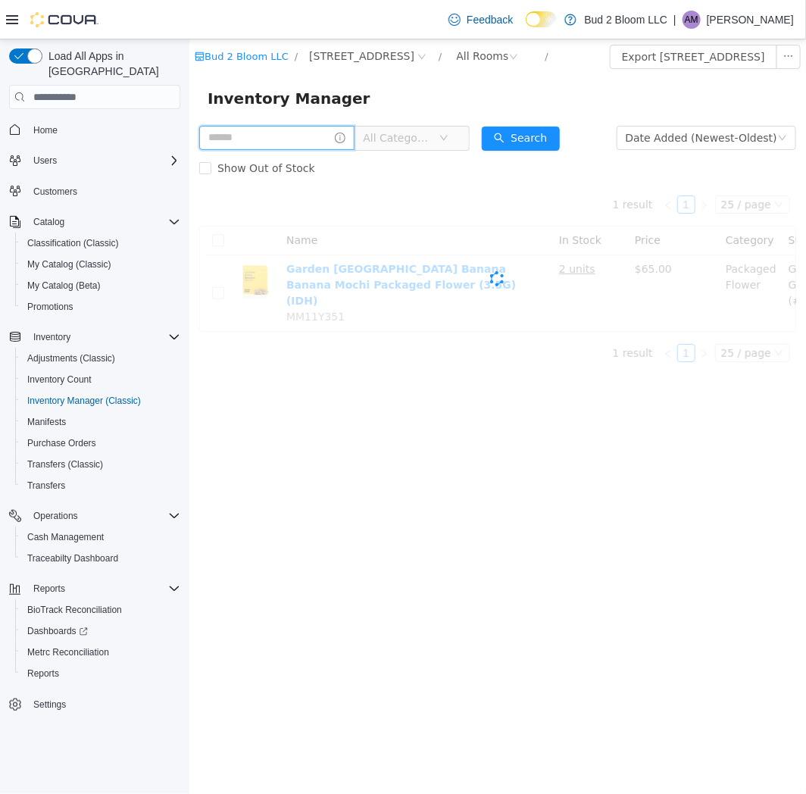
click at [307, 133] on input "text" at bounding box center [275, 138] width 155 height 24
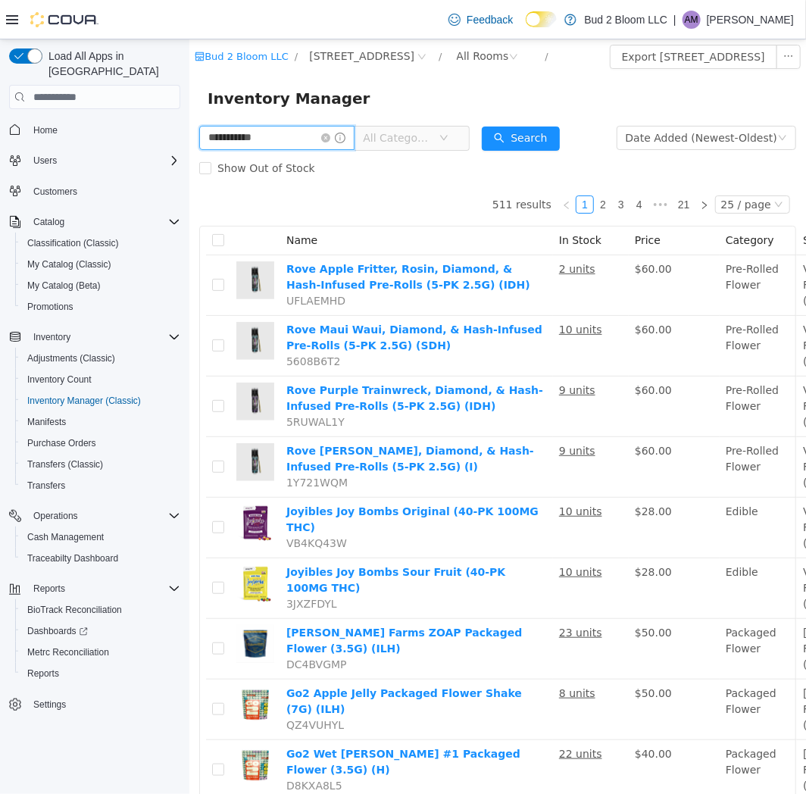
type input "**********"
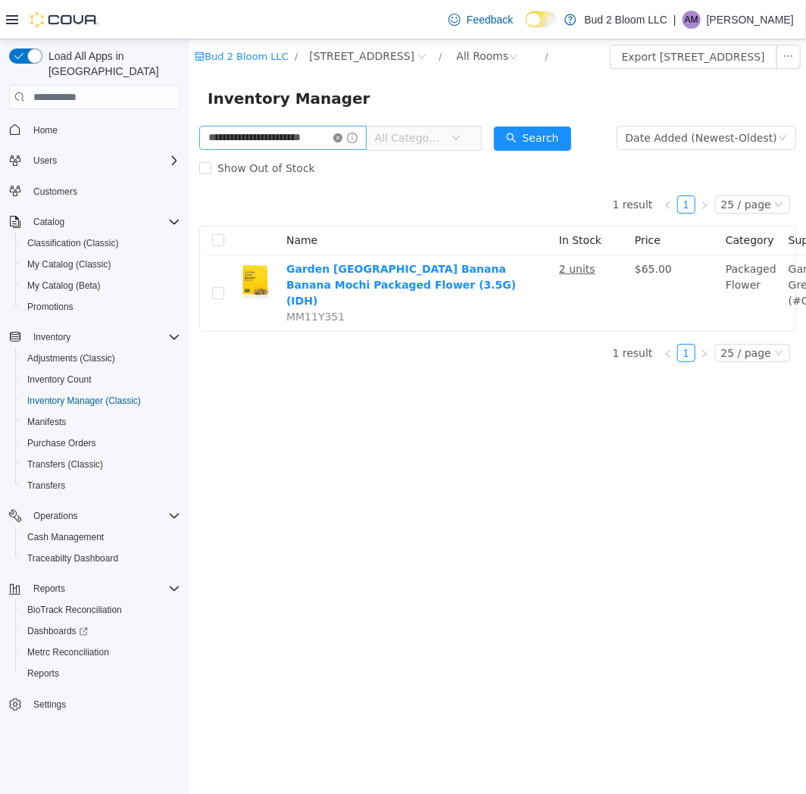
click at [342, 139] on icon "icon: close-circle" at bounding box center [337, 137] width 9 height 9
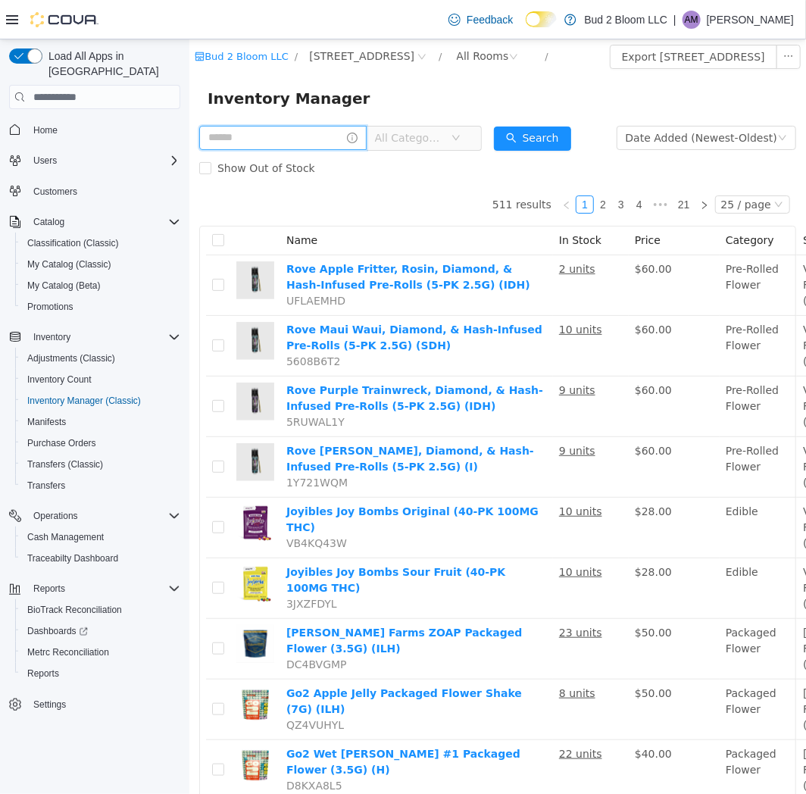
click at [280, 138] on input "text" at bounding box center [281, 138] width 167 height 24
click at [46, 667] on span "Reports" at bounding box center [43, 673] width 32 height 12
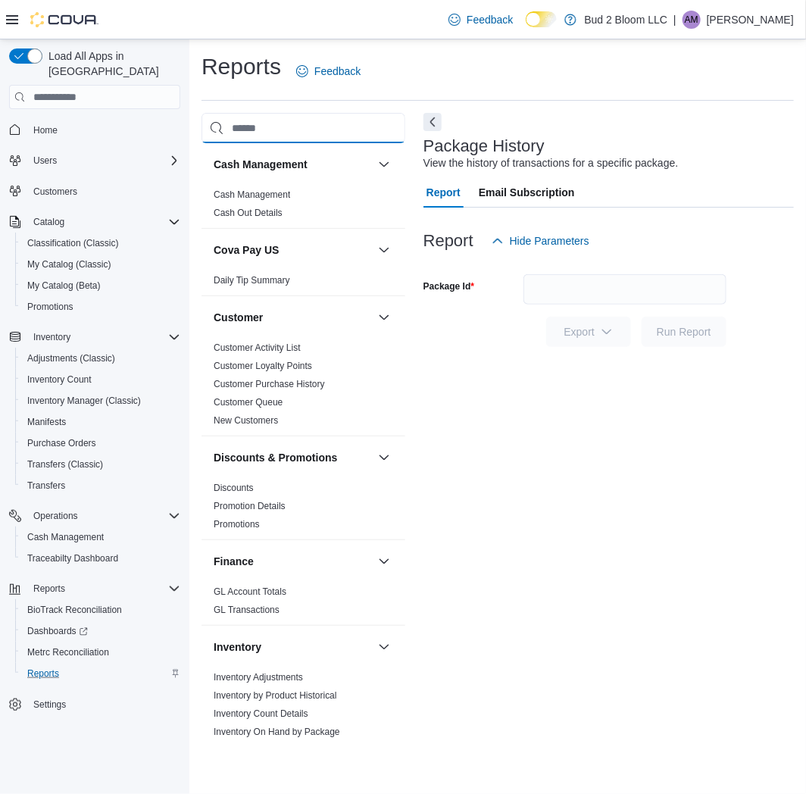
click at [290, 126] on input "search" at bounding box center [304, 128] width 204 height 30
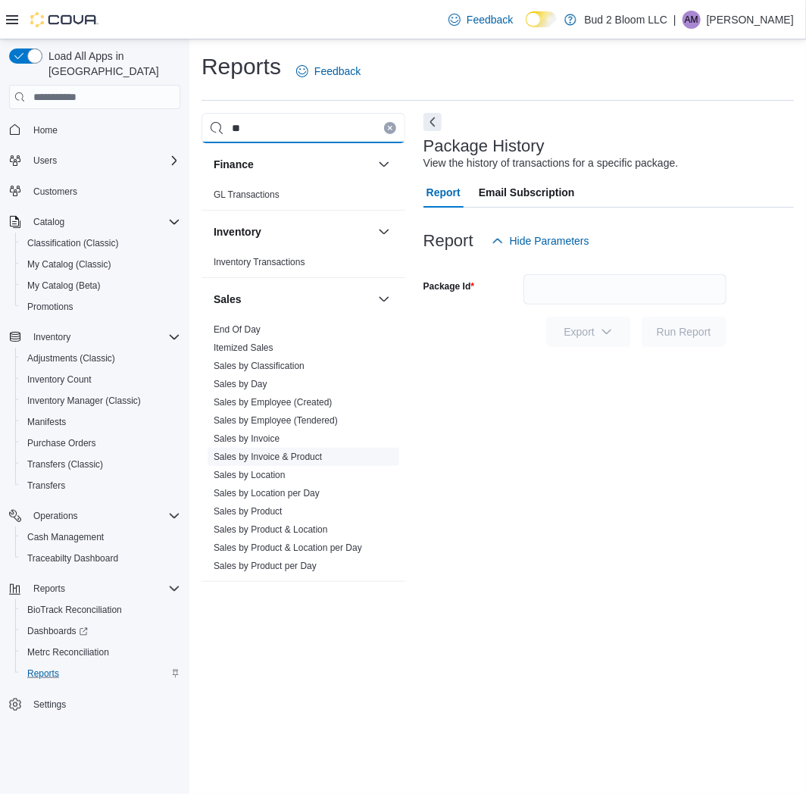
type input "**"
click at [295, 459] on link "Sales by Invoice & Product" at bounding box center [268, 457] width 108 height 11
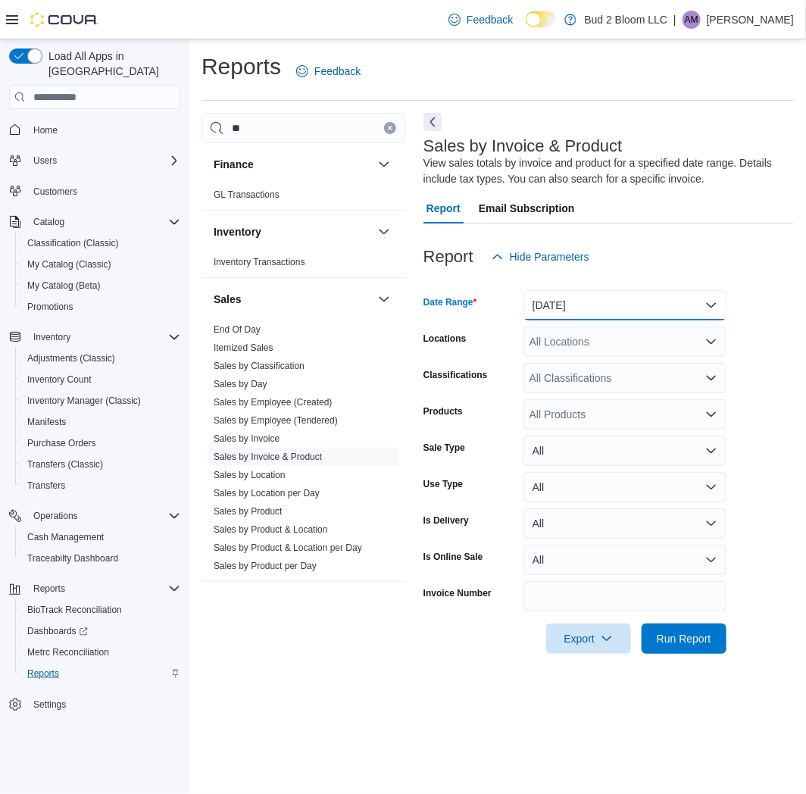
click at [577, 311] on button "Yesterday" at bounding box center [624, 305] width 203 height 30
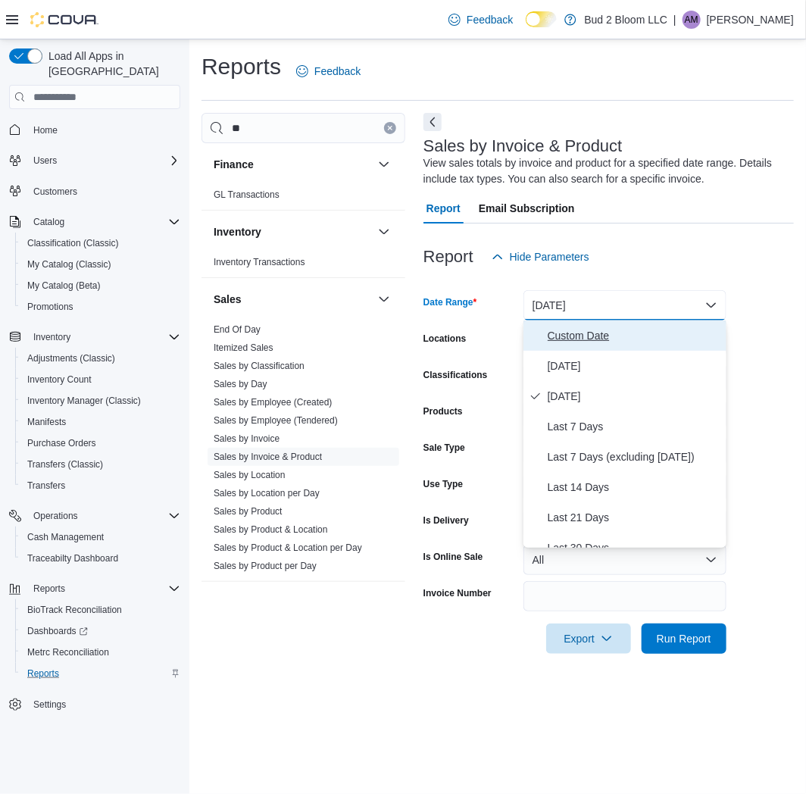
click at [563, 339] on span "Custom Date" at bounding box center [634, 336] width 173 height 18
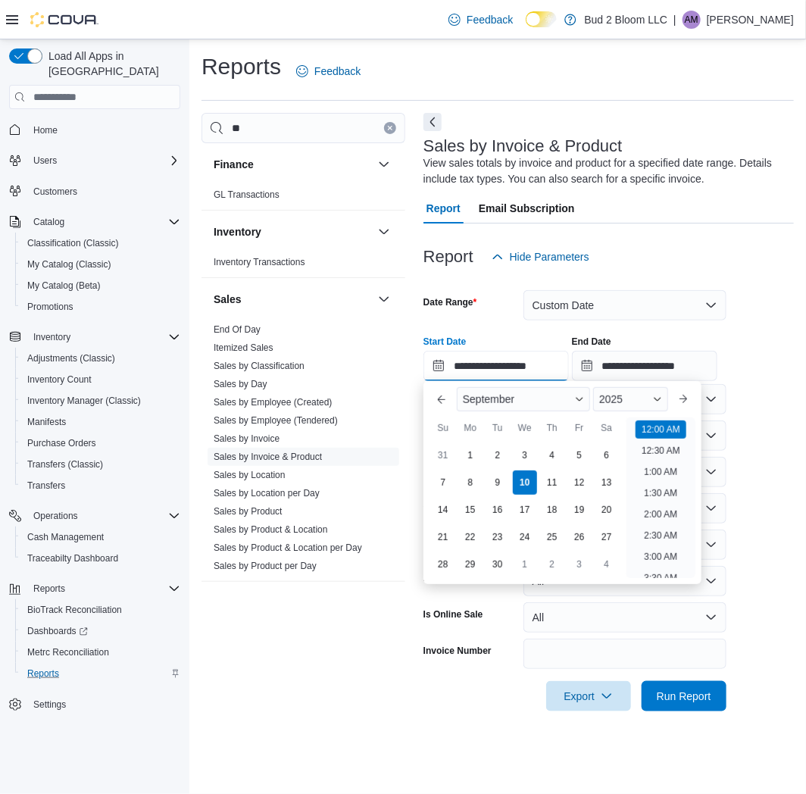
click at [492, 368] on input "**********" at bounding box center [495, 366] width 145 height 30
click at [580, 452] on div "5" at bounding box center [579, 455] width 27 height 27
type input "**********"
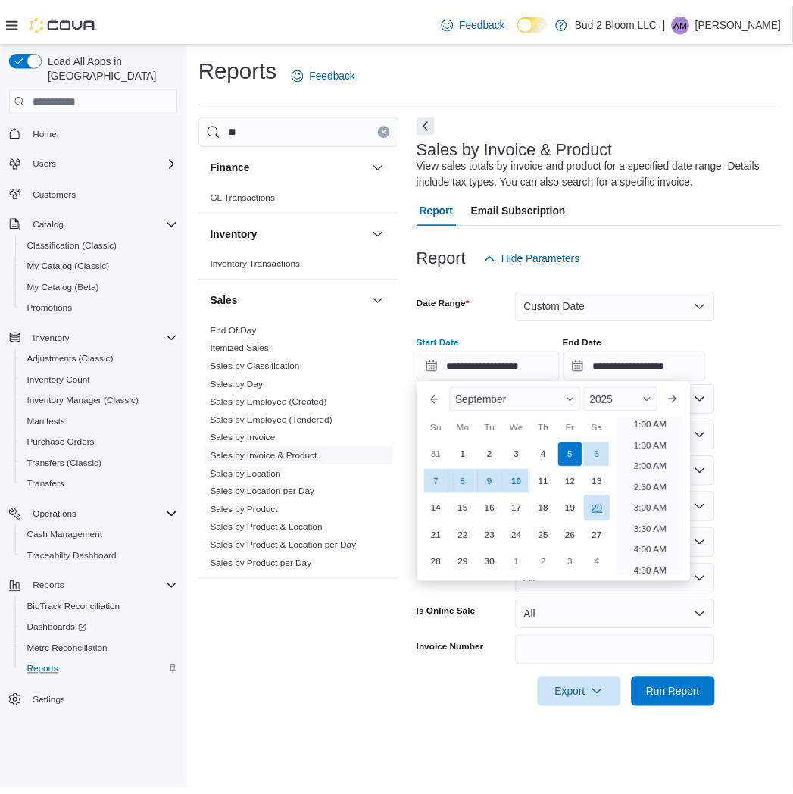
scroll to position [3, 0]
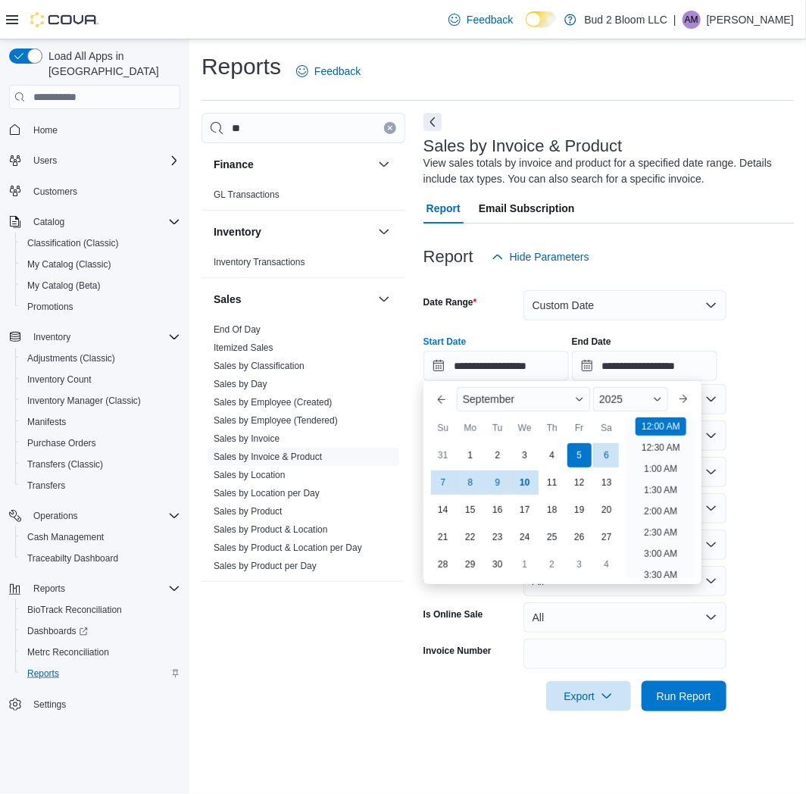
click at [722, 242] on div "Report Hide Parameters" at bounding box center [608, 257] width 370 height 30
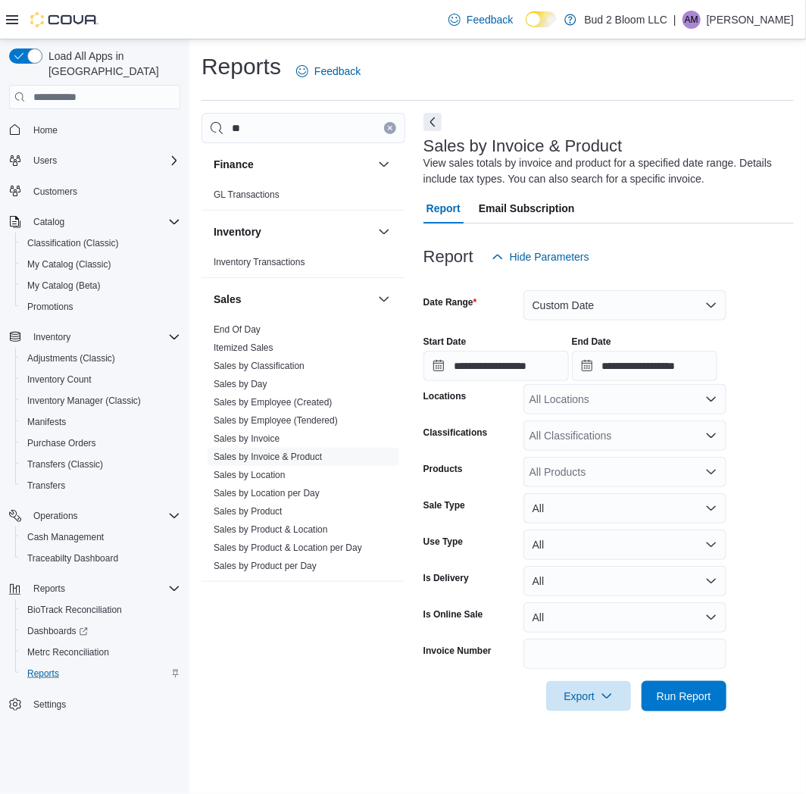
click at [573, 433] on div "All Classifications" at bounding box center [624, 435] width 203 height 30
click at [450, 463] on label "Products" at bounding box center [442, 469] width 39 height 12
click at [530, 463] on input "Products" at bounding box center [531, 472] width 2 height 18
click at [539, 464] on div "All Products" at bounding box center [624, 472] width 203 height 30
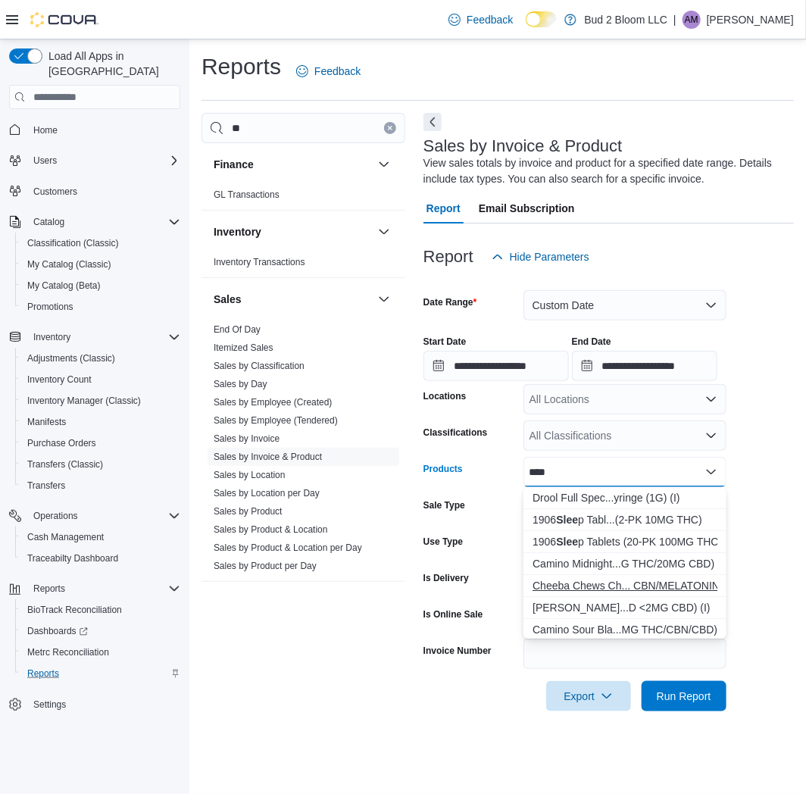
type input "****"
click at [593, 586] on div "Cheeba Chews Ch... CBN/MELATONIN)" at bounding box center [625, 585] width 185 height 15
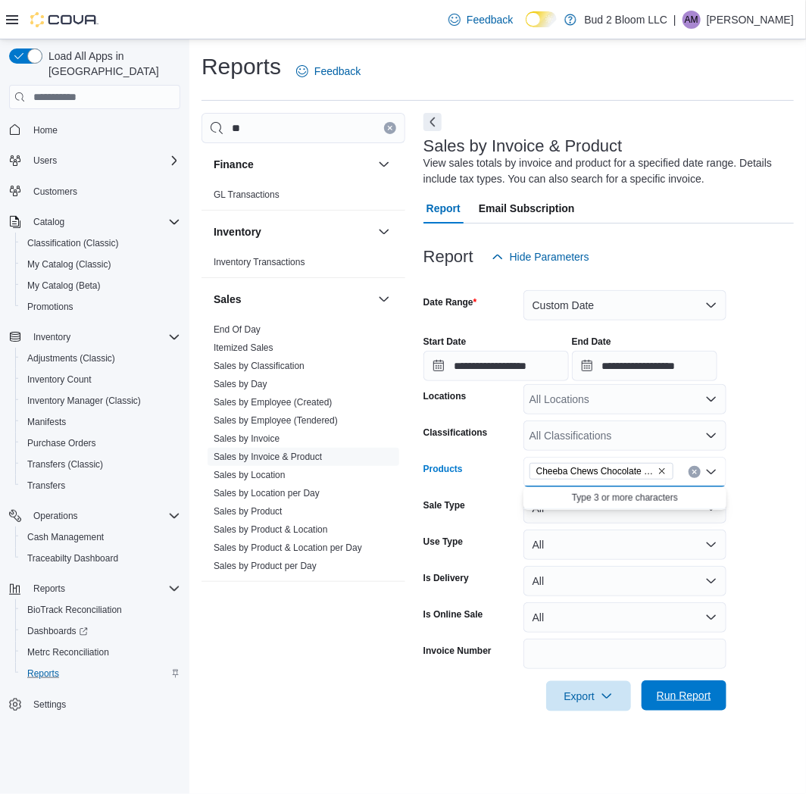
click at [674, 687] on span "Run Report" at bounding box center [684, 695] width 67 height 30
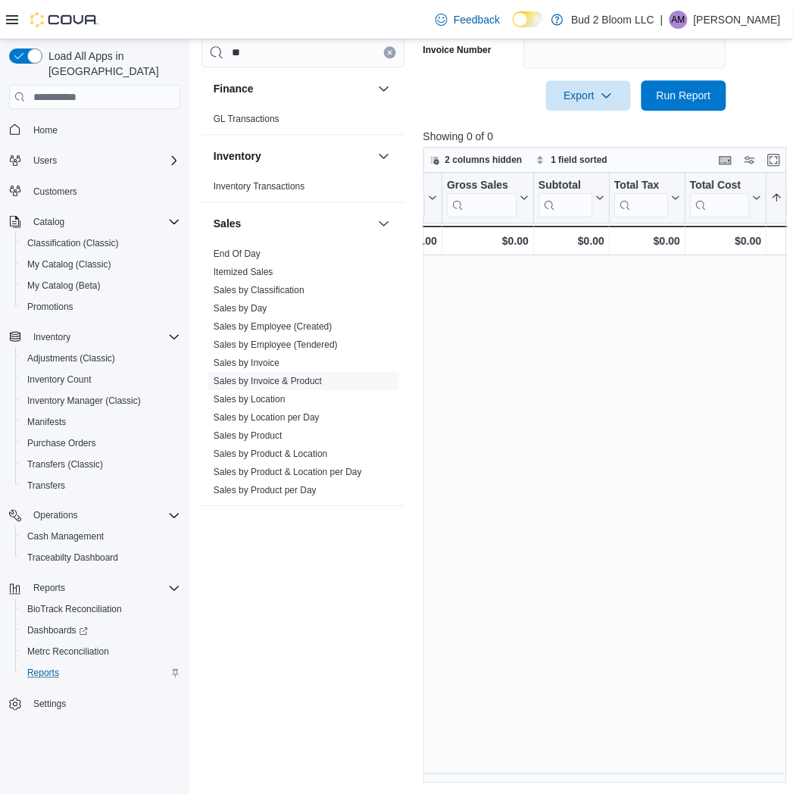
scroll to position [0, 1442]
click at [670, 436] on div "Invoice # Click to view column header actions Receipt # Click to view column he…" at bounding box center [606, 478] width 367 height 610
